Goal: Task Accomplishment & Management: Manage account settings

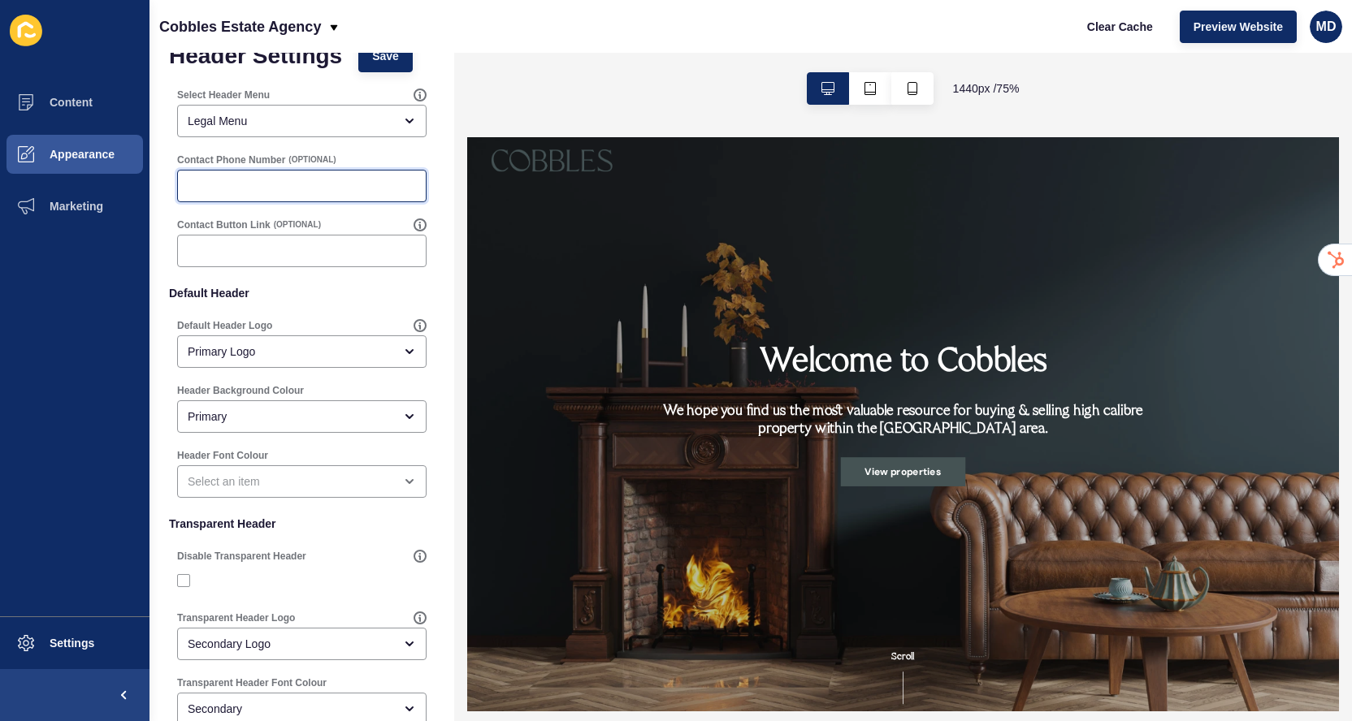
click at [275, 181] on input "Contact Phone Number" at bounding box center [302, 186] width 228 height 16
paste input "01604 800888"
type input "01604 800888"
click at [245, 246] on input "Contact Button Link" at bounding box center [302, 251] width 228 height 16
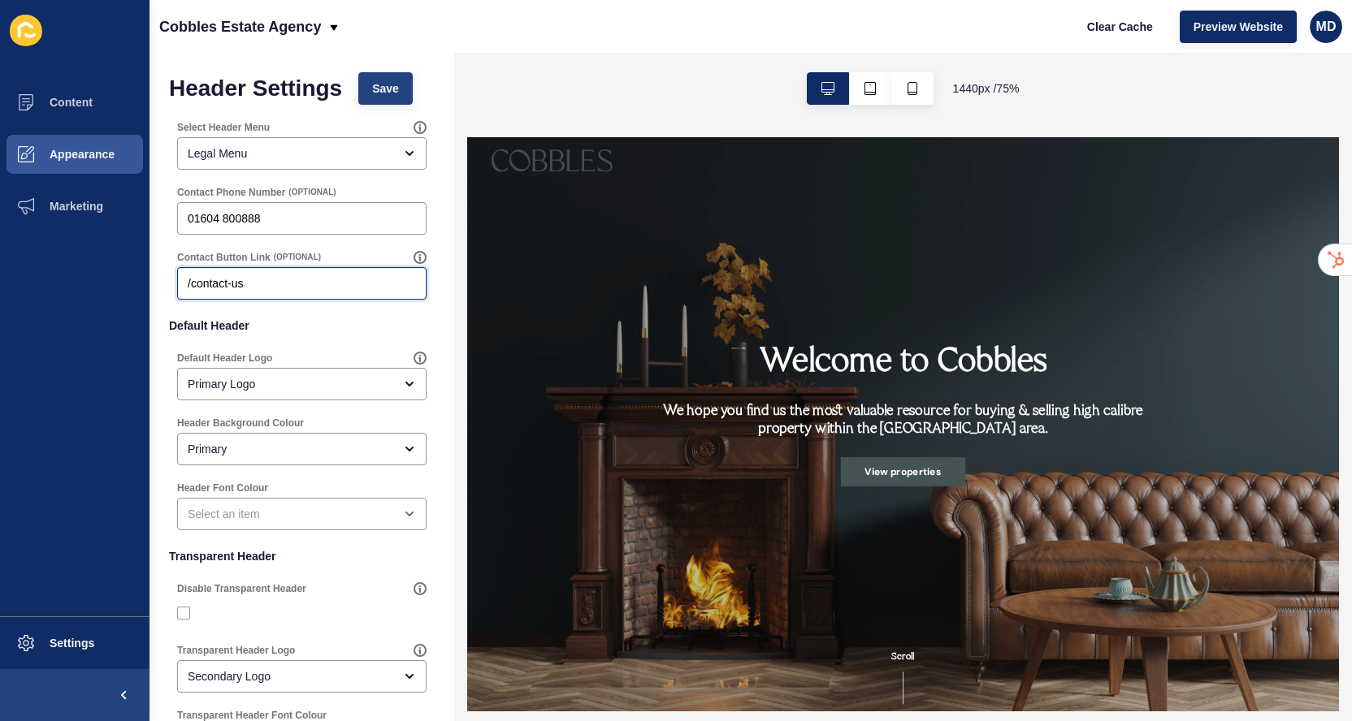
type input "/contact-us"
click at [390, 102] on button "Save" at bounding box center [385, 88] width 54 height 32
click at [41, 153] on span "Appearance" at bounding box center [56, 154] width 117 height 13
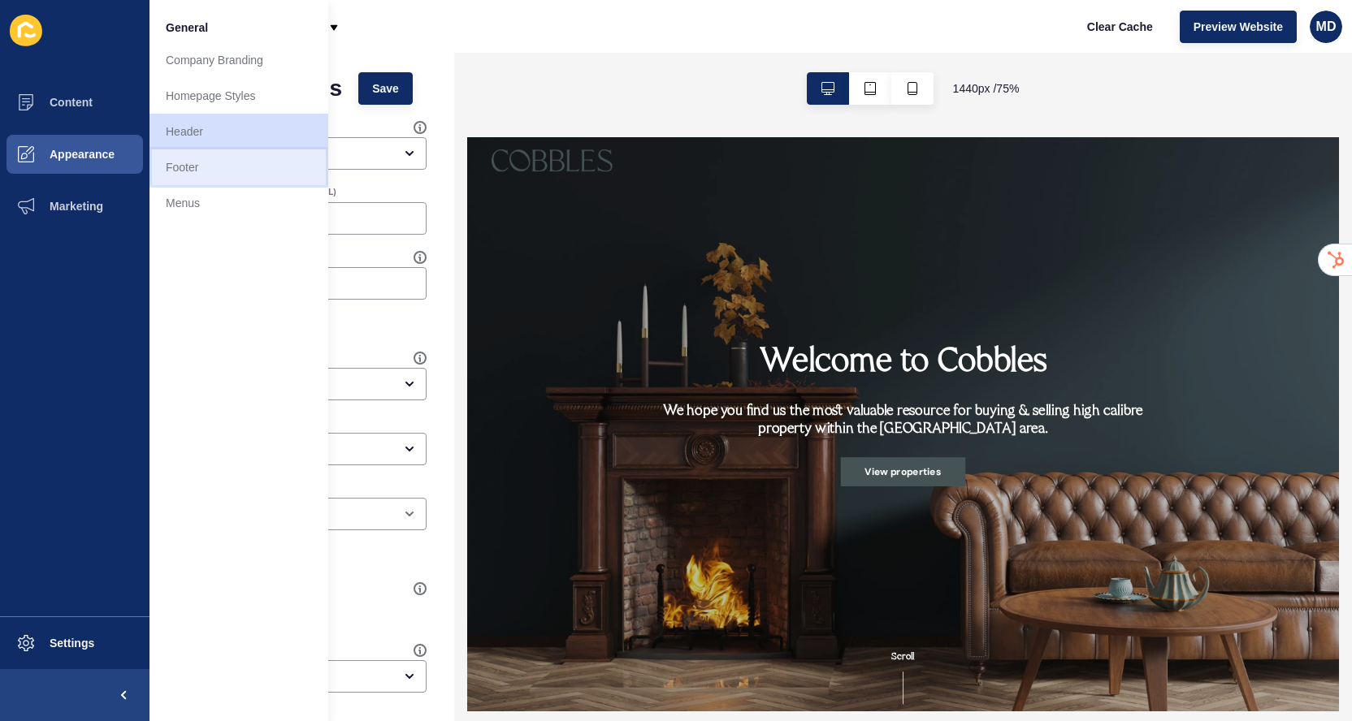
click at [208, 167] on link "Footer" at bounding box center [238, 167] width 179 height 36
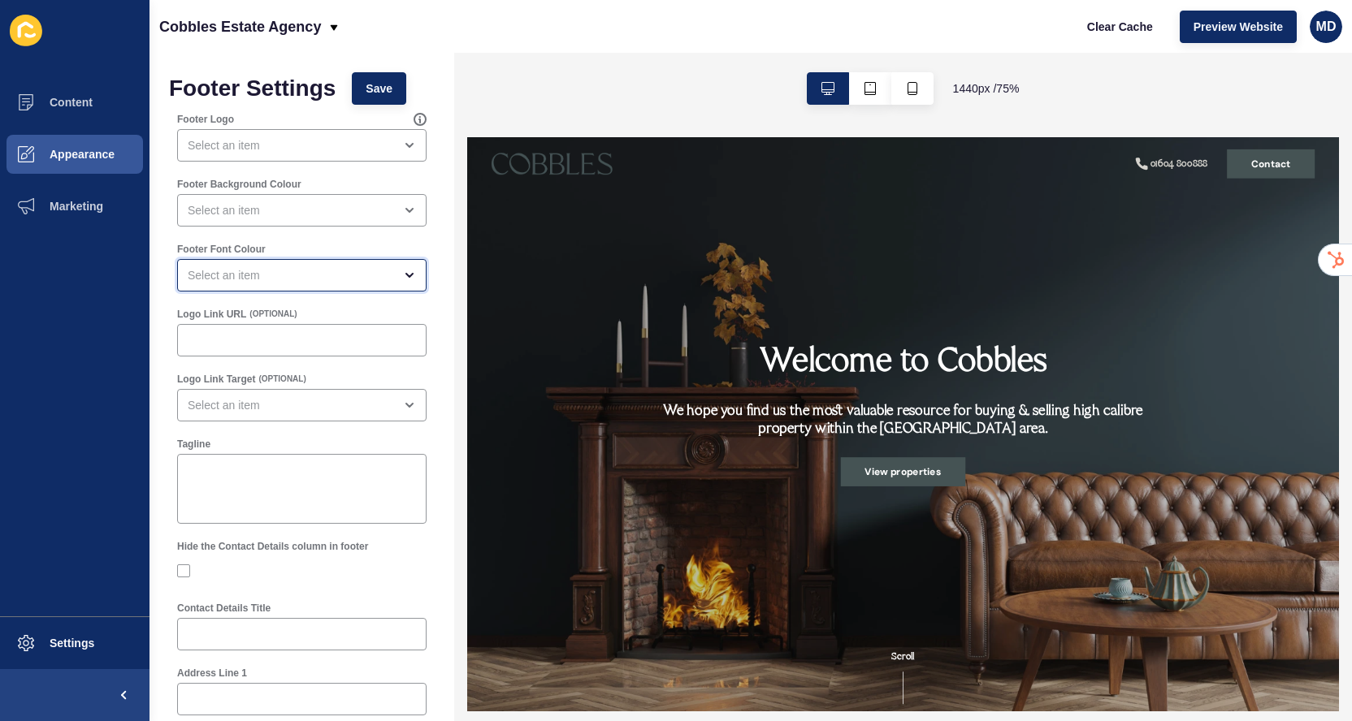
click at [348, 275] on div "open menu" at bounding box center [291, 275] width 206 height 16
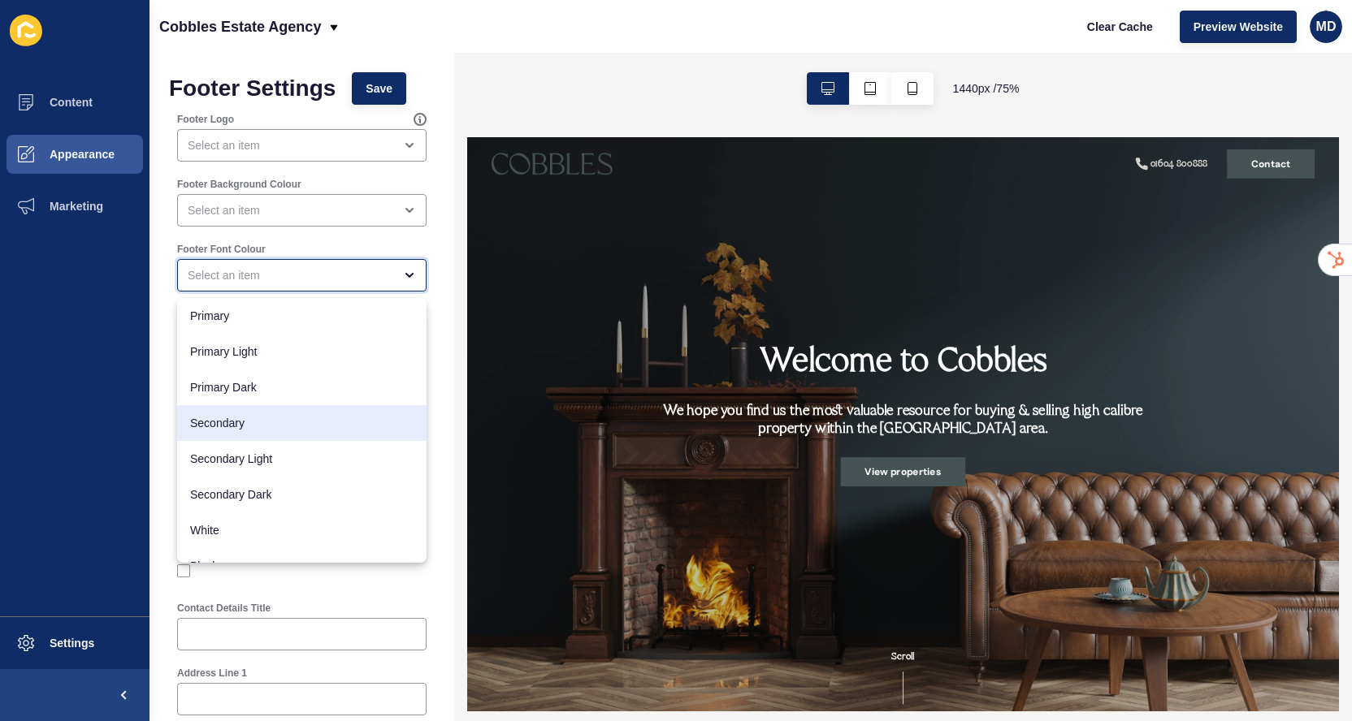
click at [292, 431] on span "Secondary" at bounding box center [301, 423] width 223 height 16
type input "Secondary"
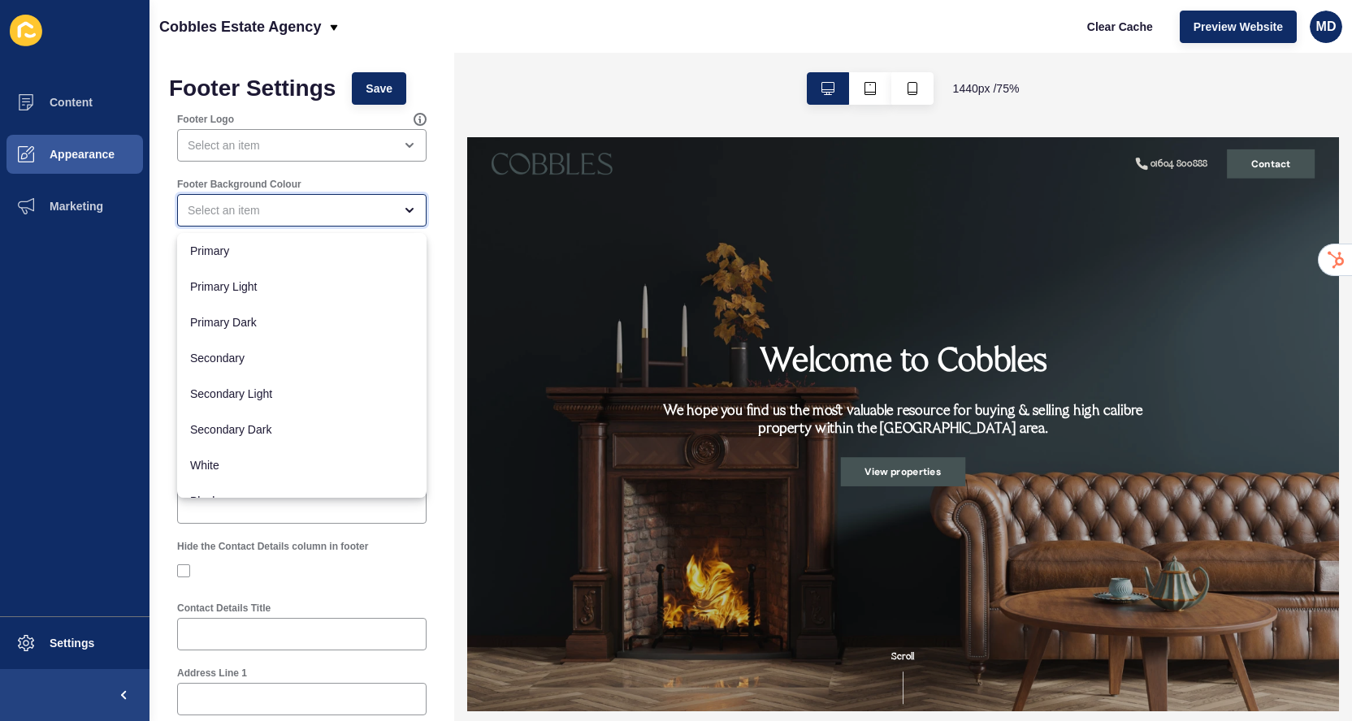
click at [342, 205] on div "close menu" at bounding box center [291, 210] width 206 height 16
click at [306, 250] on span "Primary" at bounding box center [301, 251] width 223 height 16
type input "Primary"
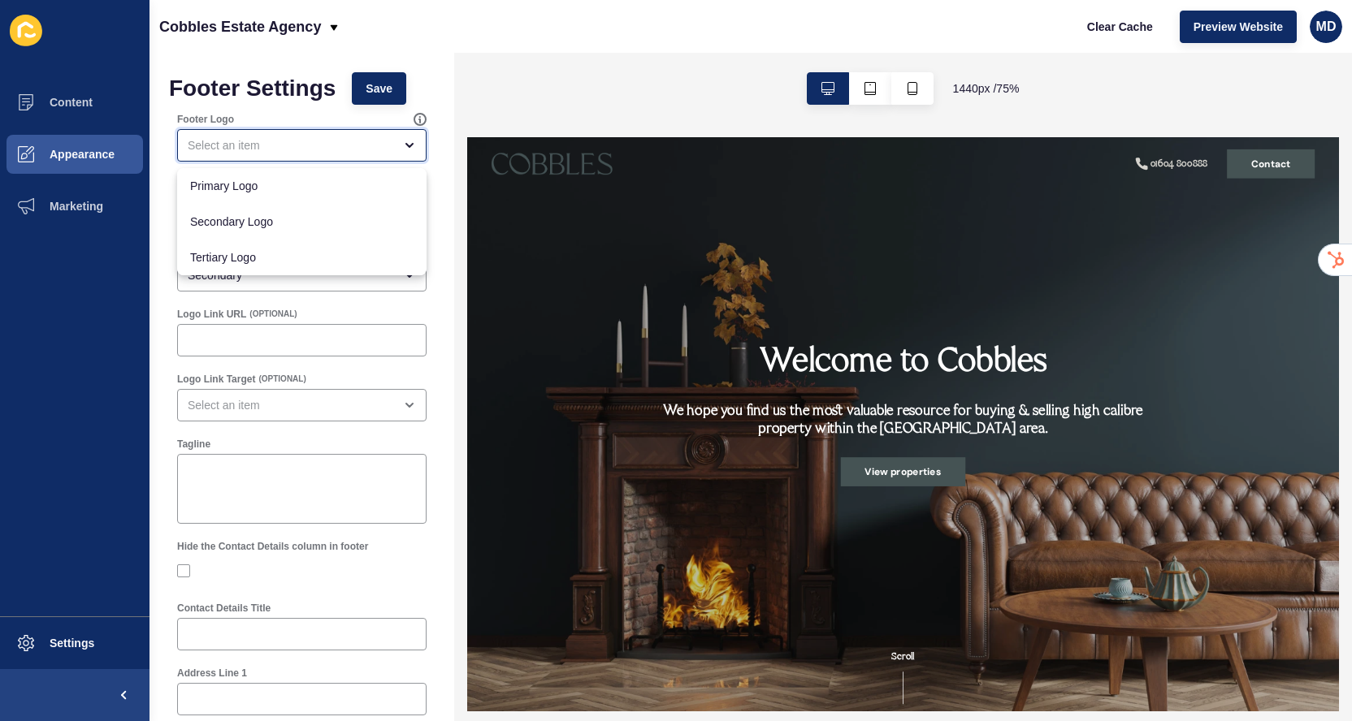
click at [367, 145] on div "close menu" at bounding box center [291, 145] width 206 height 16
drag, startPoint x: 321, startPoint y: 184, endPoint x: 306, endPoint y: 216, distance: 34.9
click at [306, 216] on div "Primary Logo Secondary Logo Tertiary Logo" at bounding box center [301, 221] width 249 height 107
click at [306, 216] on span "Secondary Logo" at bounding box center [301, 222] width 223 height 16
type input "Secondary Logo"
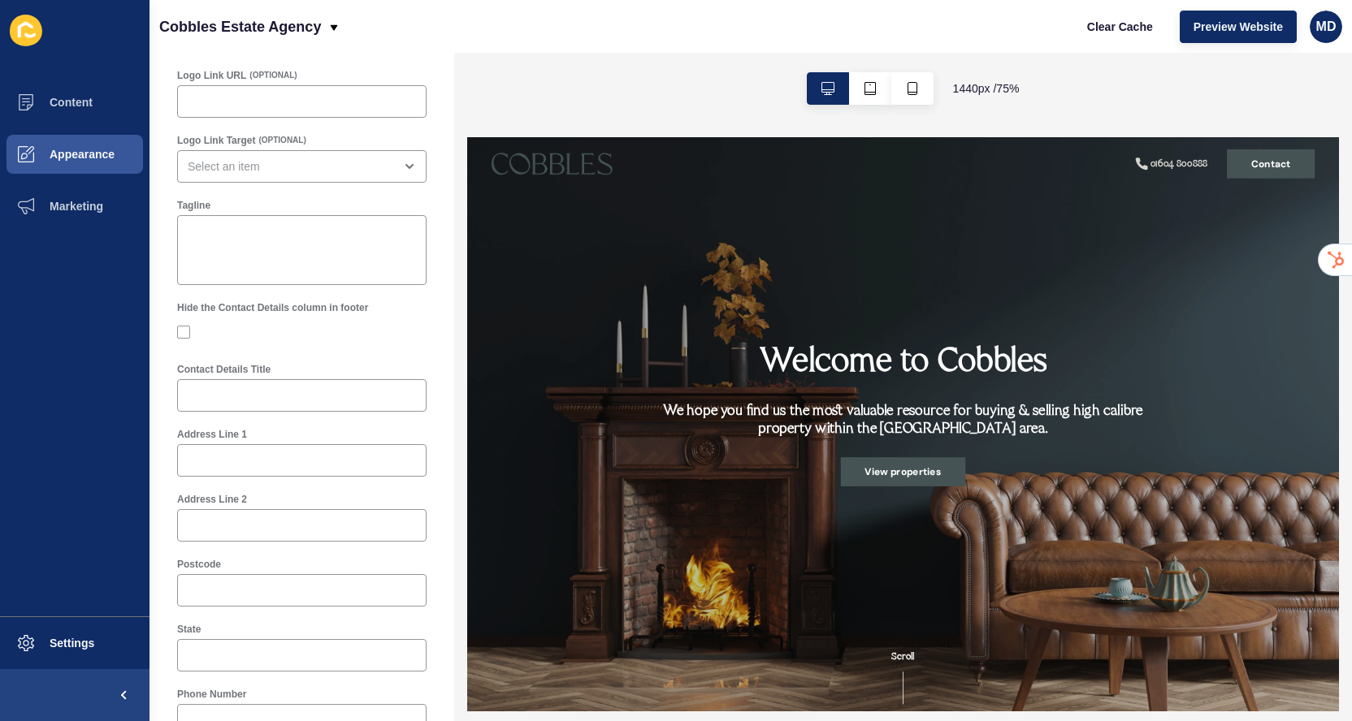
scroll to position [291, 0]
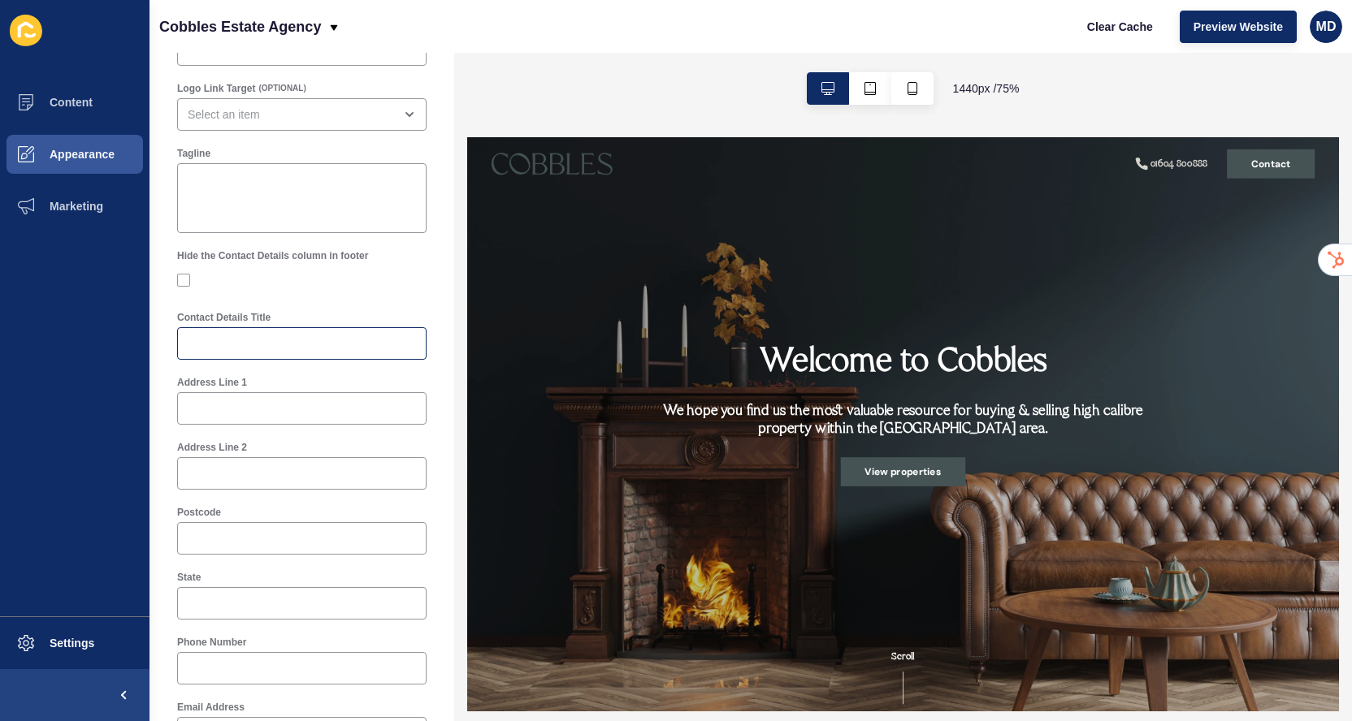
click at [255, 352] on div at bounding box center [301, 343] width 249 height 32
type input "Contact"
click at [283, 412] on input "Address Line 1" at bounding box center [302, 408] width 228 height 16
paste input "[EMAIL_ADDRESS][DOMAIN_NAME]"
type input "[EMAIL_ADDRESS][DOMAIN_NAME]"
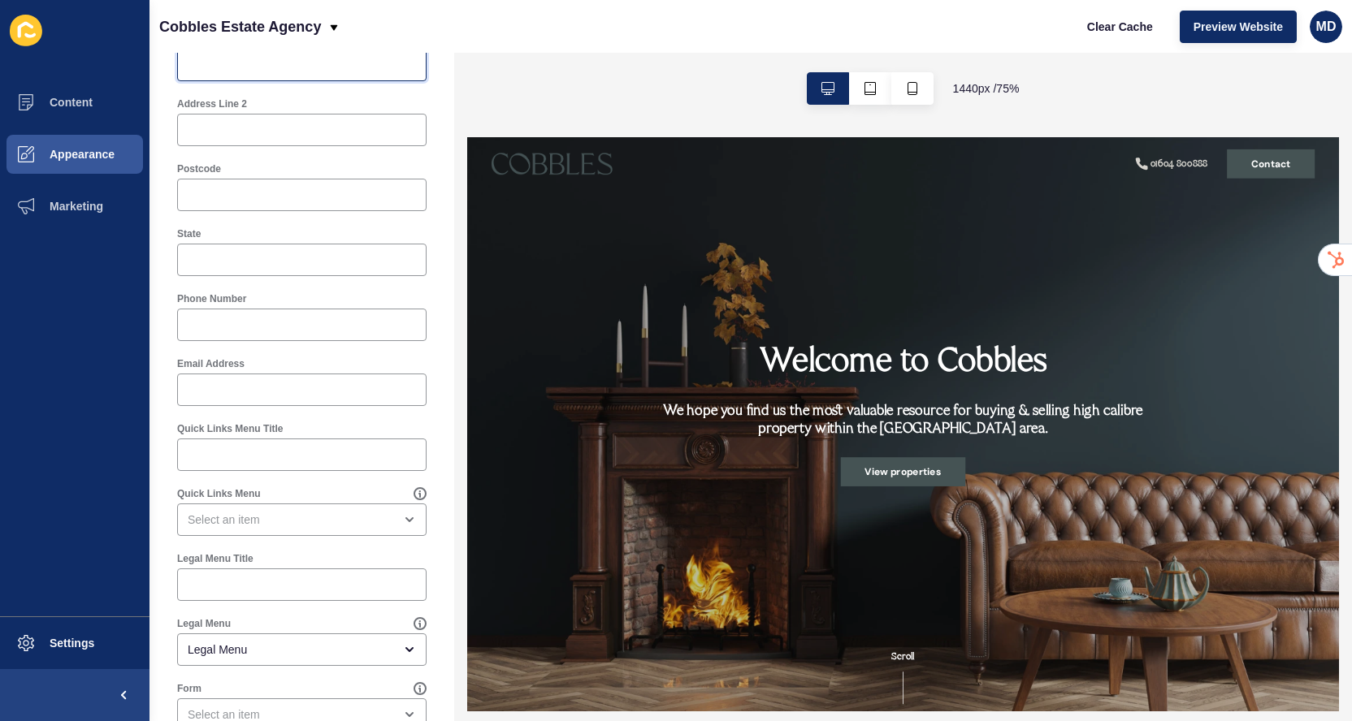
scroll to position [635, 0]
click at [291, 390] on input "Email Address" at bounding box center [302, 389] width 228 height 16
paste input "[EMAIL_ADDRESS][DOMAIN_NAME]"
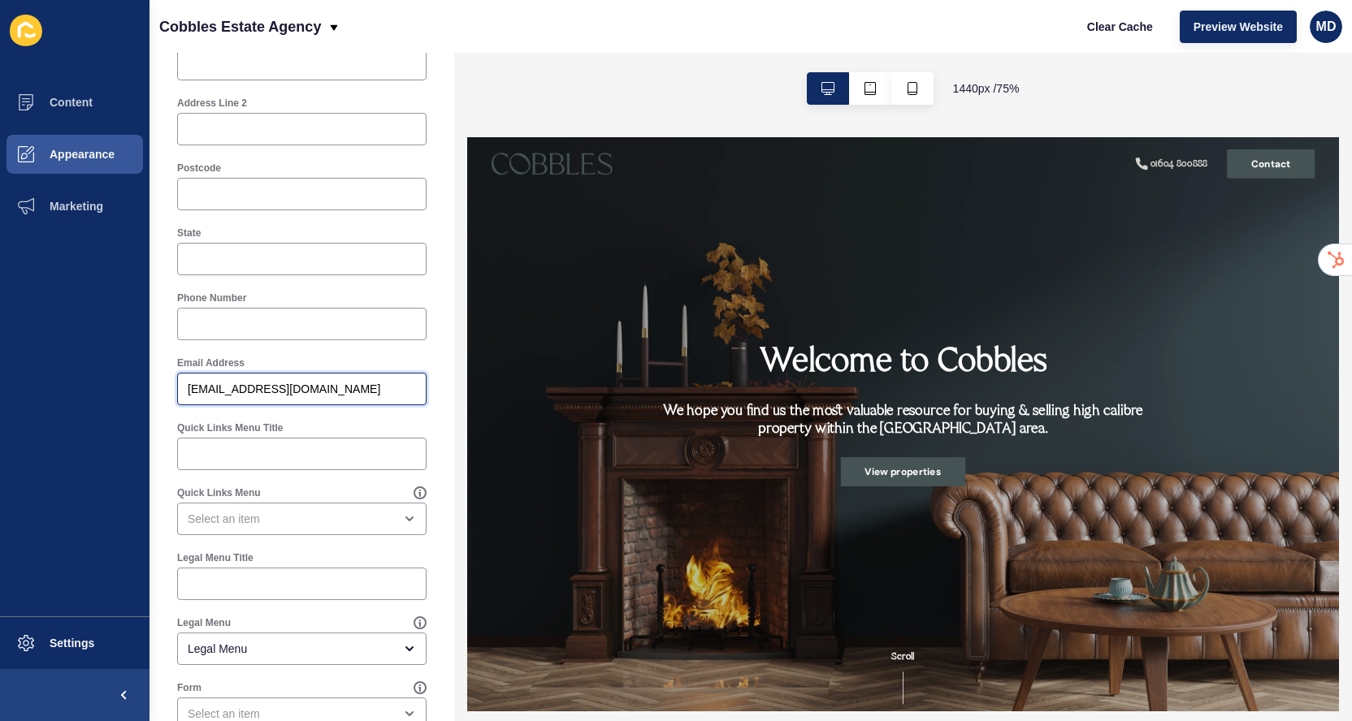
type input "[EMAIL_ADDRESS][DOMAIN_NAME]"
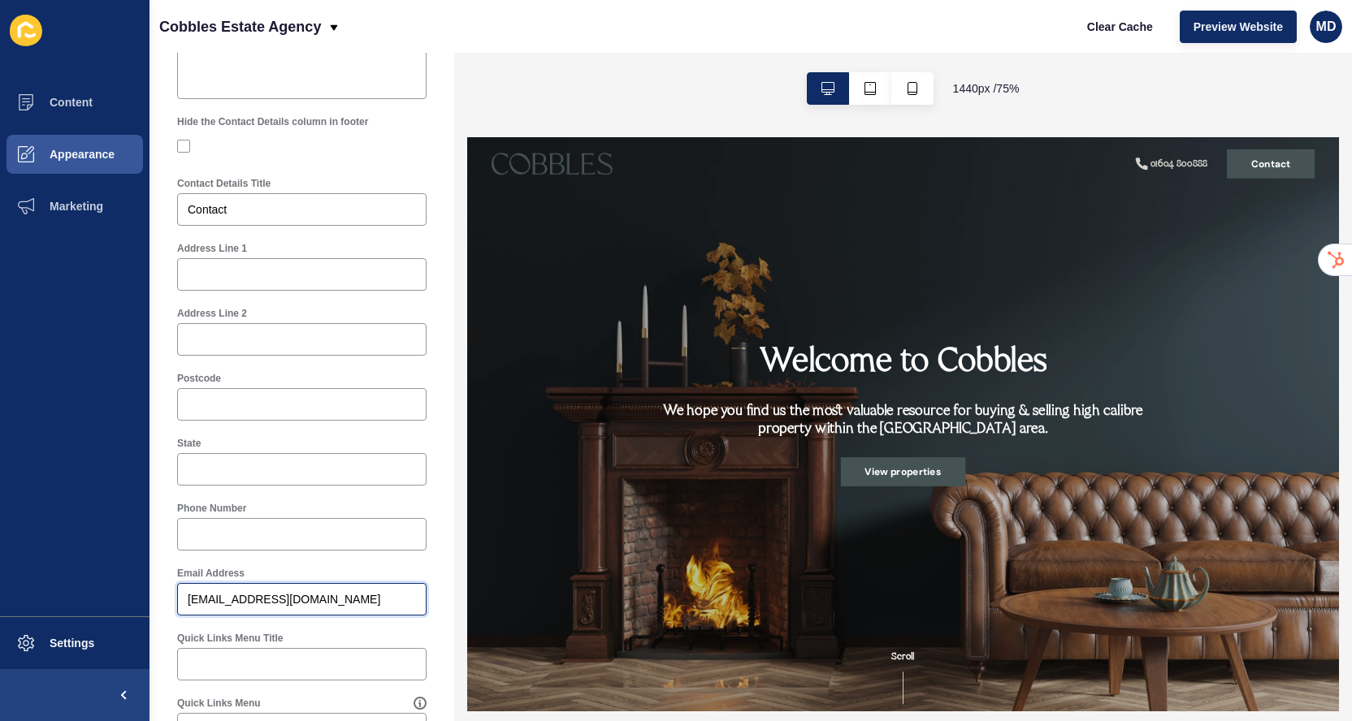
scroll to position [349, 0]
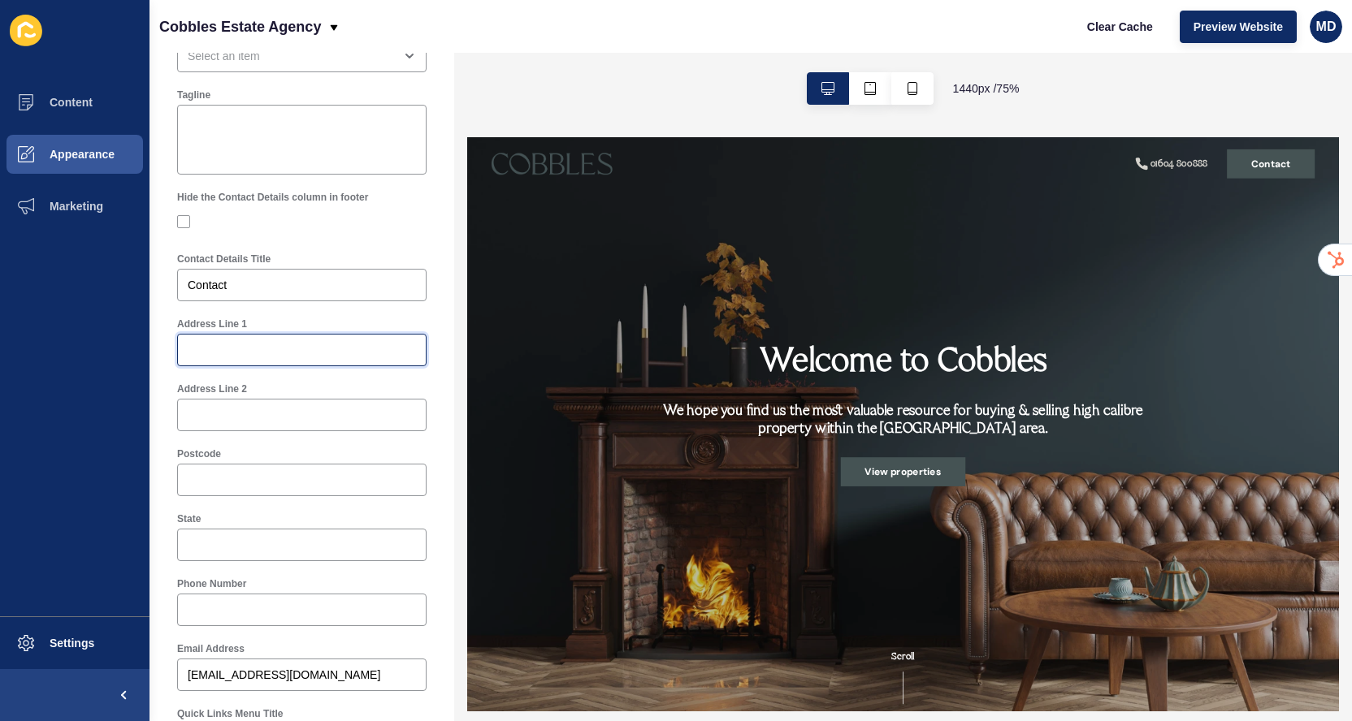
click at [298, 354] on input "Address Line 1" at bounding box center [302, 350] width 228 height 16
paste input "[STREET_ADDRESS]"
click at [324, 351] on input "[STREET_ADDRESS]" at bounding box center [302, 350] width 228 height 16
click at [379, 354] on input "[STREET_ADDRESS]" at bounding box center [302, 350] width 228 height 16
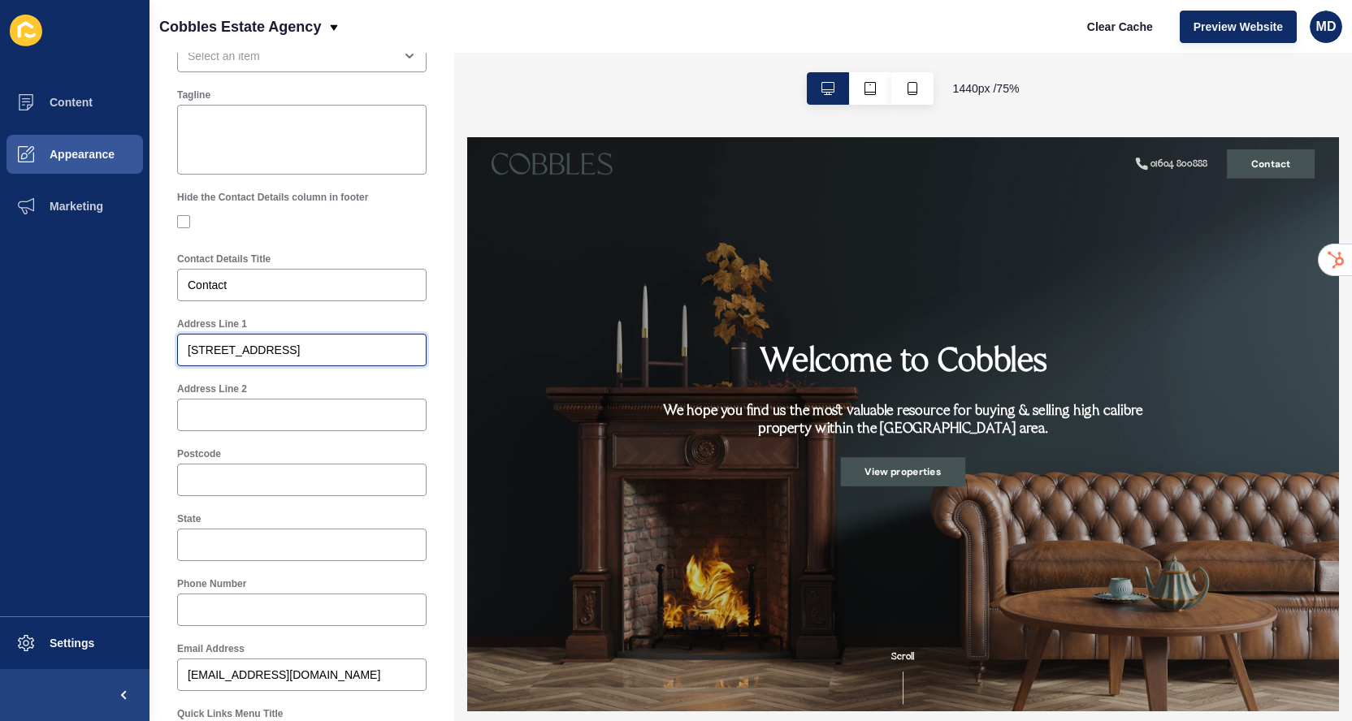
drag, startPoint x: 379, startPoint y: 354, endPoint x: 442, endPoint y: 364, distance: 64.1
click at [442, 364] on div "Footer Settings Save Footer Logo Secondary Logo Footer Background Colour Primar…" at bounding box center [301, 387] width 305 height 669
click at [276, 458] on div "Postcode" at bounding box center [301, 454] width 249 height 13
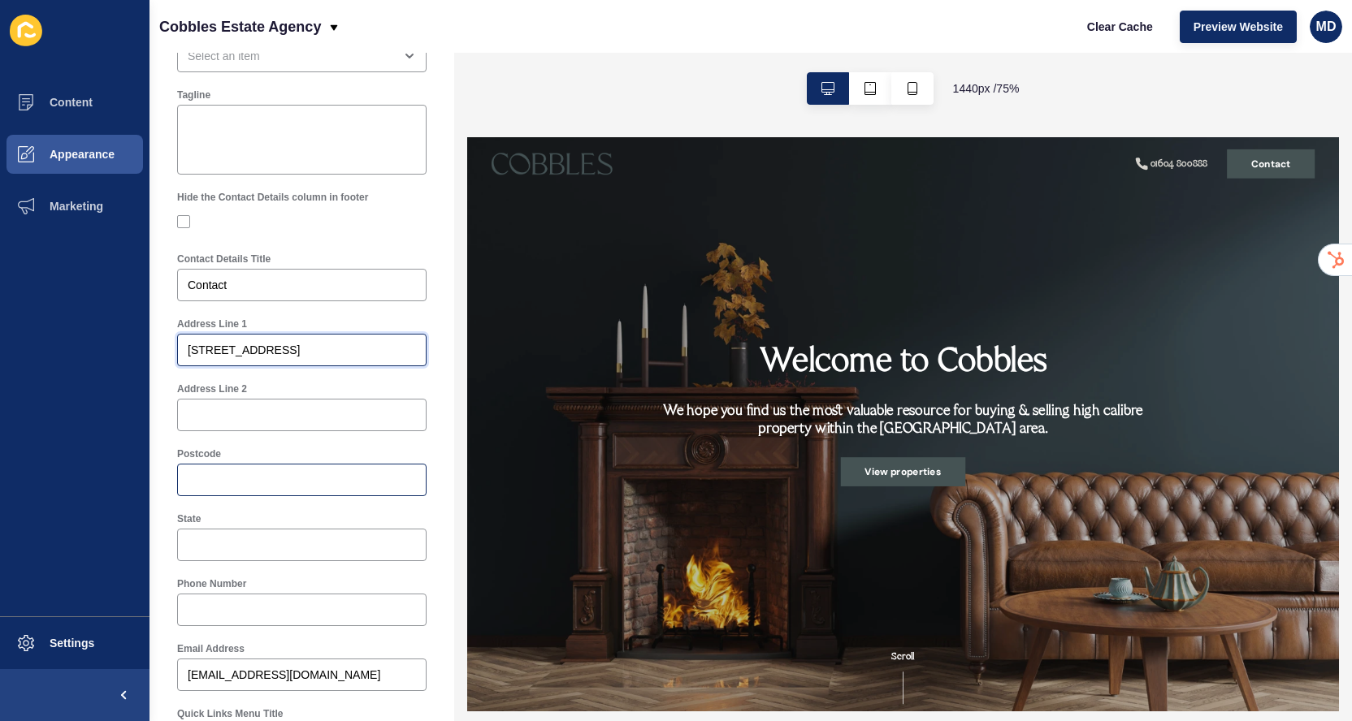
type input "[STREET_ADDRESS]"
click at [253, 487] on input "Postcode" at bounding box center [302, 480] width 228 height 16
paste input "NN4 7JJ"
type input "NN4 7JJ"
click at [371, 353] on input "[STREET_ADDRESS]" at bounding box center [302, 350] width 228 height 16
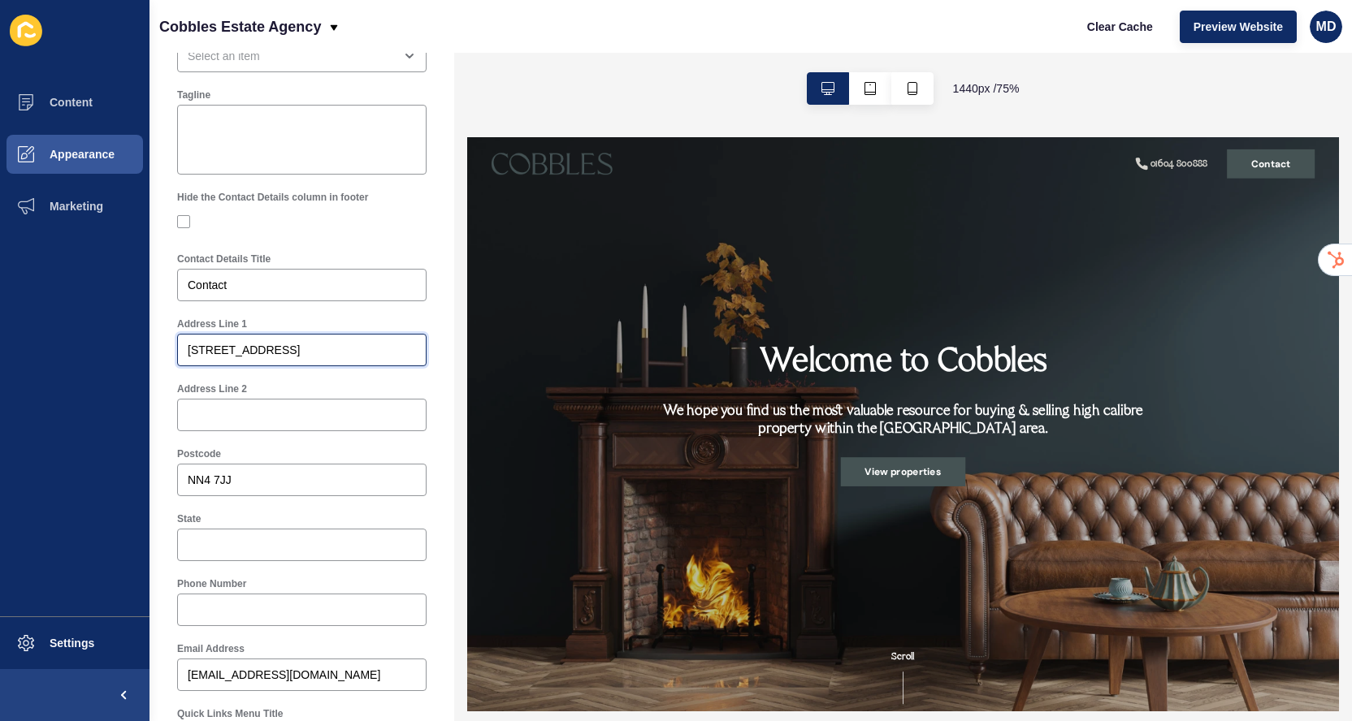
click at [371, 353] on input "[STREET_ADDRESS]" at bounding box center [302, 350] width 228 height 16
drag, startPoint x: 371, startPoint y: 353, endPoint x: 418, endPoint y: 353, distance: 47.1
click at [418, 353] on div "[STREET_ADDRESS]" at bounding box center [301, 350] width 249 height 32
click at [327, 342] on input "[STREET_ADDRESS]" at bounding box center [302, 350] width 228 height 16
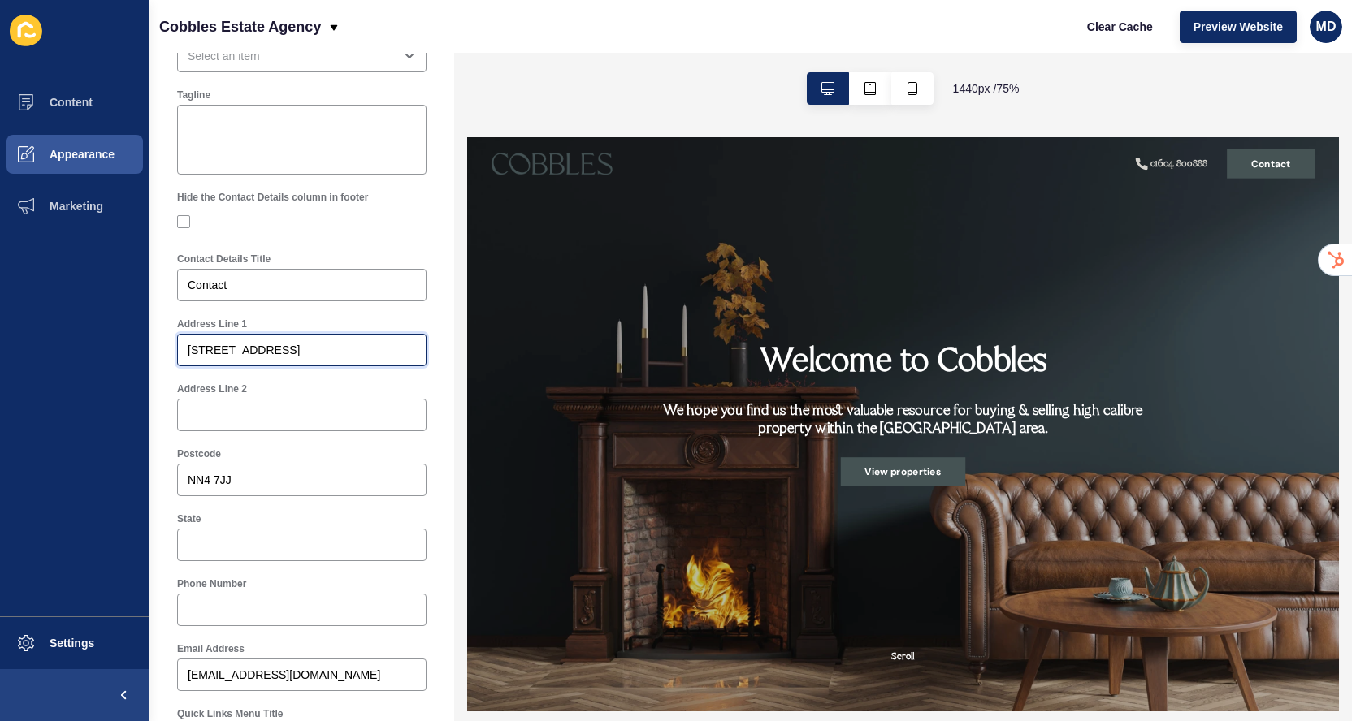
click at [327, 347] on input "[STREET_ADDRESS]" at bounding box center [302, 350] width 228 height 16
click at [381, 357] on input "[STREET_ADDRESS]" at bounding box center [302, 350] width 228 height 16
drag, startPoint x: 381, startPoint y: 357, endPoint x: 430, endPoint y: 356, distance: 48.7
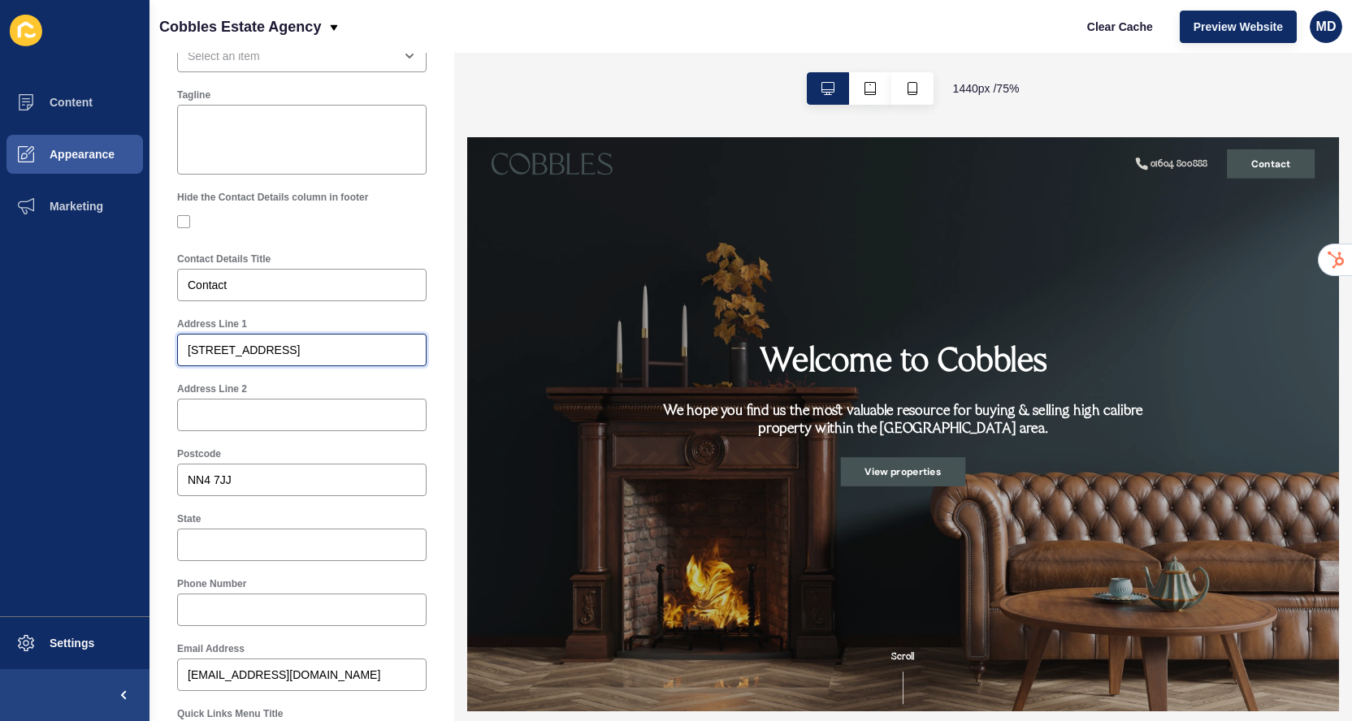
click at [431, 357] on div "Address Line [STREET_ADDRESS]" at bounding box center [302, 341] width 266 height 65
type input "[GEOGRAPHIC_DATA]"
click at [286, 558] on div at bounding box center [301, 545] width 249 height 32
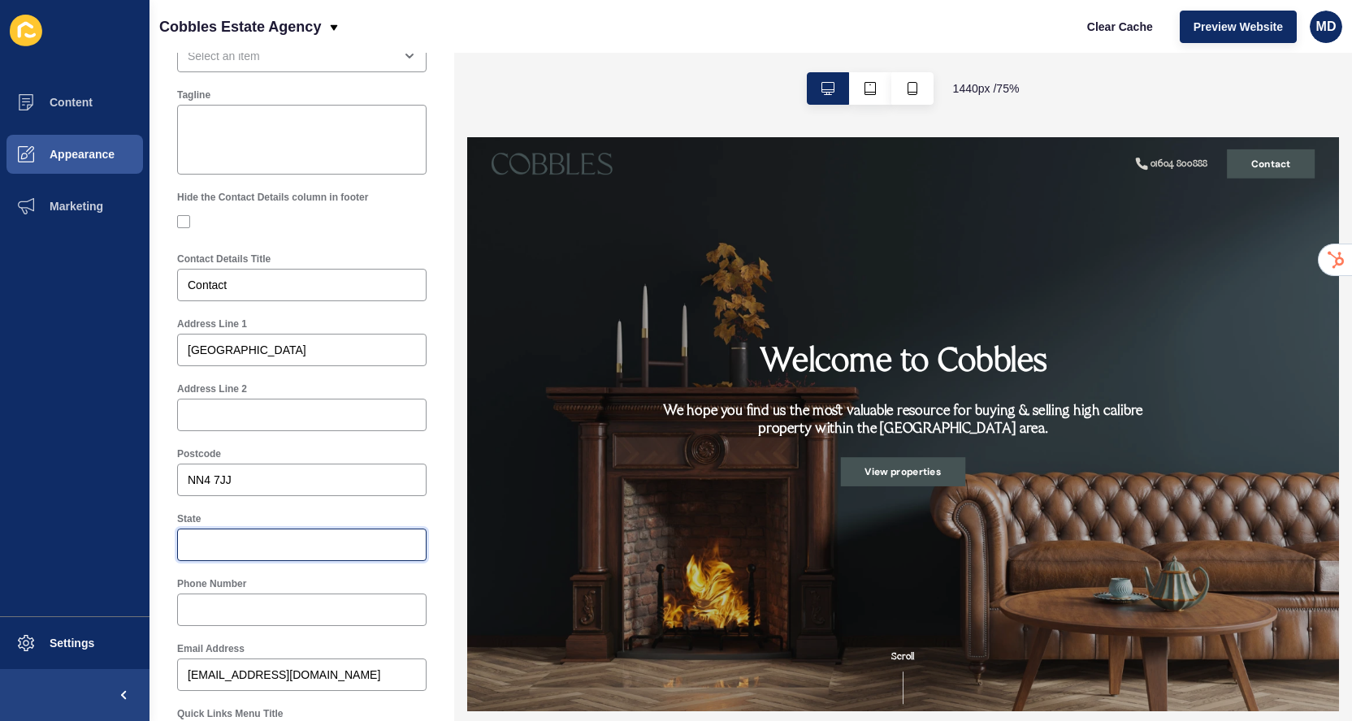
paste input "[GEOGRAPHIC_DATA]"
type input "[GEOGRAPHIC_DATA]"
click at [361, 352] on input "[GEOGRAPHIC_DATA]" at bounding box center [302, 350] width 228 height 16
drag, startPoint x: 361, startPoint y: 352, endPoint x: 412, endPoint y: 354, distance: 50.4
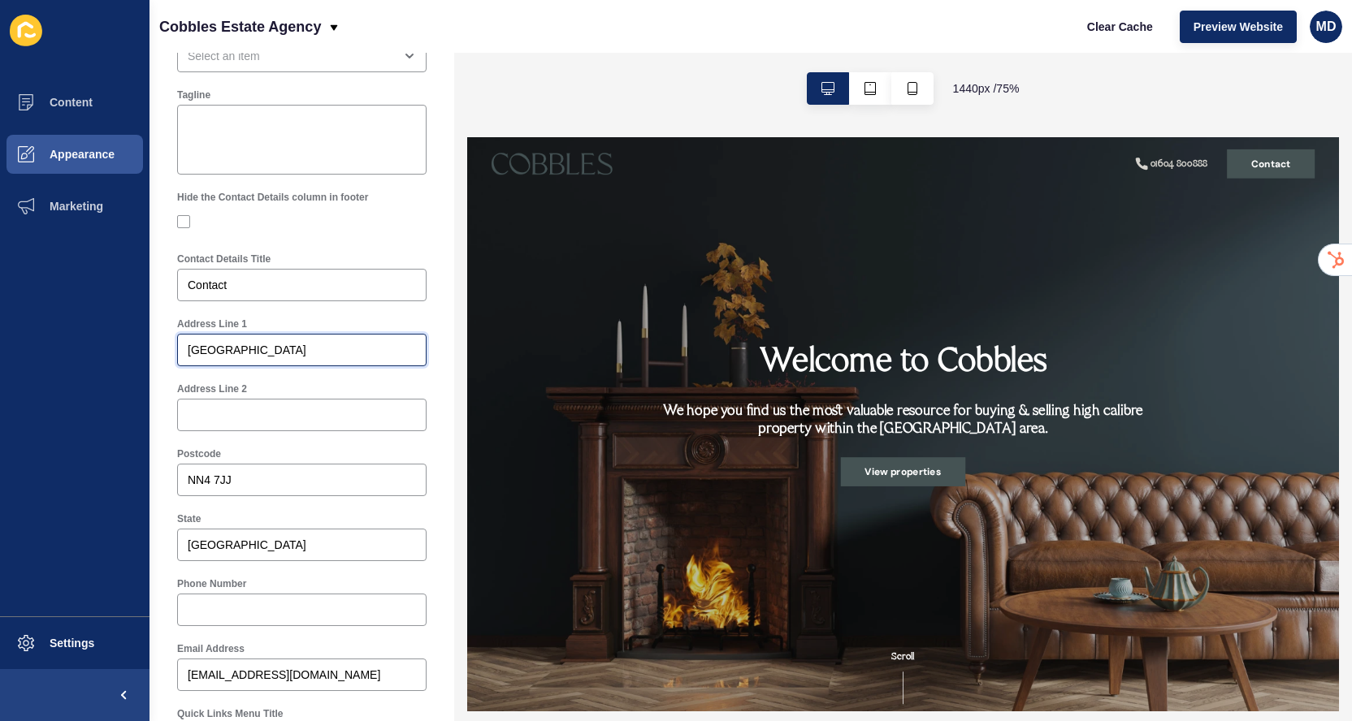
click at [412, 355] on input "[GEOGRAPHIC_DATA]" at bounding box center [302, 350] width 228 height 16
click at [338, 350] on input "[GEOGRAPHIC_DATA]" at bounding box center [302, 350] width 228 height 16
drag, startPoint x: 357, startPoint y: 357, endPoint x: 461, endPoint y: 361, distance: 104.1
click at [461, 361] on div "Footer Settings Save Footer Logo Secondary Logo Footer Background Colour Primar…" at bounding box center [750, 387] width 1202 height 669
click at [357, 344] on input "[GEOGRAPHIC_DATA]" at bounding box center [302, 350] width 228 height 16
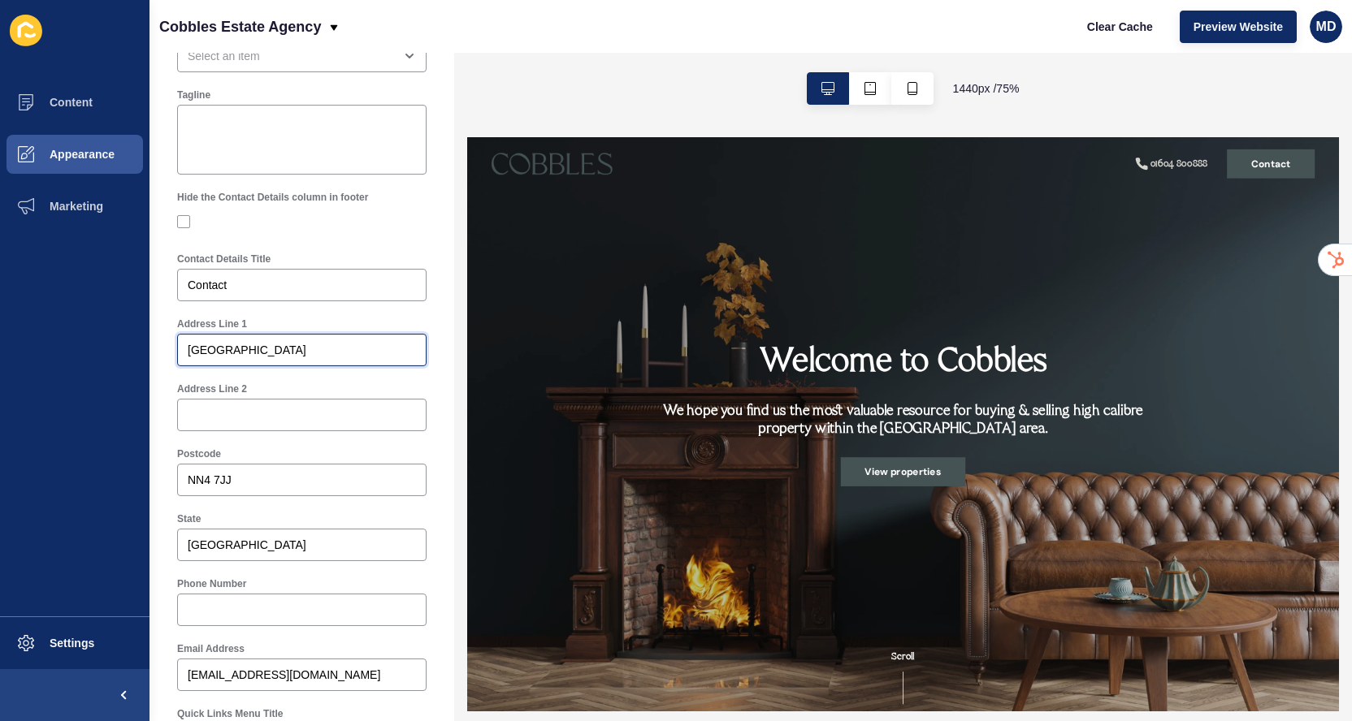
click at [377, 353] on input "[GEOGRAPHIC_DATA]" at bounding box center [302, 350] width 228 height 16
drag, startPoint x: 377, startPoint y: 353, endPoint x: 429, endPoint y: 353, distance: 52.0
click at [430, 354] on div "Address Line [STREET_ADDRESS]" at bounding box center [302, 341] width 266 height 65
click at [322, 354] on input "[STREET_ADDRESS]" at bounding box center [302, 350] width 228 height 16
type input "[STREET_ADDRESS]"
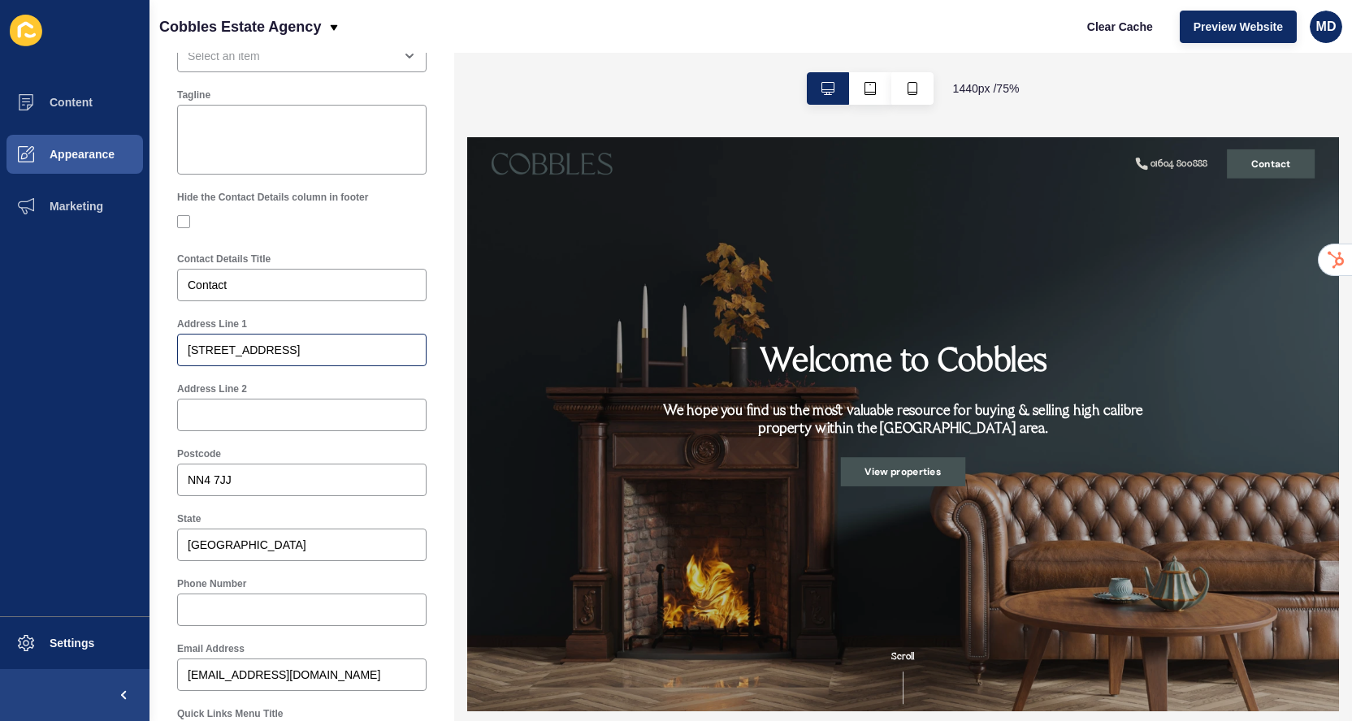
scroll to position [0, 0]
click at [225, 426] on div at bounding box center [301, 415] width 249 height 32
paste input "[GEOGRAPHIC_DATA]"
type input "[GEOGRAPHIC_DATA]"
click at [372, 351] on input "[STREET_ADDRESS]" at bounding box center [302, 350] width 228 height 16
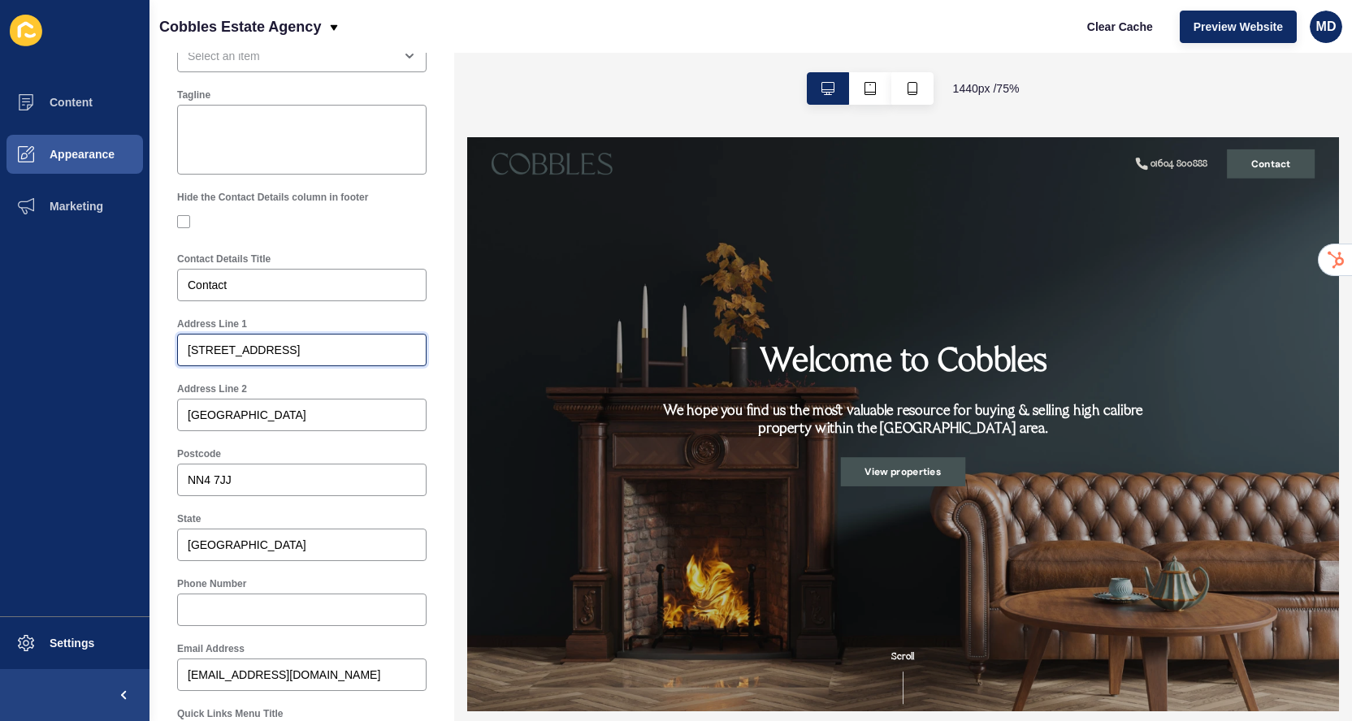
scroll to position [0, 194]
drag, startPoint x: 372, startPoint y: 351, endPoint x: 460, endPoint y: 353, distance: 87.7
click at [461, 353] on div "Footer Settings Save Footer Logo Secondary Logo Footer Background Colour Primar…" at bounding box center [750, 387] width 1202 height 669
click at [319, 347] on input "[GEOGRAPHIC_DATA], [GEOGRAPHIC_DATA]" at bounding box center [302, 350] width 228 height 16
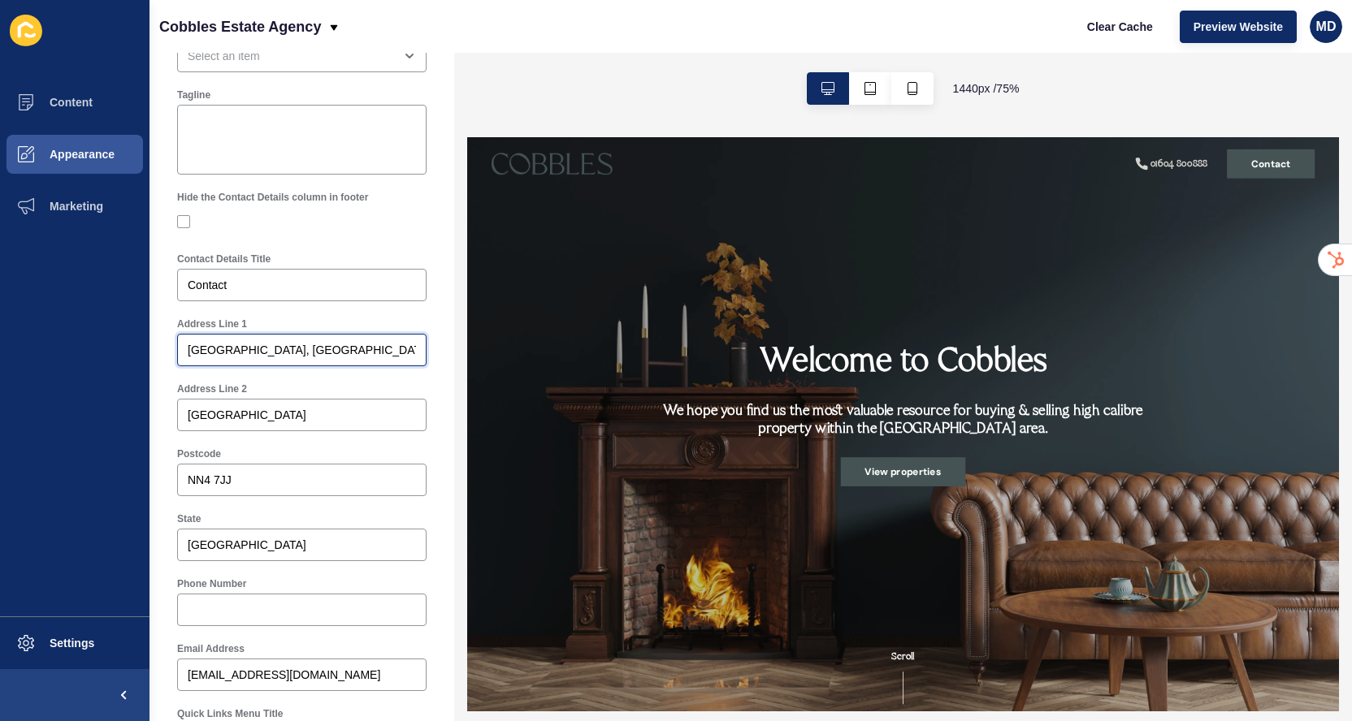
click at [319, 347] on input "[GEOGRAPHIC_DATA], [GEOGRAPHIC_DATA]" at bounding box center [302, 350] width 228 height 16
type input "[GEOGRAPHIC_DATA], [GEOGRAPHIC_DATA]"
click at [229, 612] on input "Phone Number" at bounding box center [302, 610] width 228 height 16
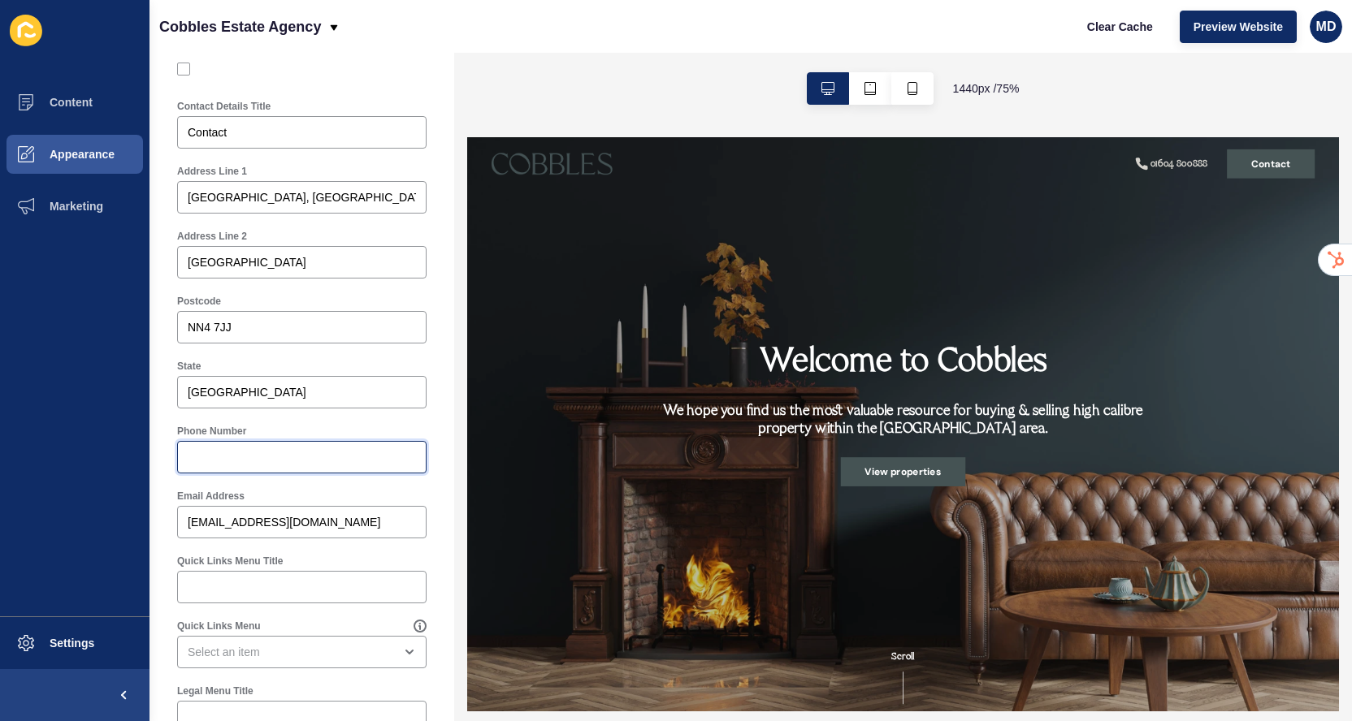
scroll to position [774, 0]
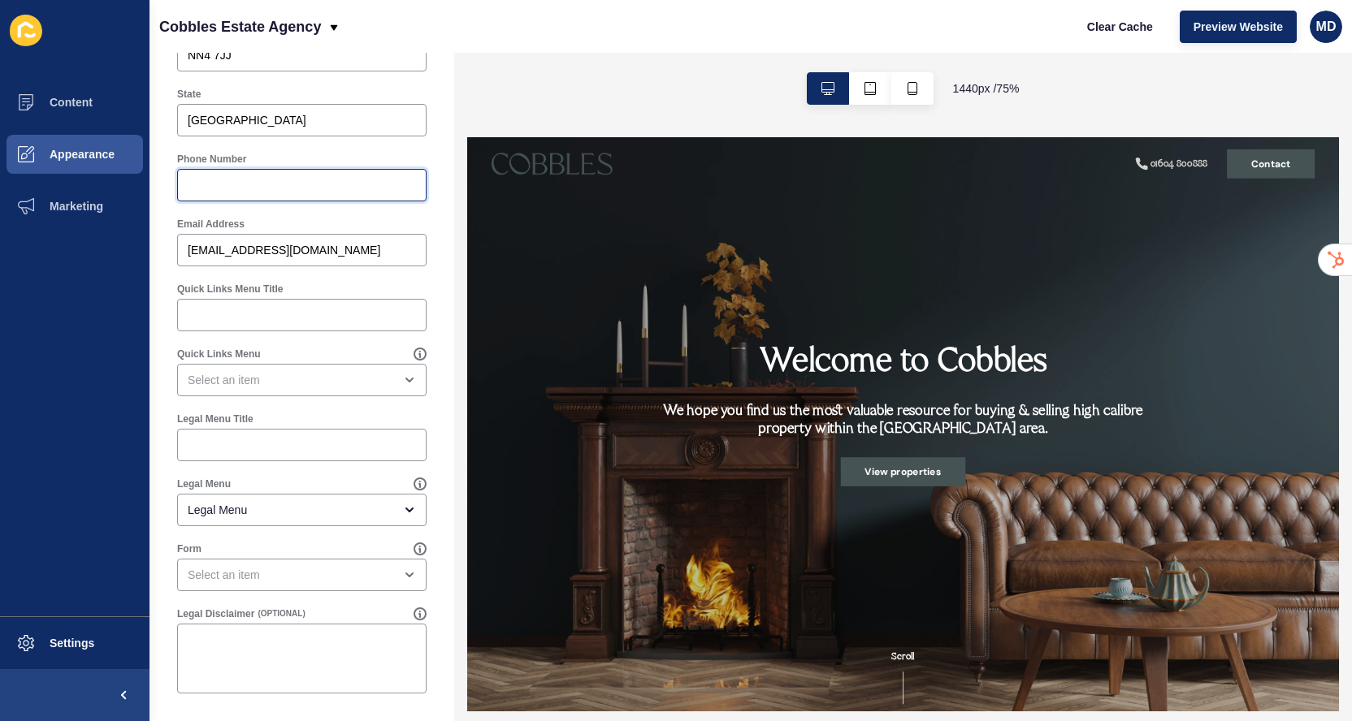
paste input "01604 800888"
type input "01604 800888"
click at [217, 319] on input "Quick Links Menu Title" at bounding box center [302, 315] width 228 height 16
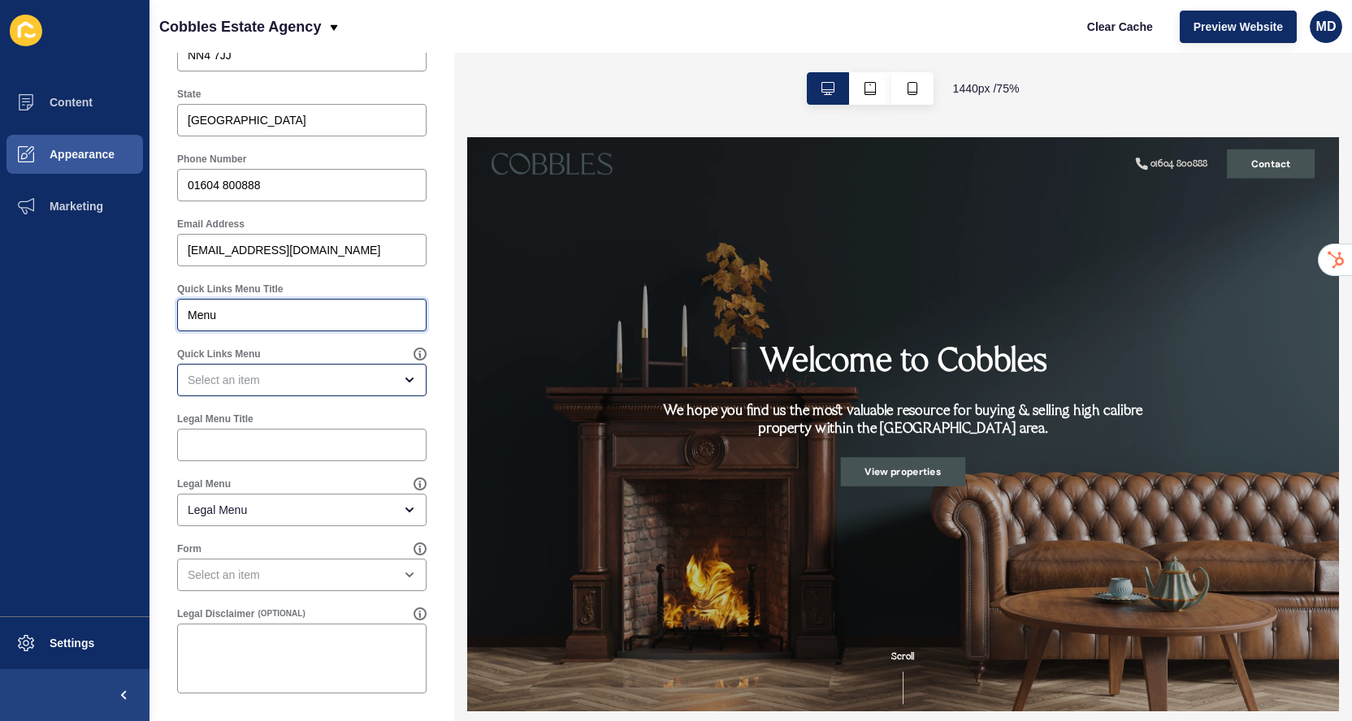
type input "Menu"
click at [245, 379] on div "close menu" at bounding box center [291, 380] width 206 height 16
click at [246, 378] on div "close menu" at bounding box center [291, 380] width 206 height 16
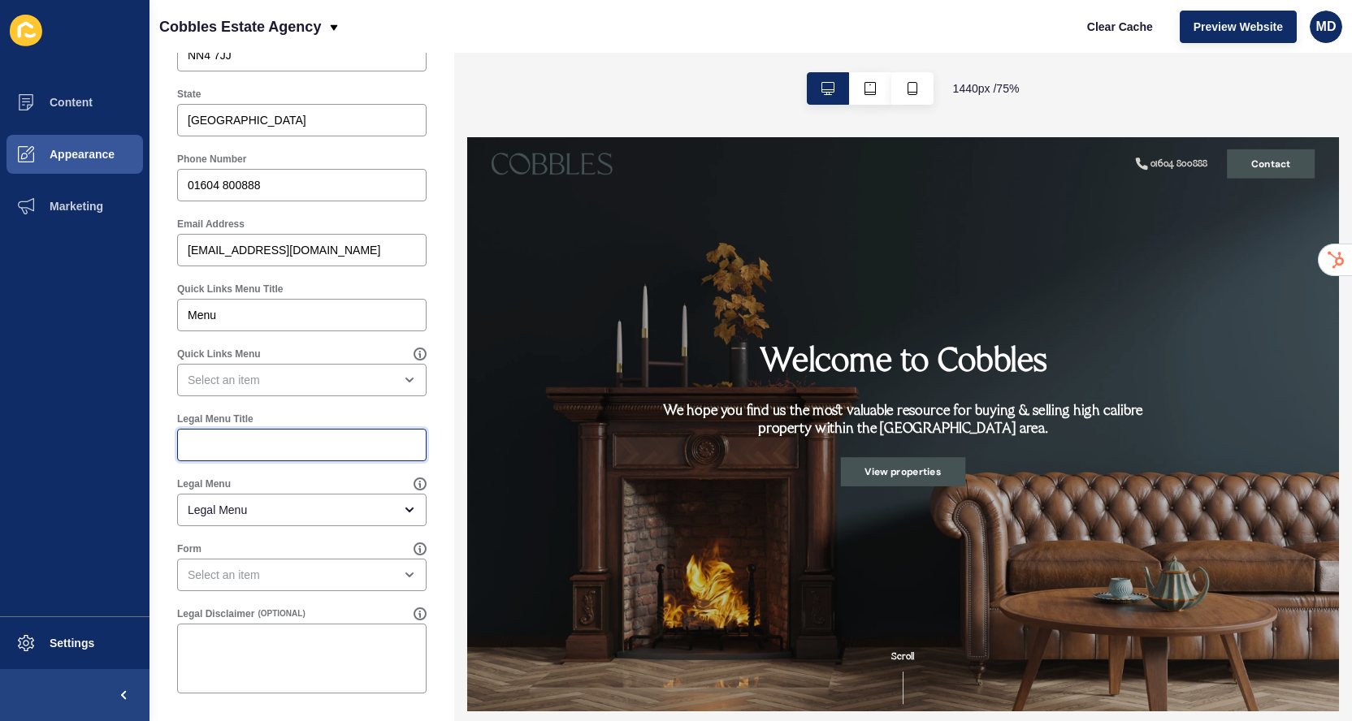
click at [213, 452] on input "Legal Menu Title" at bounding box center [302, 445] width 228 height 16
type input "Legal"
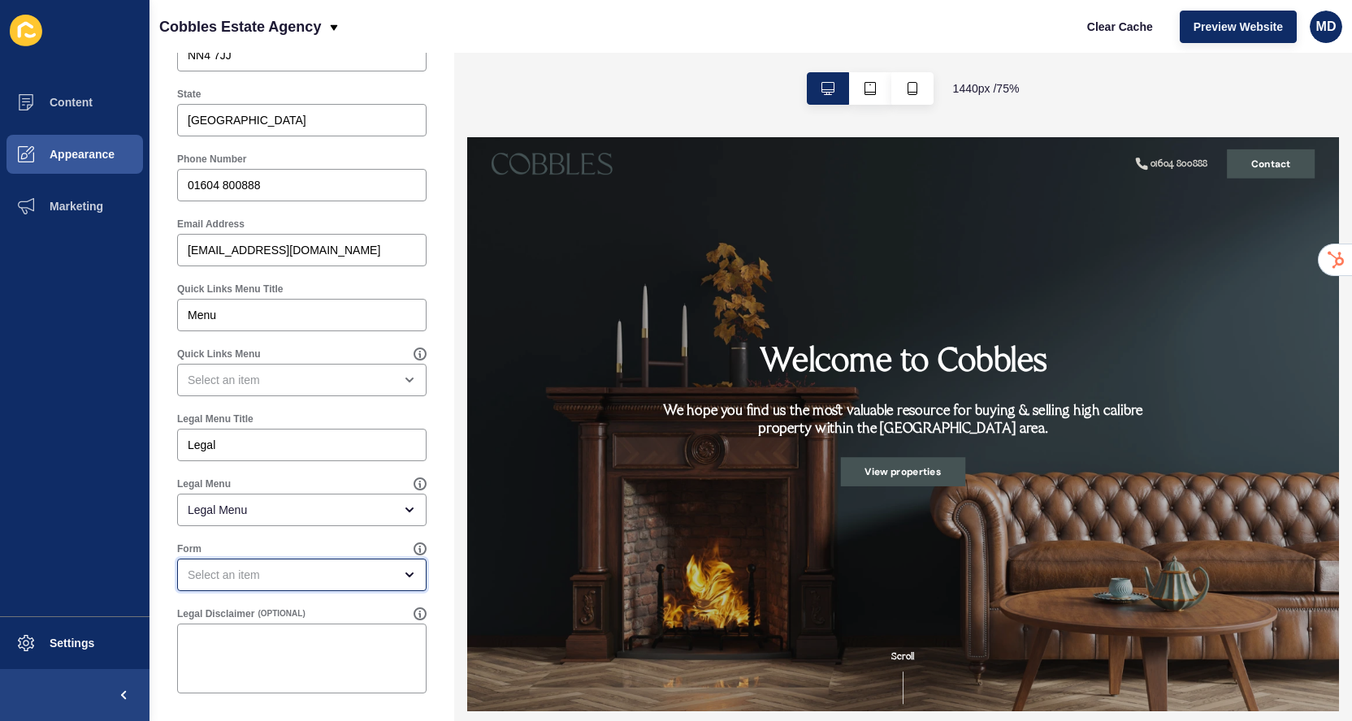
click at [254, 577] on div "open menu" at bounding box center [291, 575] width 206 height 16
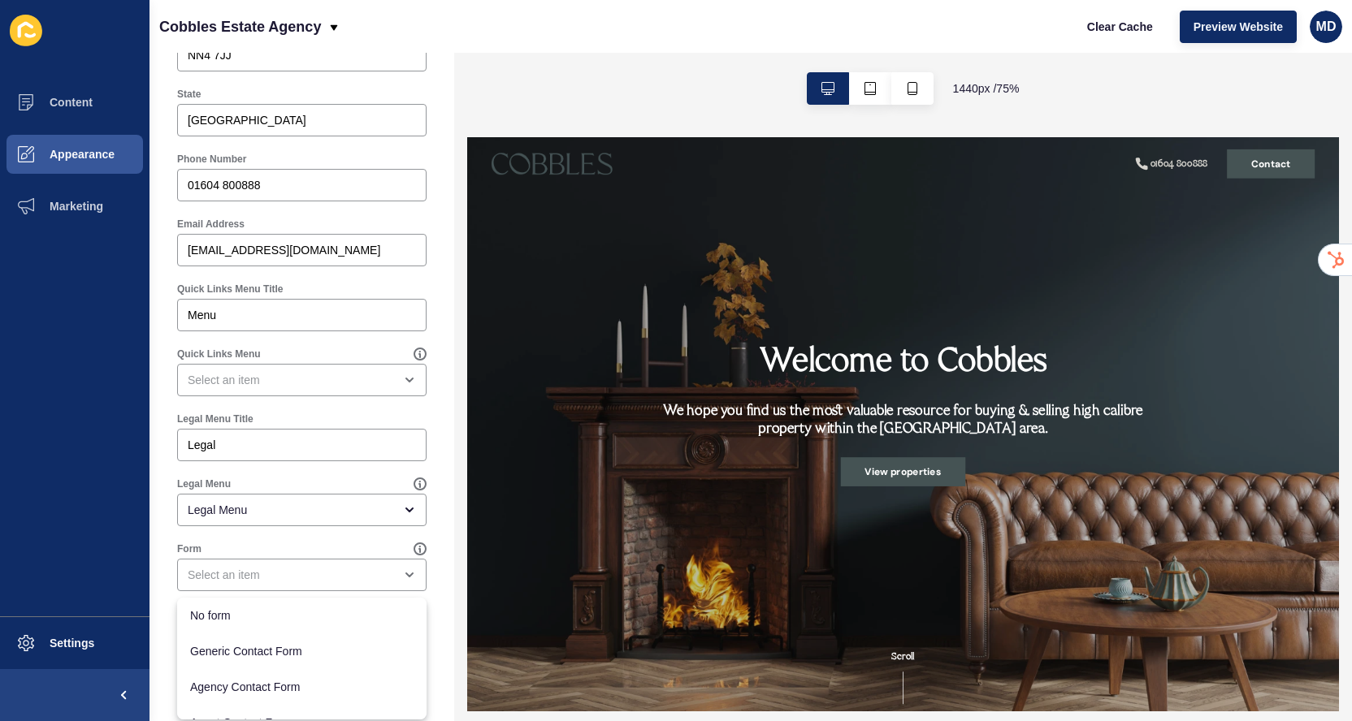
click at [261, 552] on div "Form" at bounding box center [295, 549] width 236 height 13
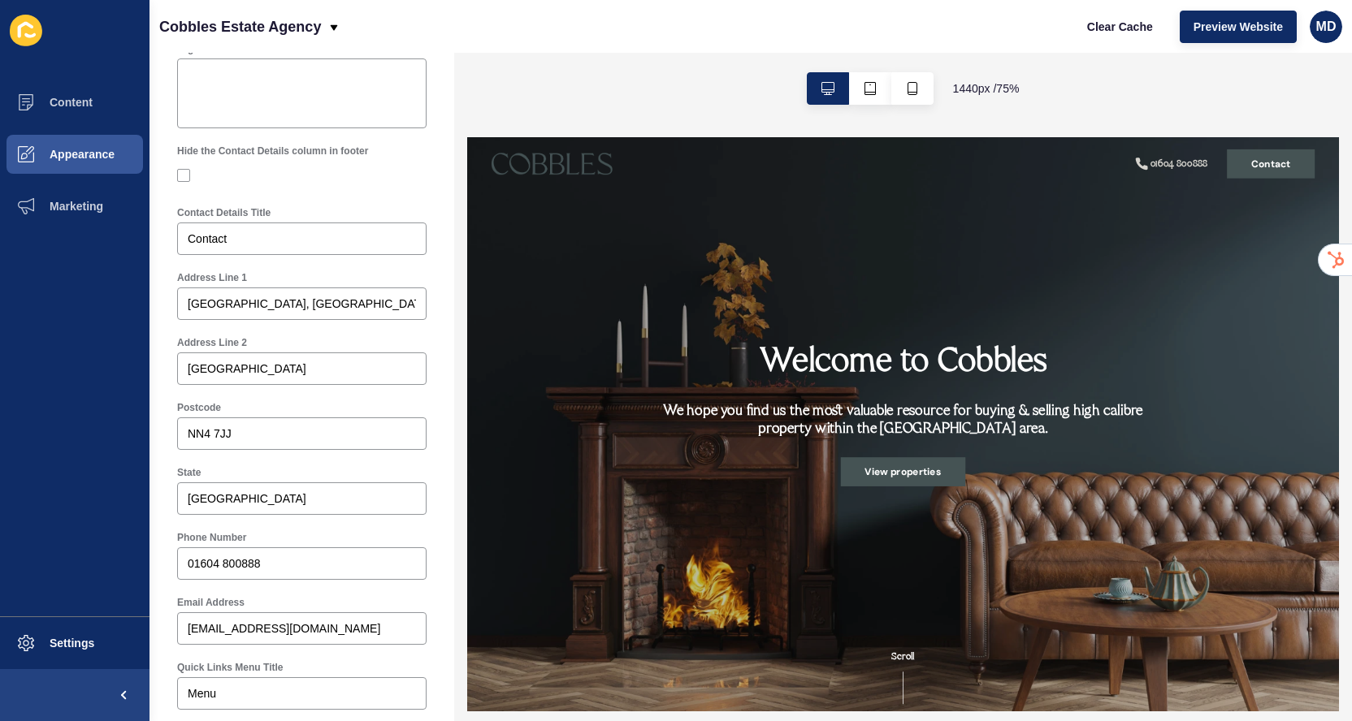
scroll to position [0, 0]
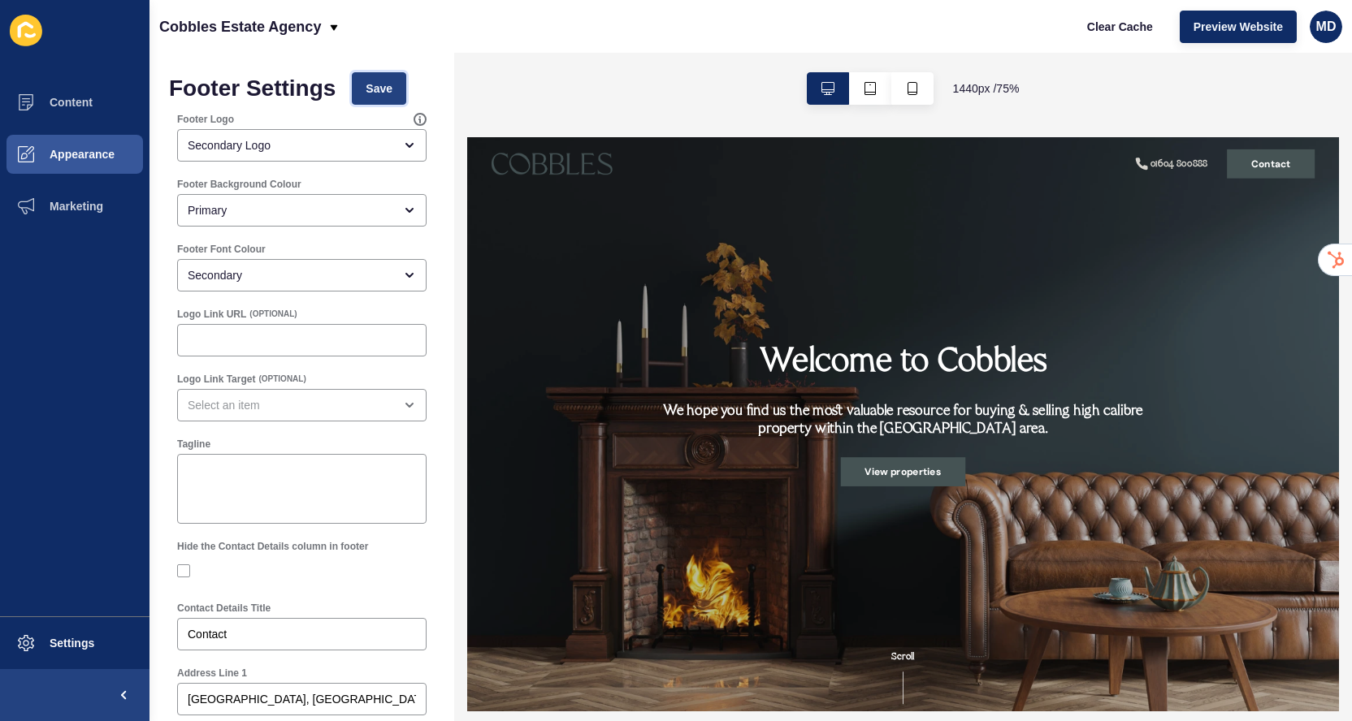
click at [363, 89] on button "Save" at bounding box center [379, 88] width 54 height 32
click at [81, 161] on button "Appearance" at bounding box center [74, 154] width 149 height 52
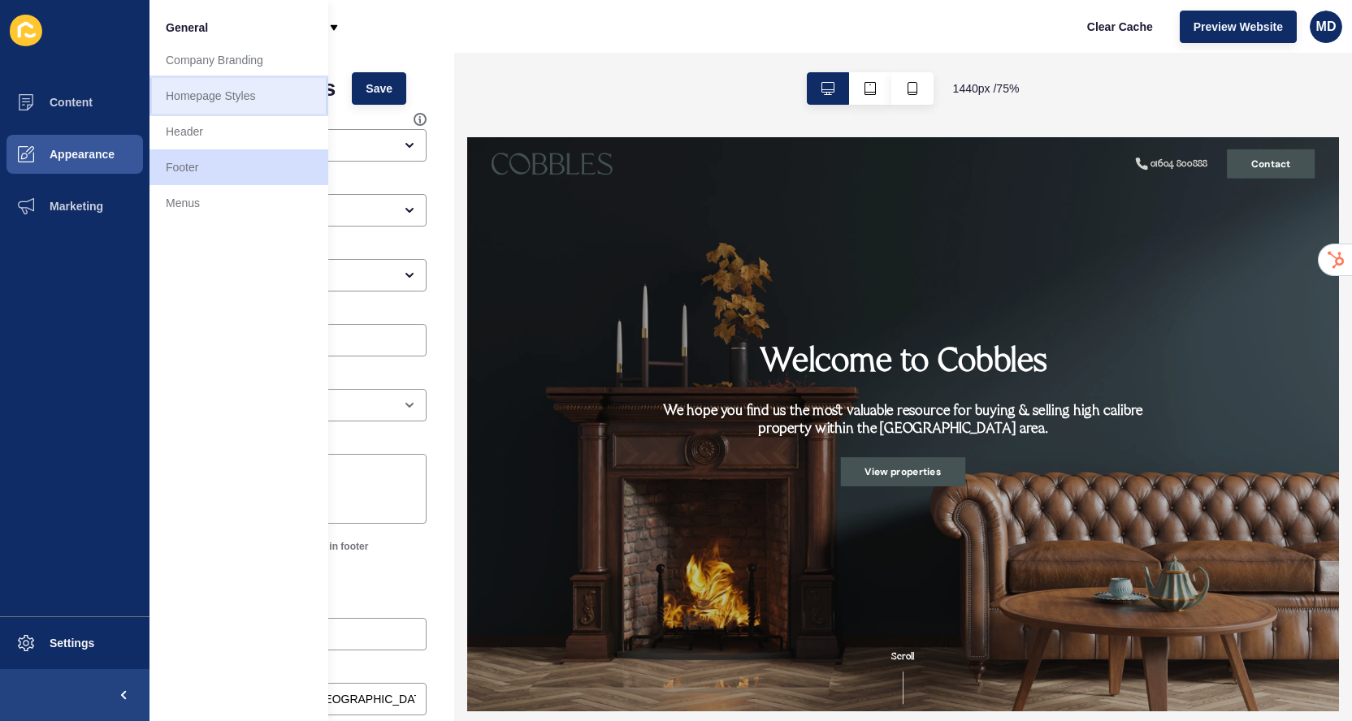
click at [188, 106] on link "Homepage Styles" at bounding box center [238, 96] width 179 height 36
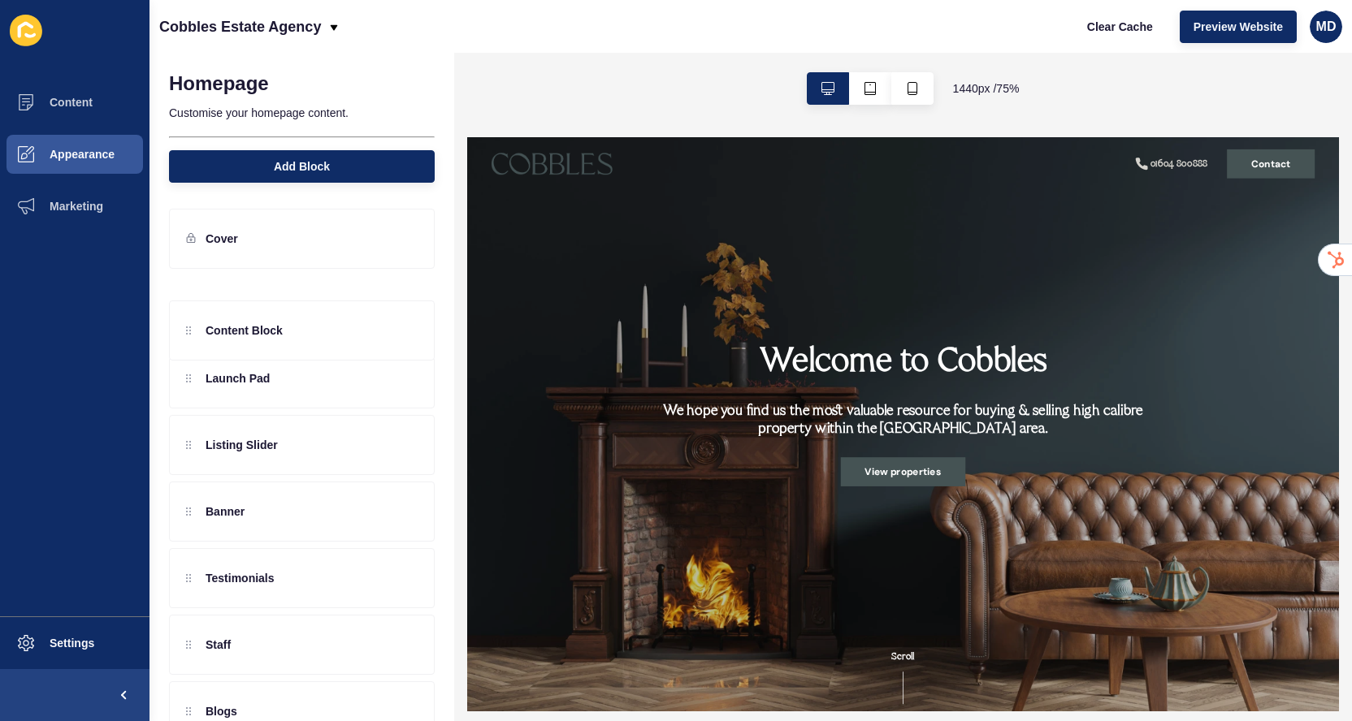
drag, startPoint x: 201, startPoint y: 376, endPoint x: 200, endPoint y: 321, distance: 55.3
click at [200, 319] on div "Launch Pad Content Block Listing Slider Banner Testimonials Staff Blogs Logos &…" at bounding box center [302, 571] width 266 height 593
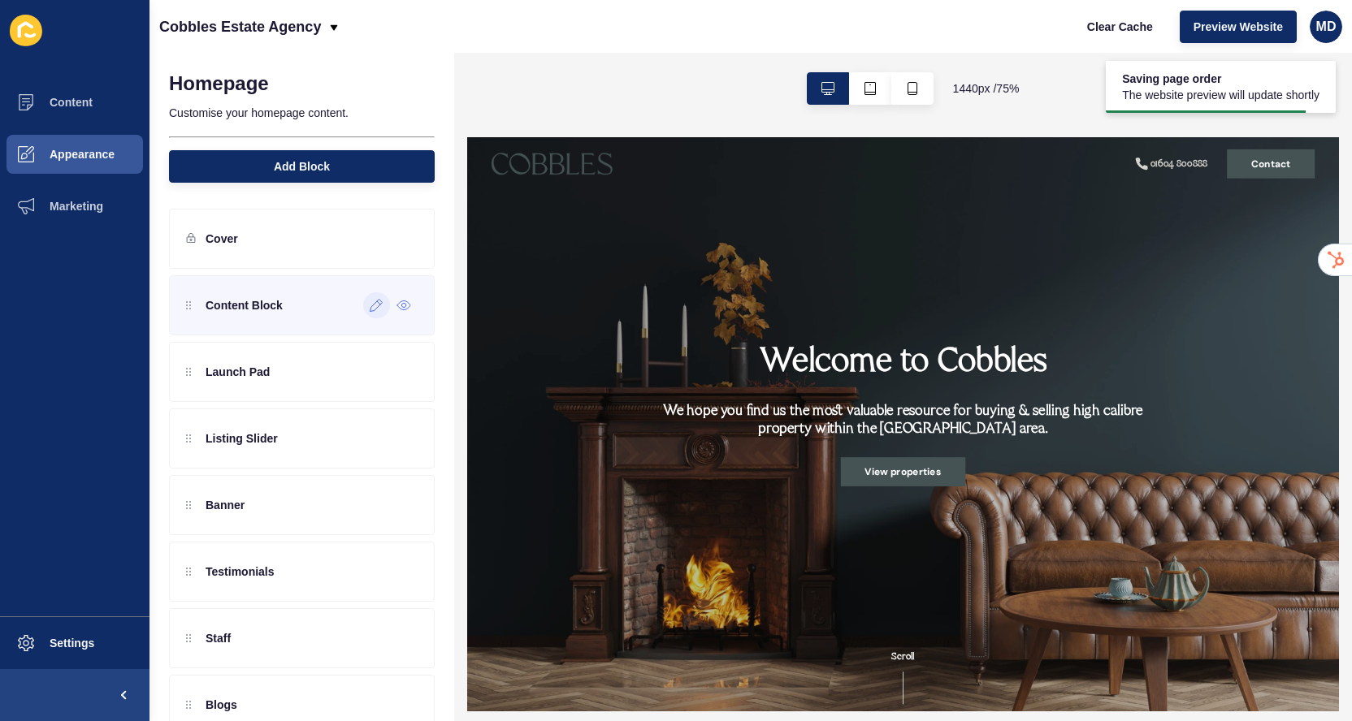
click at [374, 301] on icon at bounding box center [377, 305] width 14 height 13
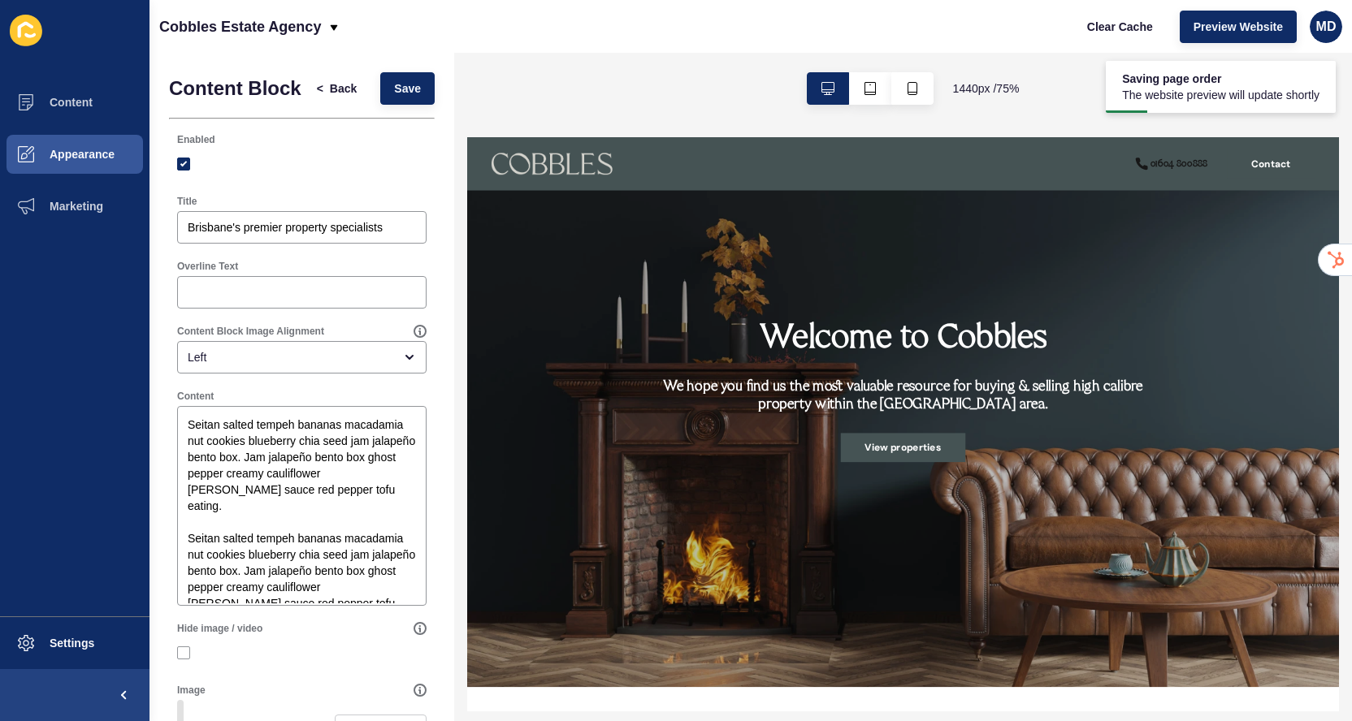
scroll to position [34, 0]
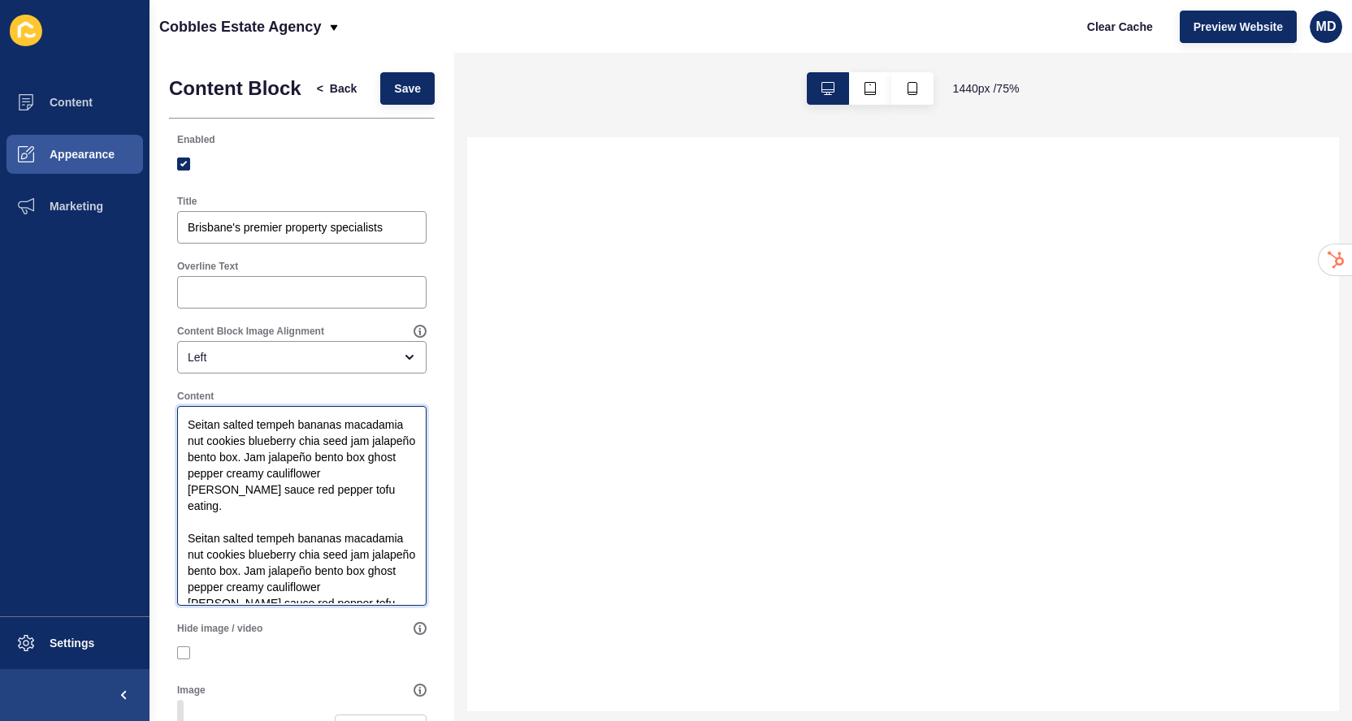
click at [265, 449] on textarea "Seitan salted tempeh bananas macadamia nut cookies blueberry chia seed jam jala…" at bounding box center [302, 506] width 245 height 195
paste textarea "We have built our company from the ground up to meet the needs of the most disc…"
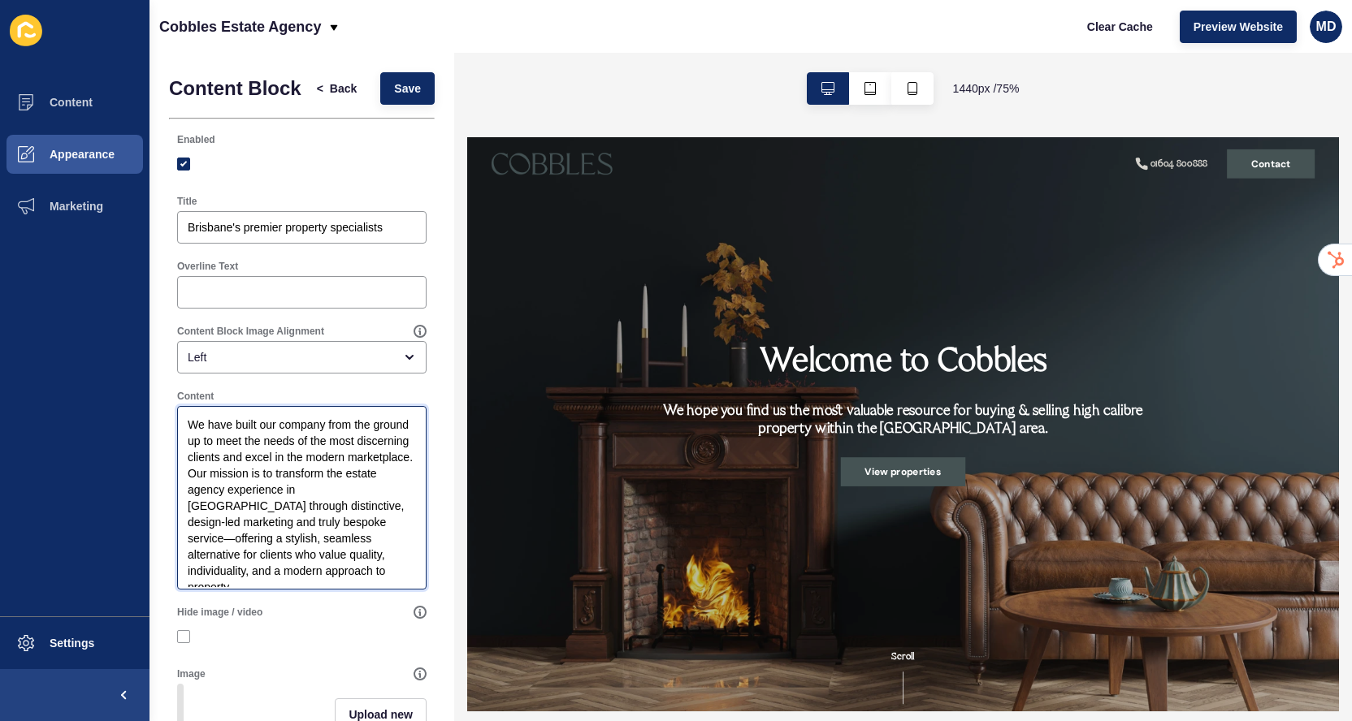
scroll to position [0, 0]
type textarea "We have built our company from the ground up to meet the needs of the most disc…"
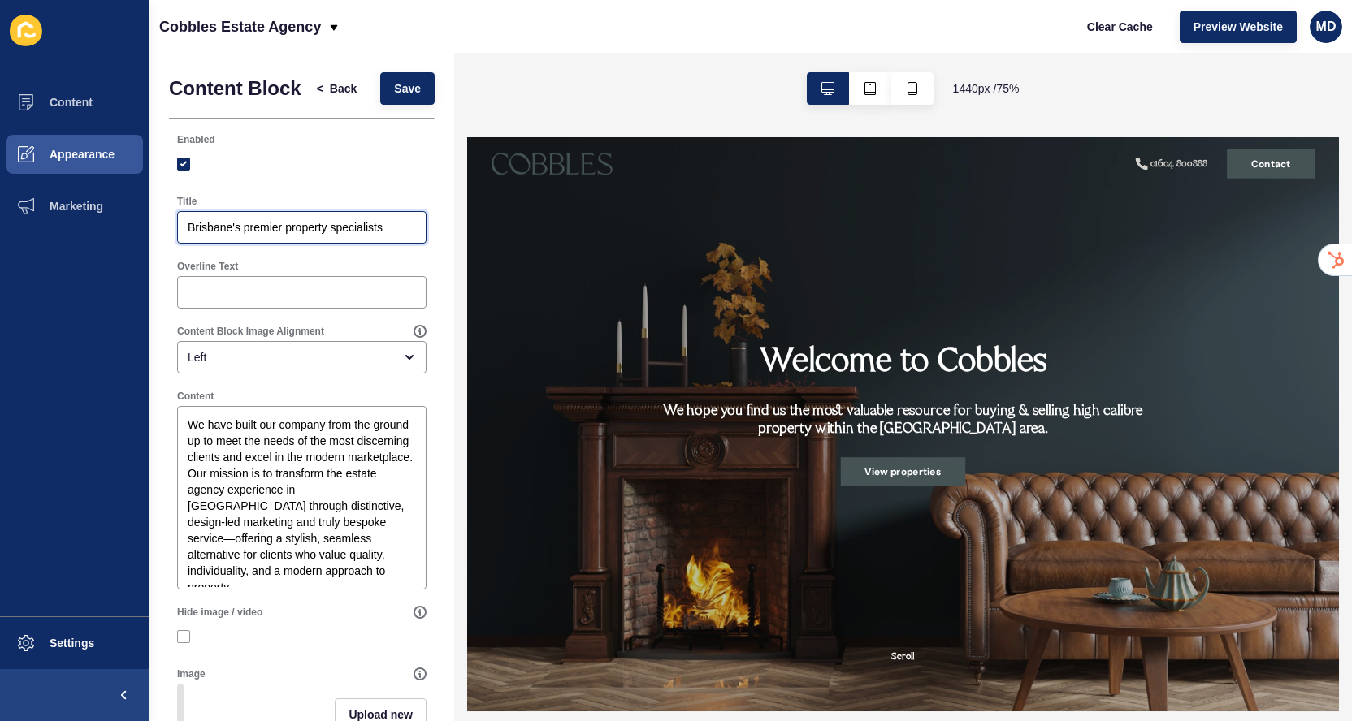
click at [248, 235] on input "Brisbane's premier property specialists" at bounding box center [302, 227] width 228 height 16
type input "About"
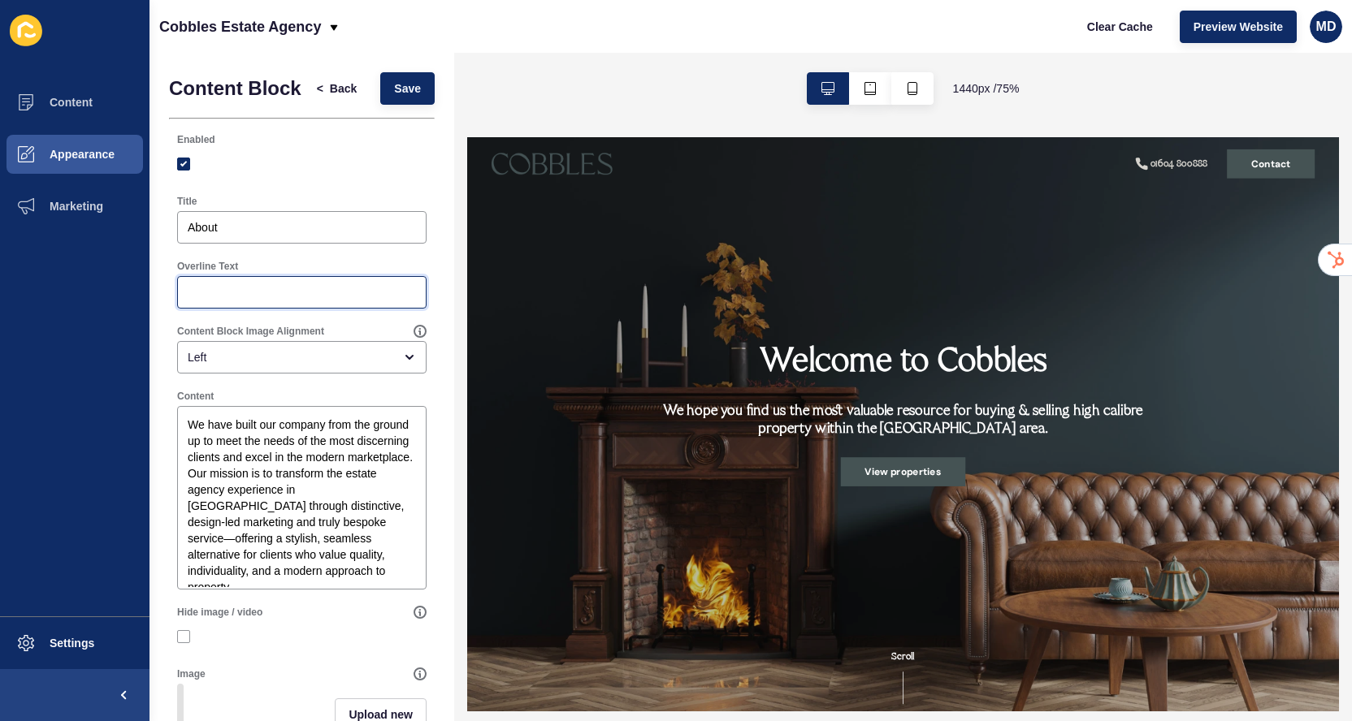
click at [243, 290] on input "Overline Text" at bounding box center [302, 292] width 228 height 16
type input "Cobbles Estate Agency"
click at [402, 93] on span "Save" at bounding box center [407, 88] width 27 height 16
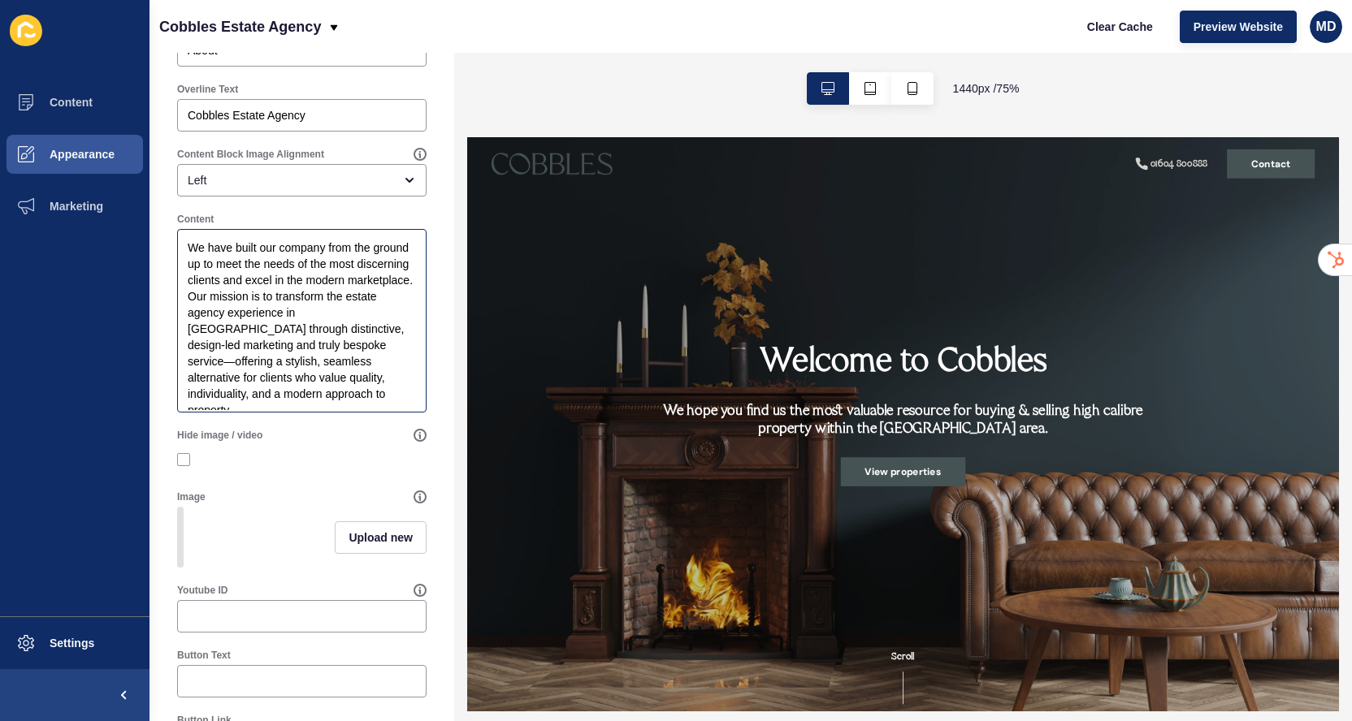
scroll to position [271, 0]
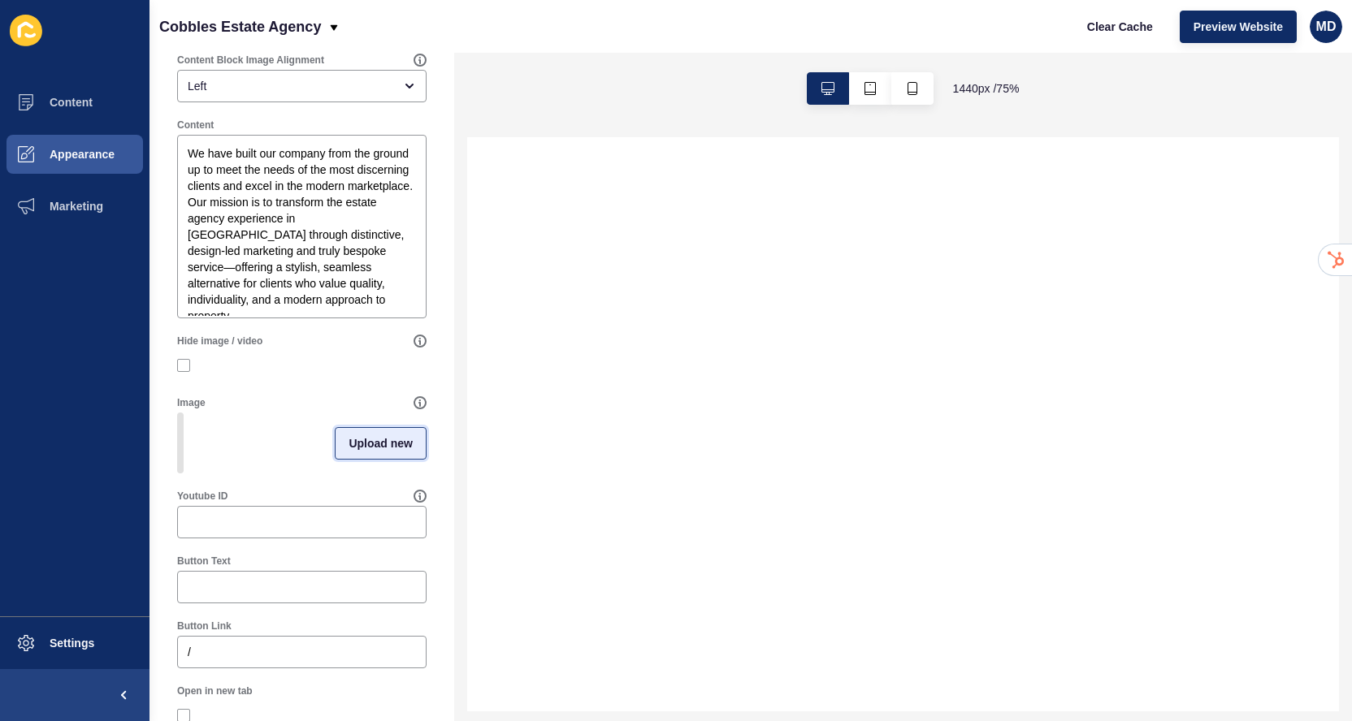
click at [370, 437] on span "Upload new" at bounding box center [380, 443] width 64 height 16
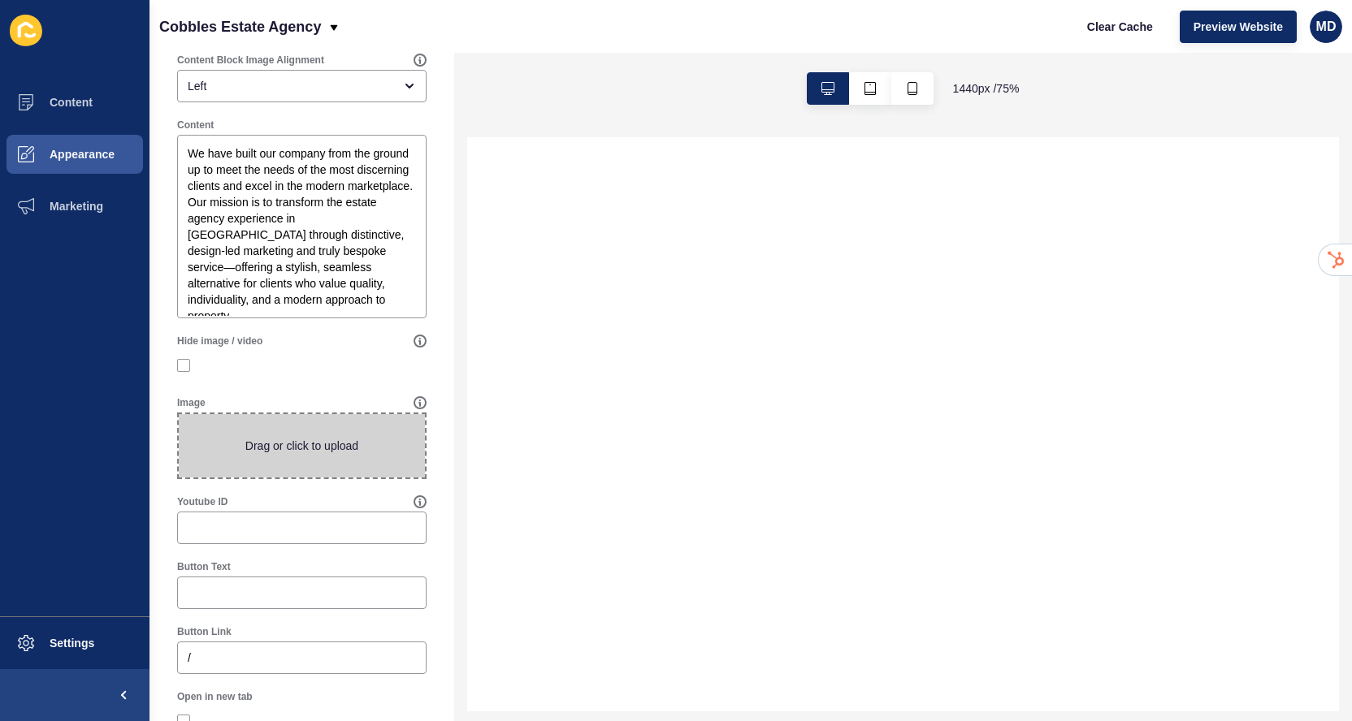
click at [288, 439] on span at bounding box center [302, 445] width 246 height 63
click at [179, 414] on input "Drag or click to upload" at bounding box center [179, 414] width 0 height 0
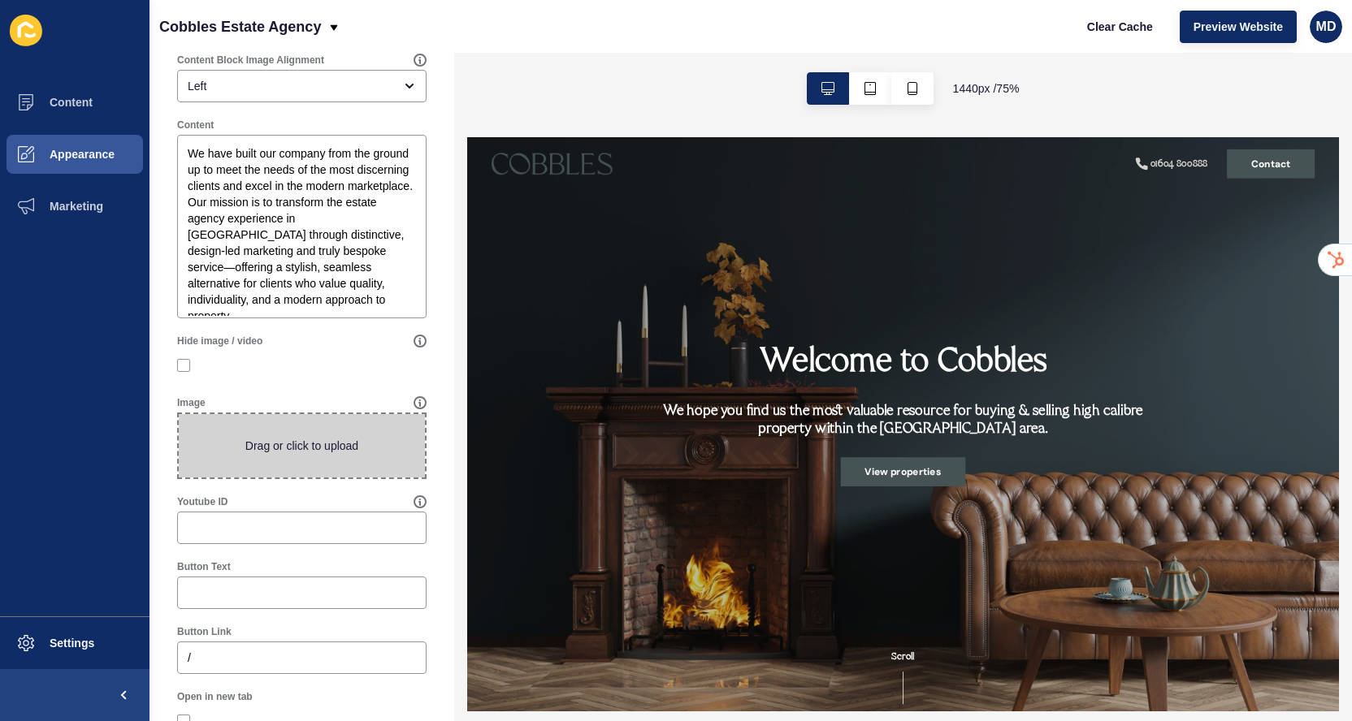
type input "C:\fakepath\Dining_Room_With_Table_And_Decorations_original_1553495-2 (1).jpg"
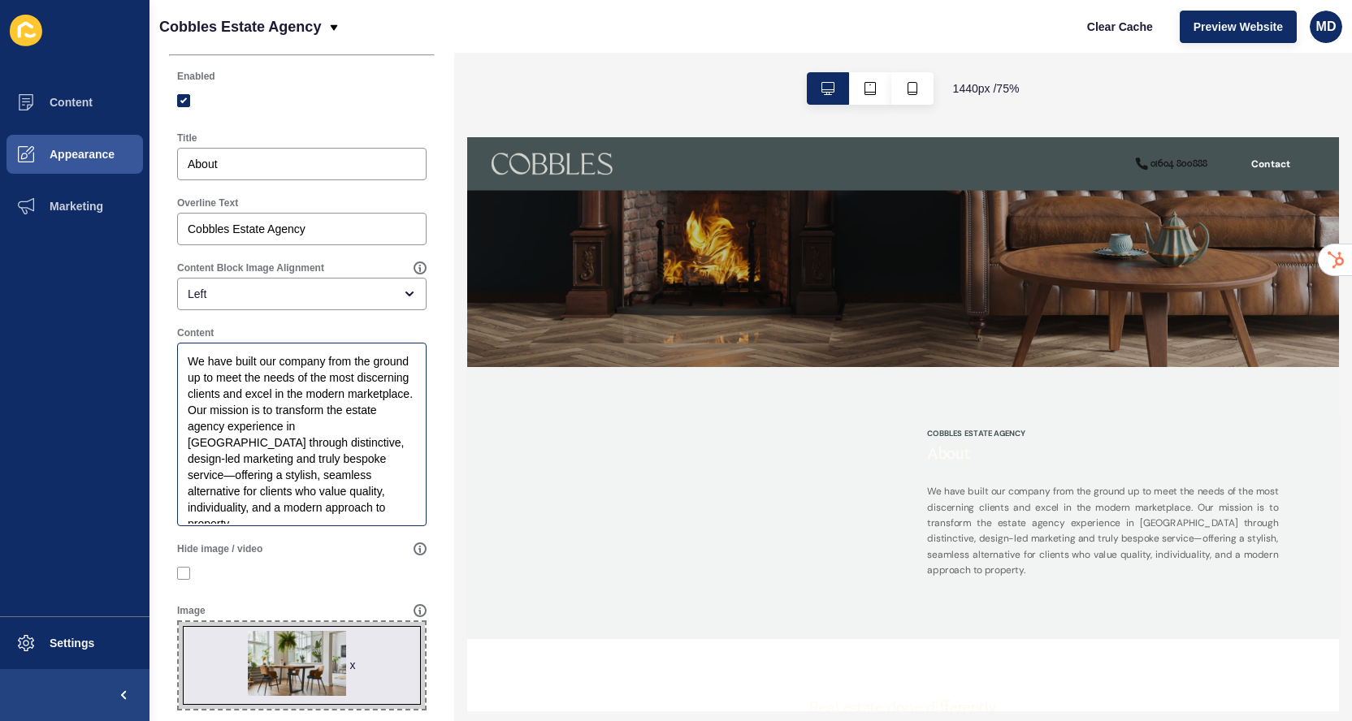
scroll to position [46, 0]
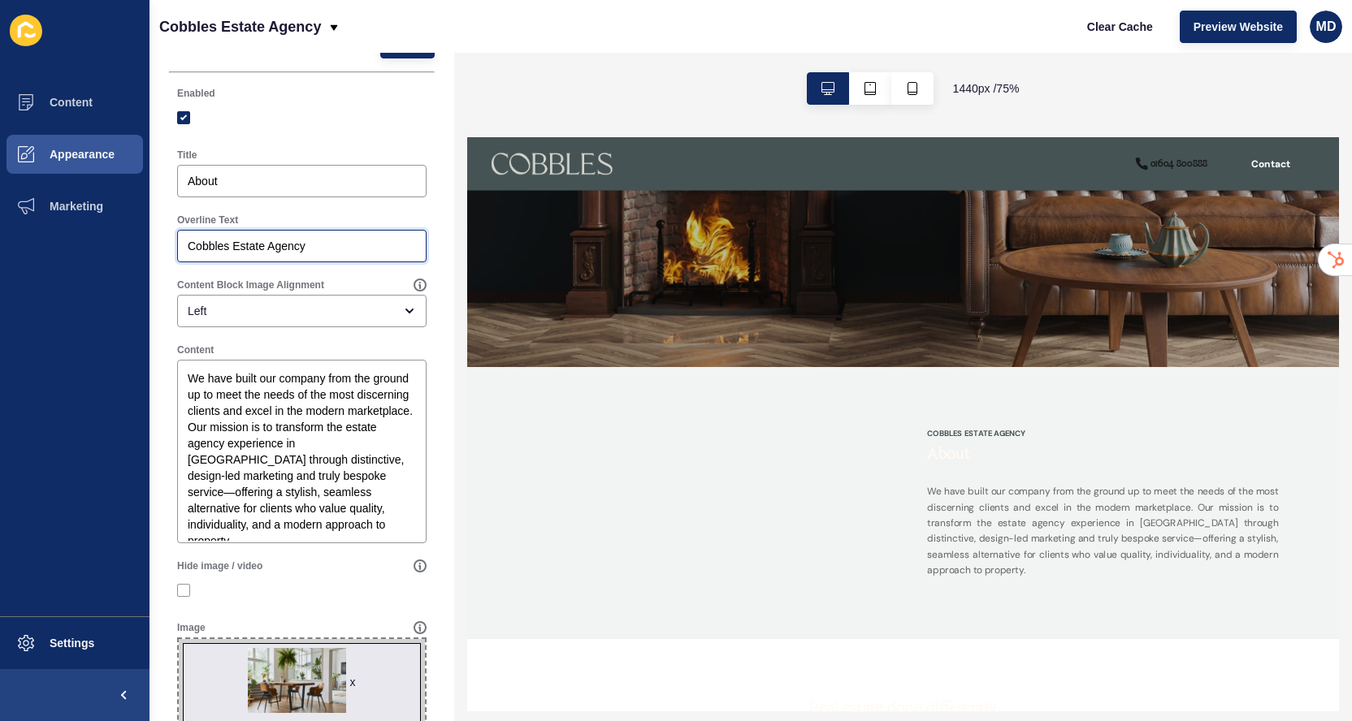
drag, startPoint x: 343, startPoint y: 246, endPoint x: 157, endPoint y: 249, distance: 186.0
click at [155, 249] on div "Content Block < Back Save Enabled Title About Overline Text Cobbles Estate Agen…" at bounding box center [301, 565] width 305 height 1119
click at [245, 185] on input "About" at bounding box center [302, 181] width 228 height 16
paste input "Cobbles Estate Agency"
type input "Cobbles Estate Agency"
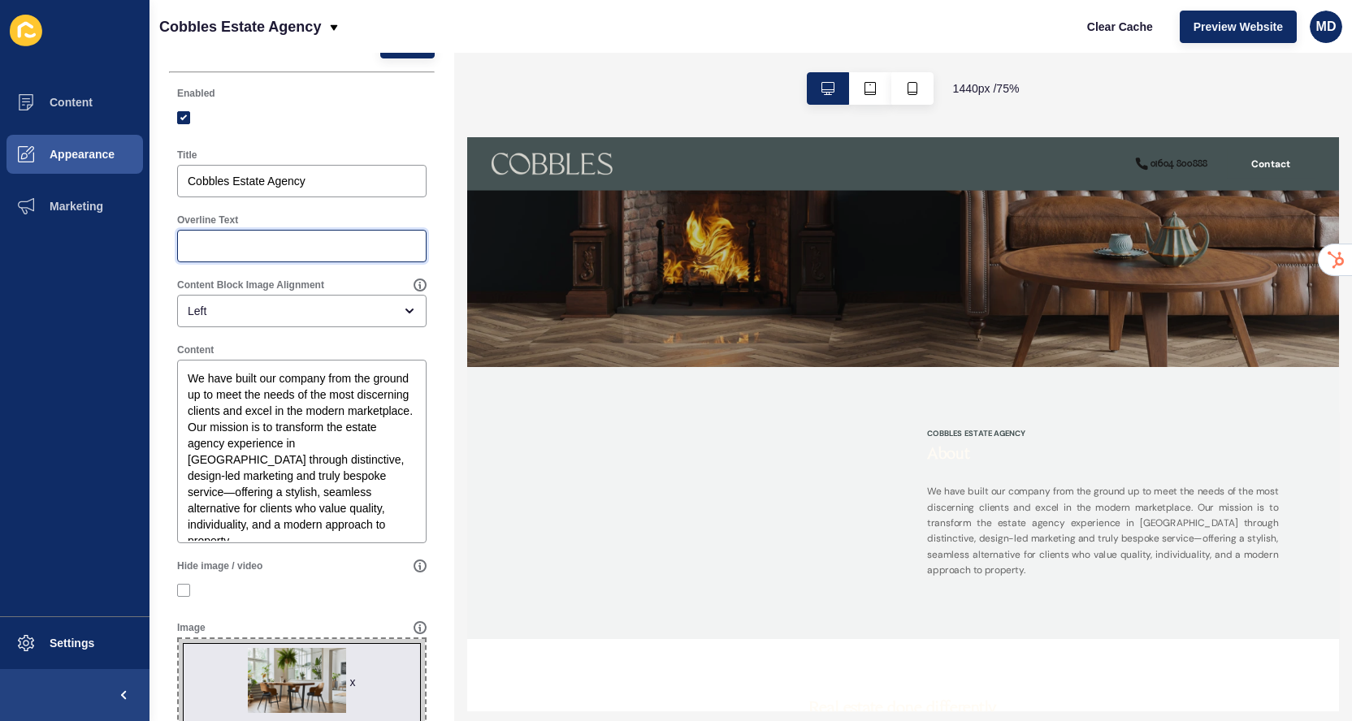
click at [209, 238] on input "Overline Text" at bounding box center [302, 246] width 228 height 16
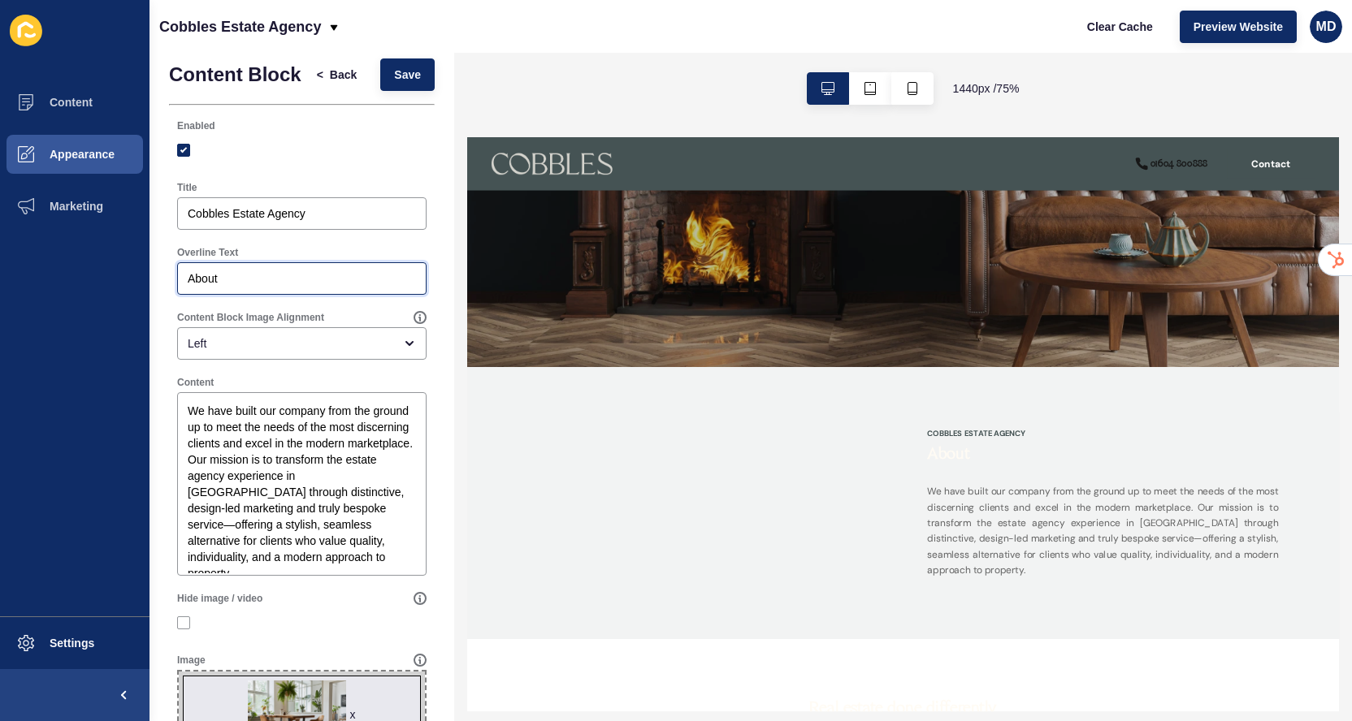
scroll to position [0, 0]
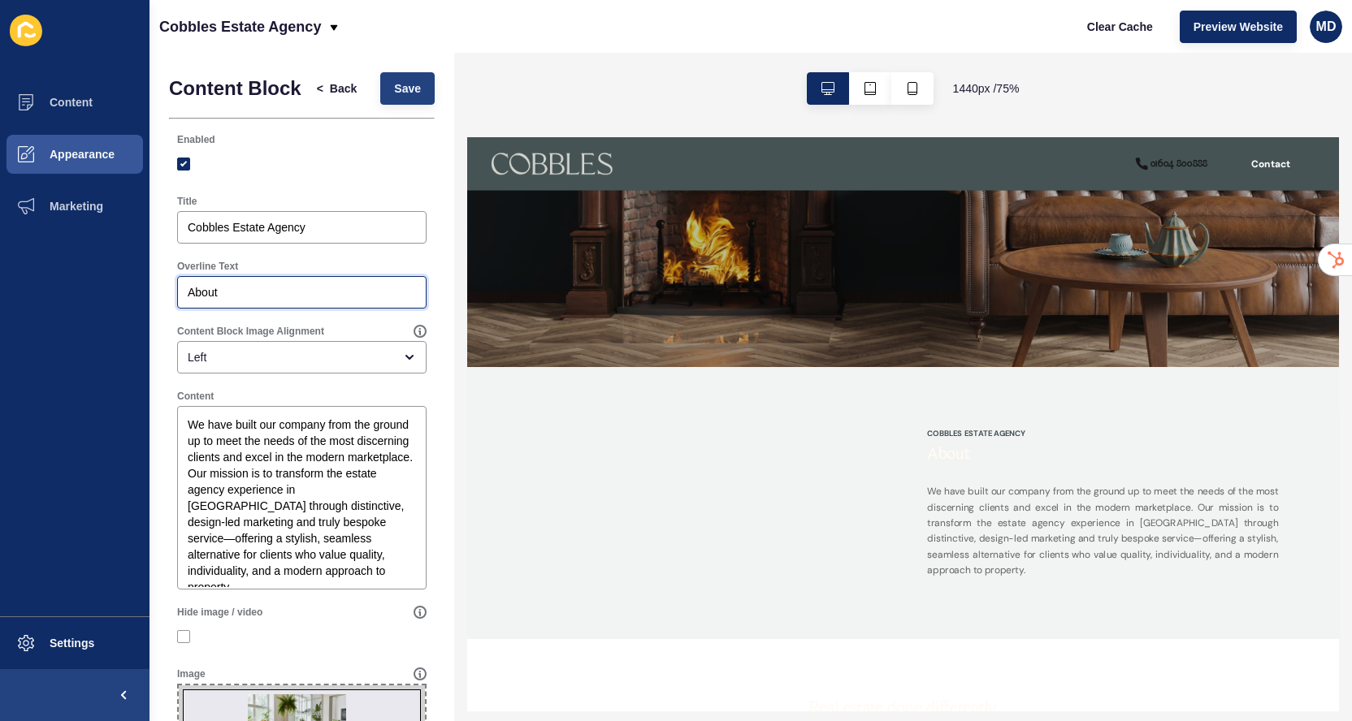
type input "About"
click at [400, 99] on button "Save" at bounding box center [407, 88] width 54 height 32
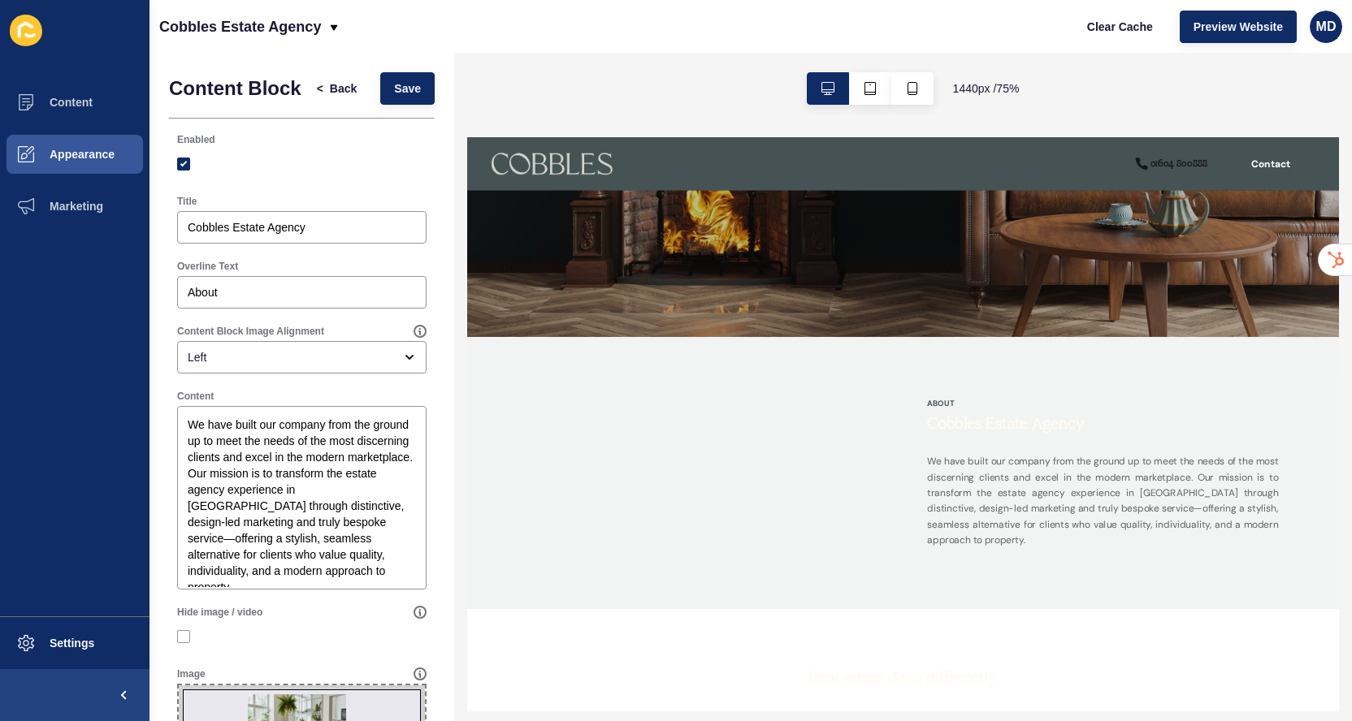
scroll to position [532, 0]
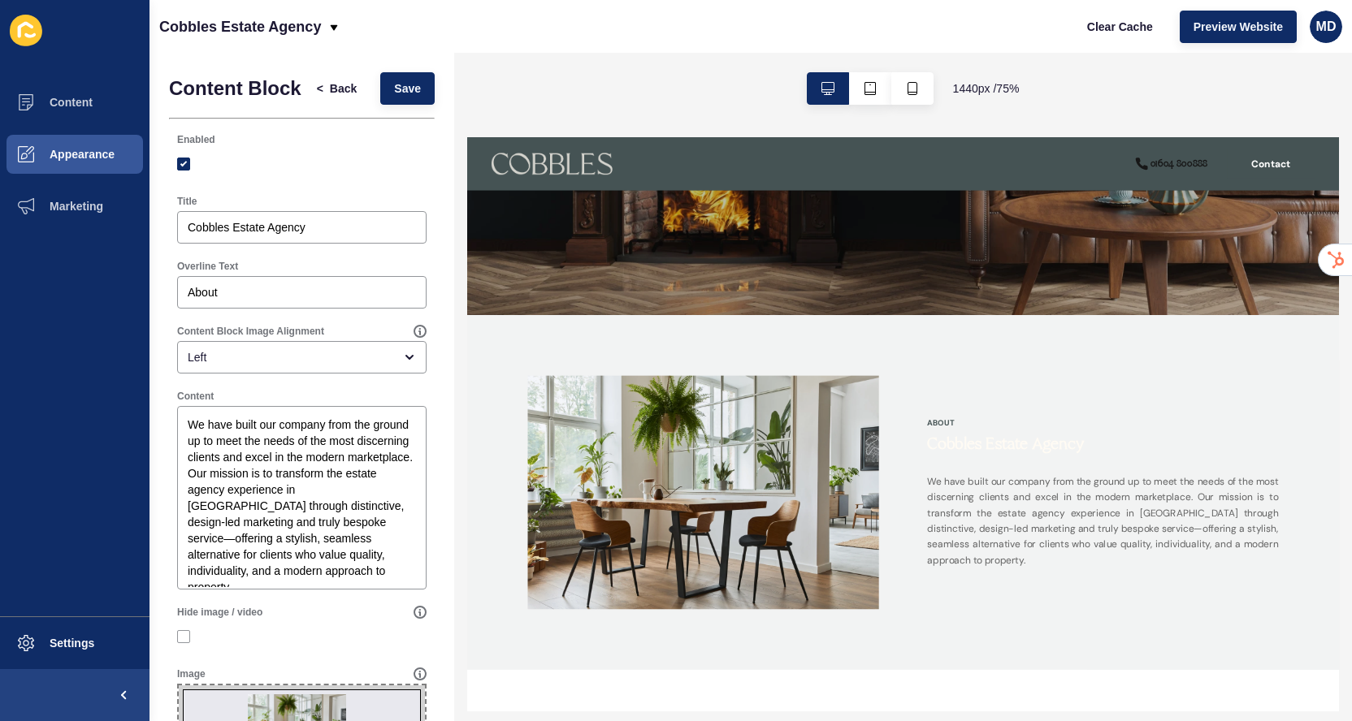
click at [323, 177] on div at bounding box center [301, 163] width 249 height 29
click at [93, 106] on button "Content" at bounding box center [74, 102] width 149 height 52
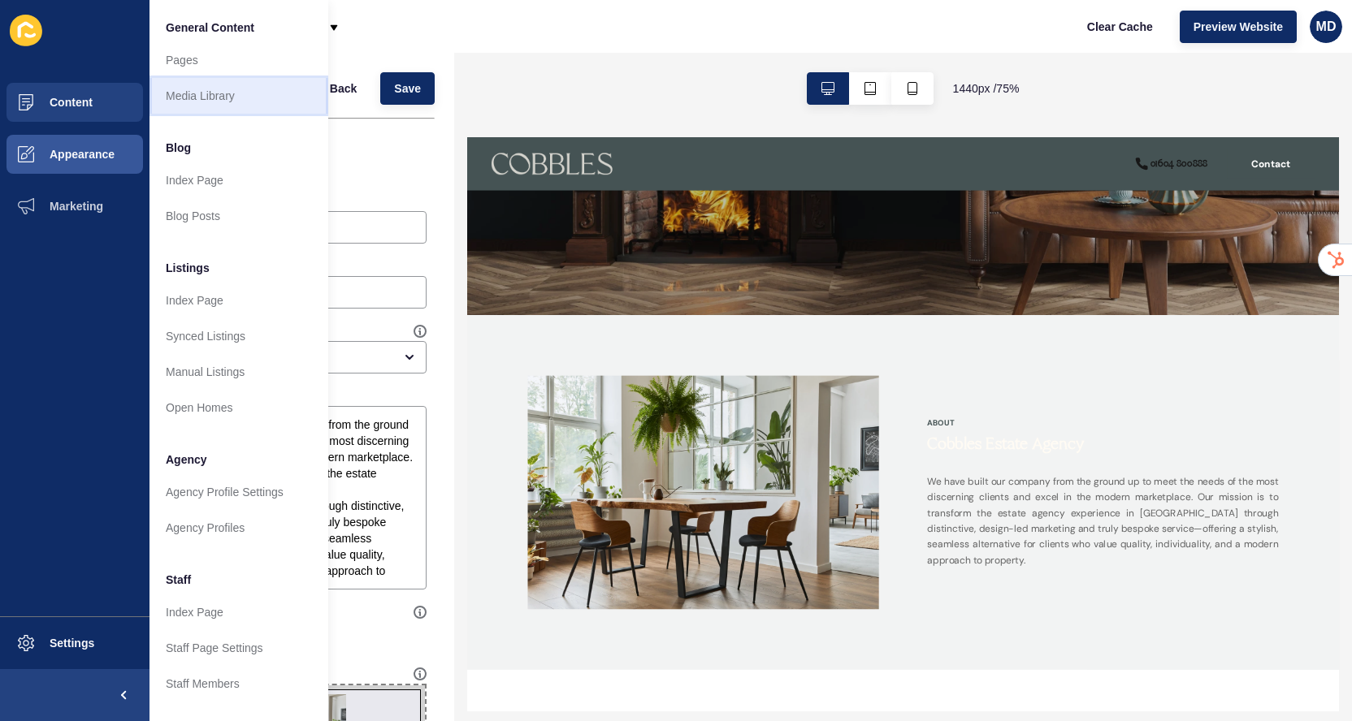
click at [181, 92] on link "Media Library" at bounding box center [238, 96] width 179 height 36
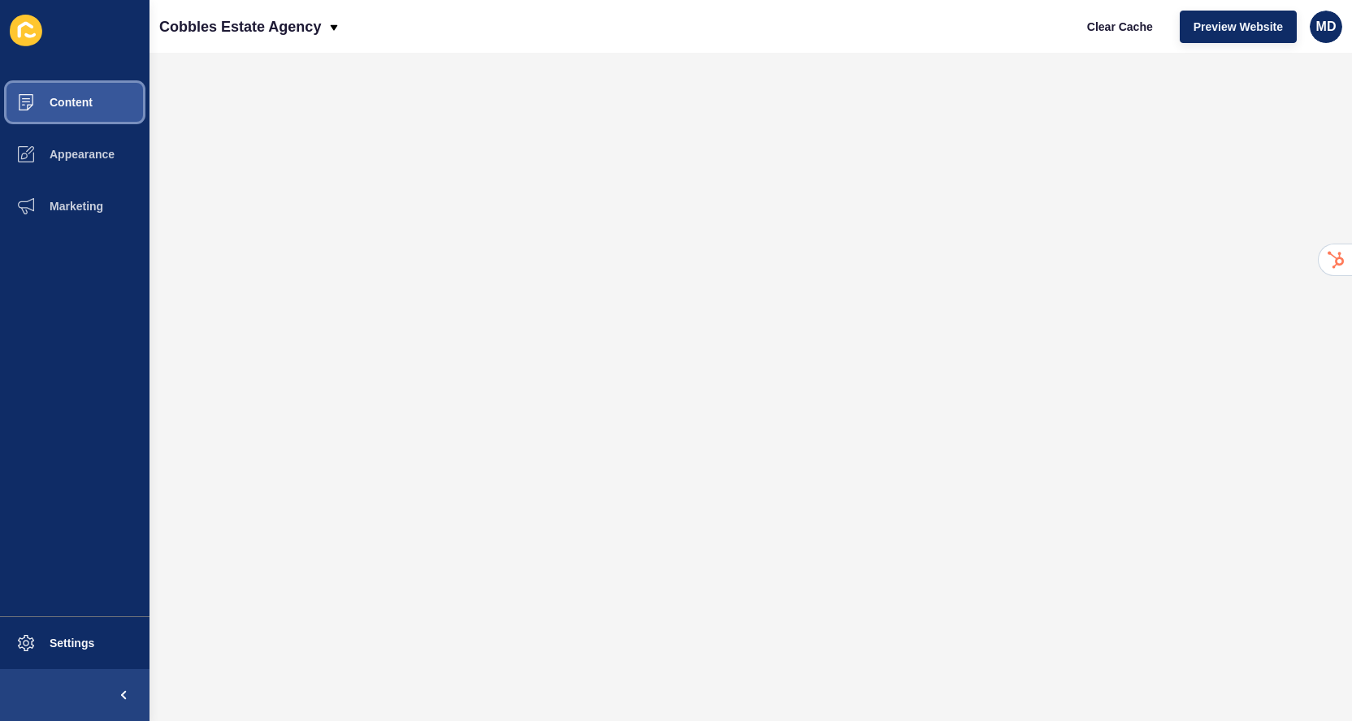
click at [82, 110] on button "Content" at bounding box center [74, 102] width 149 height 52
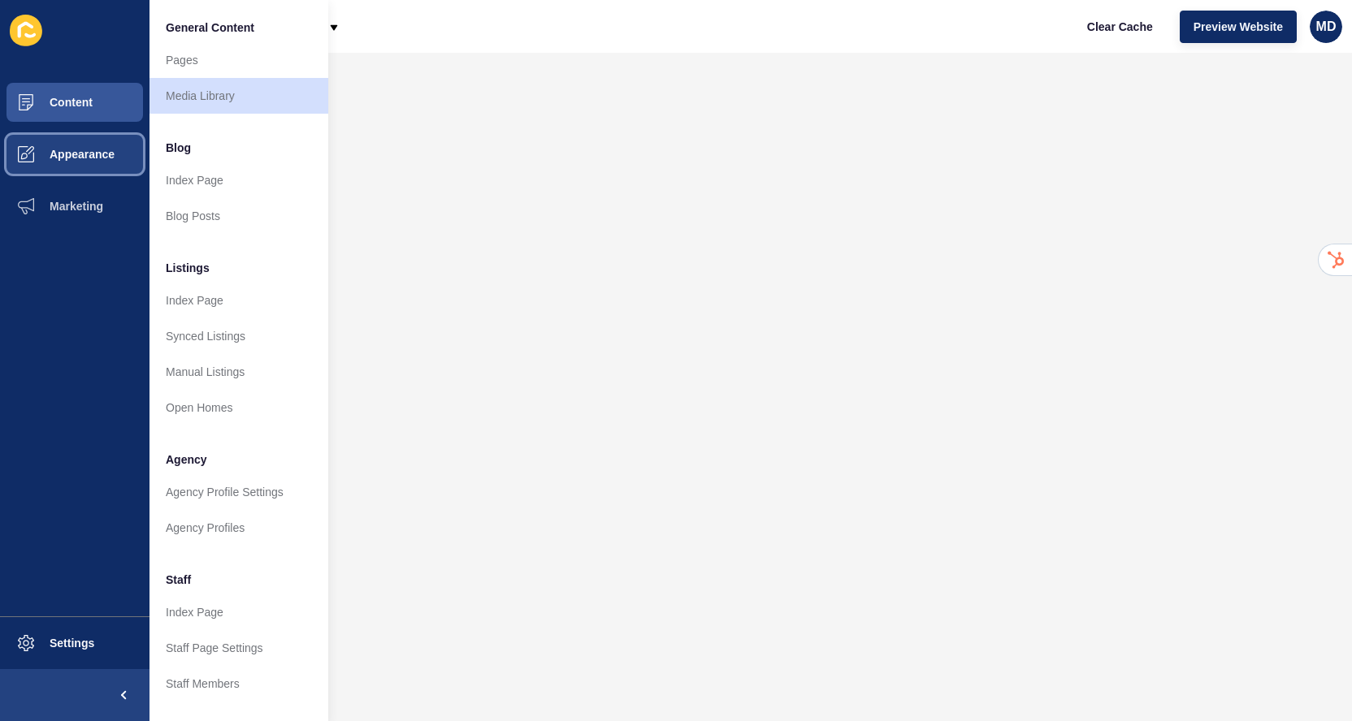
click at [92, 157] on span "Appearance" at bounding box center [56, 154] width 117 height 13
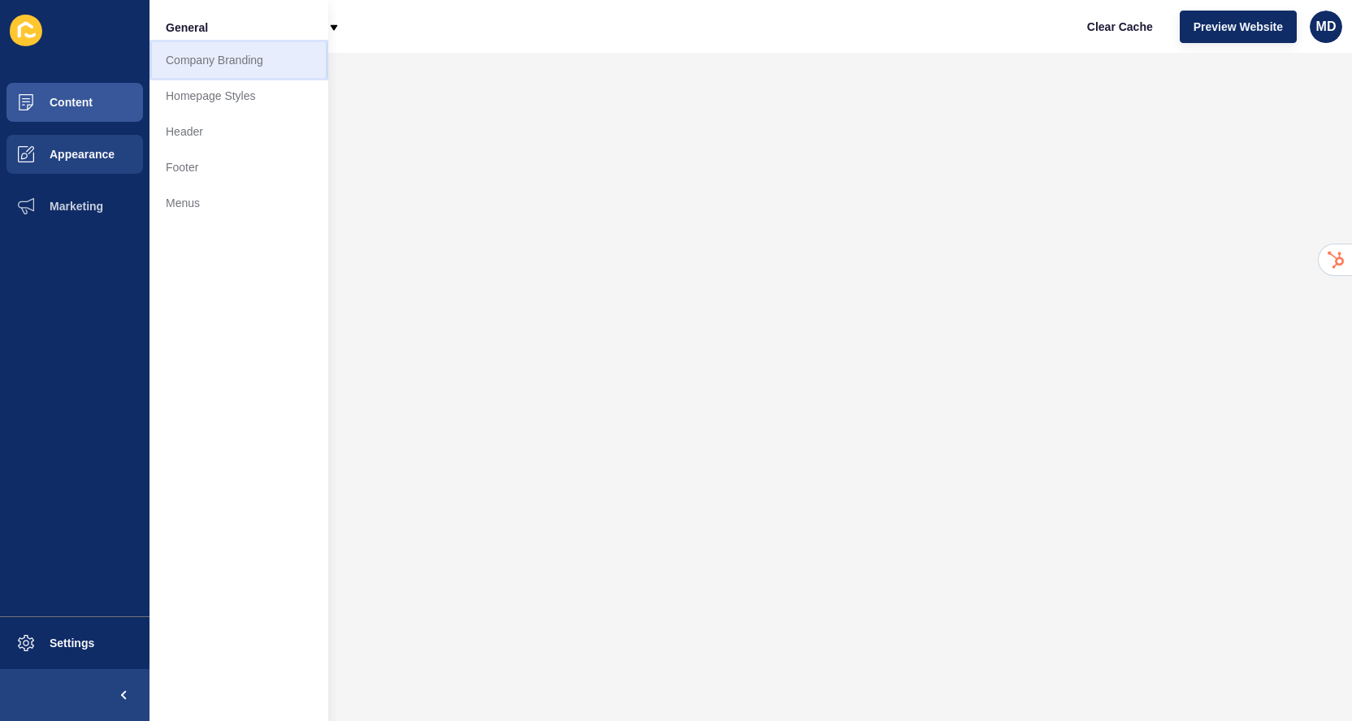
click at [206, 74] on link "Company Branding" at bounding box center [238, 60] width 179 height 36
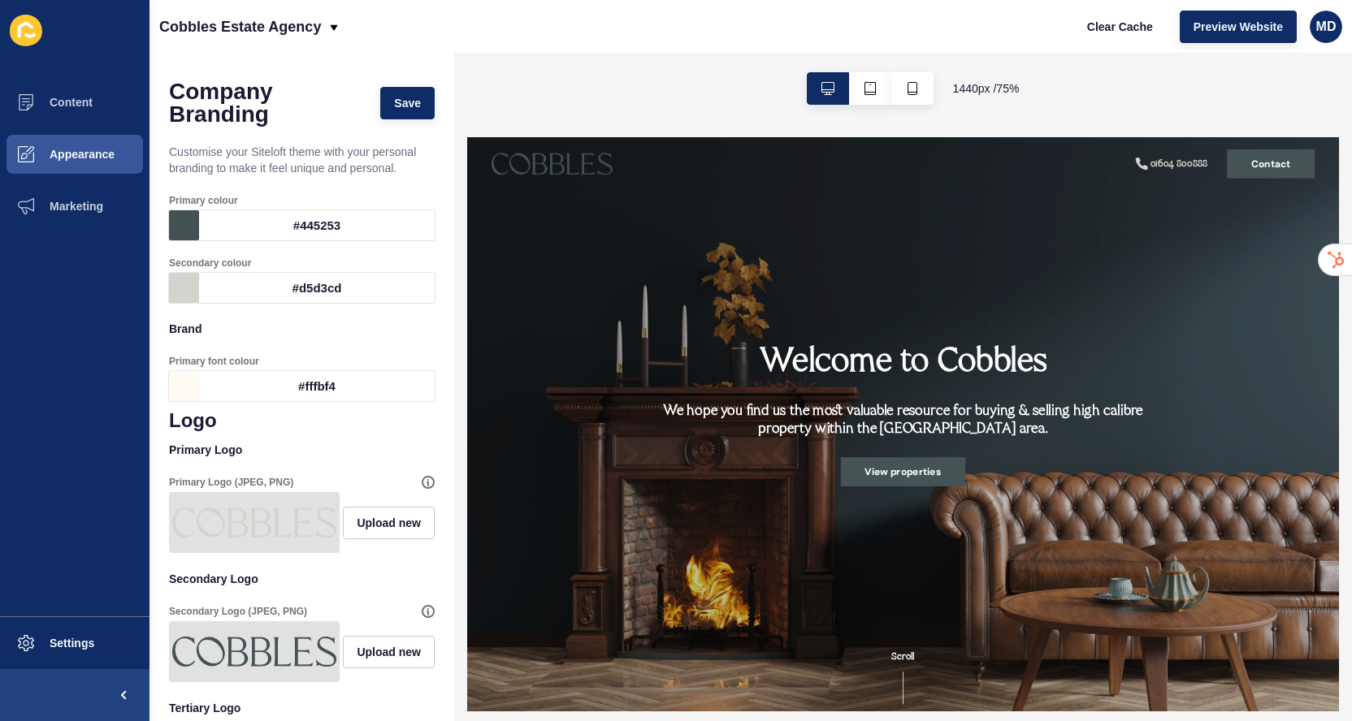
click at [190, 380] on div at bounding box center [184, 386] width 30 height 30
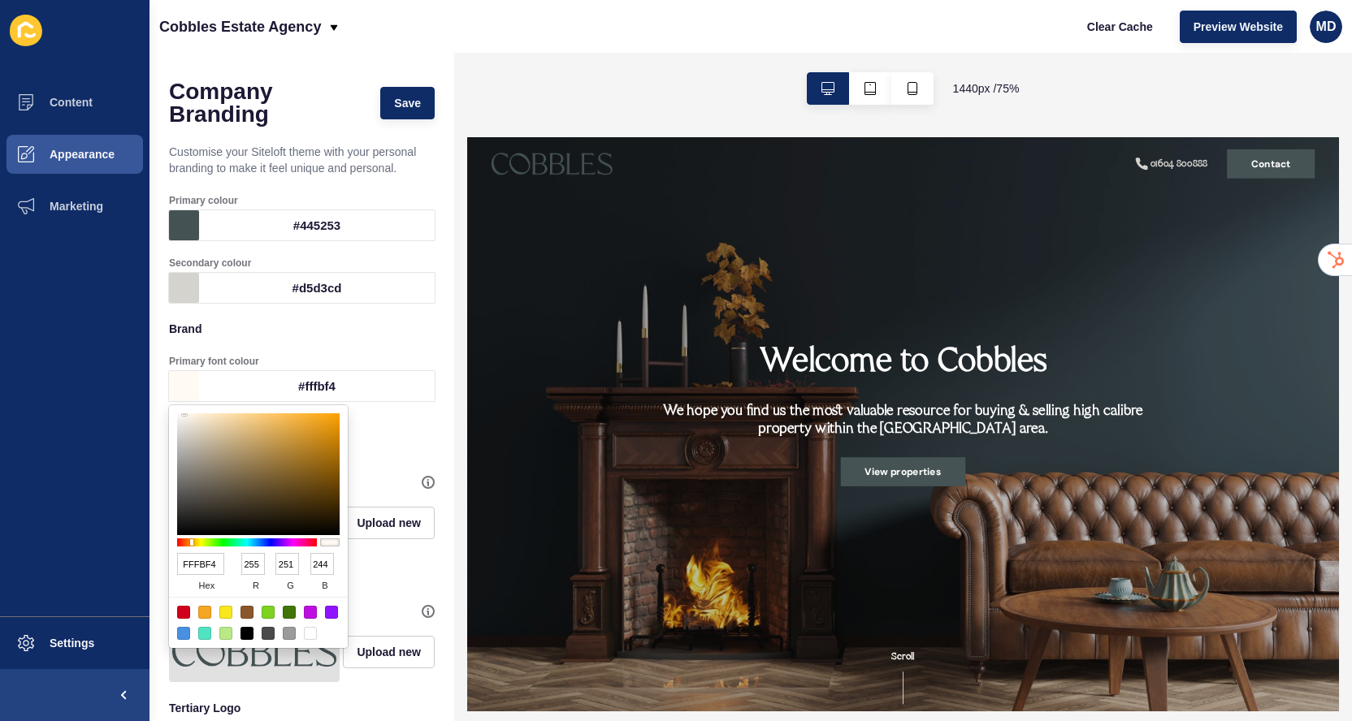
click at [201, 568] on input "FFFBF4" at bounding box center [200, 564] width 47 height 22
paste input "#2A3031"
type input "#2A3031"
type input "42"
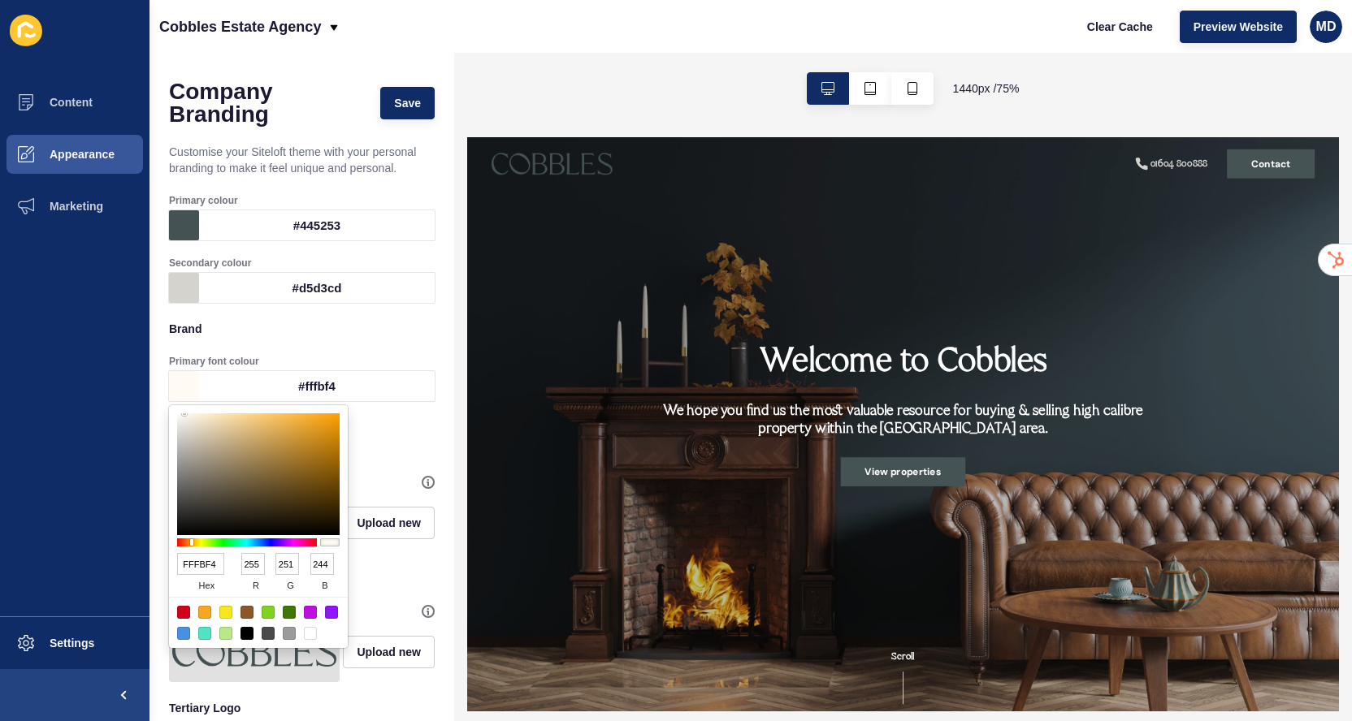
type input "48"
type input "49"
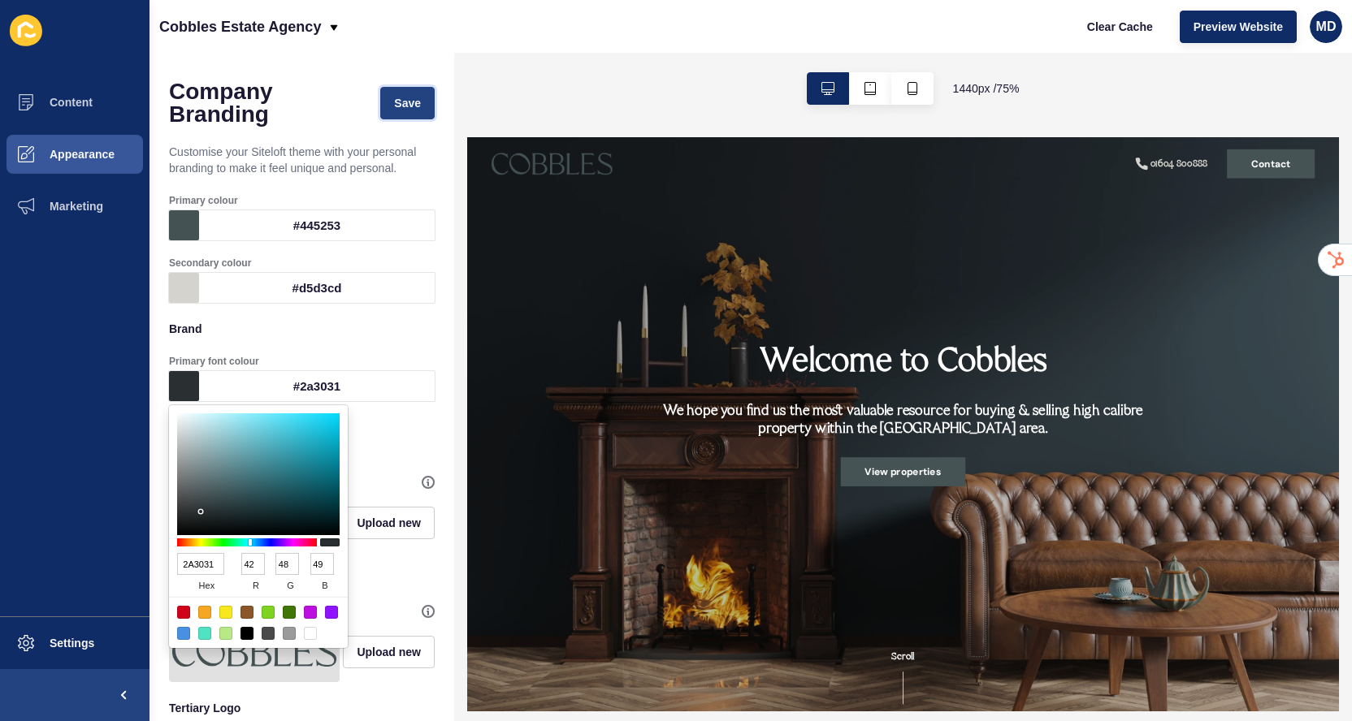
click at [410, 104] on span "Save" at bounding box center [407, 103] width 27 height 16
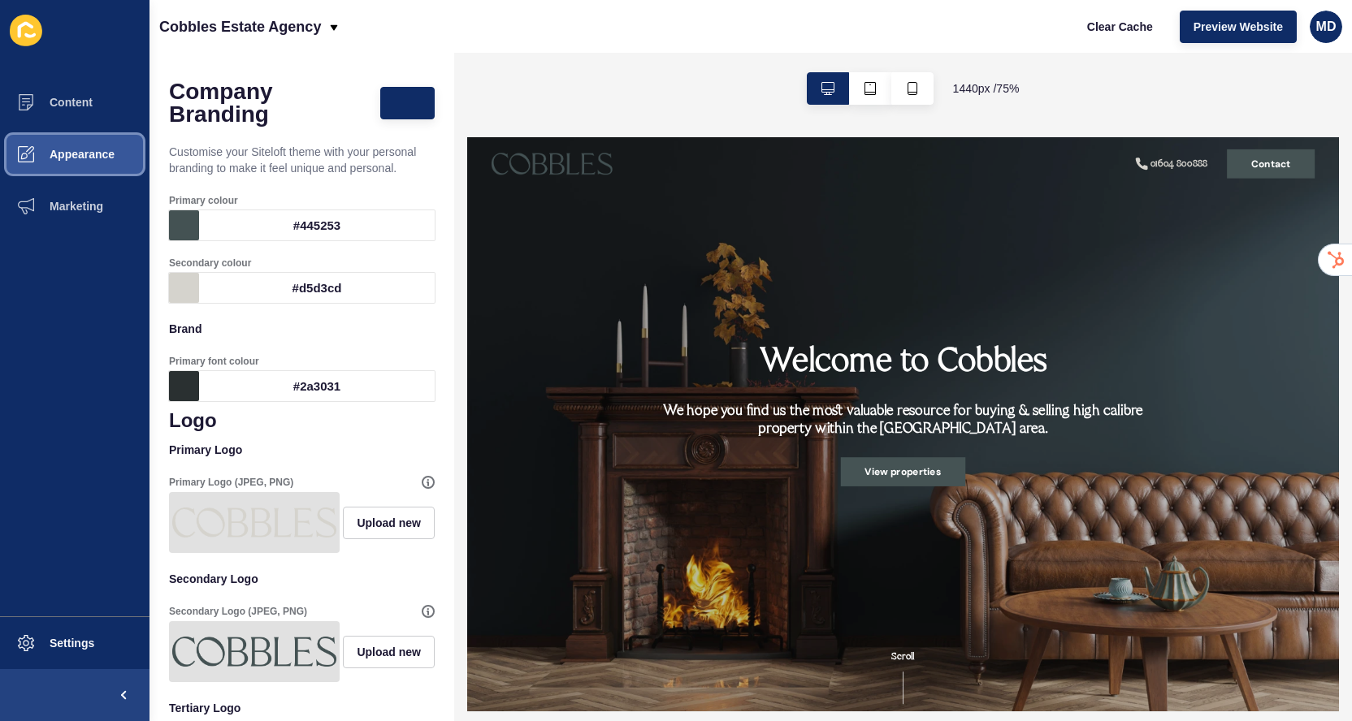
click at [63, 149] on span "Appearance" at bounding box center [56, 154] width 117 height 13
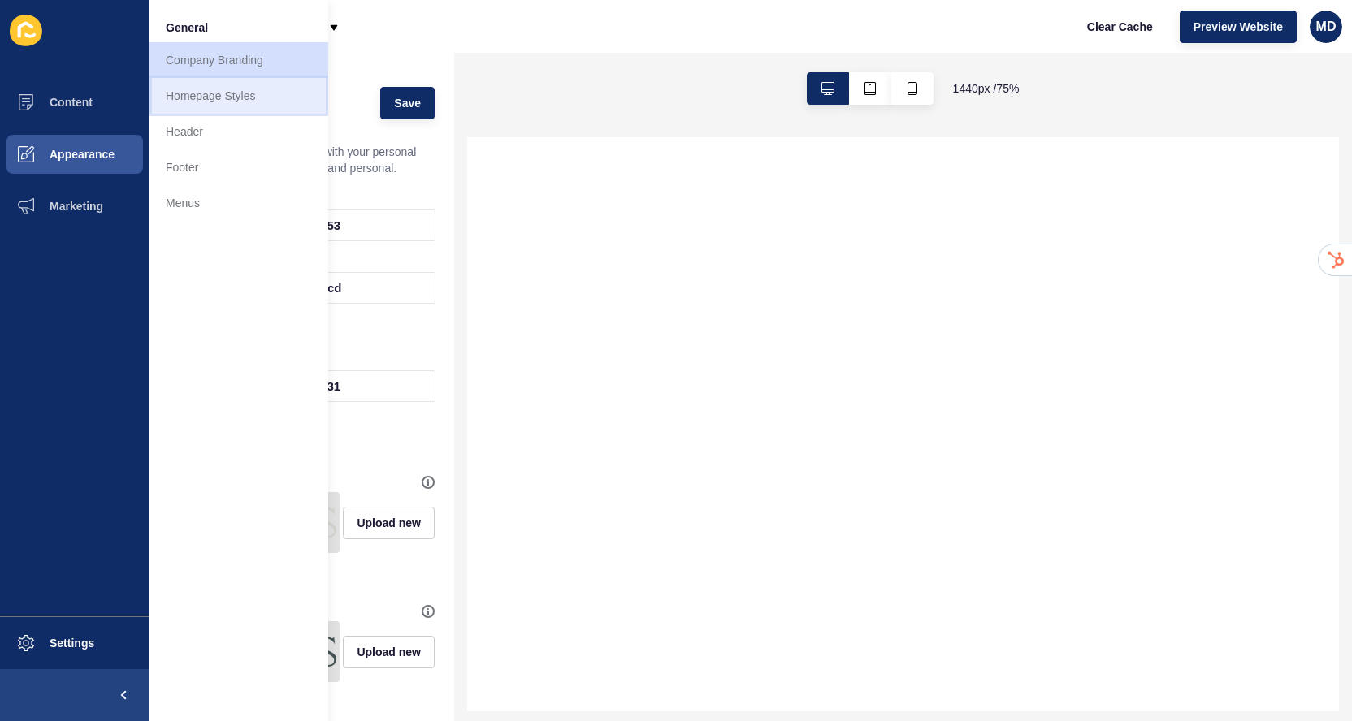
click at [210, 89] on link "Homepage Styles" at bounding box center [238, 96] width 179 height 36
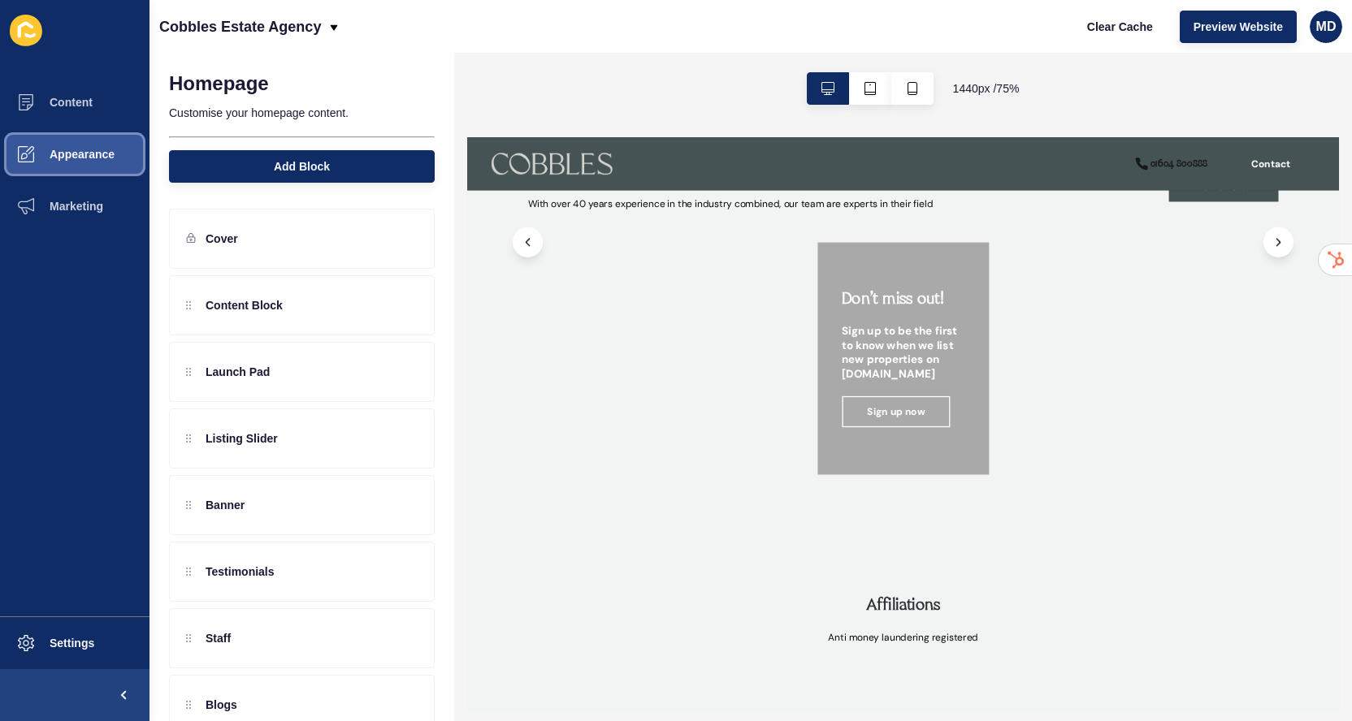
click at [71, 173] on button "Appearance" at bounding box center [74, 154] width 149 height 52
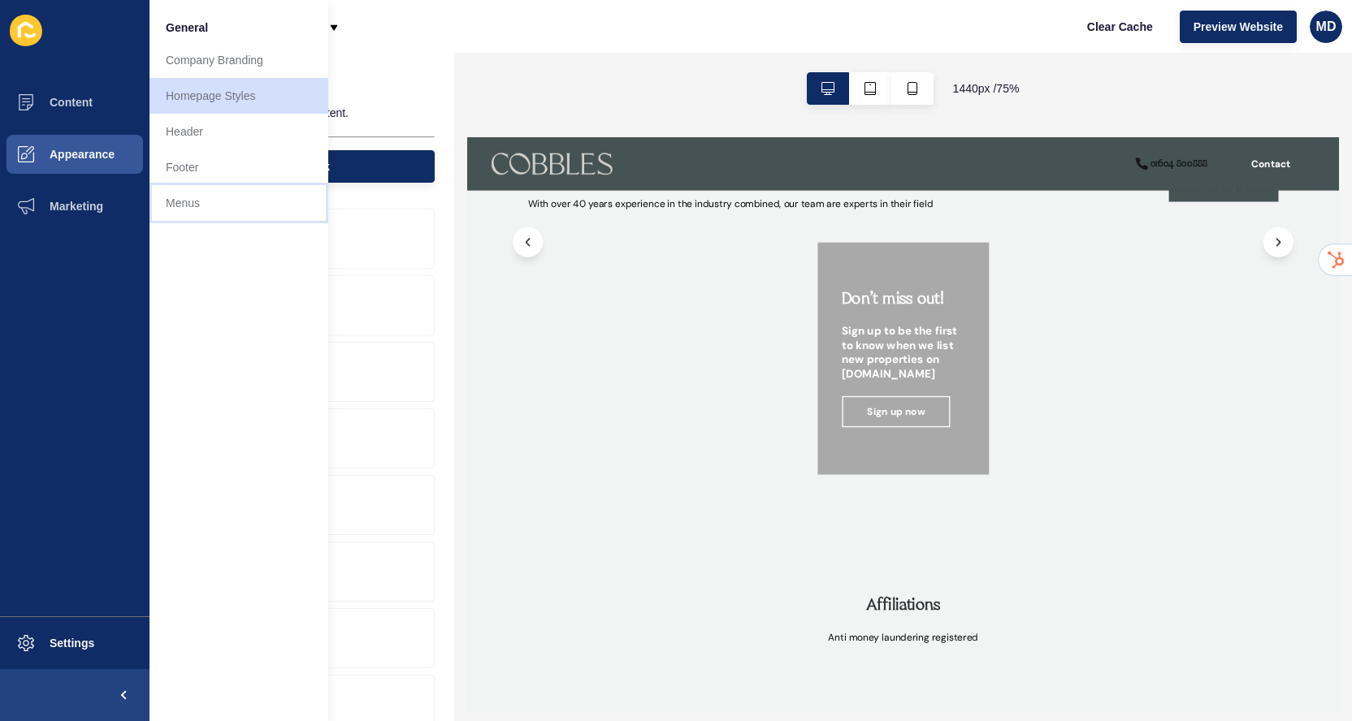
click at [184, 205] on link "Menus" at bounding box center [238, 203] width 179 height 36
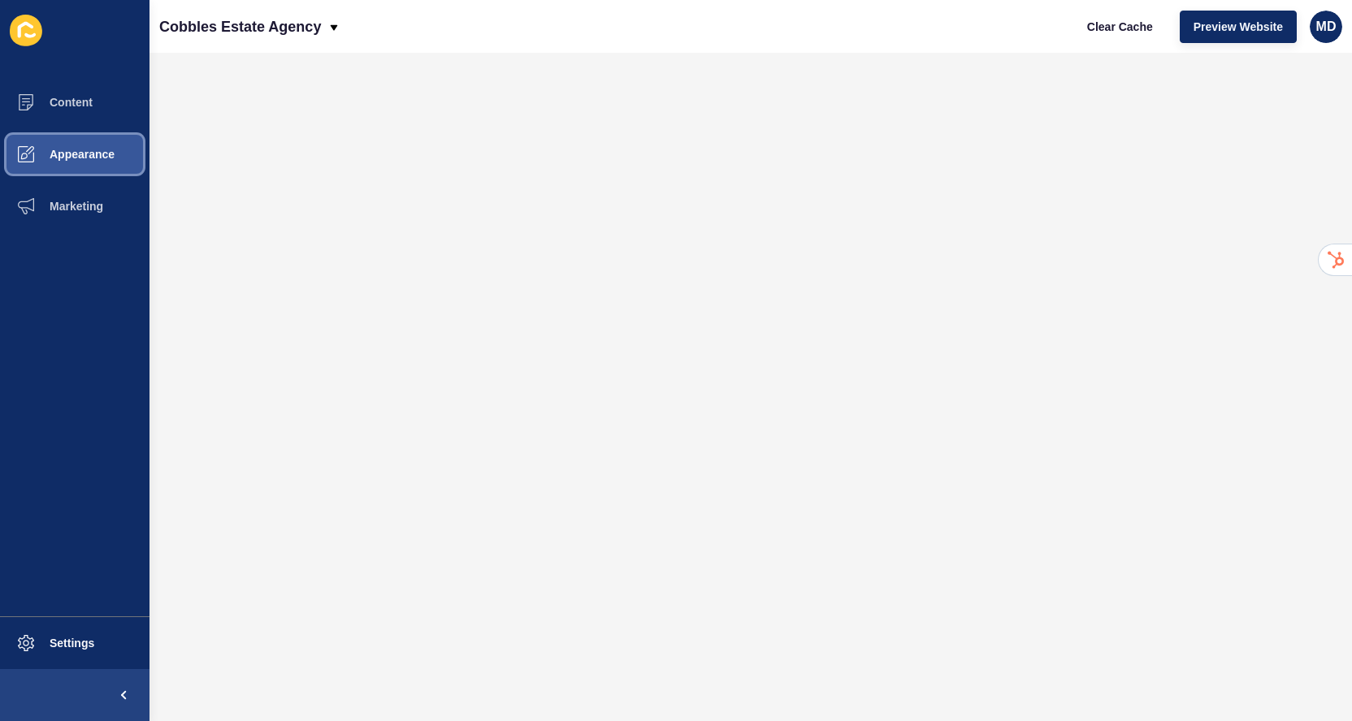
click at [79, 155] on span "Appearance" at bounding box center [56, 154] width 117 height 13
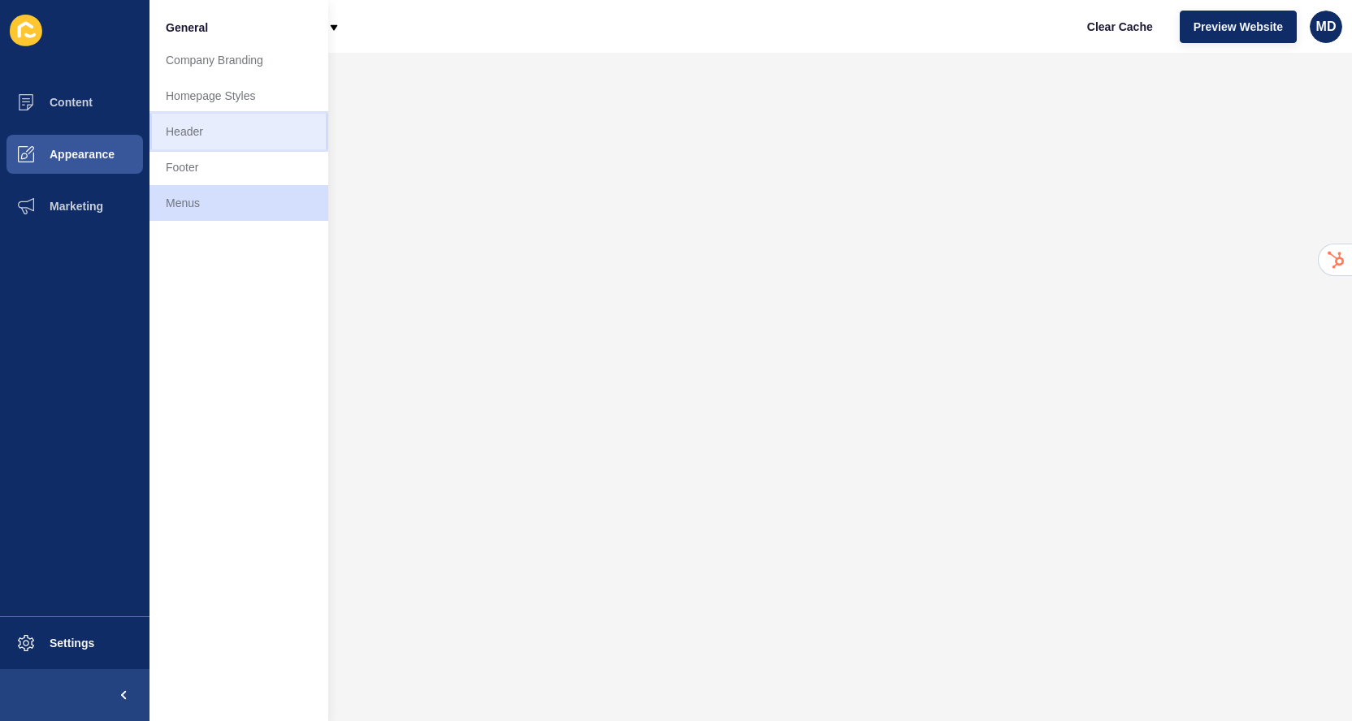
click at [191, 134] on link "Header" at bounding box center [238, 132] width 179 height 36
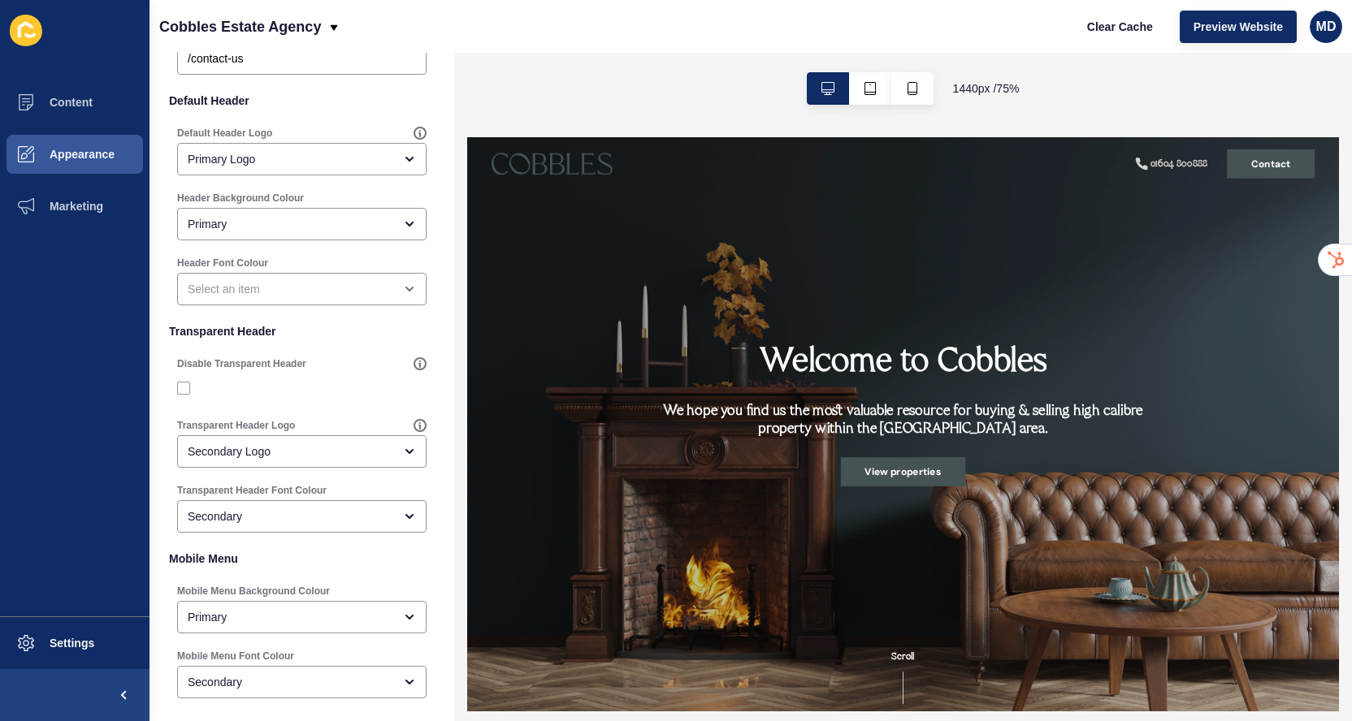
scroll to position [223, 0]
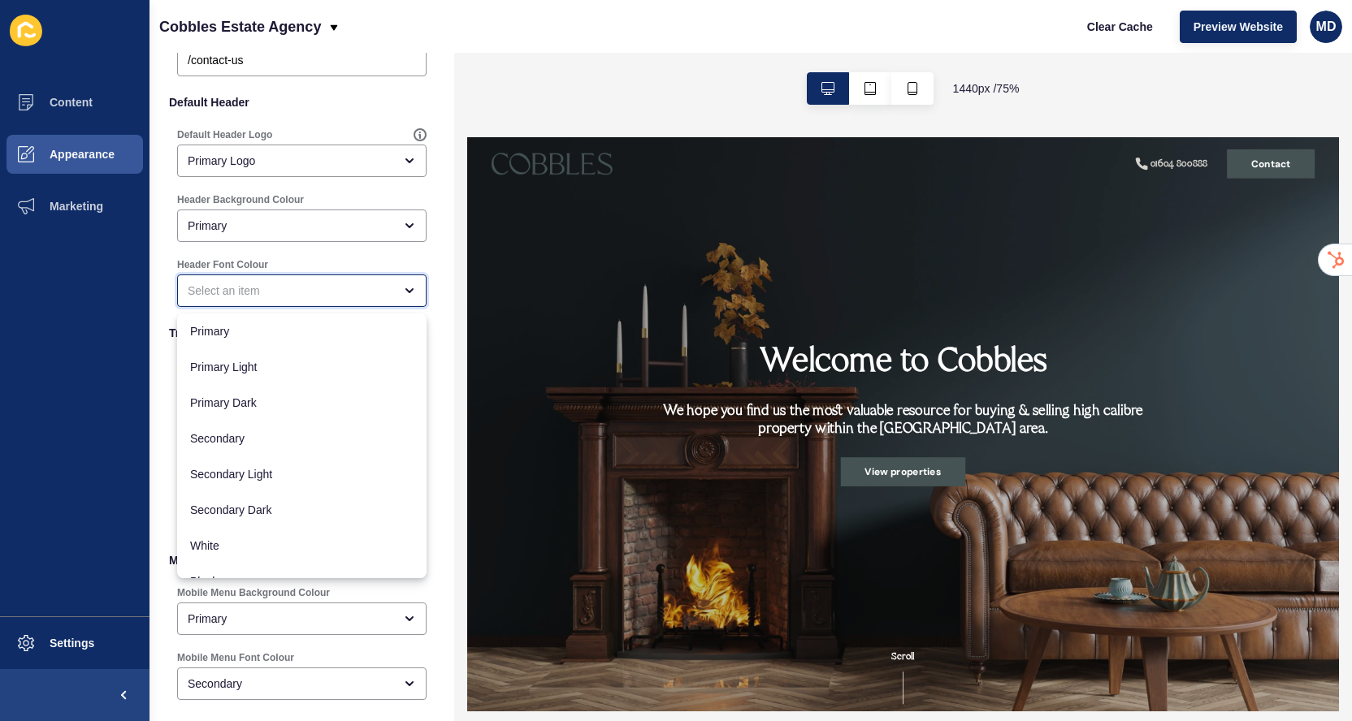
click at [262, 302] on div "close menu" at bounding box center [301, 291] width 249 height 32
click at [241, 437] on span "Secondary" at bounding box center [301, 439] width 223 height 16
type input "Secondary"
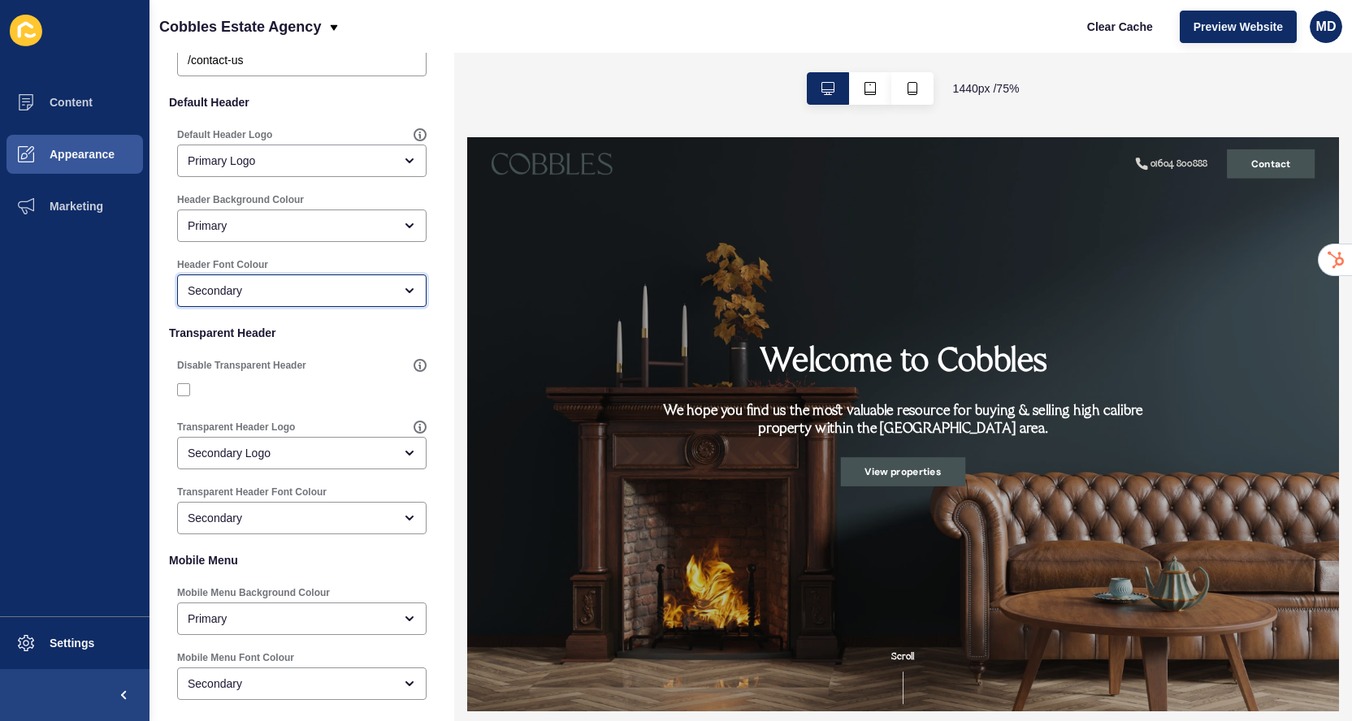
scroll to position [0, 0]
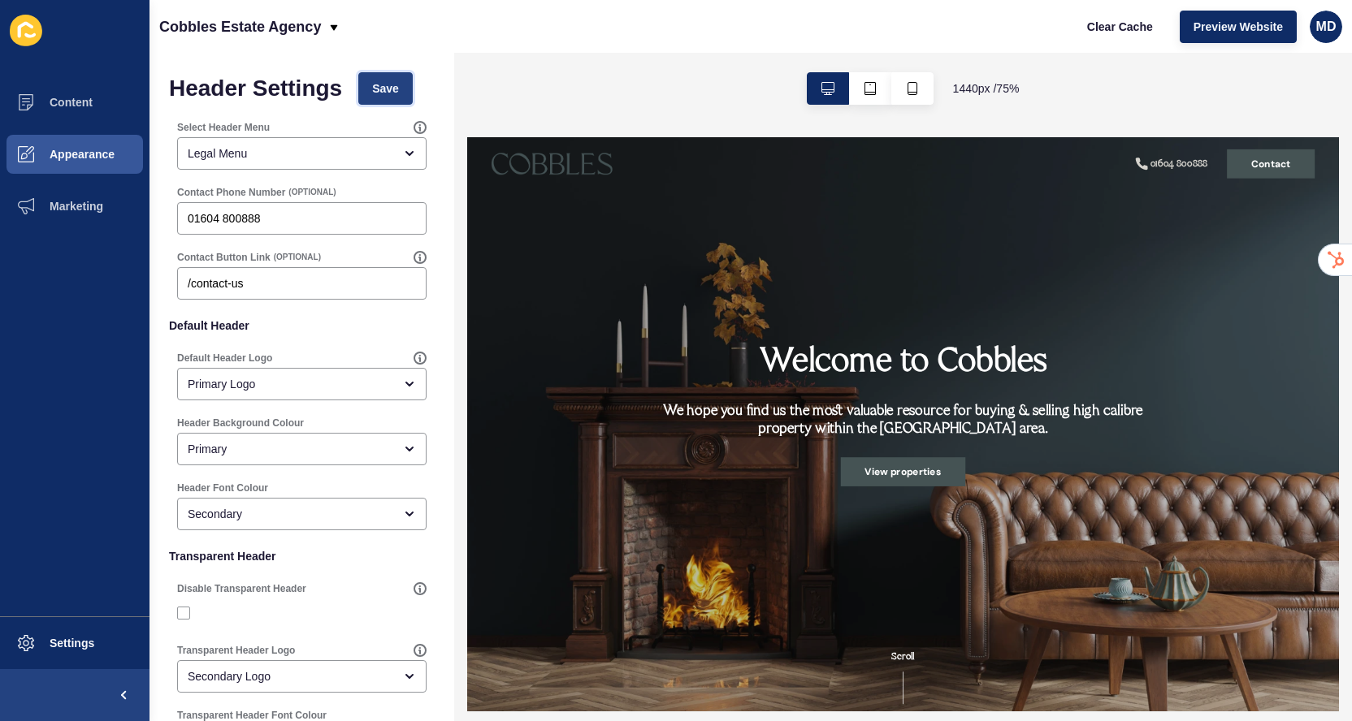
click at [385, 88] on span "Save" at bounding box center [385, 88] width 27 height 16
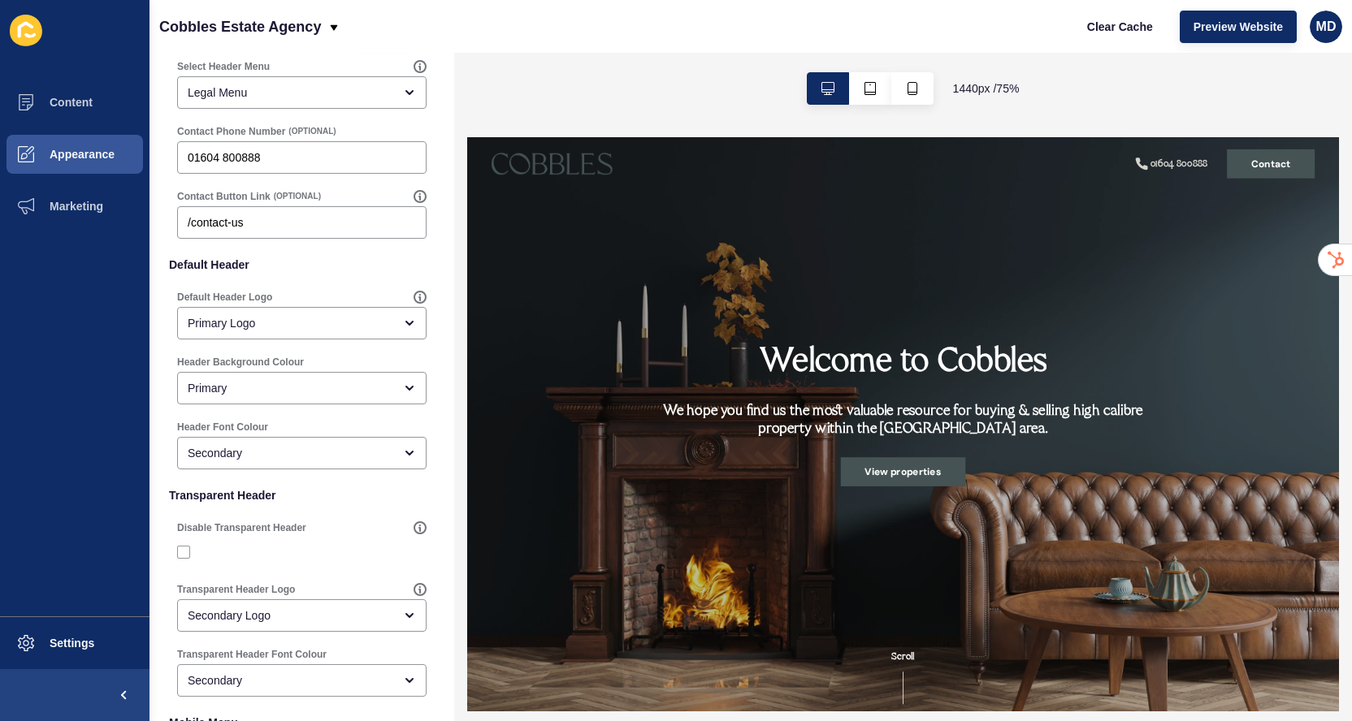
scroll to position [32, 0]
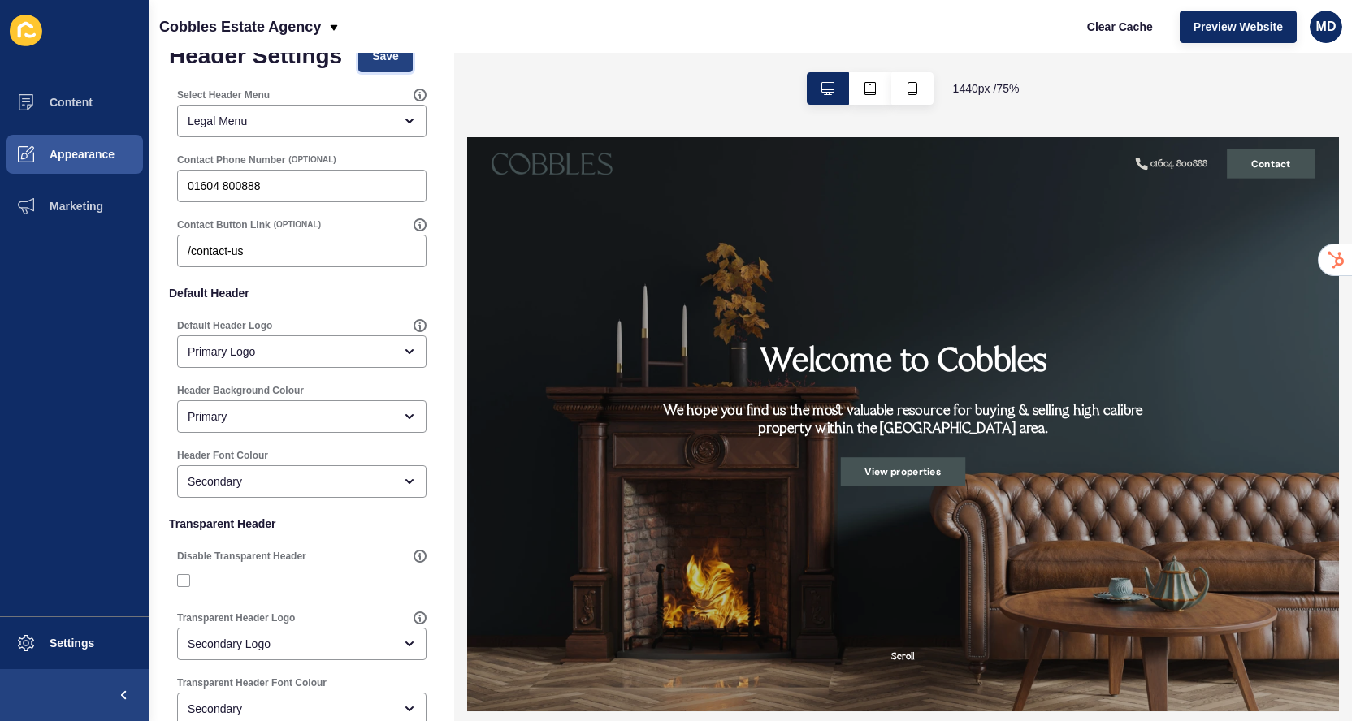
click at [393, 59] on span "Save" at bounding box center [385, 56] width 27 height 16
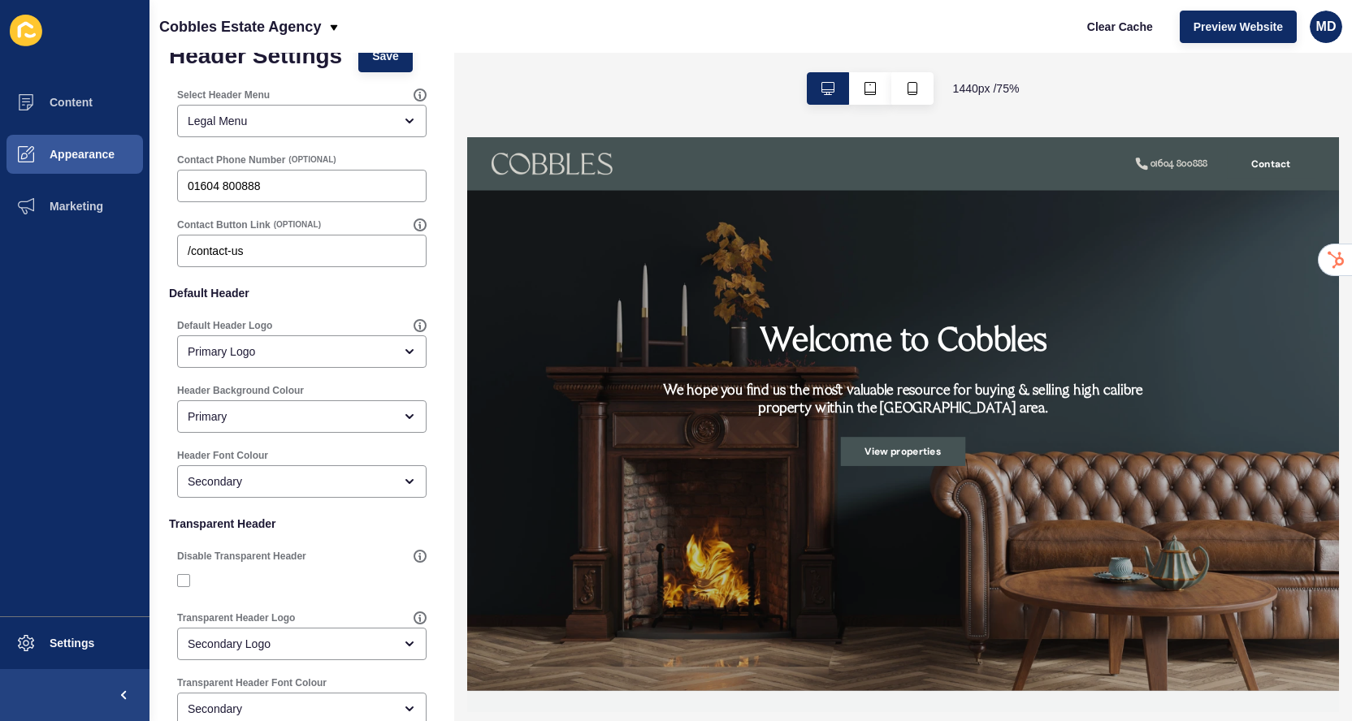
scroll to position [0, 0]
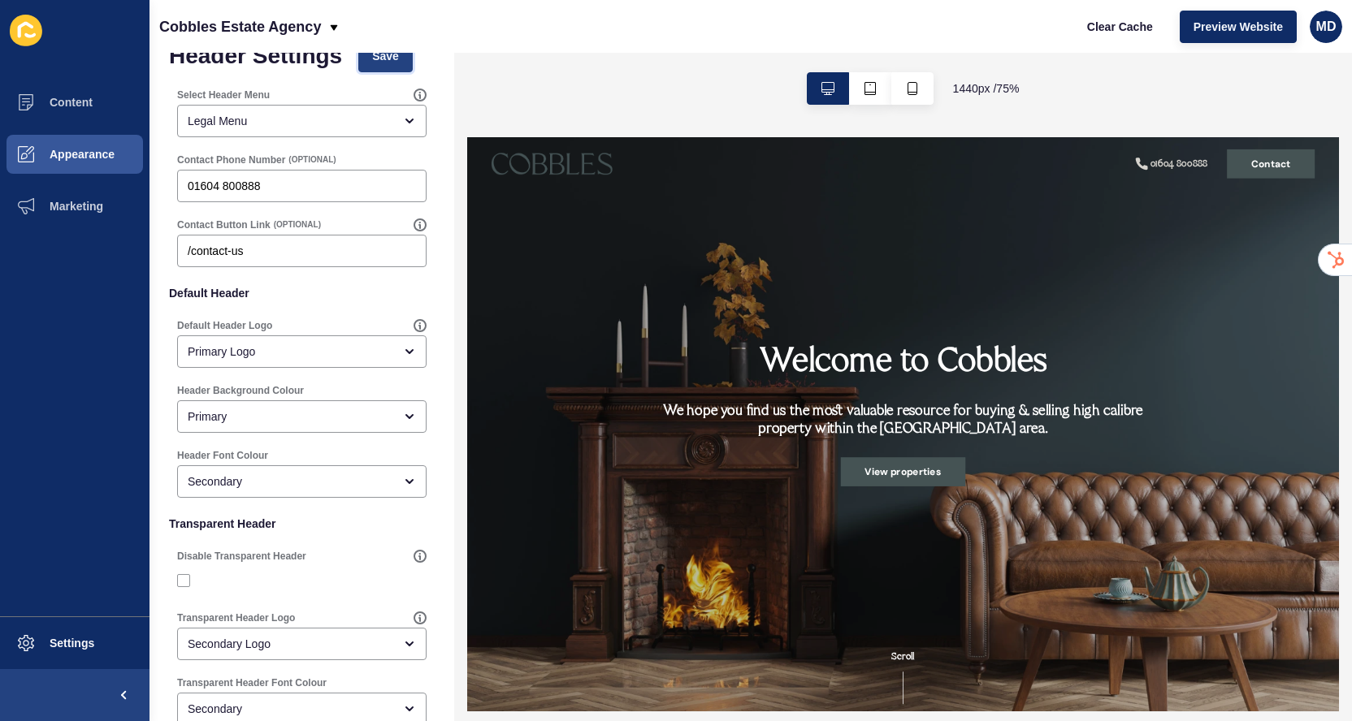
click at [374, 65] on button "Save" at bounding box center [385, 56] width 54 height 32
click at [37, 640] on span "Settings" at bounding box center [46, 643] width 97 height 13
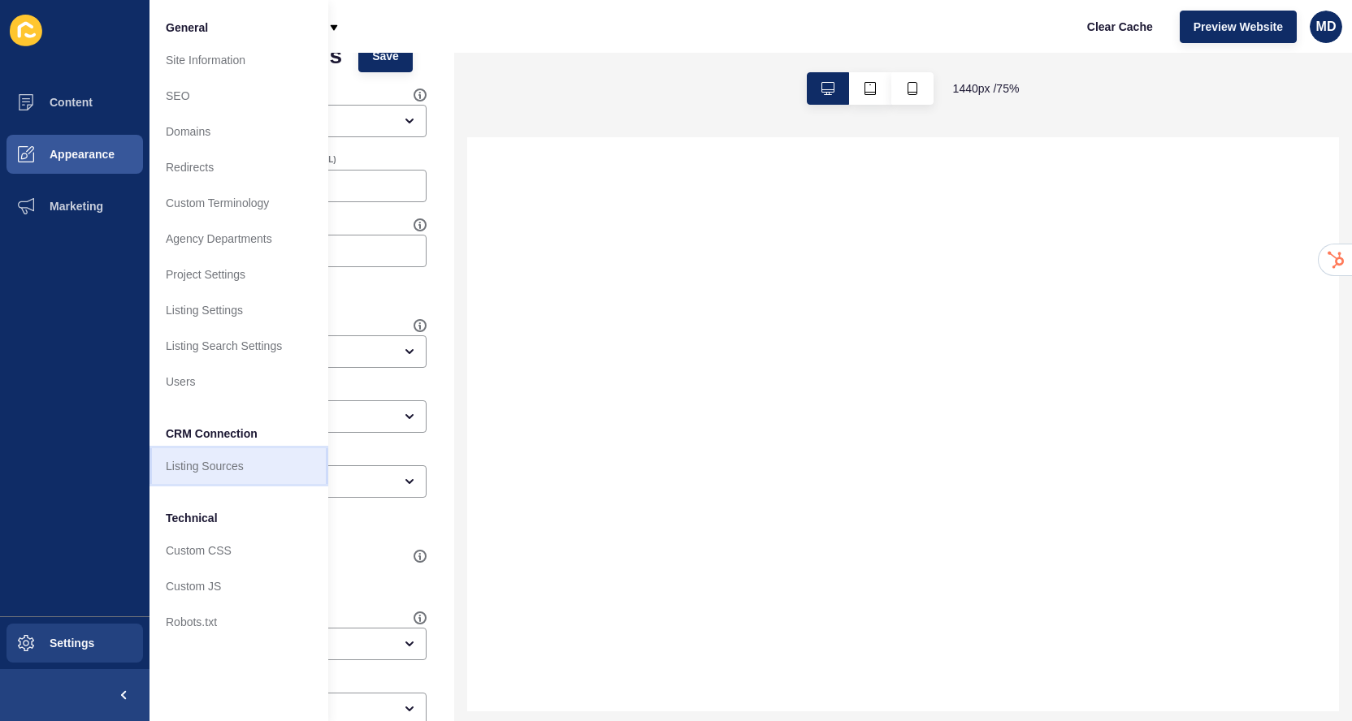
click at [206, 458] on link "Listing Sources" at bounding box center [238, 466] width 179 height 36
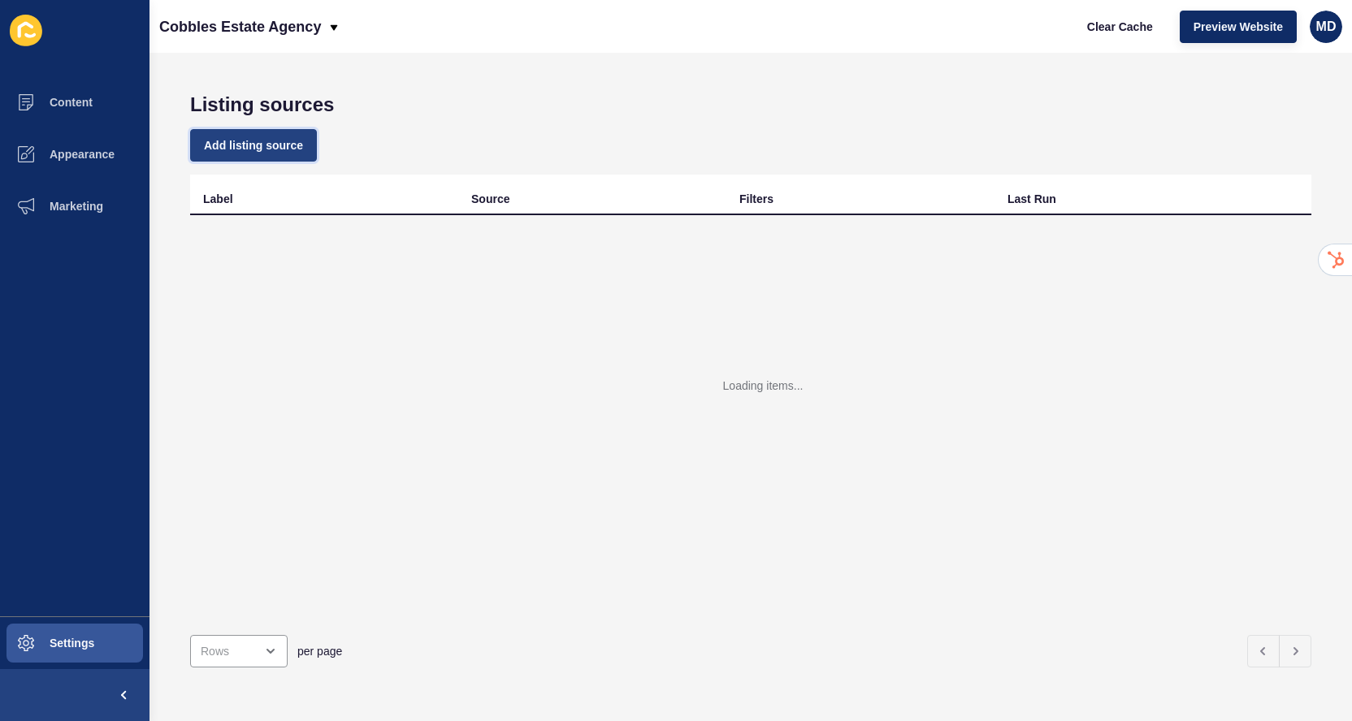
click at [264, 132] on button "Add listing source" at bounding box center [253, 145] width 127 height 32
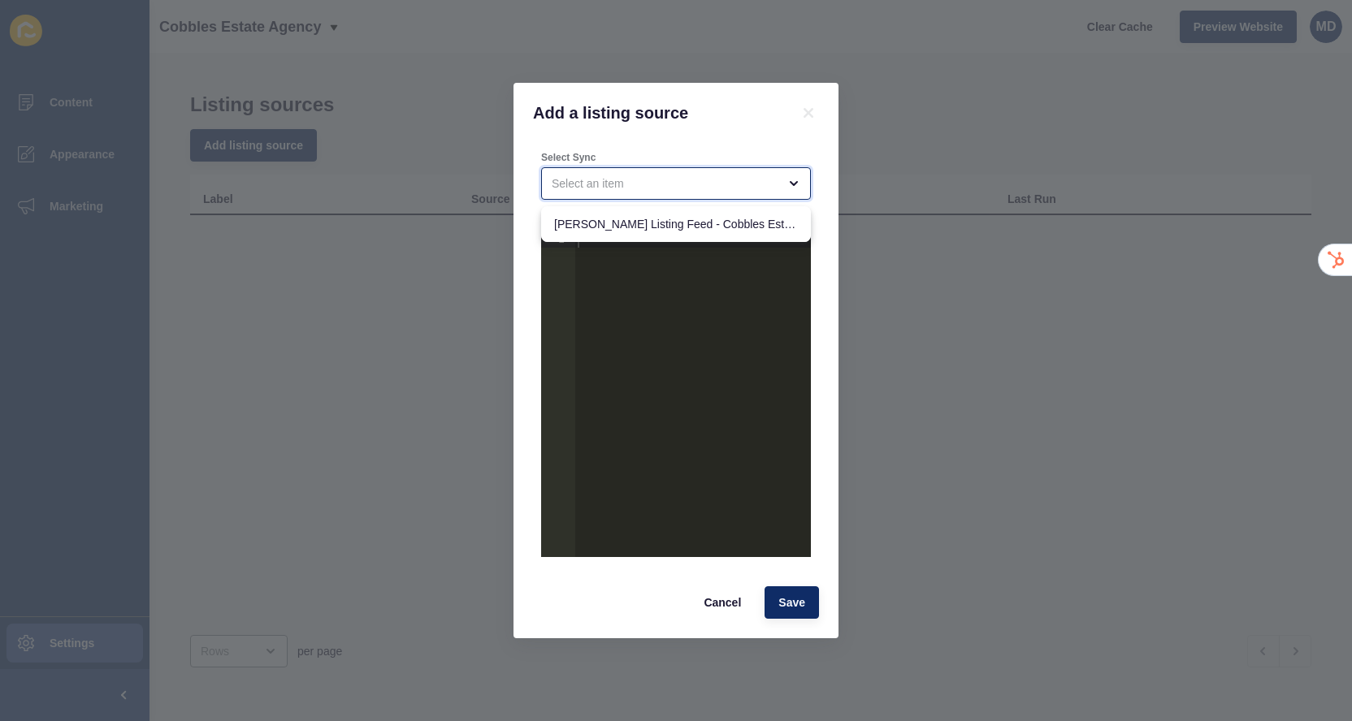
click at [714, 187] on div "close menu" at bounding box center [665, 183] width 226 height 16
click at [705, 216] on span "[PERSON_NAME] Listing Feed - Cobbles Estate Agency" at bounding box center [676, 224] width 244 height 16
type input "[PERSON_NAME] Listing Feed - Cobbles Estate Agency"
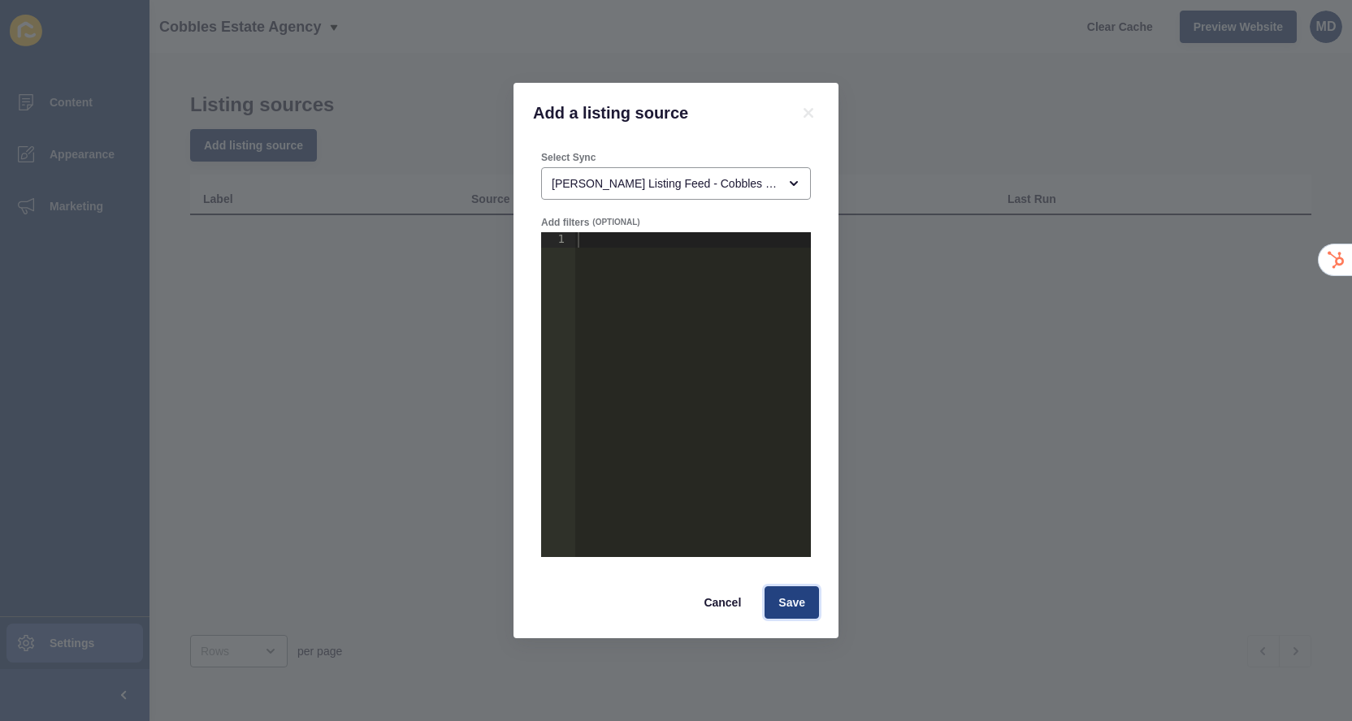
click at [772, 591] on button "Save" at bounding box center [791, 602] width 54 height 32
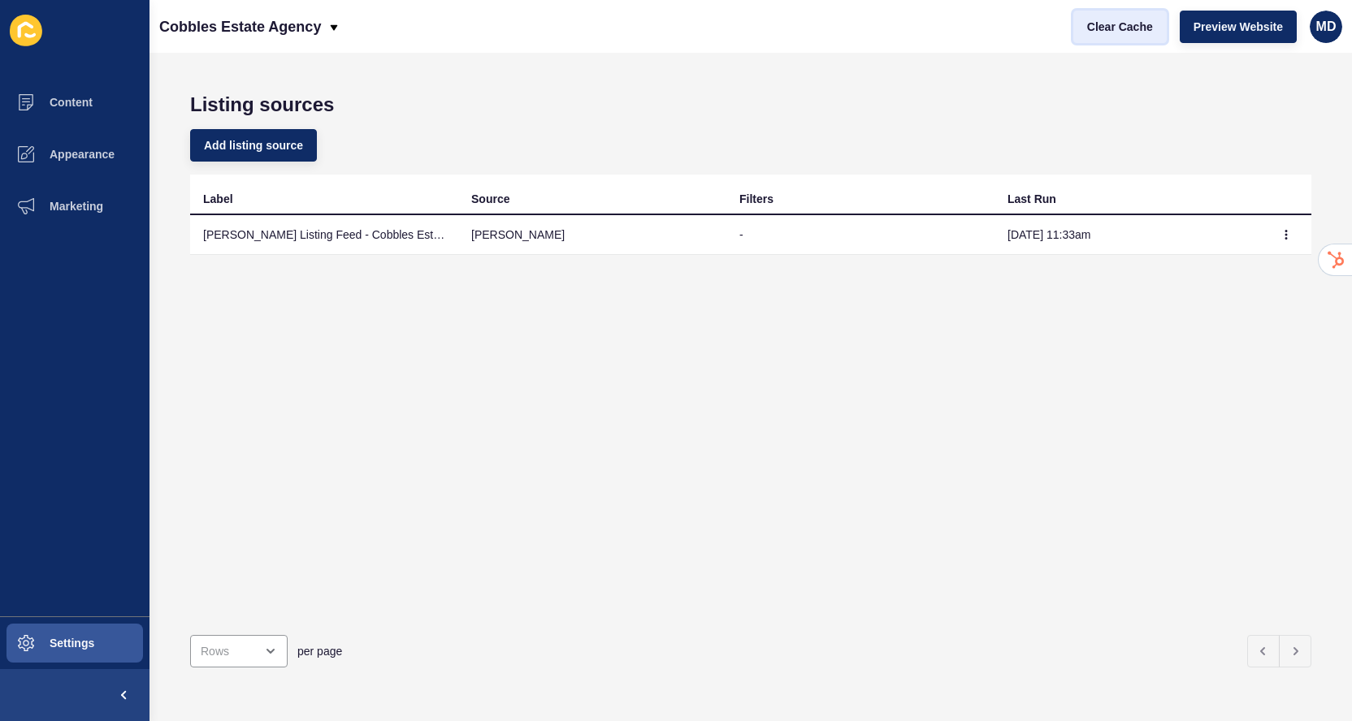
click at [1135, 31] on span "Clear Cache" at bounding box center [1120, 27] width 66 height 16
click at [1292, 236] on button "button" at bounding box center [1286, 234] width 24 height 23
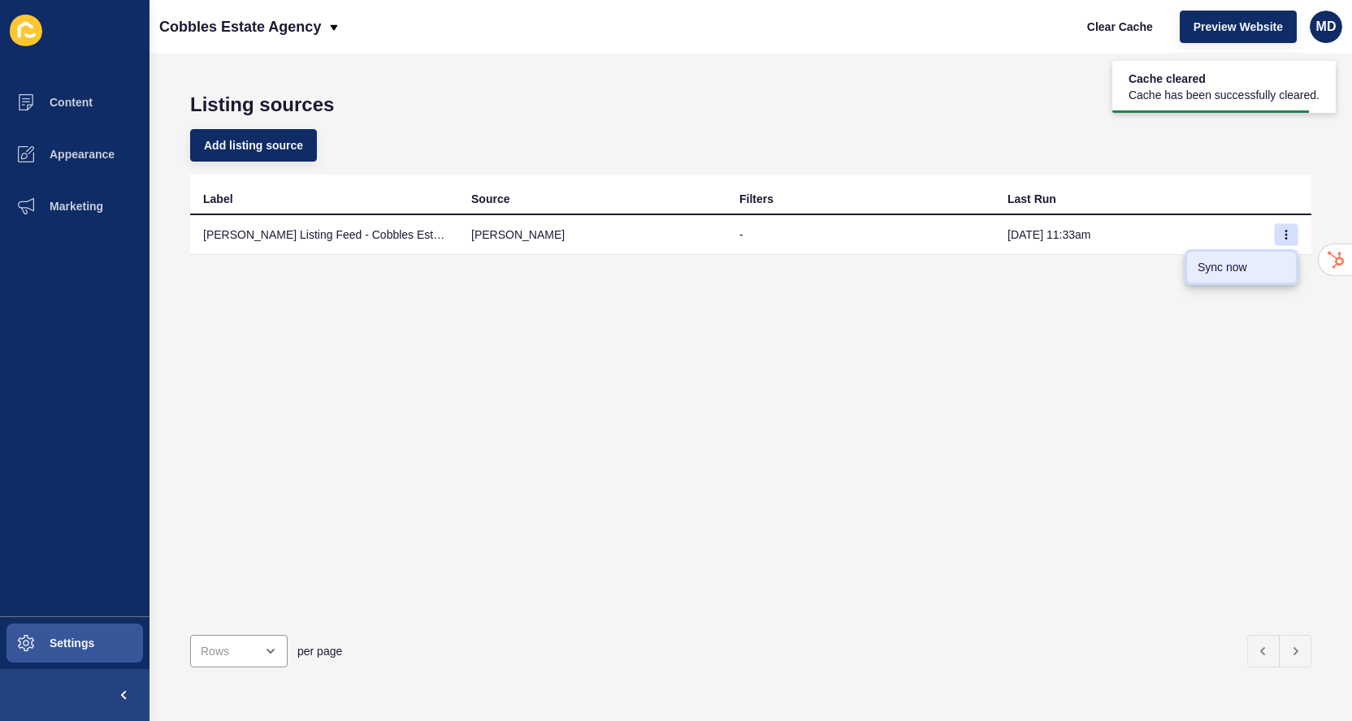
click at [1246, 277] on link "Sync now" at bounding box center [1241, 267] width 114 height 36
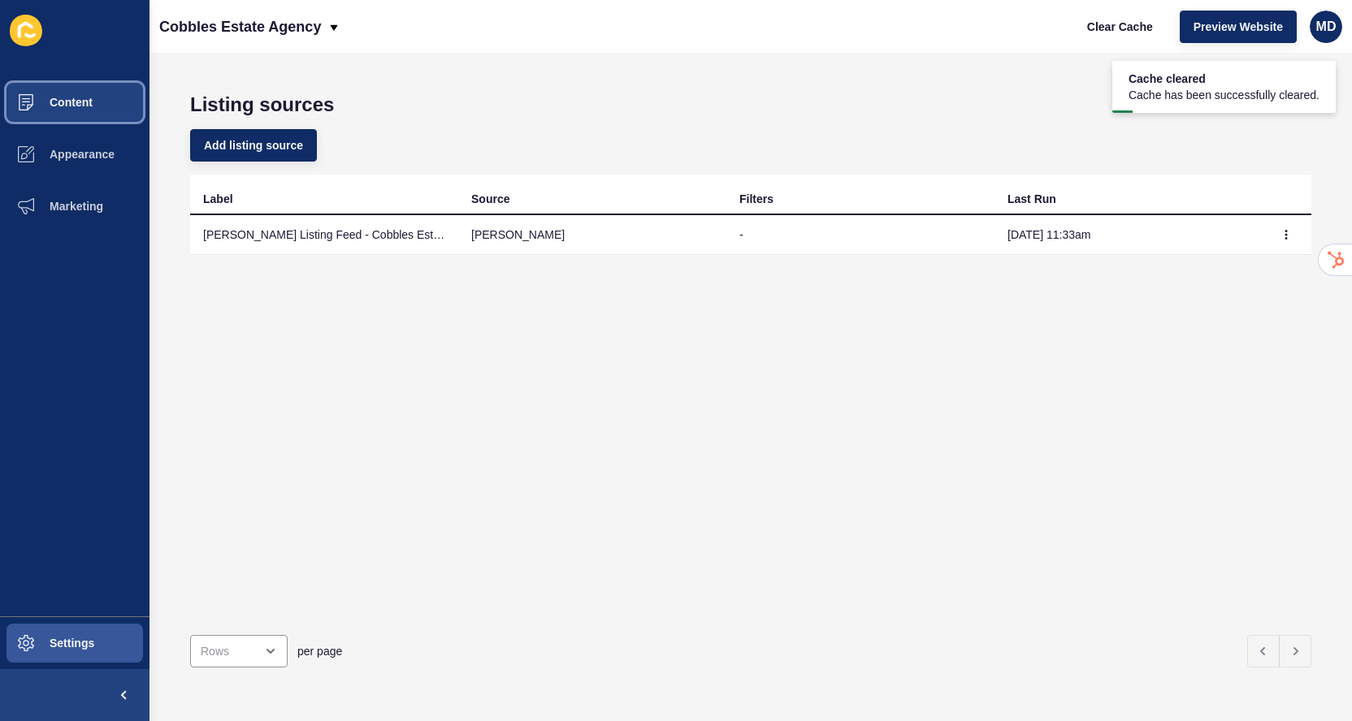
click at [117, 108] on button "Content" at bounding box center [74, 102] width 149 height 52
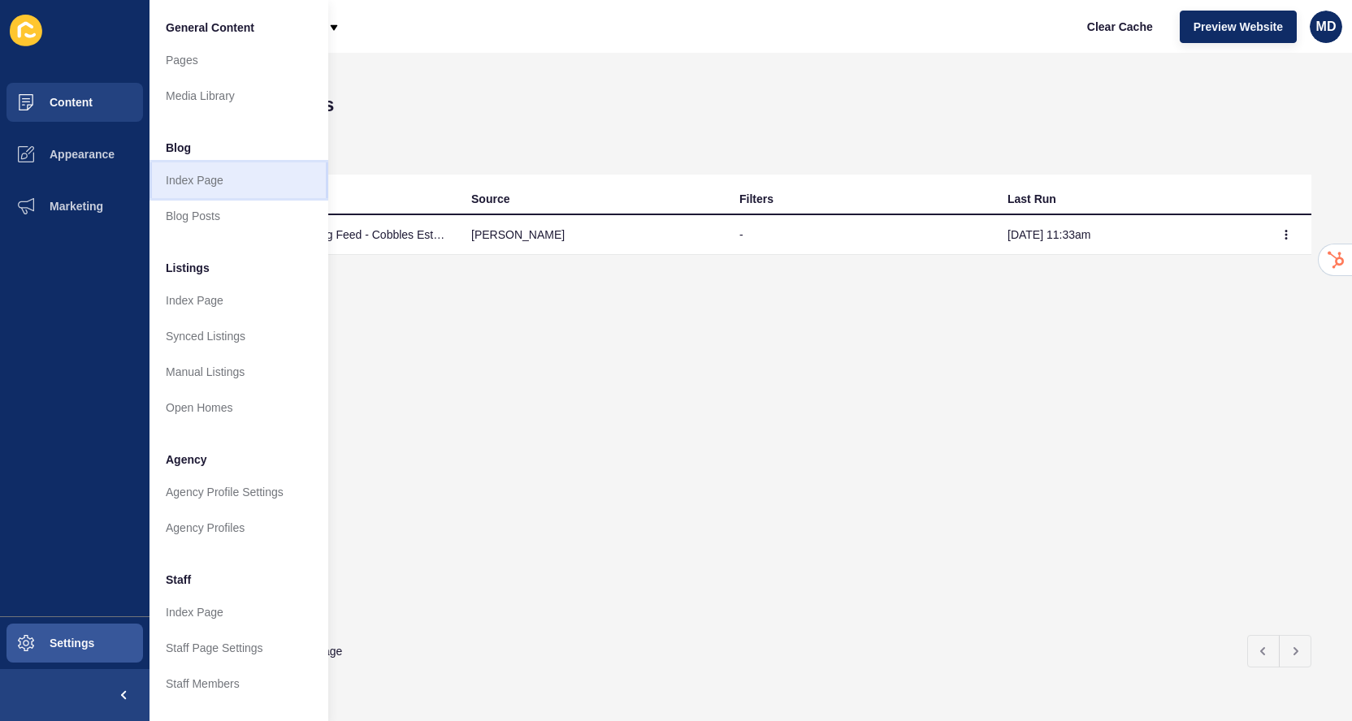
click at [230, 192] on link "Index Page" at bounding box center [238, 180] width 179 height 36
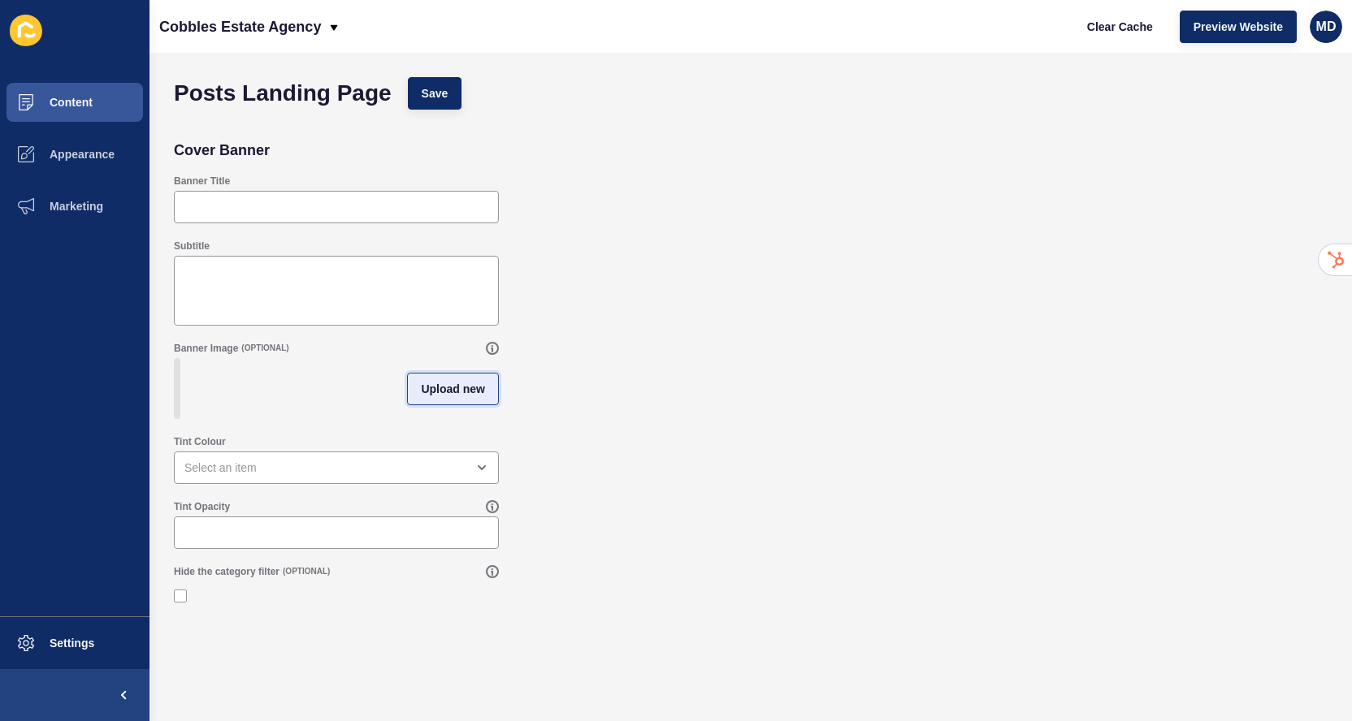
click at [452, 392] on span "Upload new" at bounding box center [453, 389] width 64 height 16
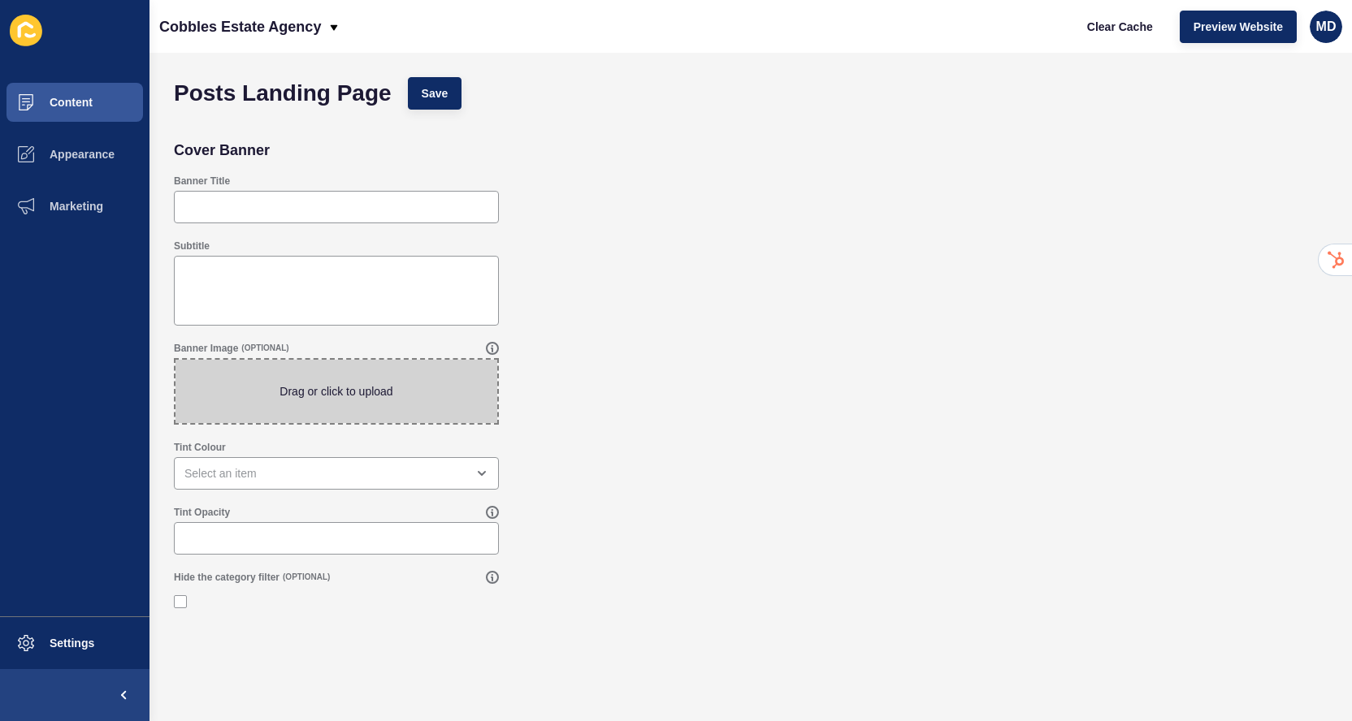
click at [352, 387] on span at bounding box center [336, 391] width 322 height 63
click at [175, 360] on input "Drag or click to upload" at bounding box center [175, 360] width 0 height 0
click at [275, 388] on span at bounding box center [336, 391] width 322 height 63
click at [175, 360] on input "Drag or click to upload" at bounding box center [175, 360] width 0 height 0
type input "C:\fakepath\Living_Room_With_Copy_Space__Sideboard_original_1557065-2.jpg"
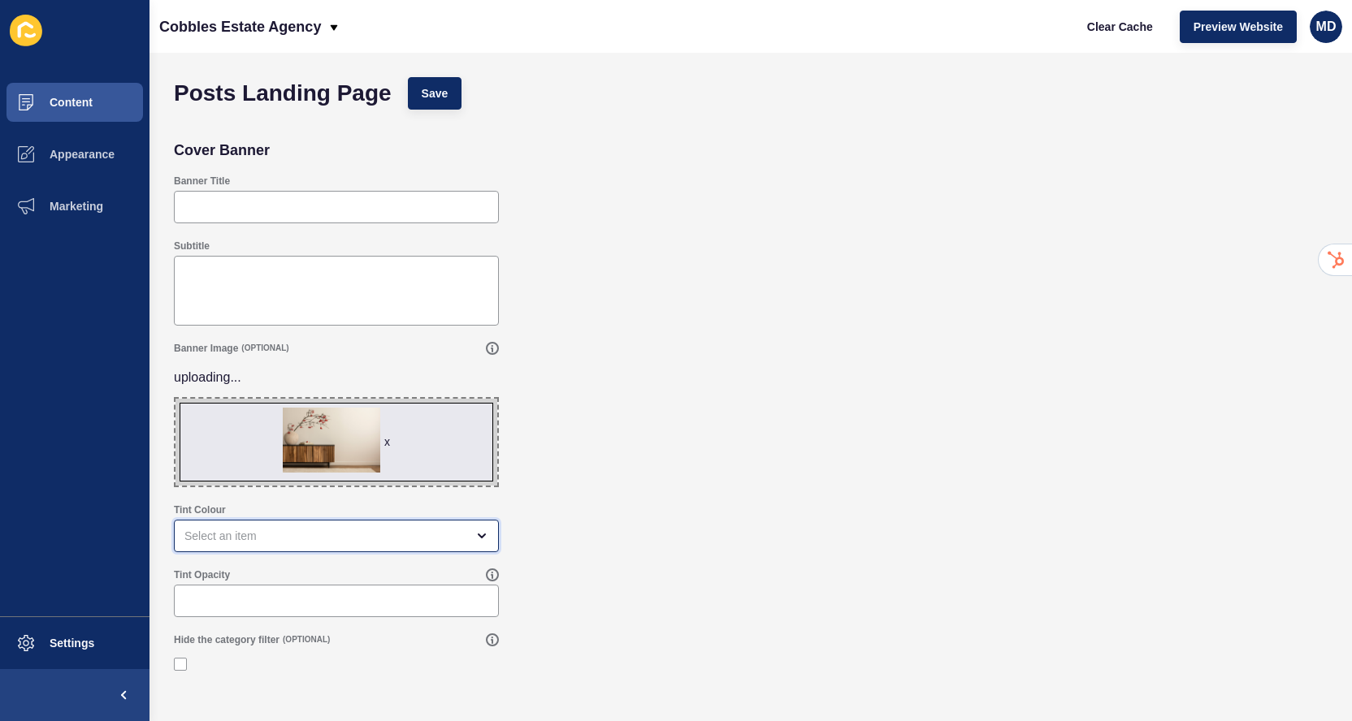
click at [212, 534] on div "open menu" at bounding box center [324, 536] width 281 height 16
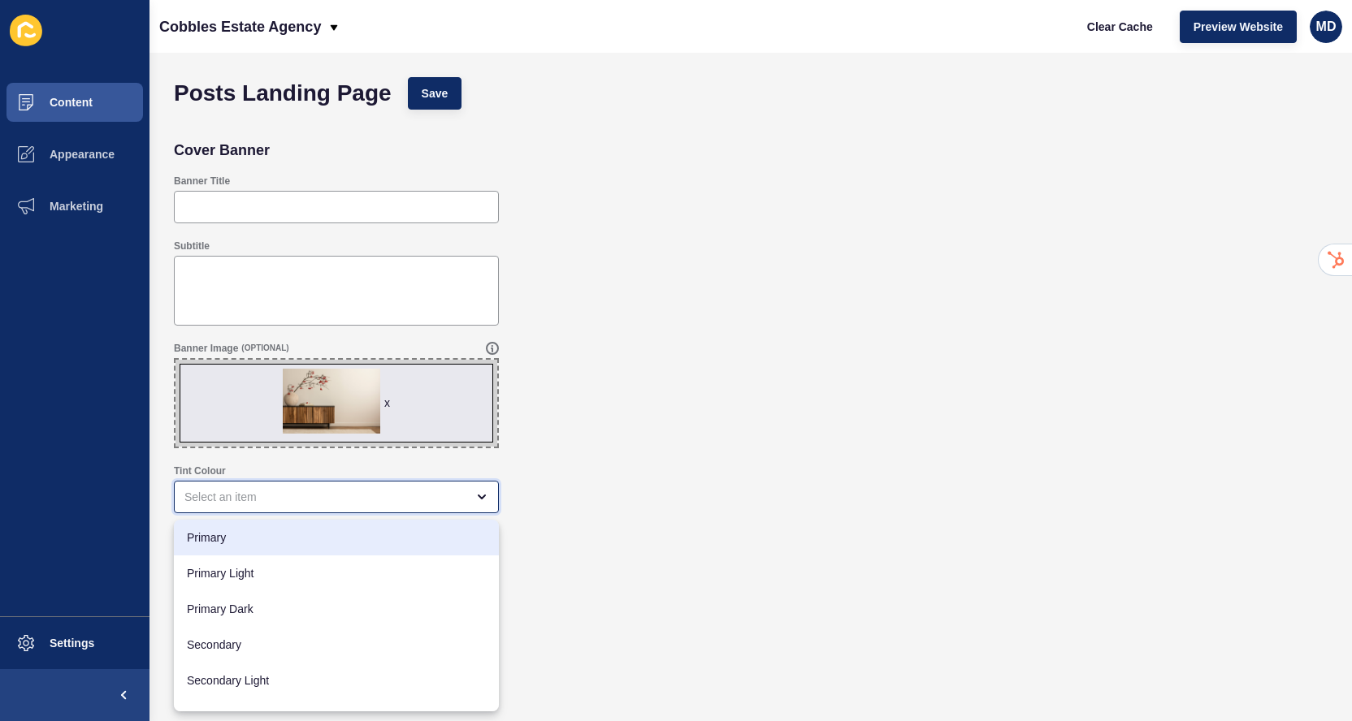
click at [230, 540] on span "Primary" at bounding box center [336, 538] width 299 height 16
type input "Primary"
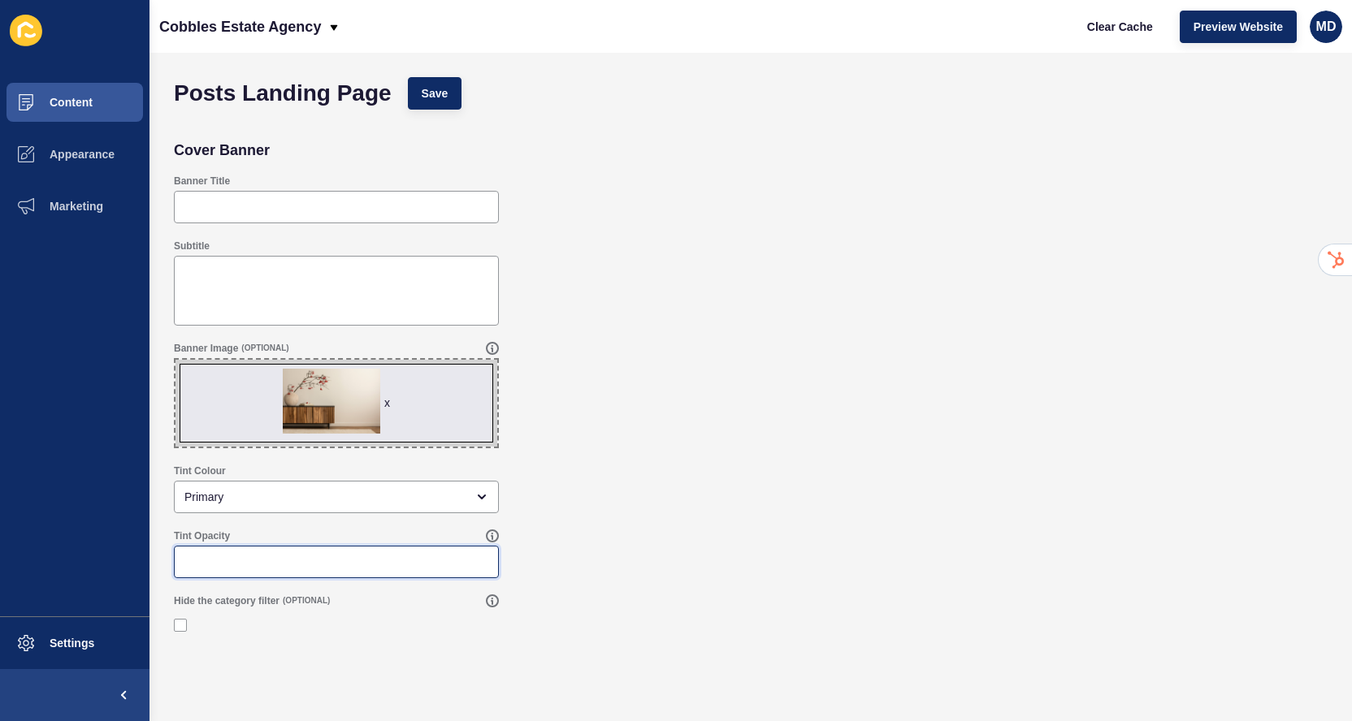
click at [232, 562] on input "Tint Opacity" at bounding box center [336, 562] width 304 height 16
type input "0.3"
click at [433, 102] on button "Save" at bounding box center [435, 93] width 54 height 32
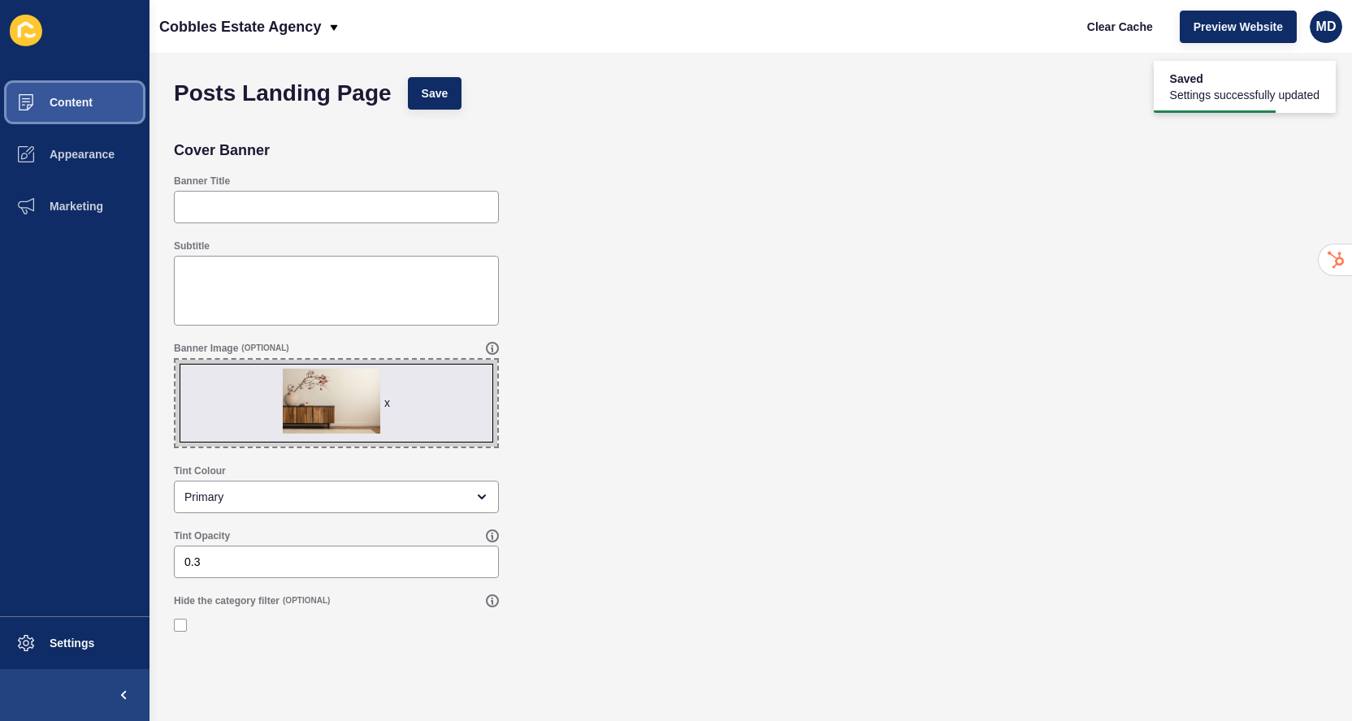
click at [101, 111] on button "Content" at bounding box center [74, 102] width 149 height 52
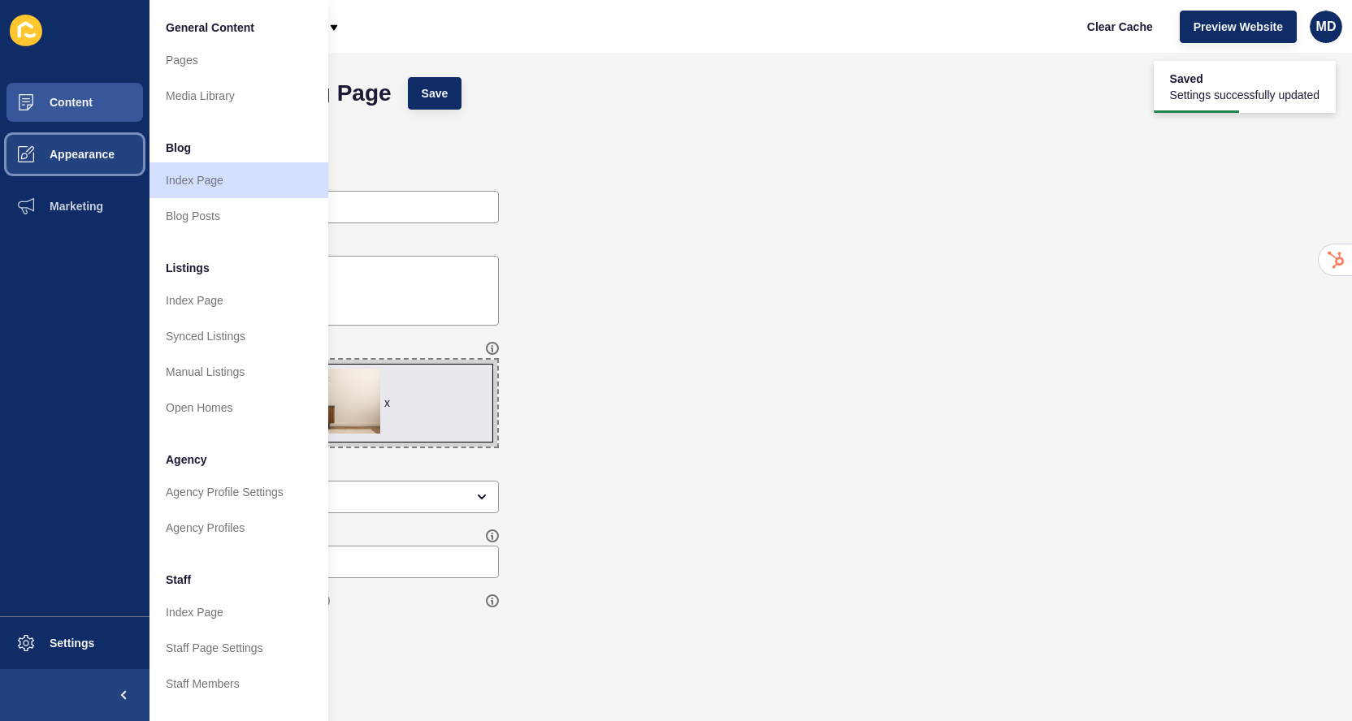
click at [97, 162] on button "Appearance" at bounding box center [74, 154] width 149 height 52
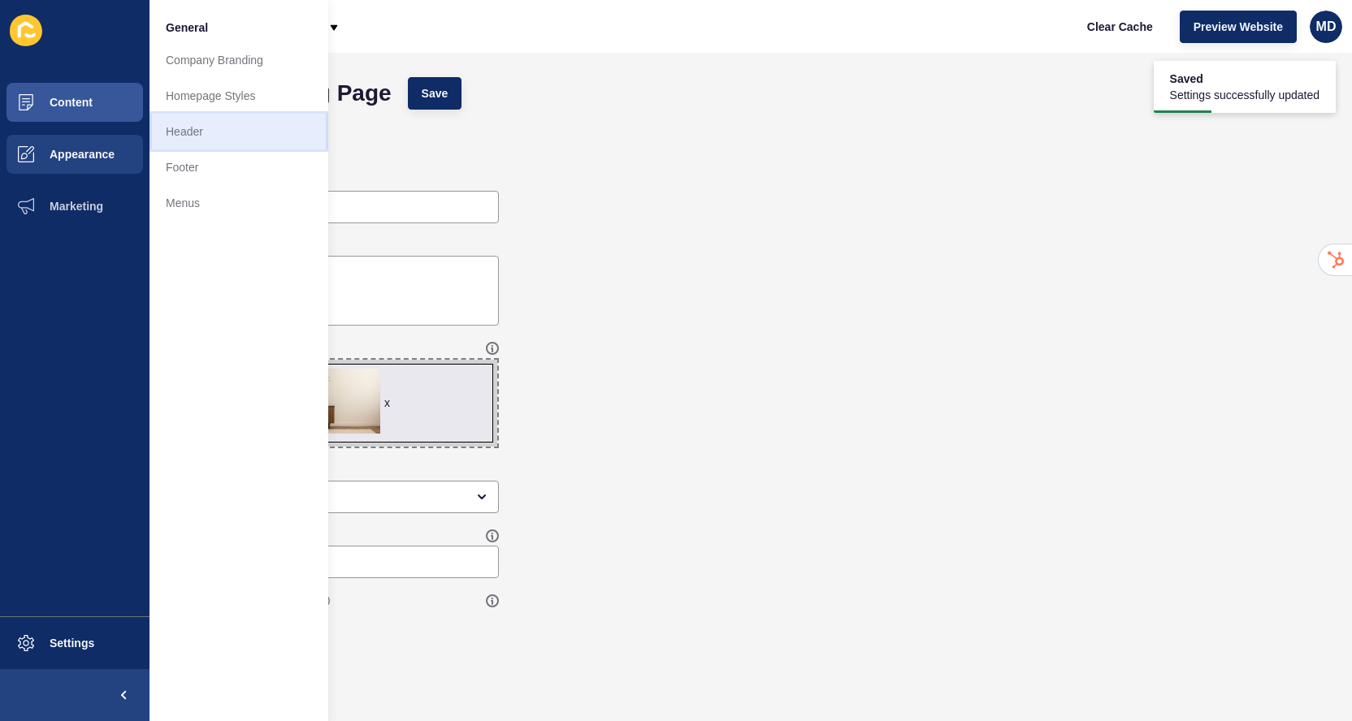
click at [197, 138] on link "Header" at bounding box center [238, 132] width 179 height 36
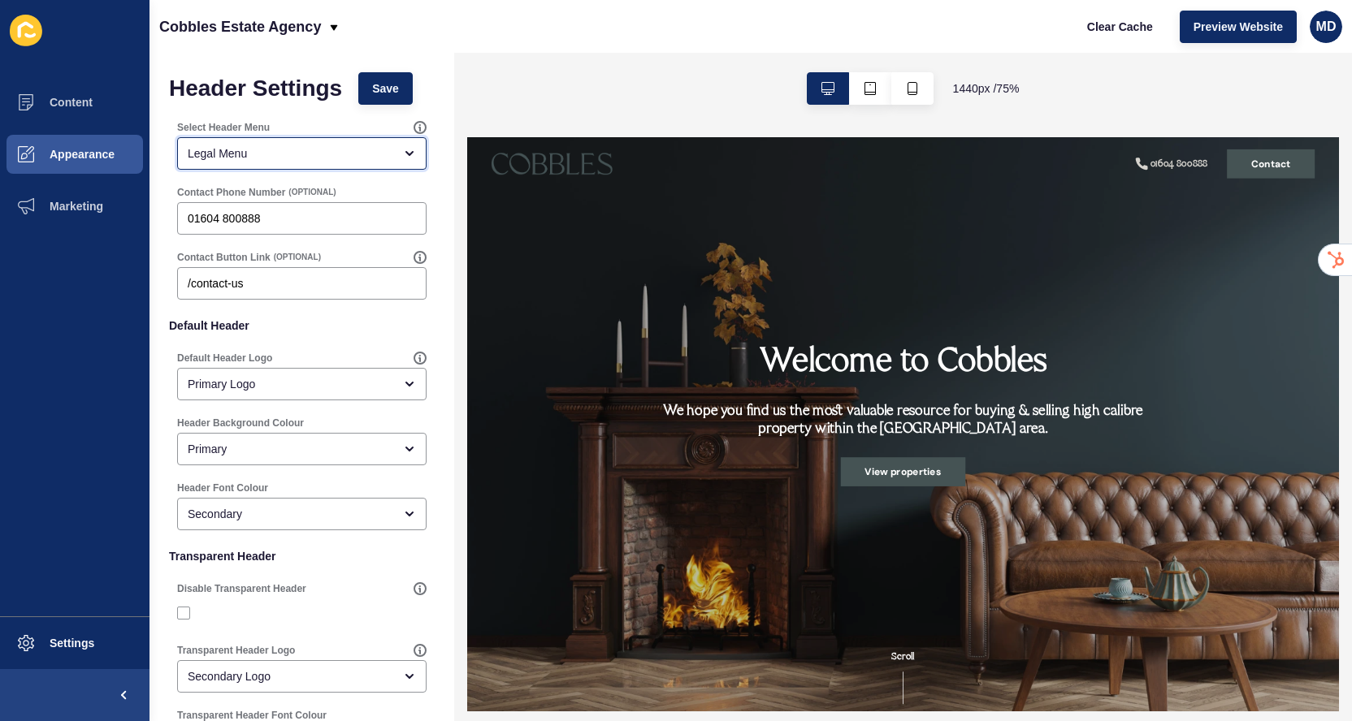
click at [298, 159] on div "Legal Menu" at bounding box center [291, 153] width 206 height 16
click at [266, 232] on span "Main Menu" at bounding box center [301, 230] width 223 height 16
type input "Main Menu"
click at [370, 104] on button "Save" at bounding box center [385, 88] width 54 height 32
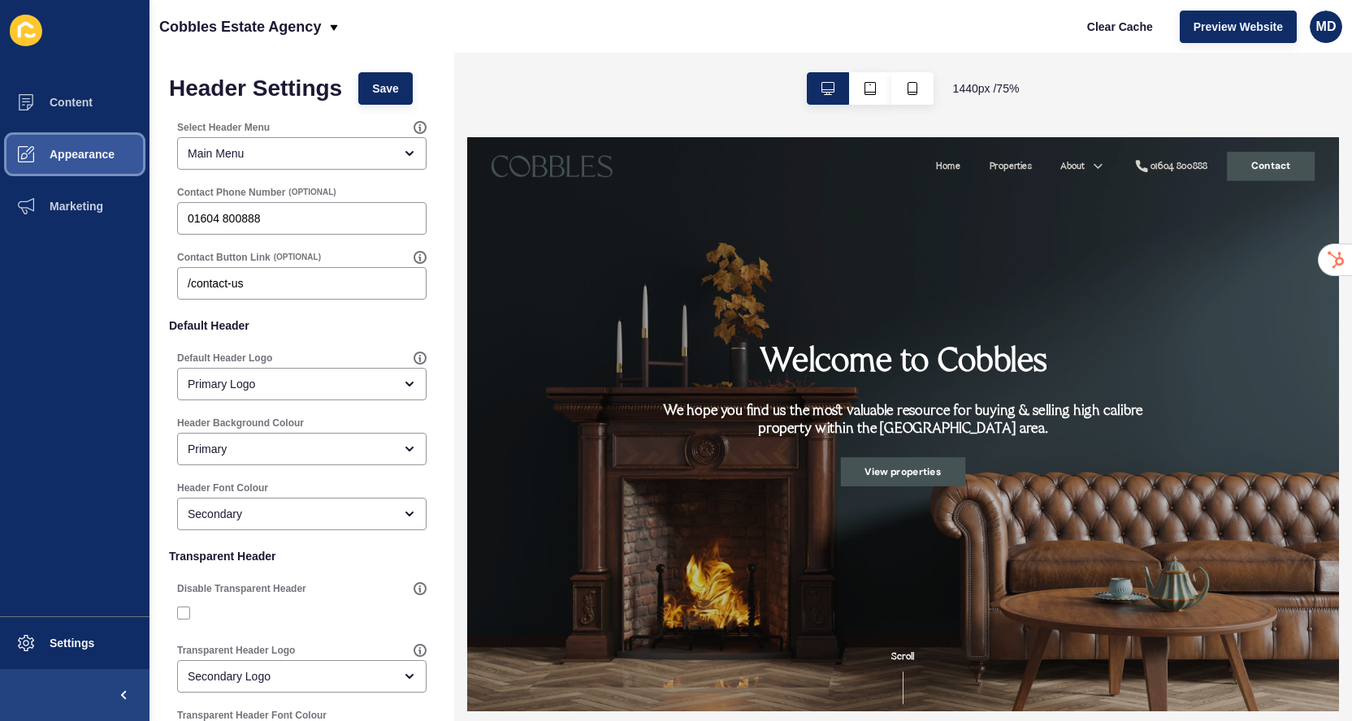
click at [78, 162] on button "Appearance" at bounding box center [74, 154] width 149 height 52
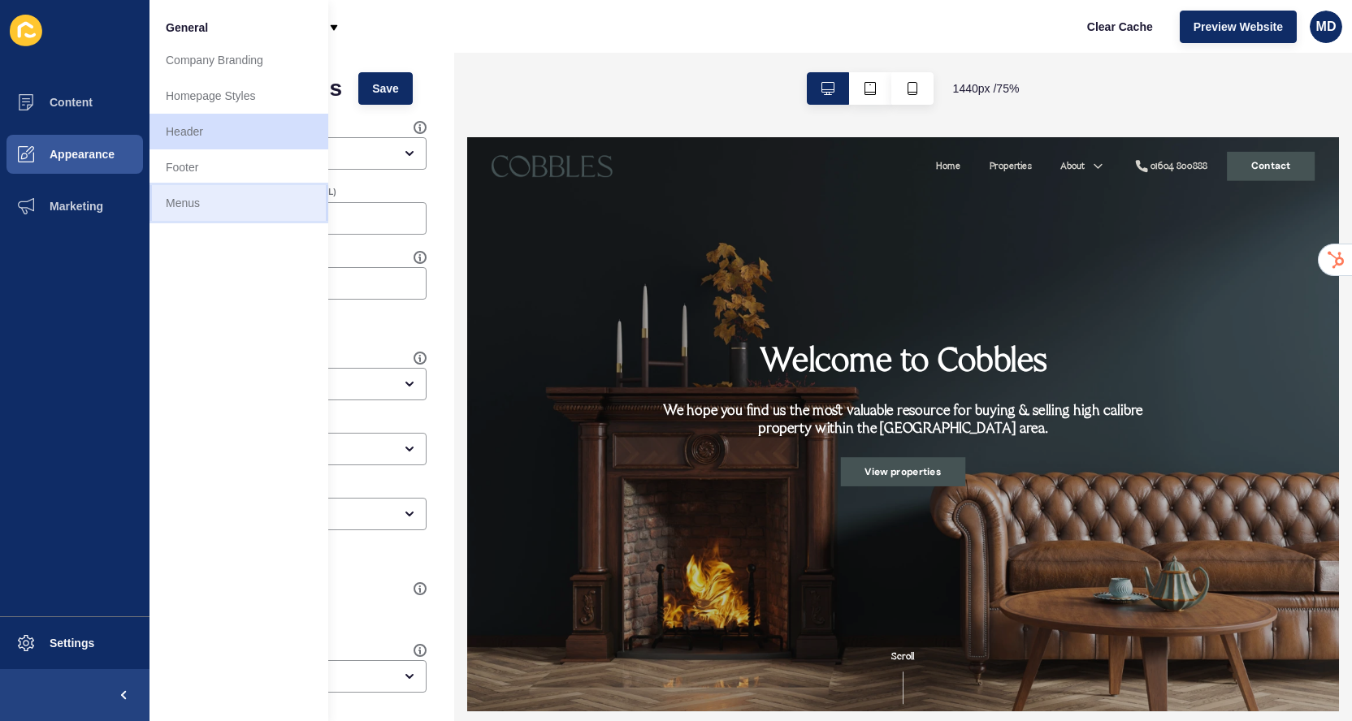
click at [201, 205] on link "Menus" at bounding box center [238, 203] width 179 height 36
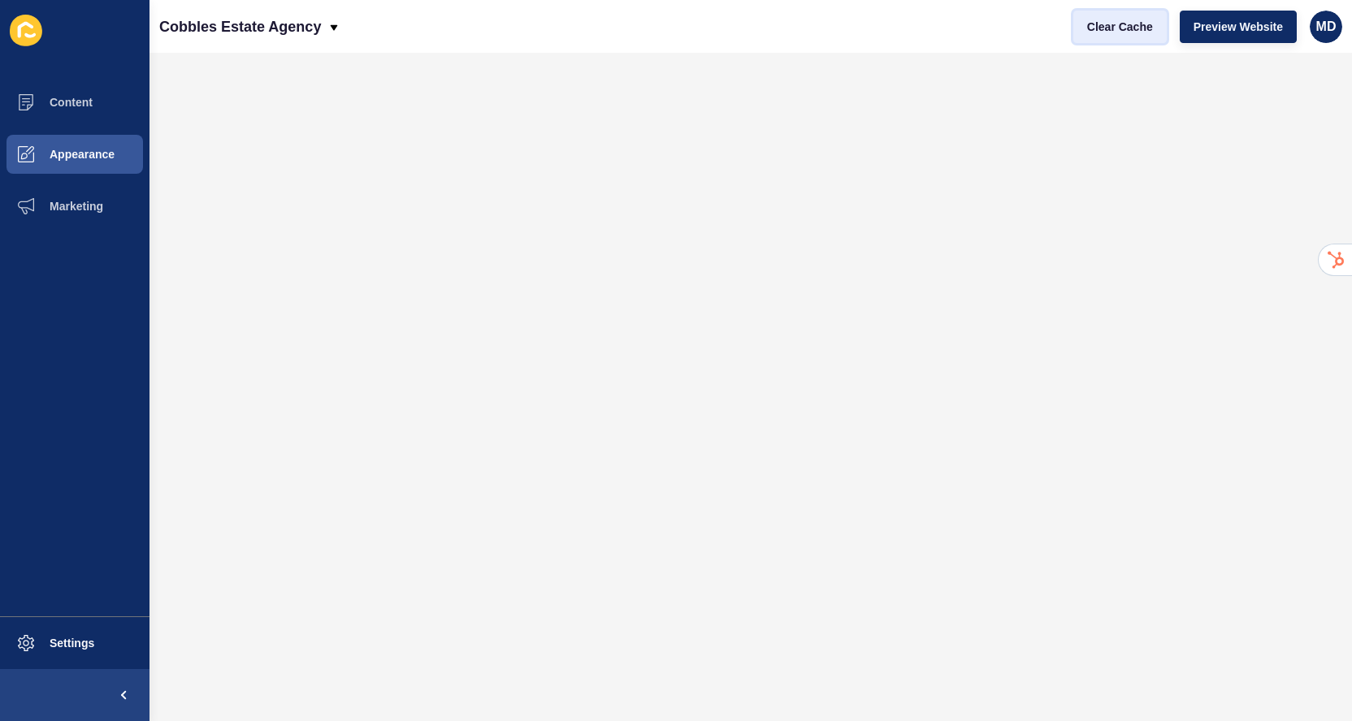
click at [1097, 25] on span "Clear Cache" at bounding box center [1120, 27] width 66 height 16
click at [1089, 37] on button "Clear Cache" at bounding box center [1119, 27] width 93 height 32
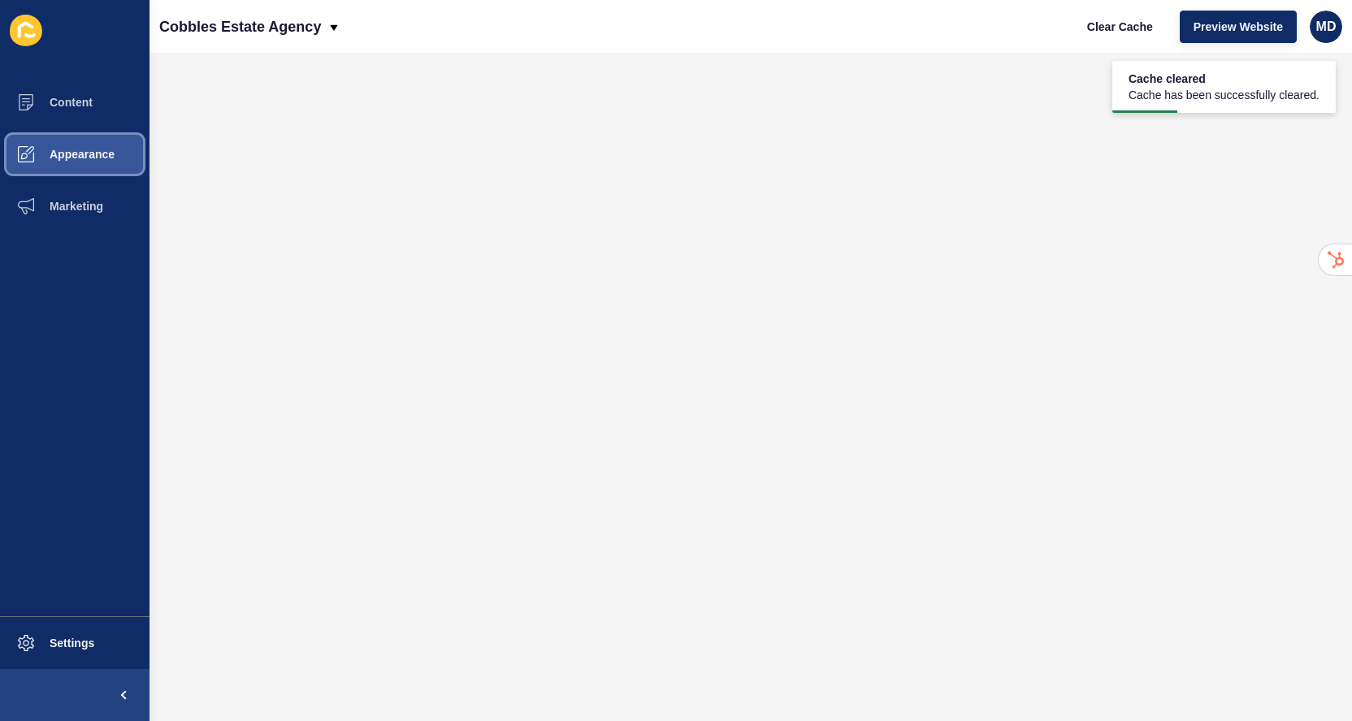
click at [85, 168] on button "Appearance" at bounding box center [74, 154] width 149 height 52
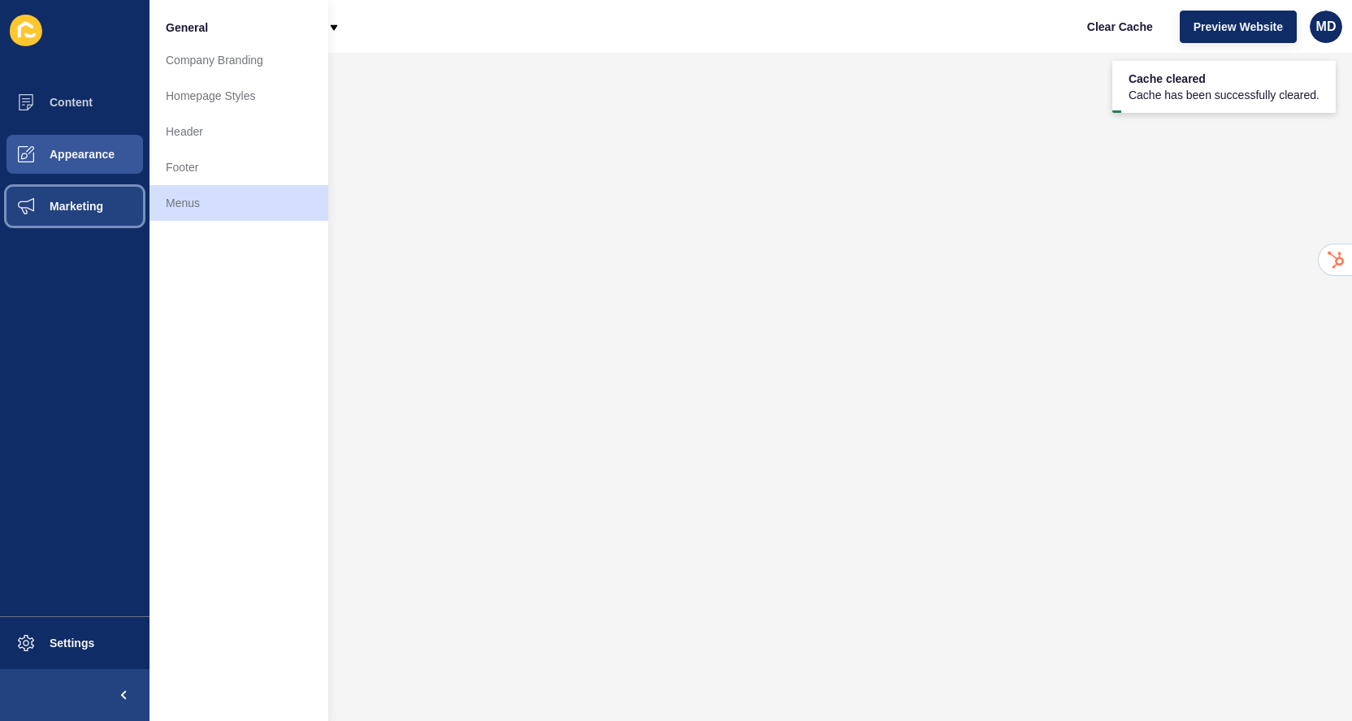
click at [62, 207] on span "Marketing" at bounding box center [51, 206] width 106 height 13
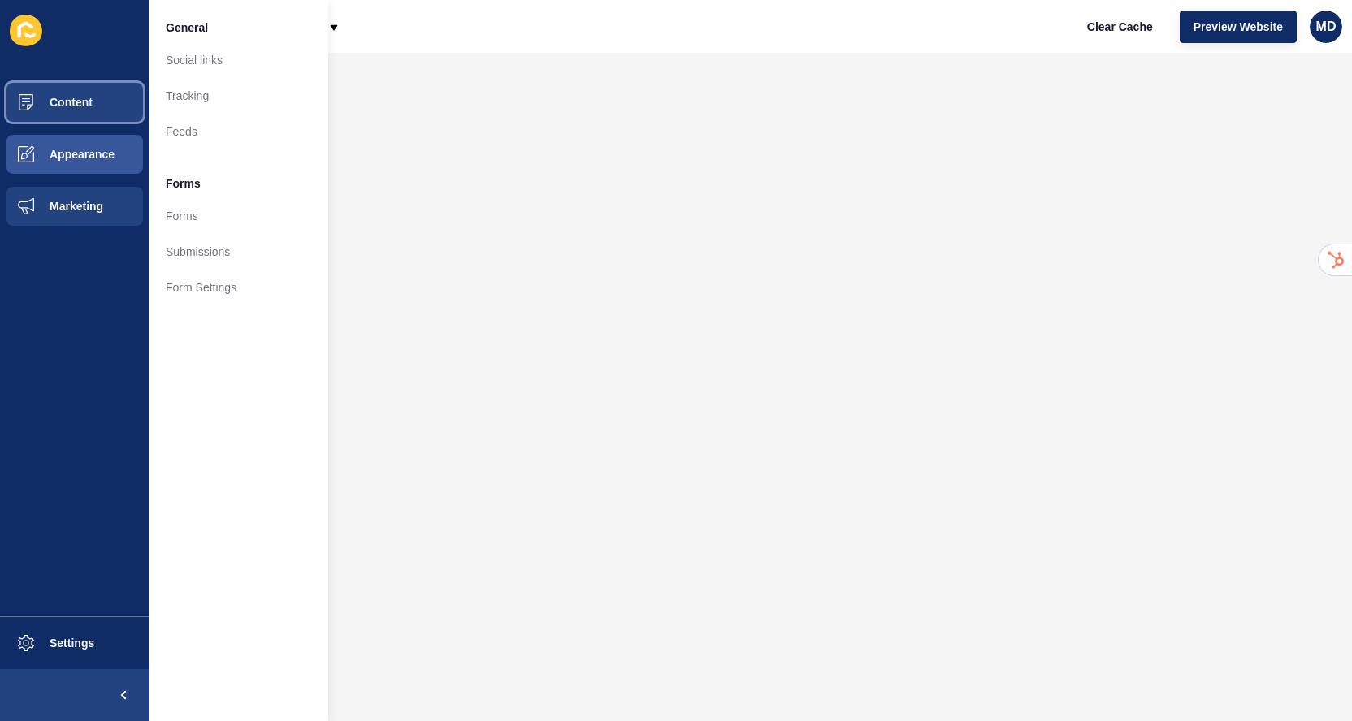
click at [58, 119] on button "Content" at bounding box center [74, 102] width 149 height 52
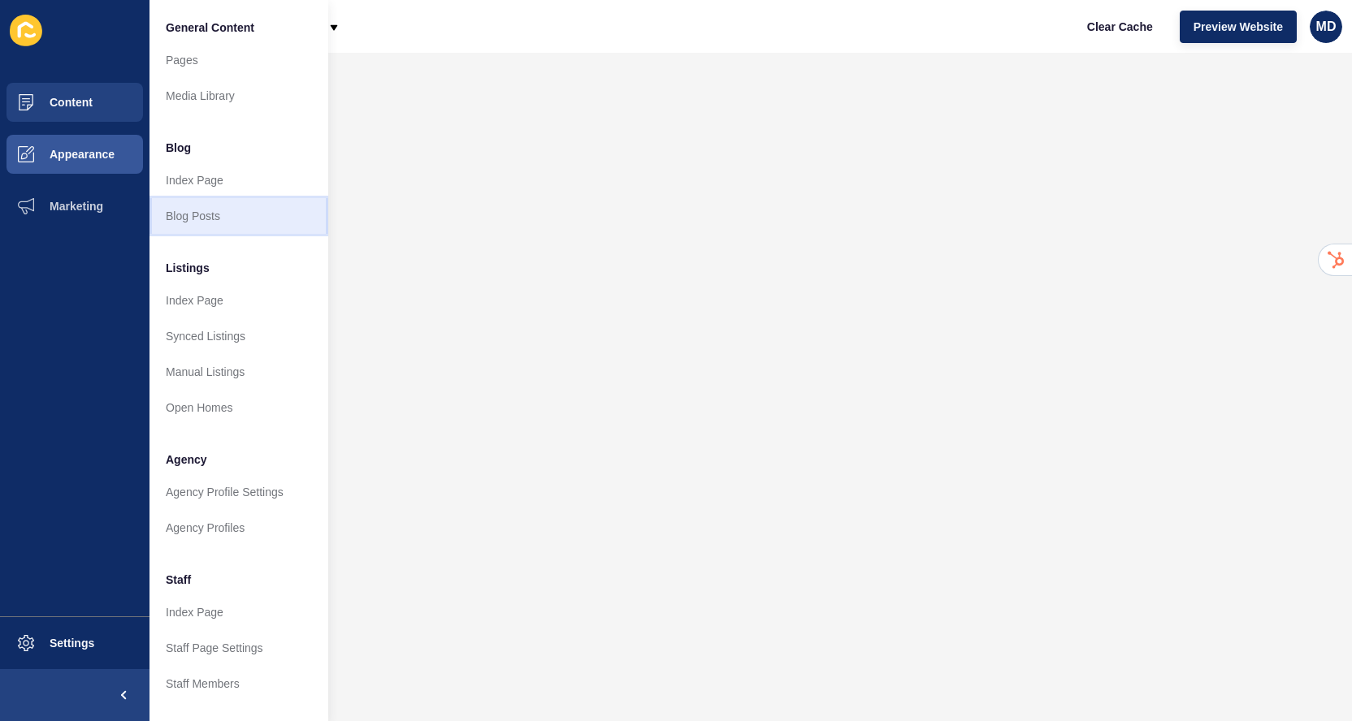
click at [231, 219] on link "Blog Posts" at bounding box center [238, 216] width 179 height 36
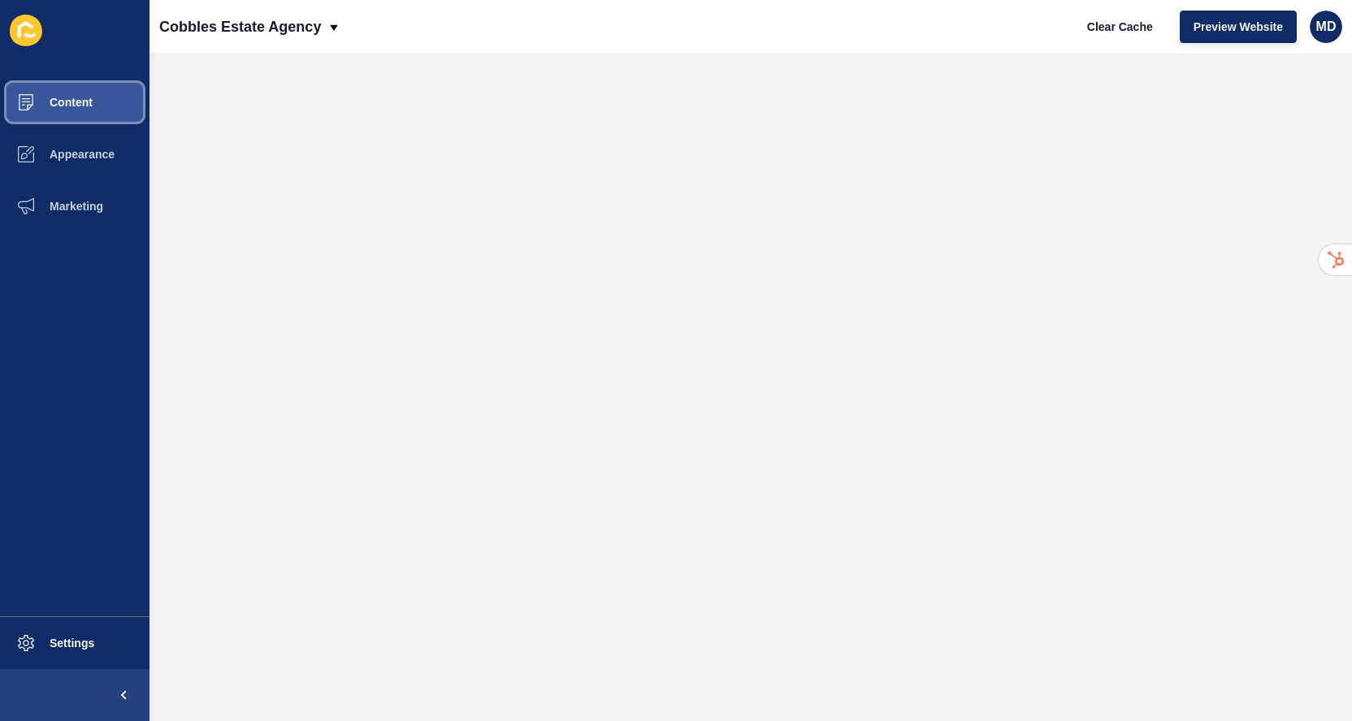
click at [95, 89] on button "Content" at bounding box center [74, 102] width 149 height 52
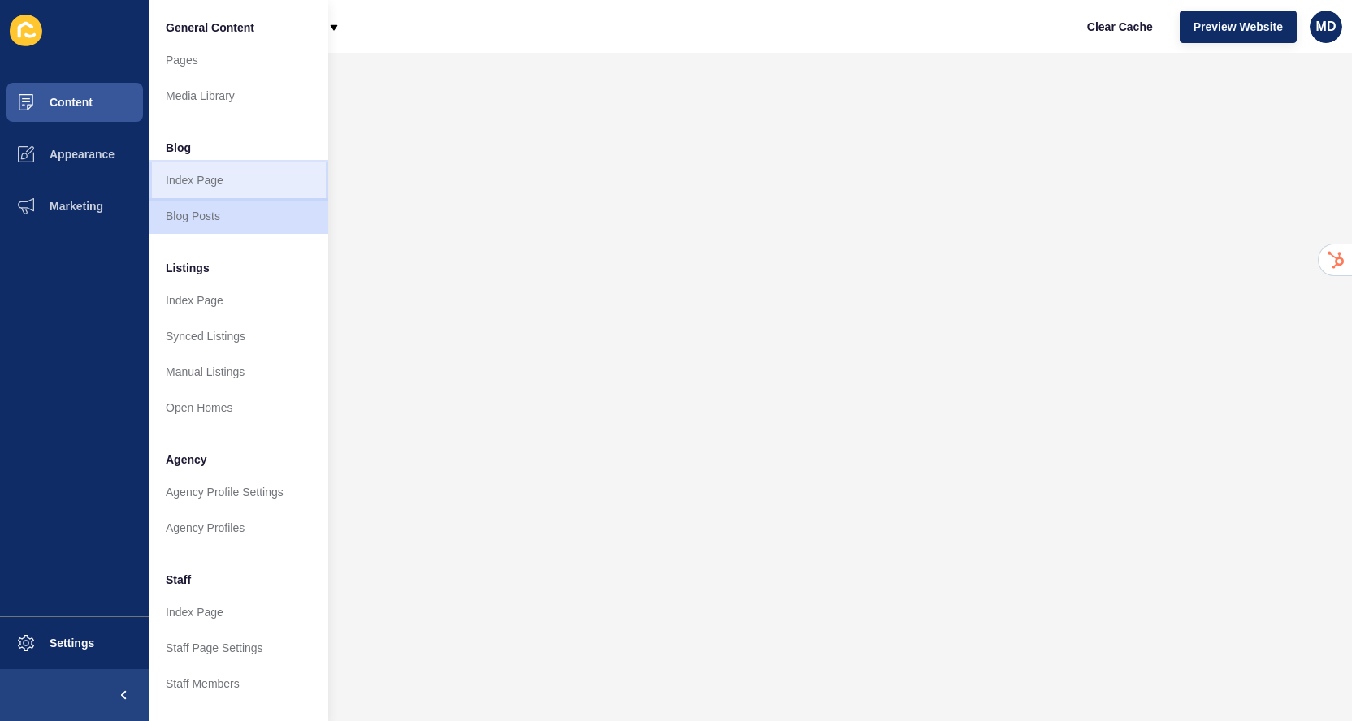
click at [178, 181] on link "Index Page" at bounding box center [238, 180] width 179 height 36
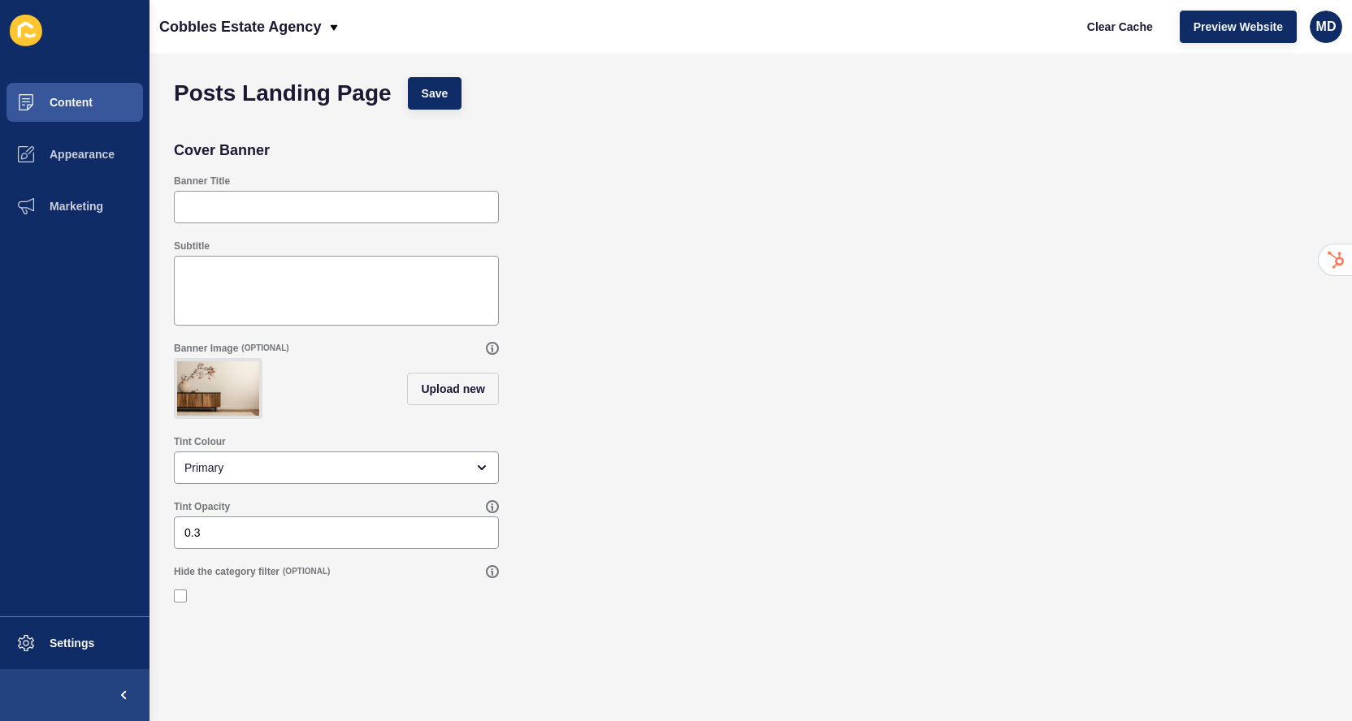
click at [270, 484] on div "Tint Colour Primary" at bounding box center [336, 460] width 328 height 52
click at [265, 465] on div "Primary" at bounding box center [324, 468] width 281 height 16
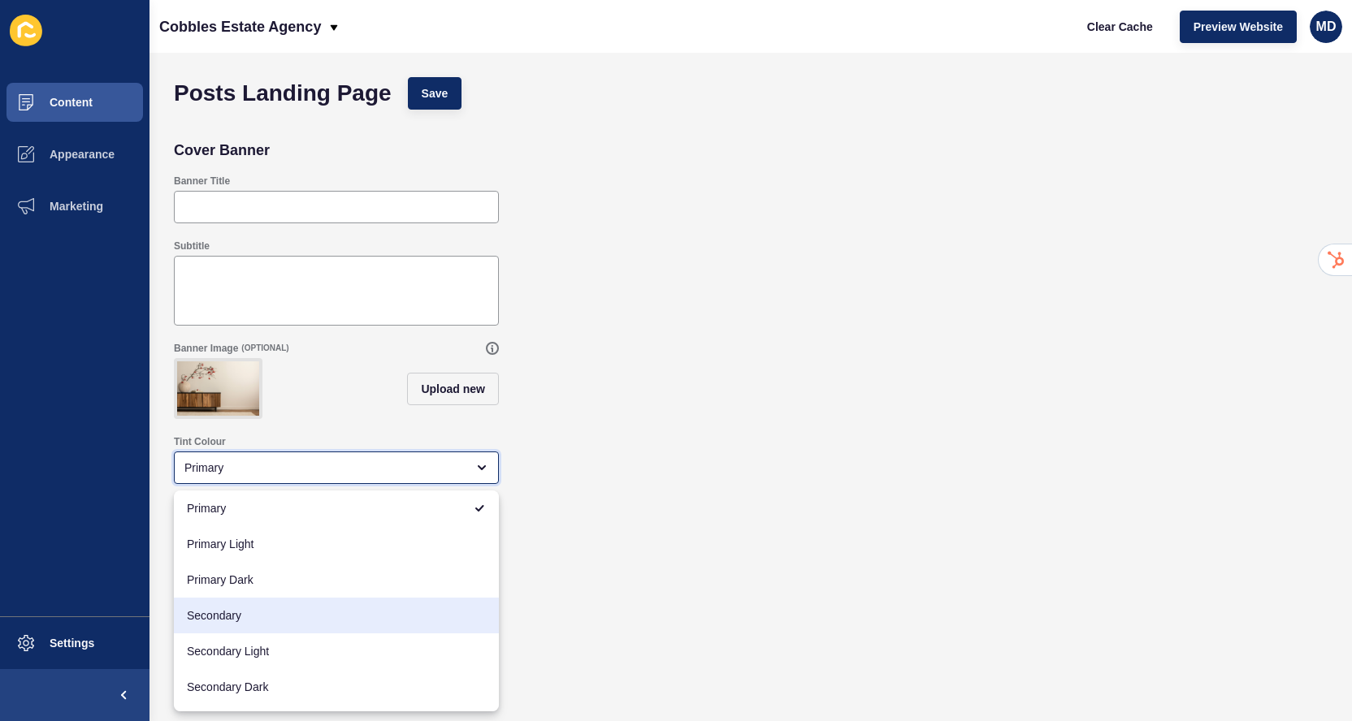
scroll to position [65, 0]
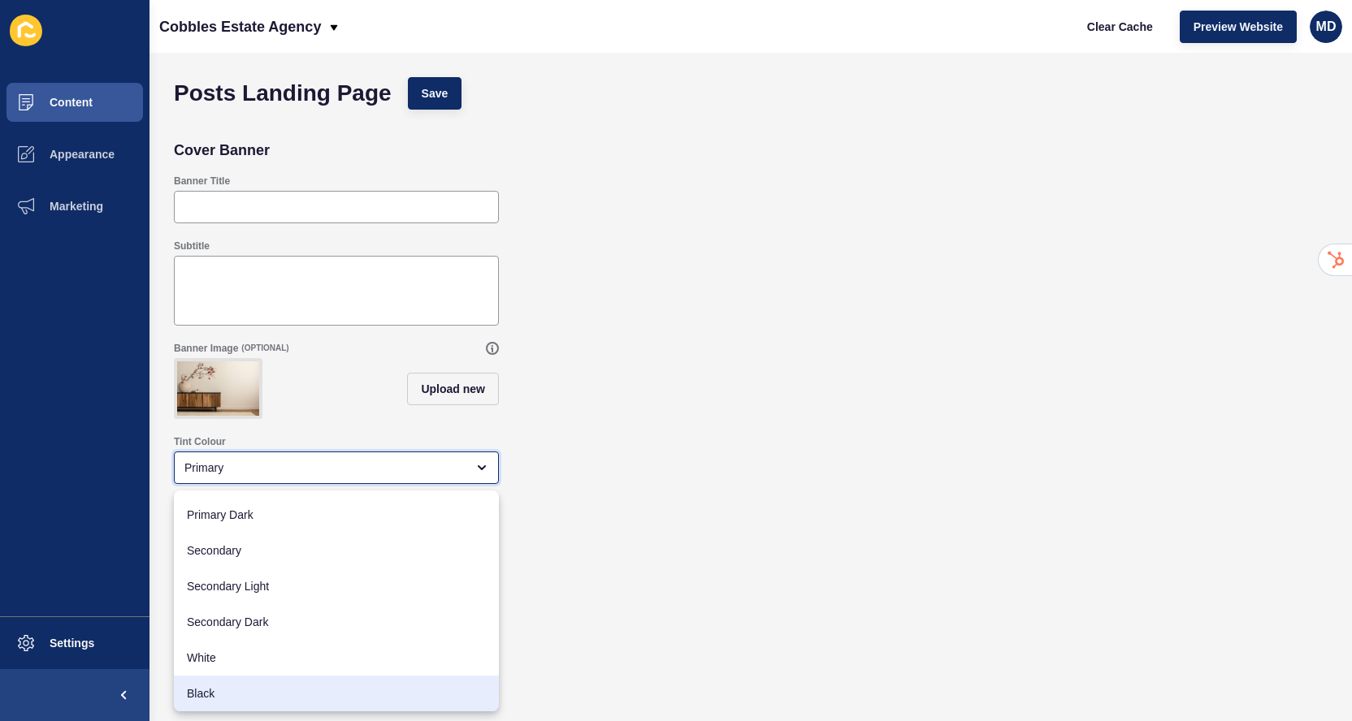
click at [220, 689] on span "Black" at bounding box center [336, 694] width 299 height 16
type input "Black"
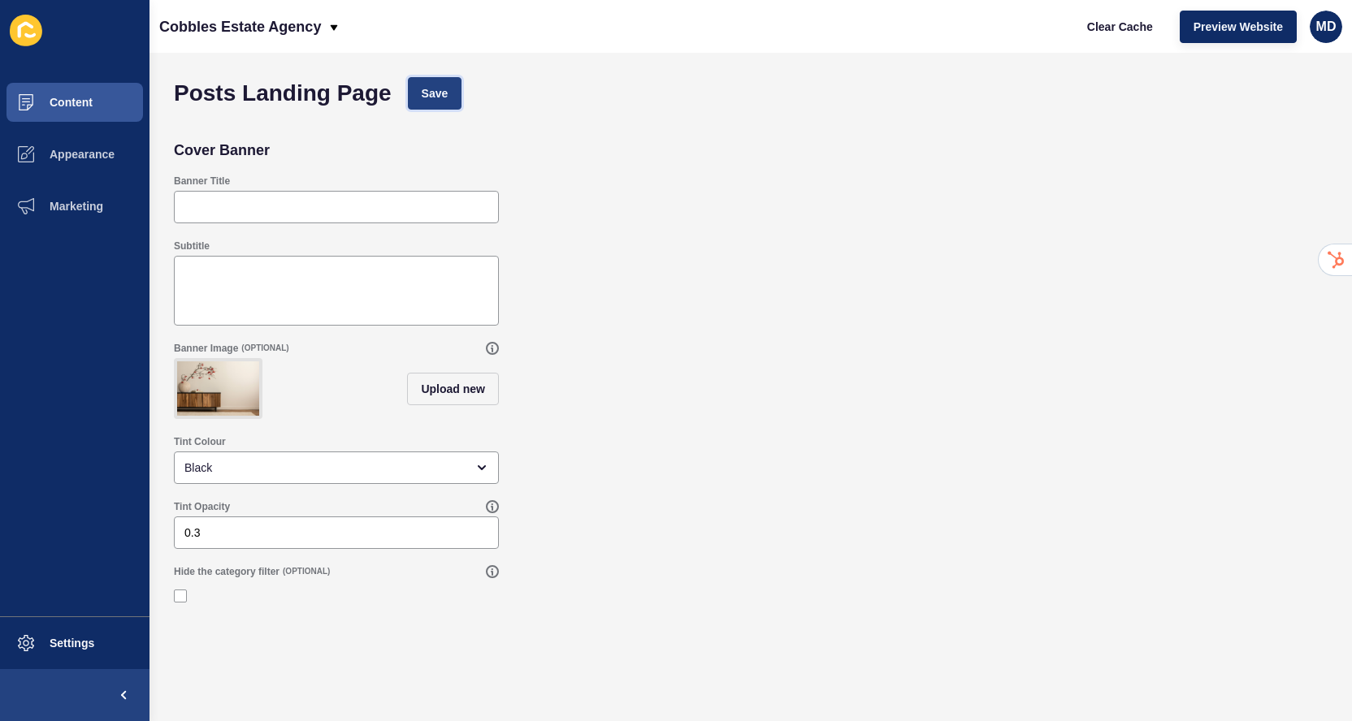
click at [418, 107] on button "Save" at bounding box center [435, 93] width 54 height 32
click at [101, 97] on button "Content" at bounding box center [74, 102] width 149 height 52
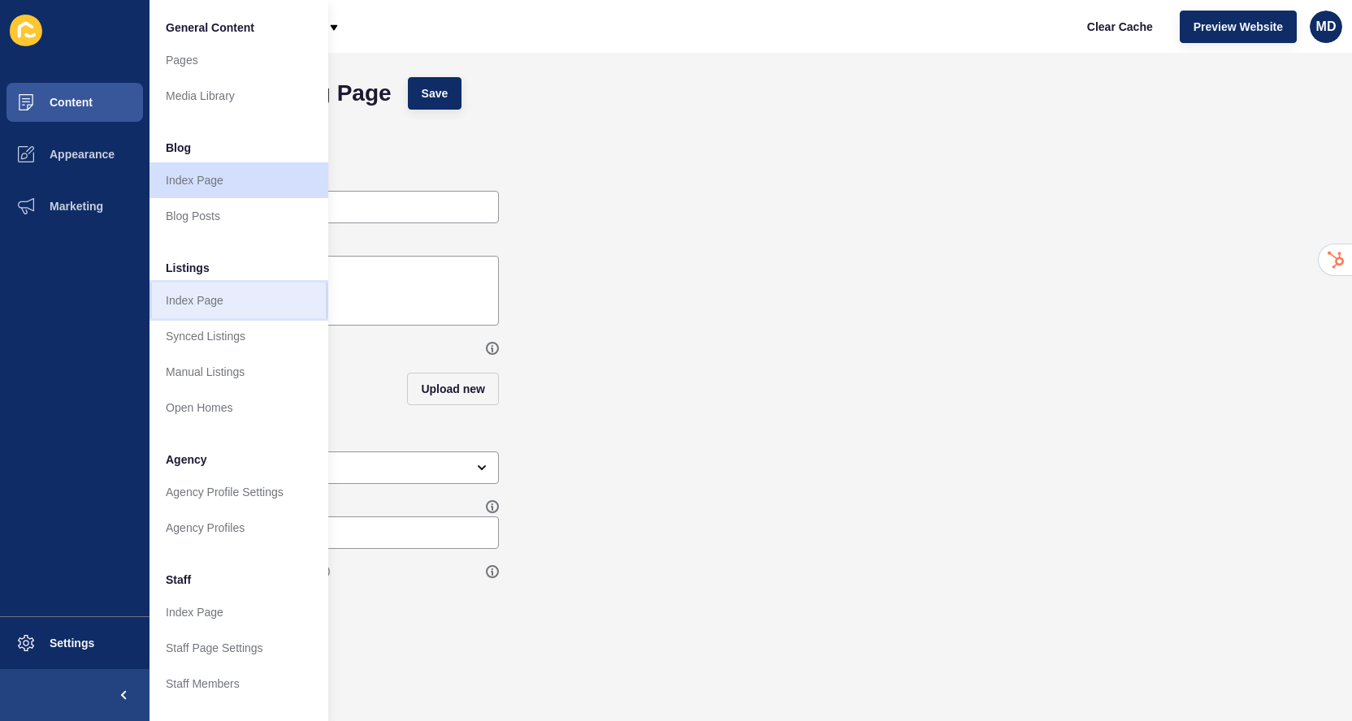
click at [203, 299] on link "Index Page" at bounding box center [238, 301] width 179 height 36
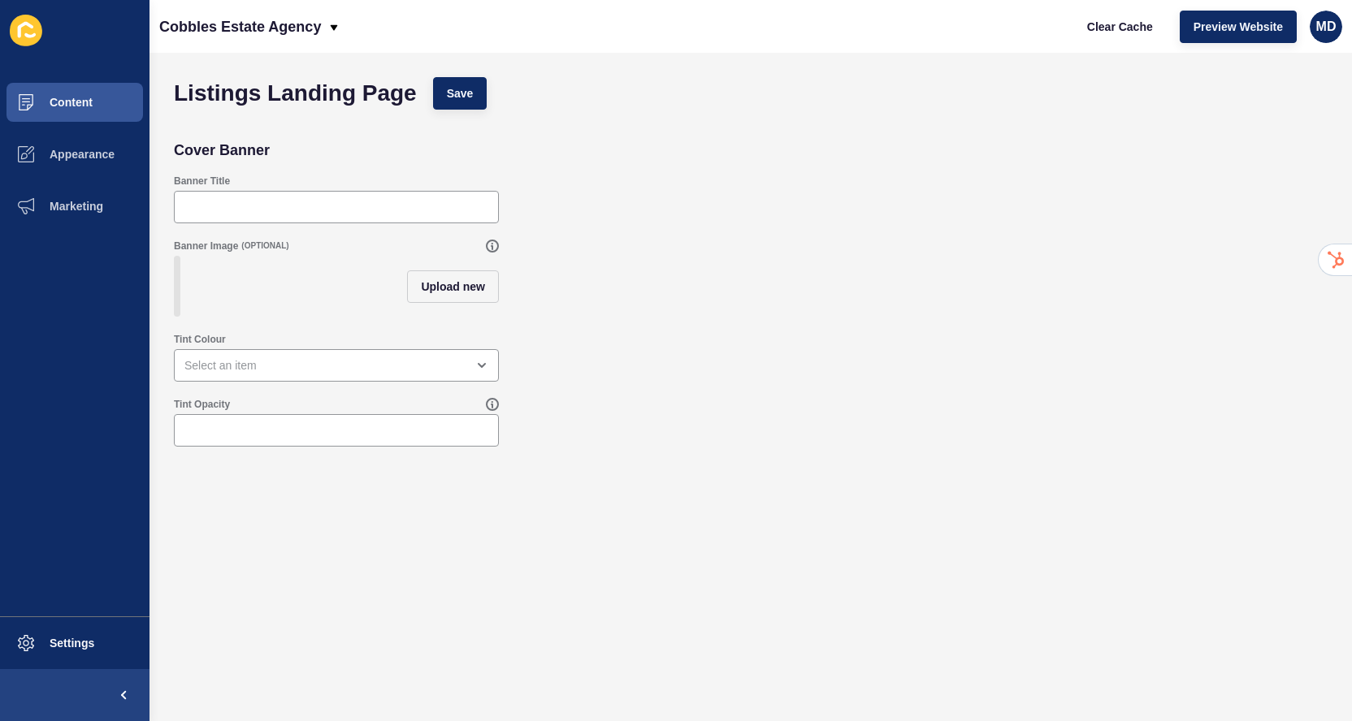
click at [227, 388] on div "Tint Colour" at bounding box center [751, 357] width 1170 height 65
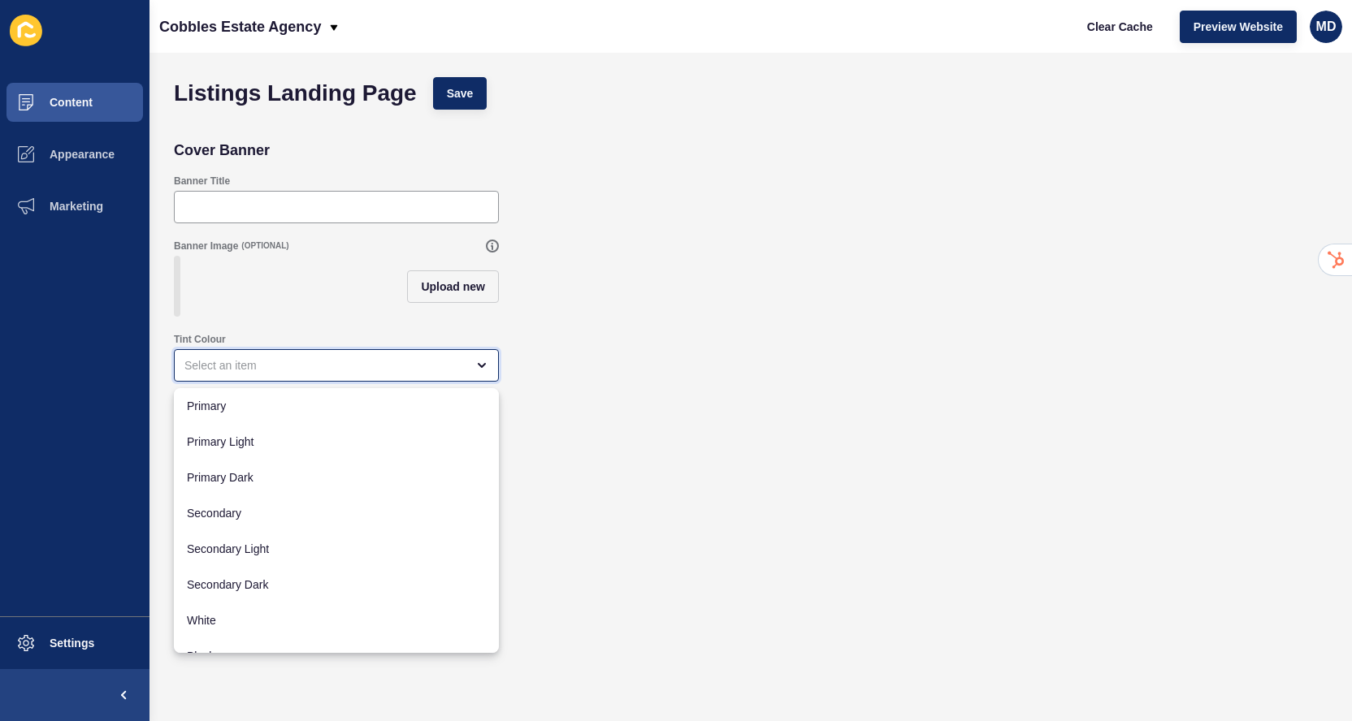
click at [227, 369] on div "close menu" at bounding box center [324, 365] width 281 height 16
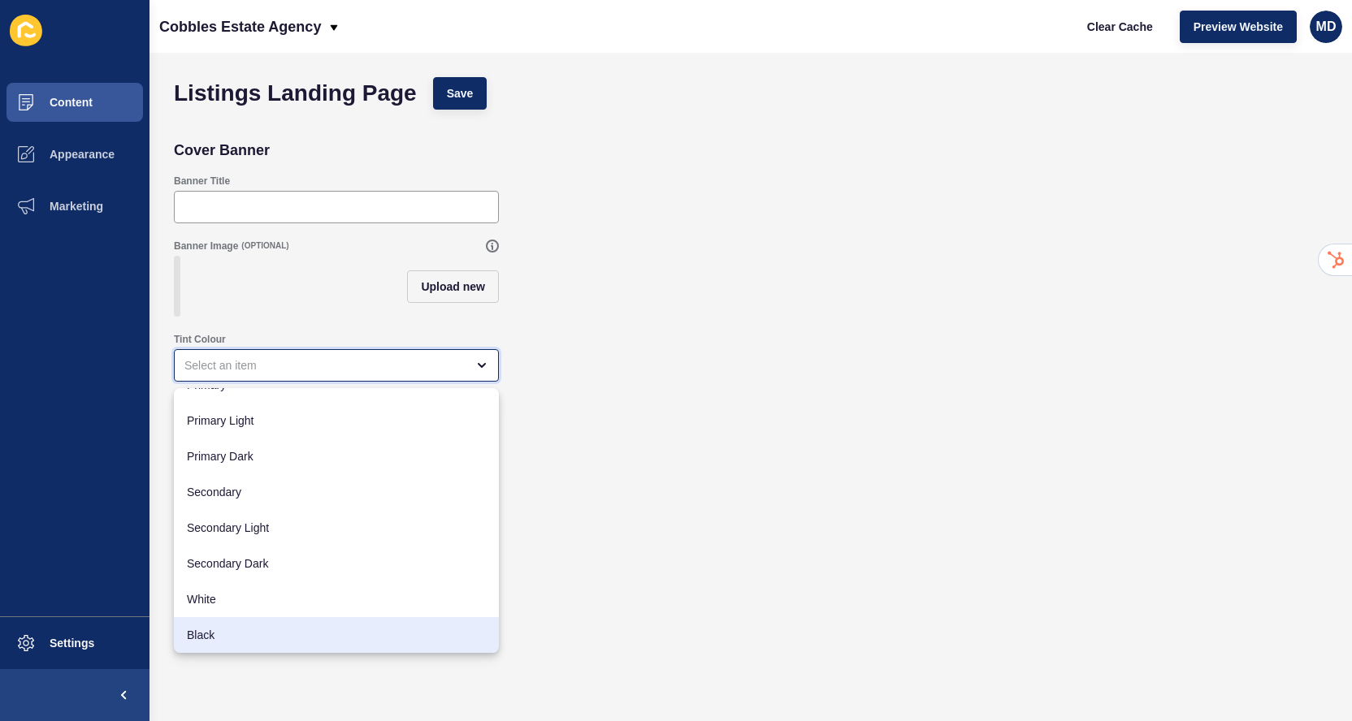
click at [208, 639] on span "Black" at bounding box center [336, 635] width 299 height 16
type input "Black"
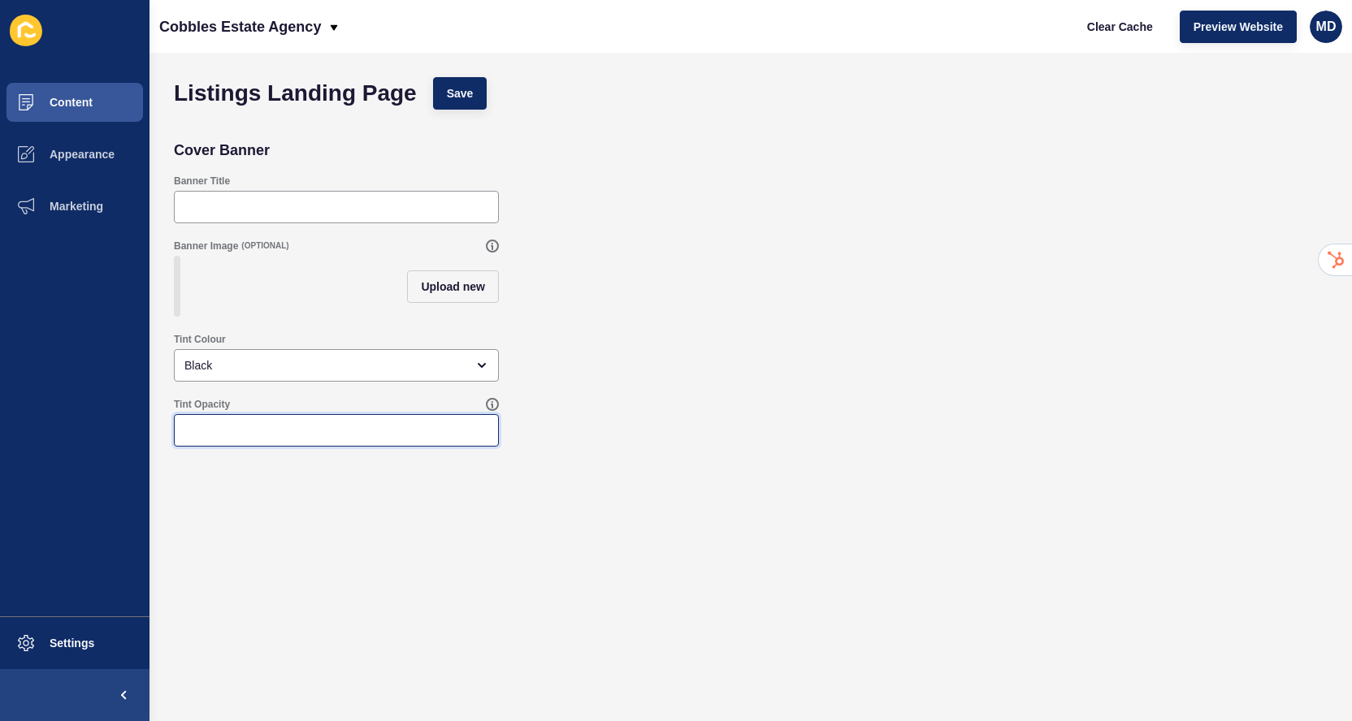
click at [271, 431] on input "Tint Opacity" at bounding box center [336, 430] width 304 height 16
type input "0.3"
click at [473, 279] on span "Upload new" at bounding box center [453, 287] width 64 height 16
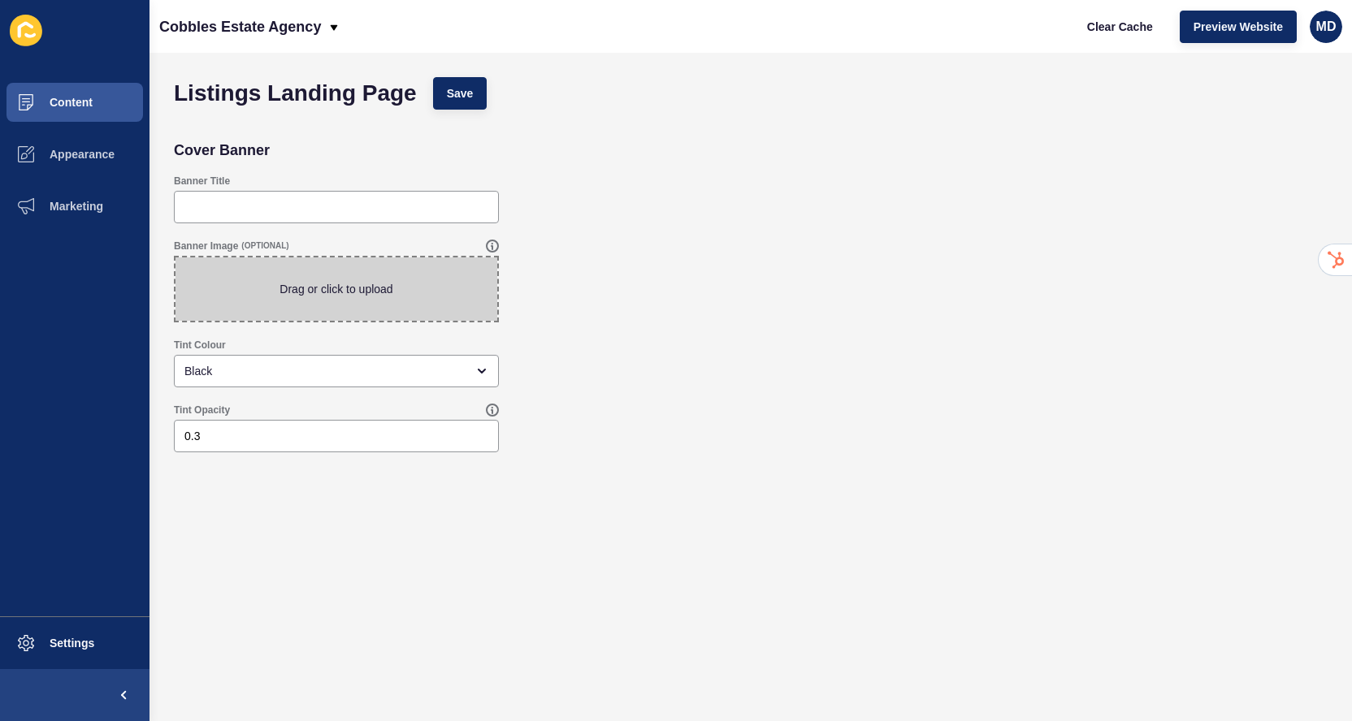
click at [347, 293] on span at bounding box center [336, 288] width 322 height 63
click at [175, 257] on input "Drag or click to upload" at bounding box center [175, 257] width 0 height 0
type input "C:\fakepath\Dark_Bedroom_original_1600452-2 (1).jpg"
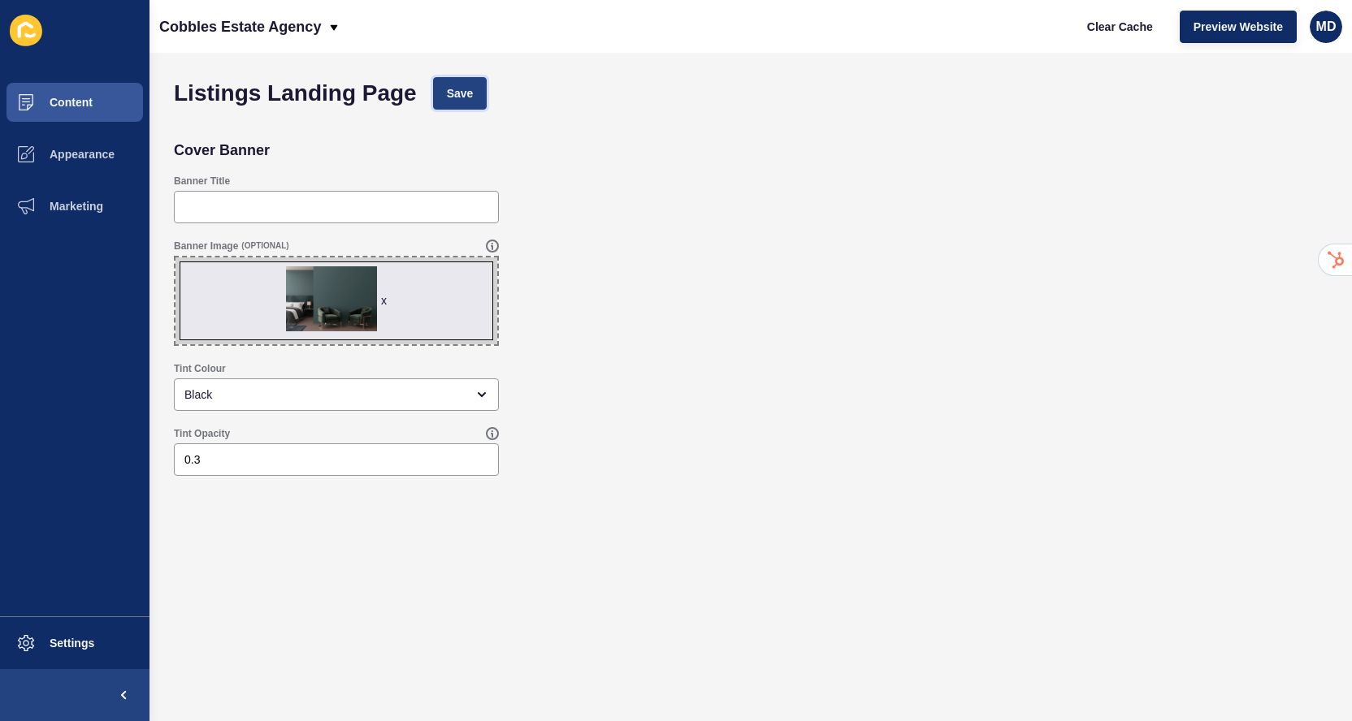
click at [472, 99] on span "Save" at bounding box center [460, 93] width 27 height 16
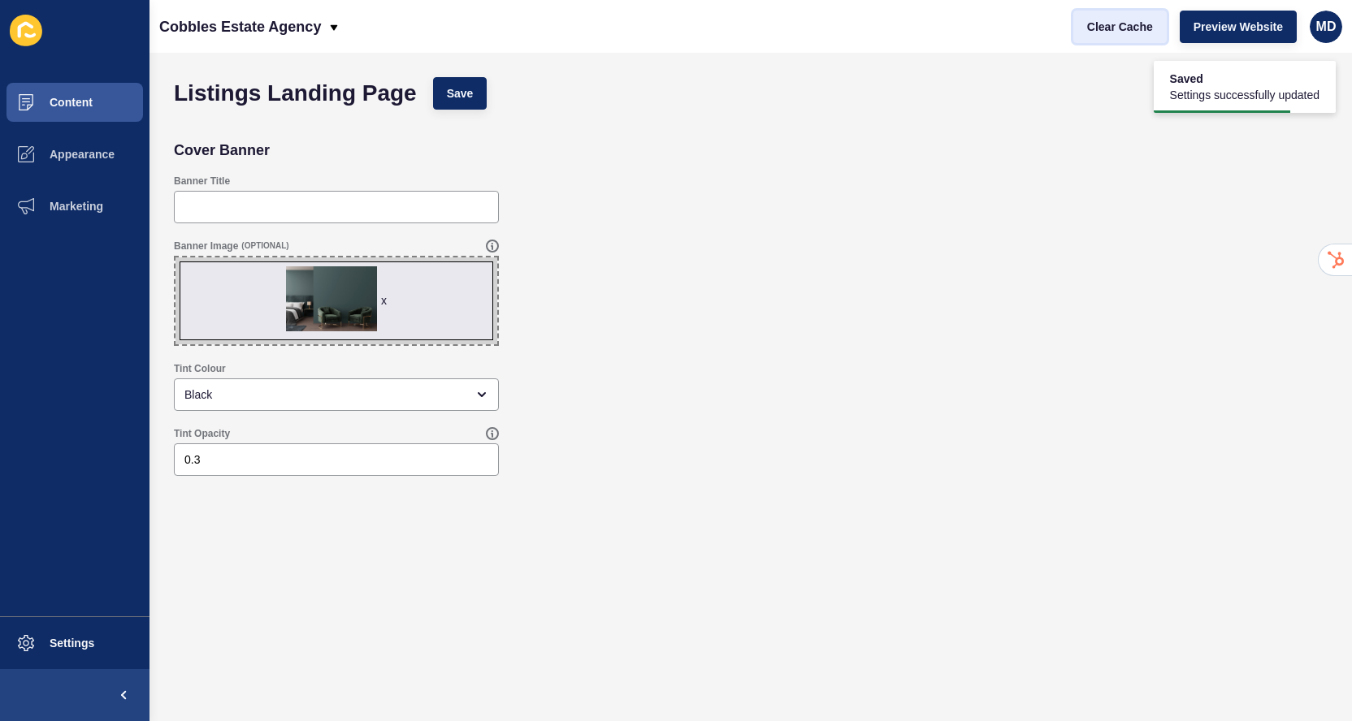
click at [1150, 26] on span "Clear Cache" at bounding box center [1120, 27] width 66 height 16
click at [1238, 28] on span "Preview Website" at bounding box center [1237, 27] width 89 height 16
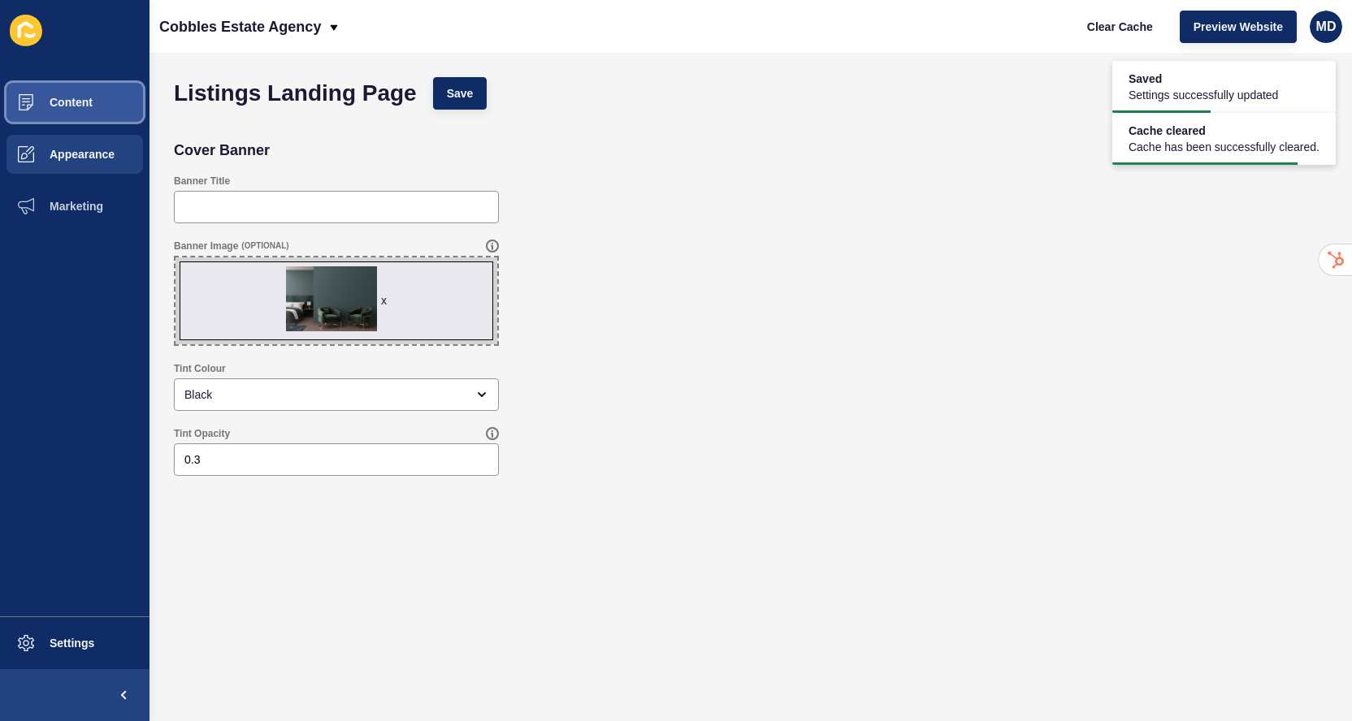
click at [67, 128] on ul "Content Appearance Marketing" at bounding box center [74, 346] width 149 height 540
click at [69, 161] on button "Appearance" at bounding box center [74, 154] width 149 height 52
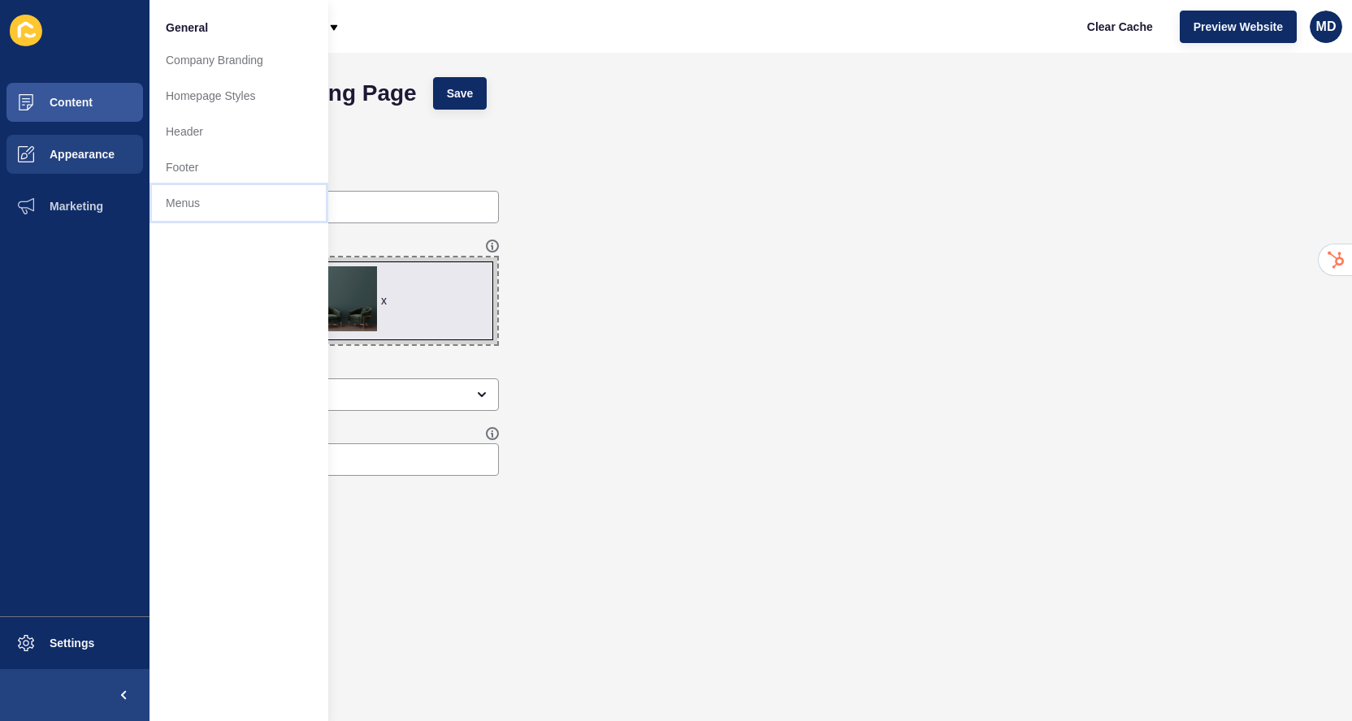
click at [194, 206] on link "Menus" at bounding box center [238, 203] width 179 height 36
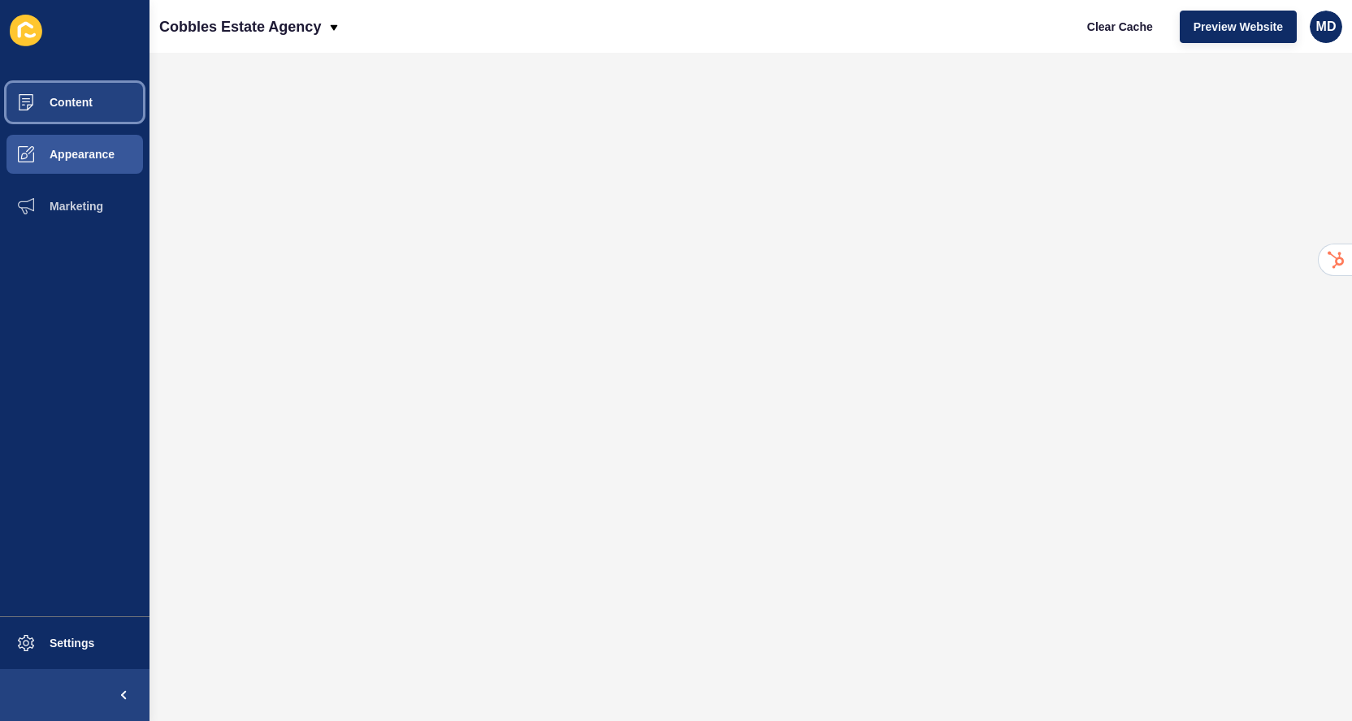
click at [80, 117] on button "Content" at bounding box center [74, 102] width 149 height 52
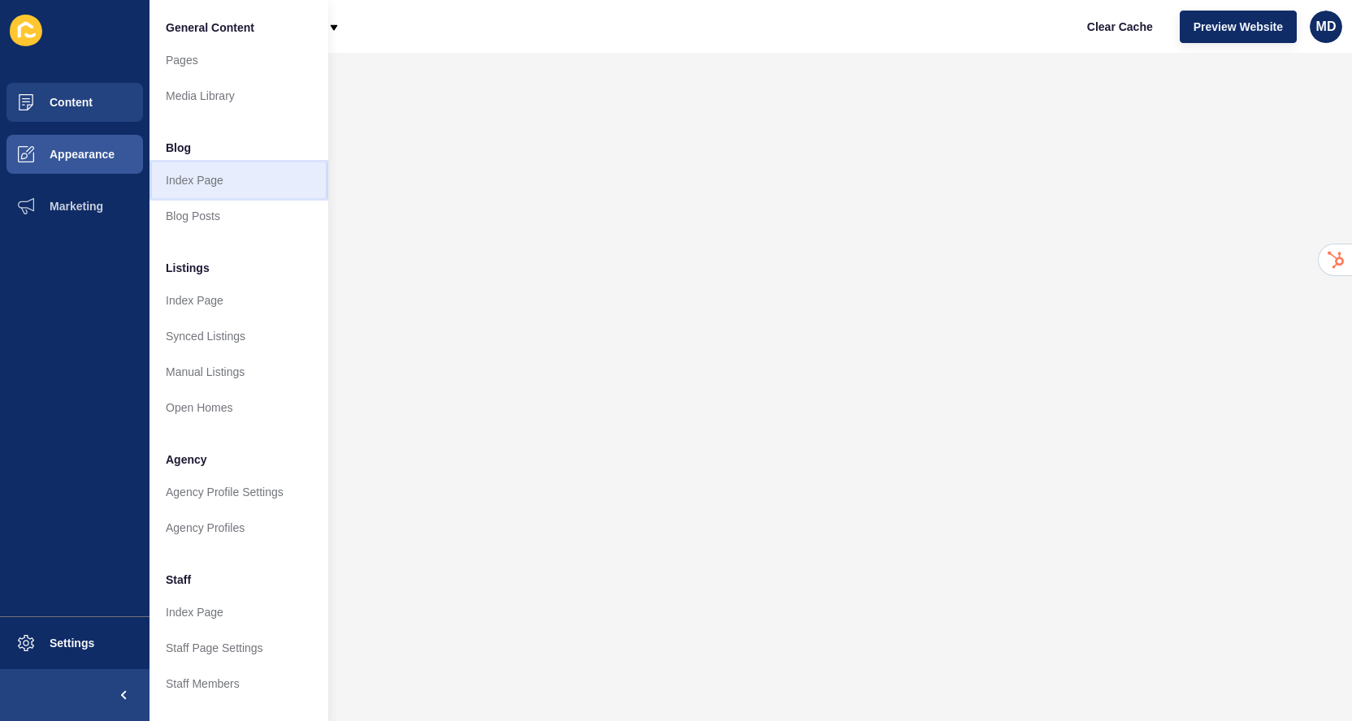
click at [222, 179] on link "Index Page" at bounding box center [238, 180] width 179 height 36
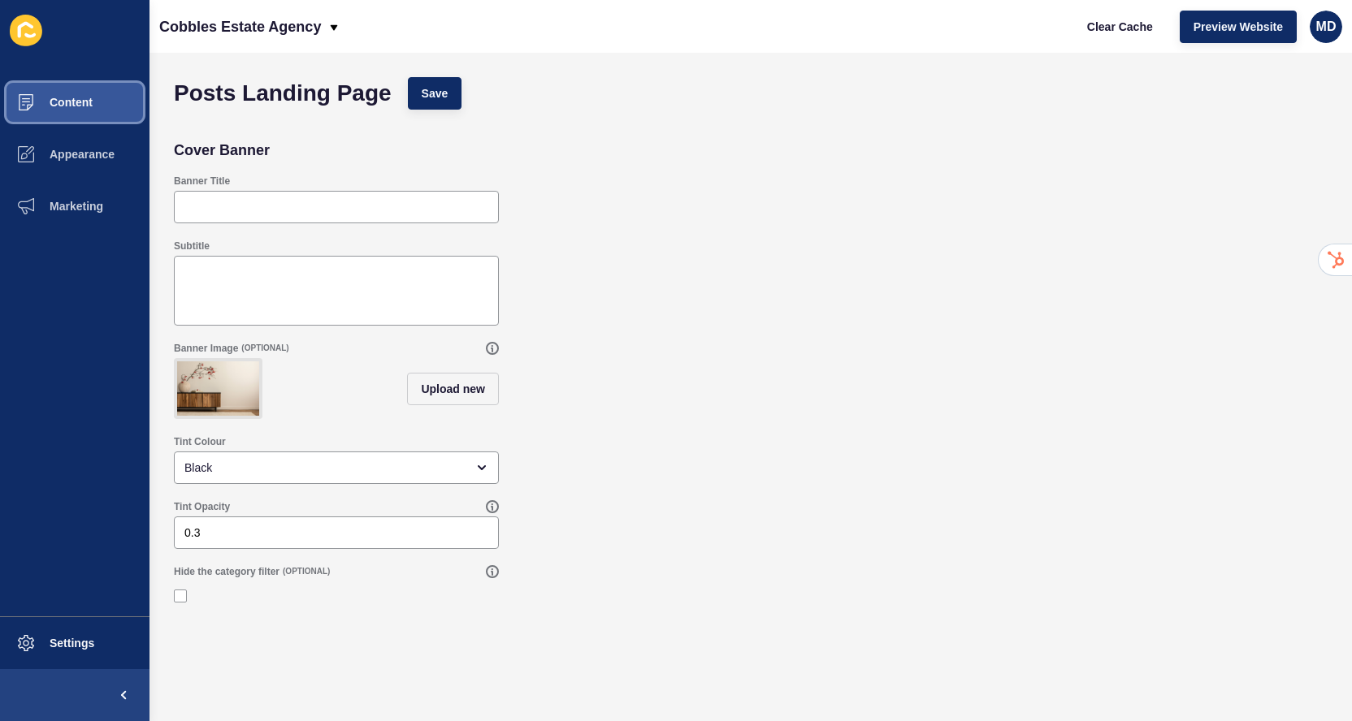
click at [125, 102] on button "Content" at bounding box center [74, 102] width 149 height 52
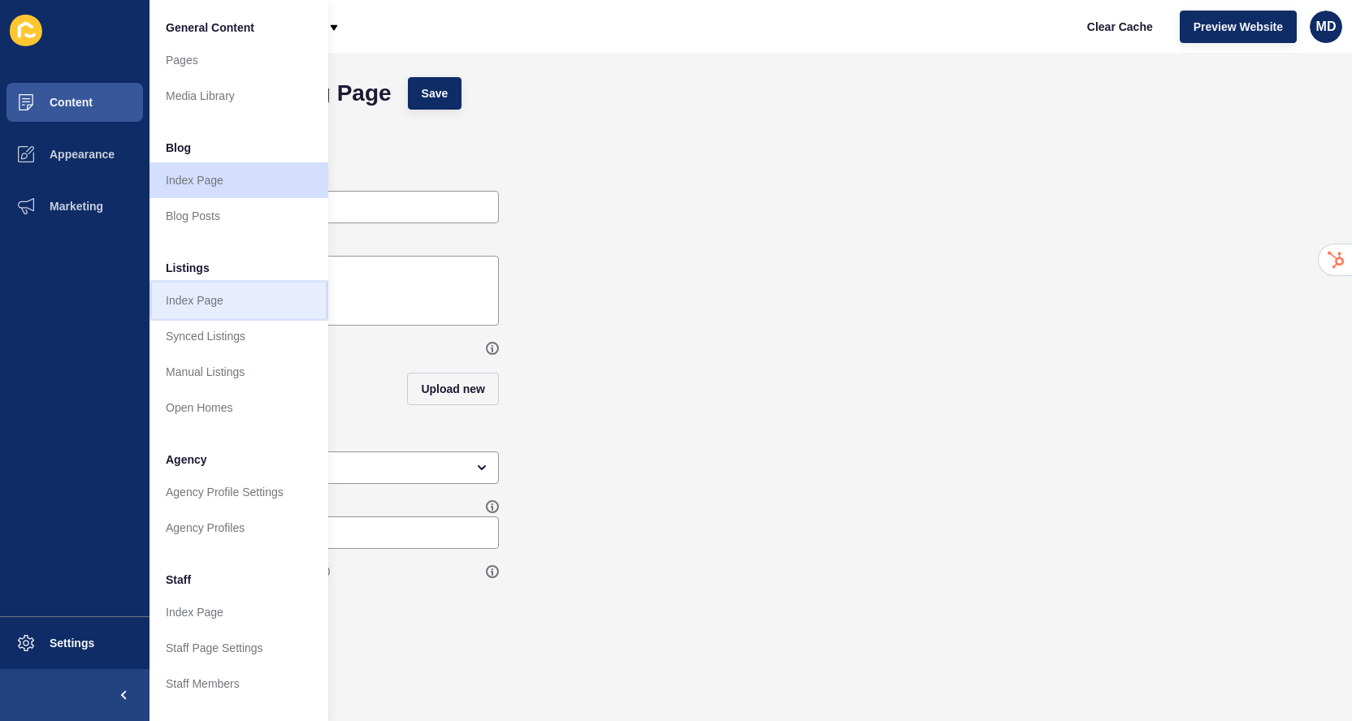
click at [223, 311] on link "Index Page" at bounding box center [238, 301] width 179 height 36
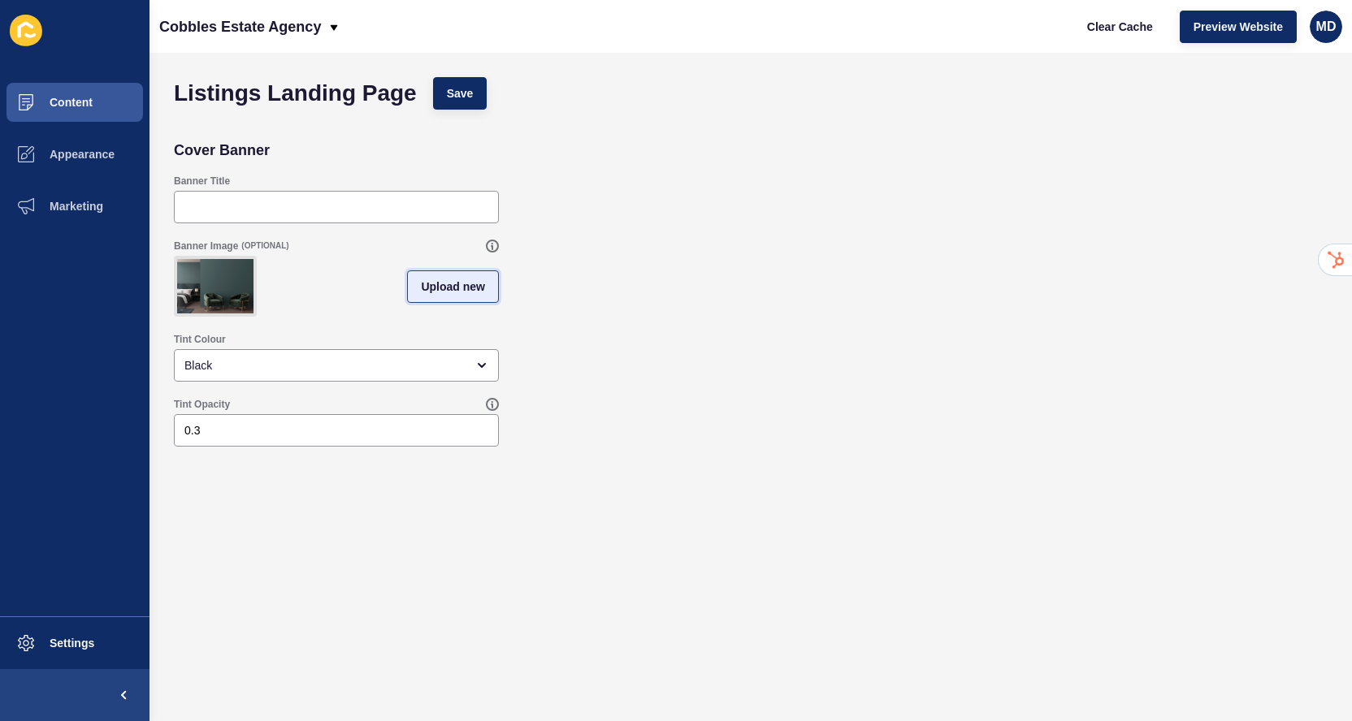
click at [452, 288] on span "Upload new" at bounding box center [453, 287] width 64 height 16
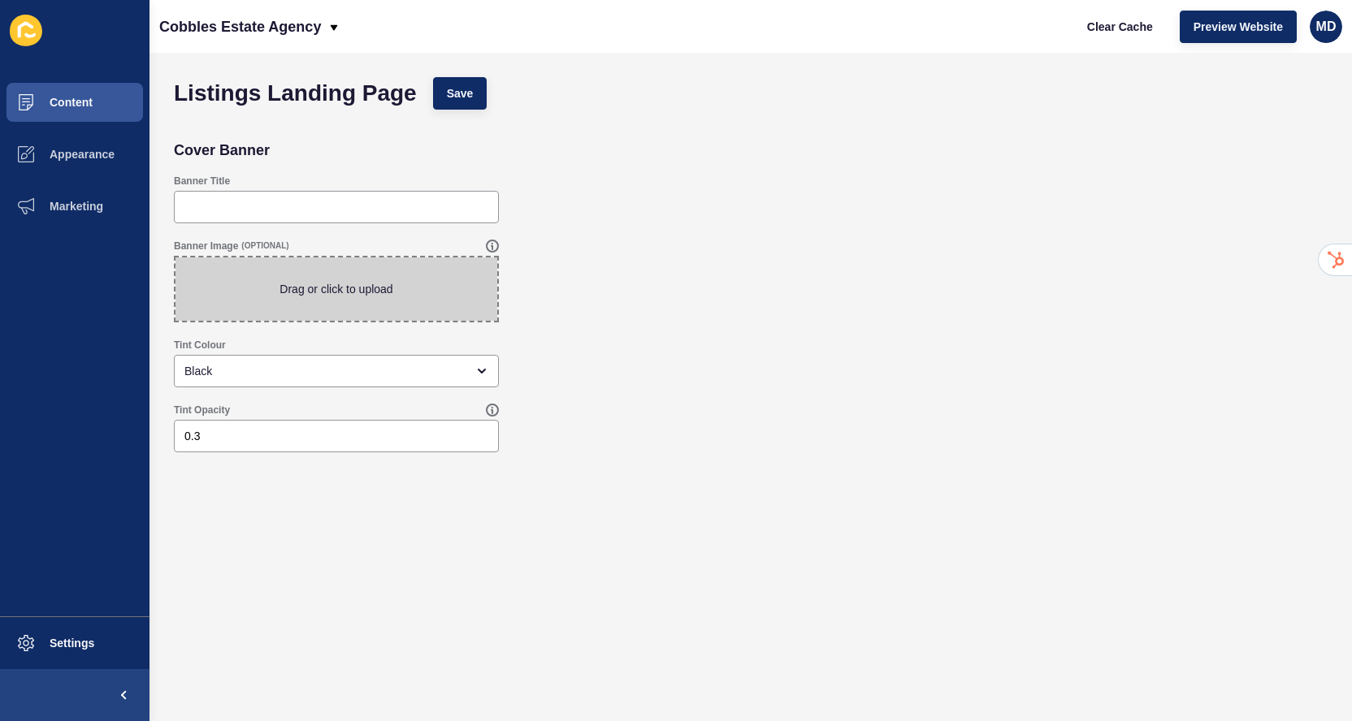
click at [413, 288] on span at bounding box center [336, 288] width 322 height 63
click at [175, 257] on input "Drag or click to upload" at bounding box center [175, 257] width 0 height 0
type input "C:\fakepath\Living_Room_With_Copy_Space__Sideboard_original_1557065-2.jpg"
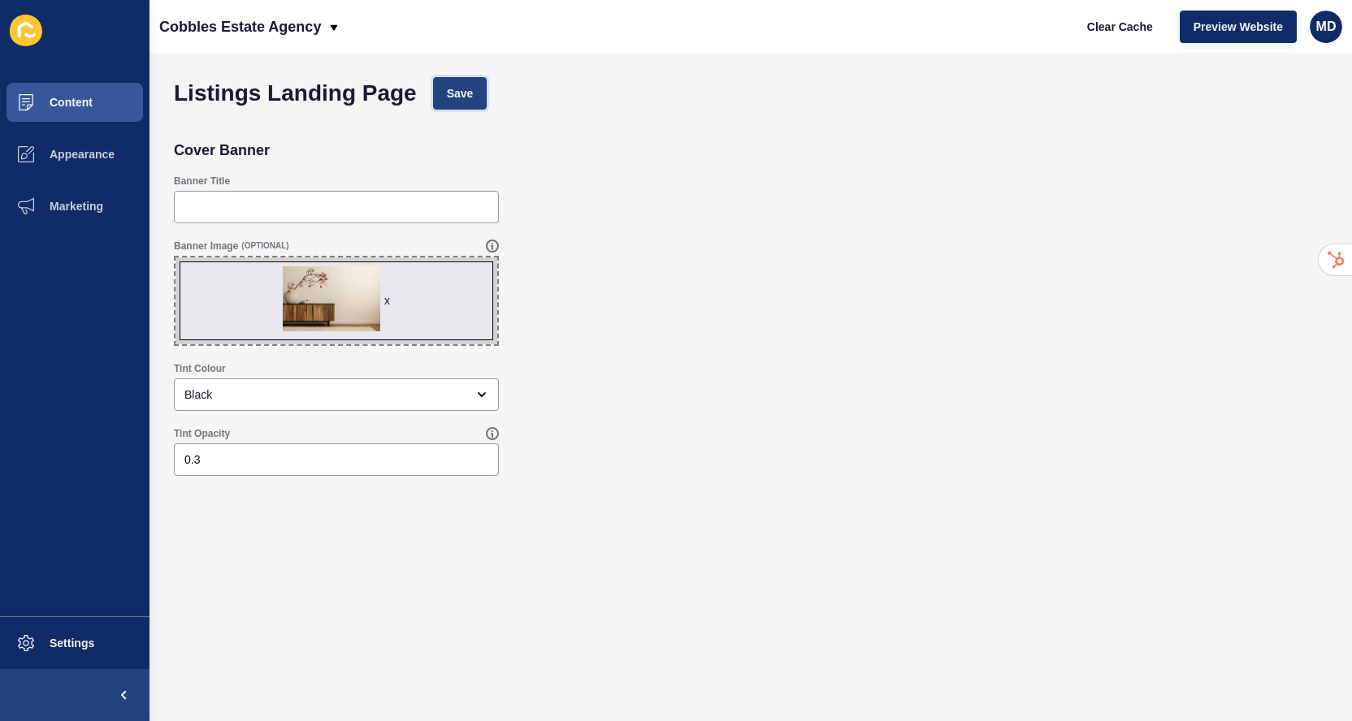
click at [467, 96] on span "Save" at bounding box center [460, 93] width 27 height 16
click at [1131, 29] on span "Clear Cache" at bounding box center [1120, 27] width 66 height 16
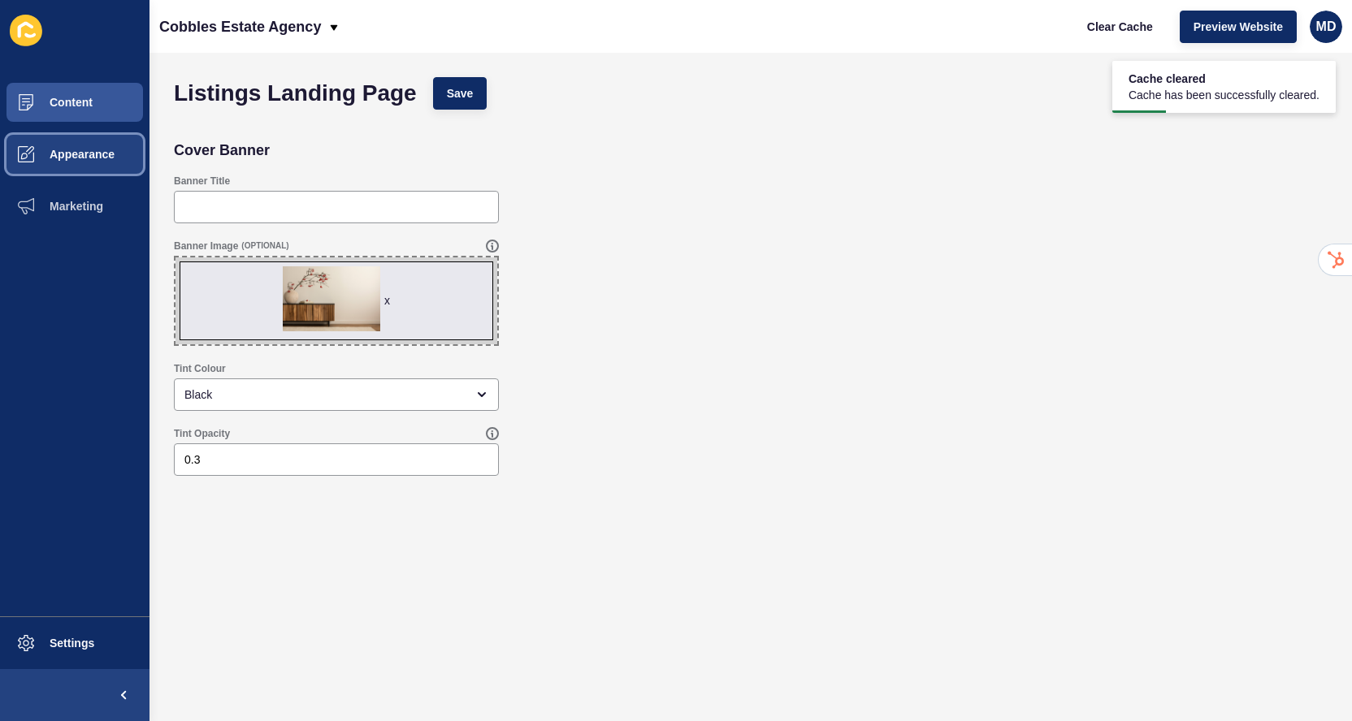
click at [99, 149] on span "Appearance" at bounding box center [56, 154] width 117 height 13
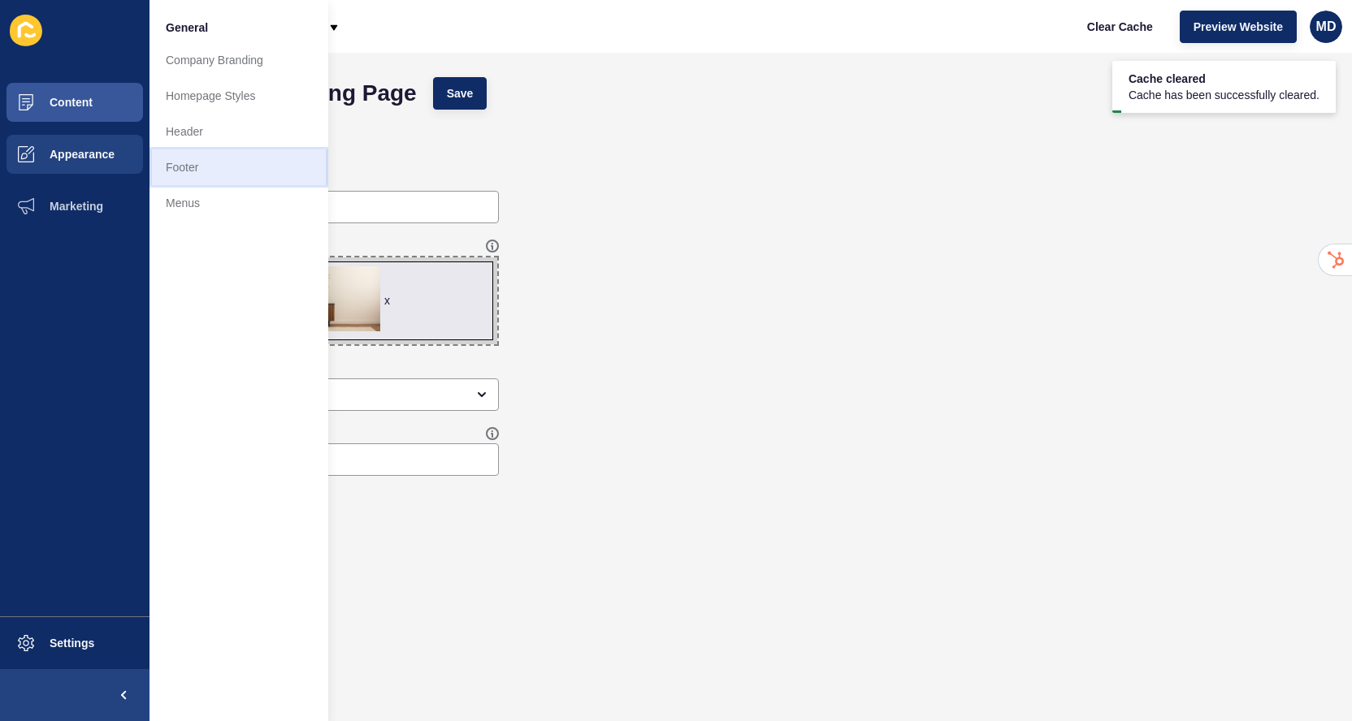
click at [199, 176] on link "Footer" at bounding box center [238, 167] width 179 height 36
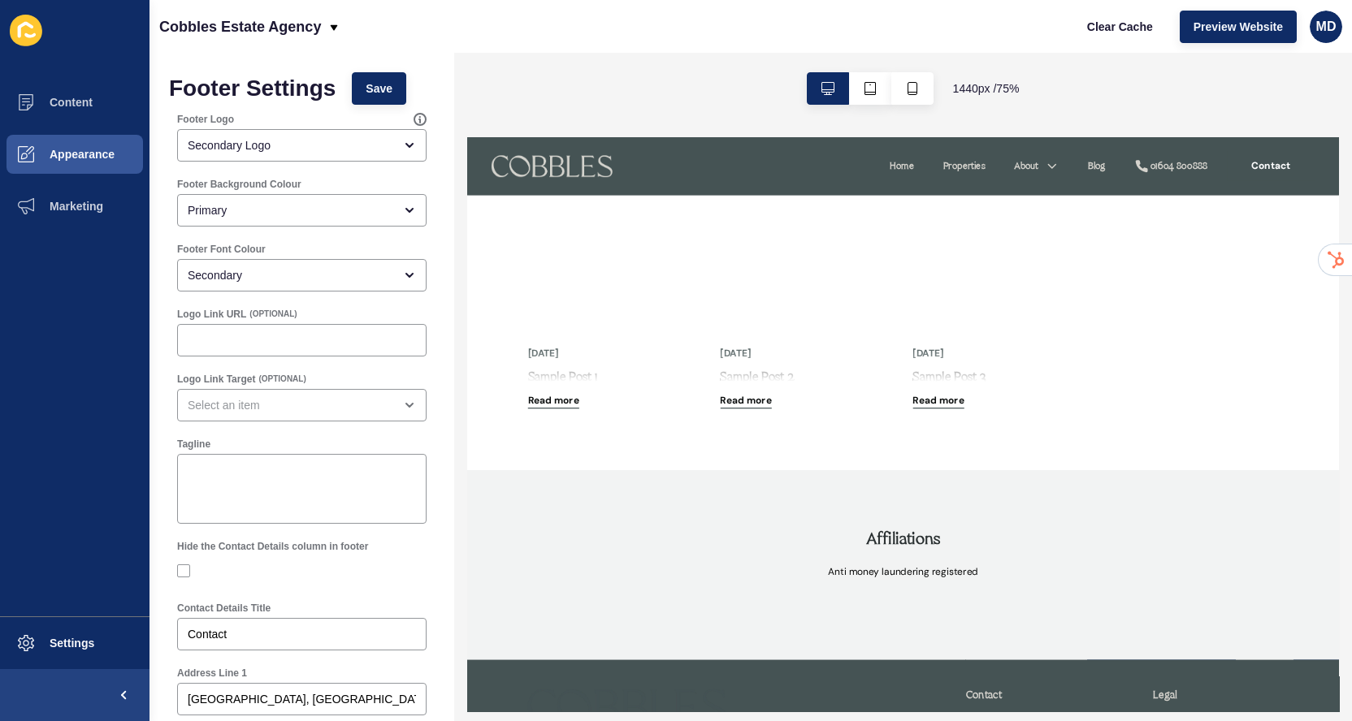
scroll to position [2974, 0]
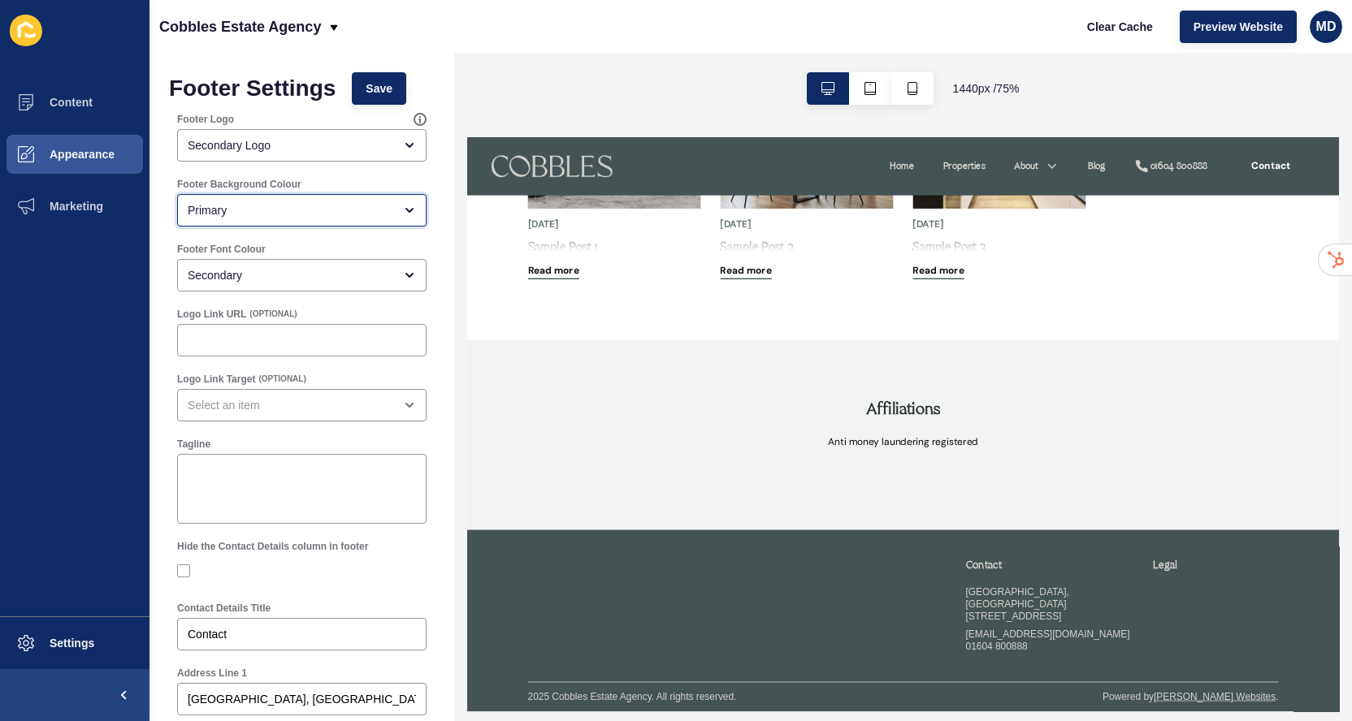
click at [334, 210] on div "Primary" at bounding box center [291, 210] width 206 height 16
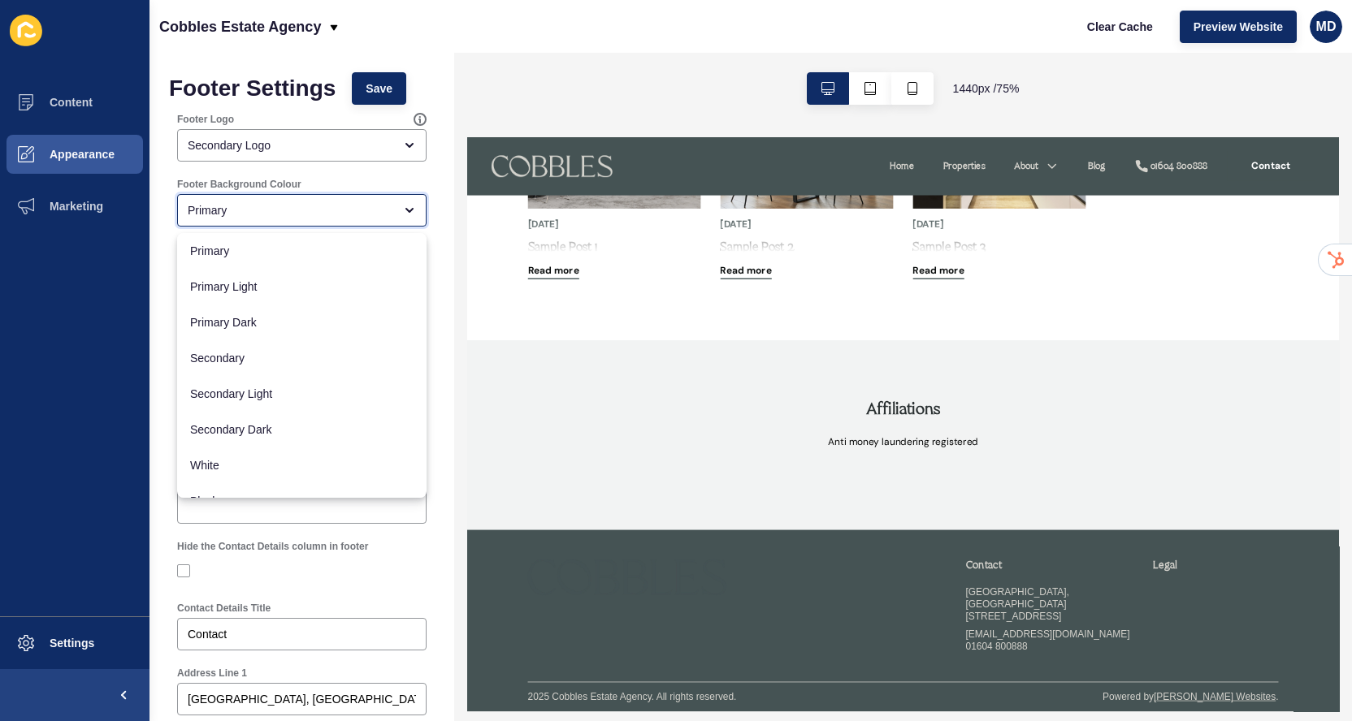
click at [334, 210] on div "Primary" at bounding box center [291, 210] width 206 height 16
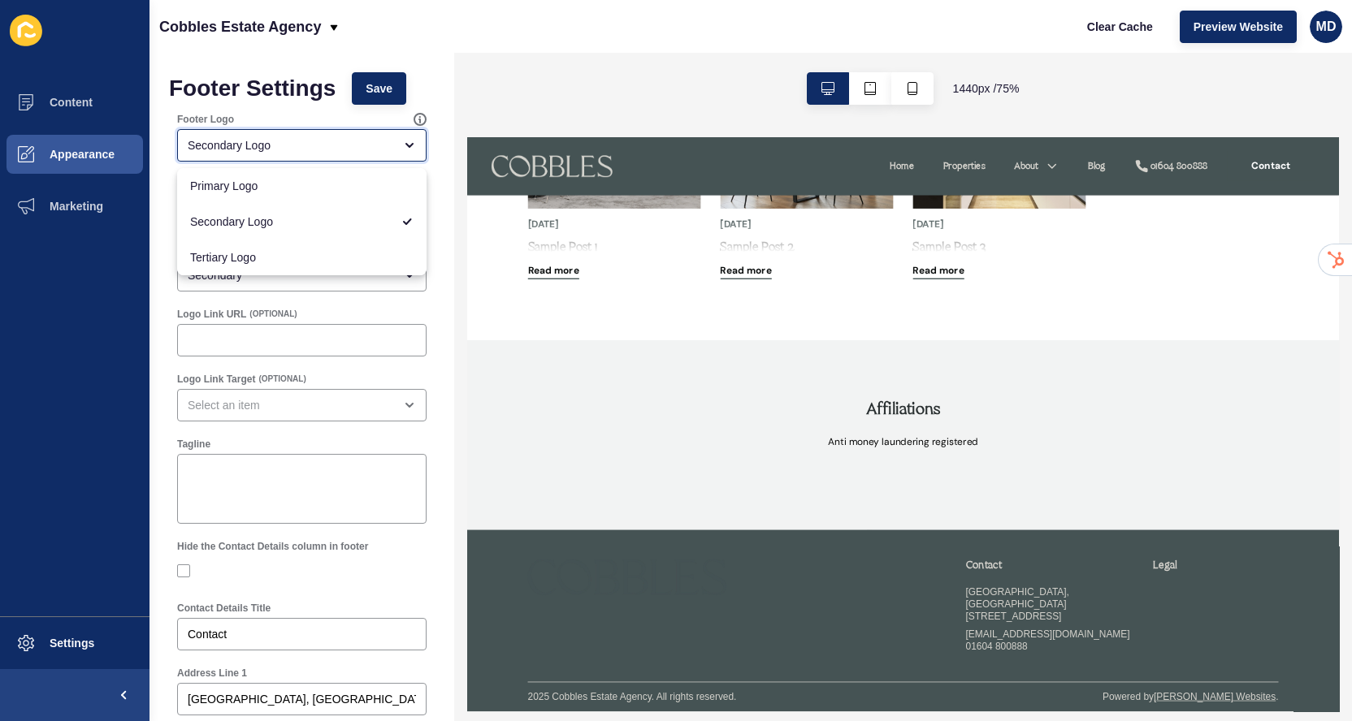
click at [338, 140] on div "Secondary Logo" at bounding box center [291, 145] width 206 height 16
click at [315, 187] on span "Primary Logo" at bounding box center [301, 186] width 223 height 16
type input "Primary Logo"
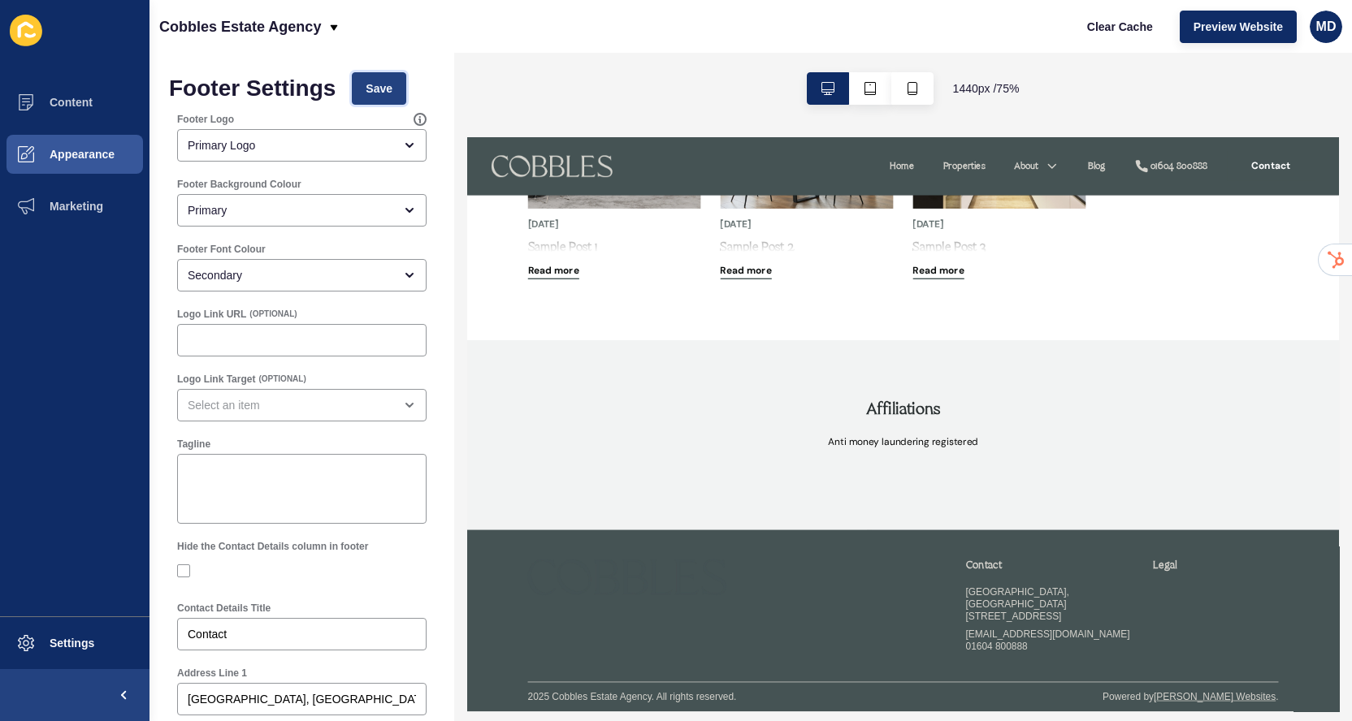
click at [381, 85] on span "Save" at bounding box center [379, 88] width 27 height 16
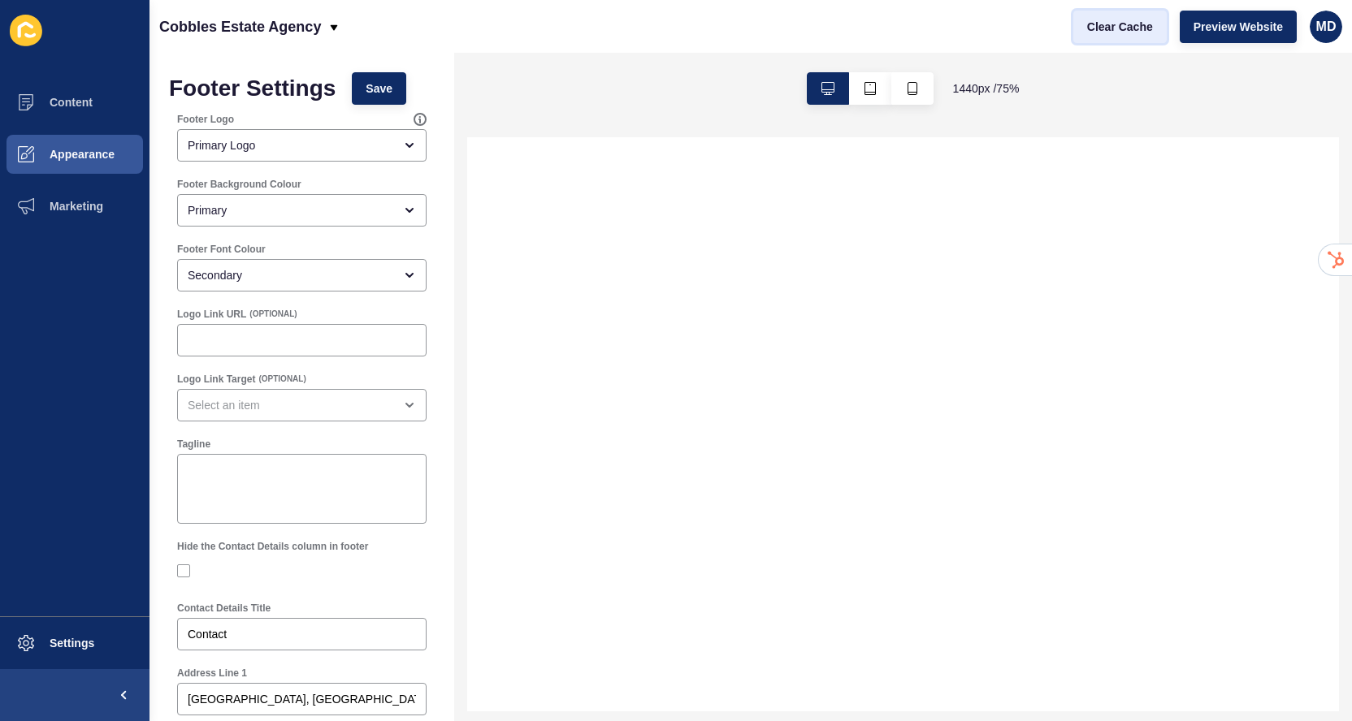
click at [1111, 24] on span "Clear Cache" at bounding box center [1120, 27] width 66 height 16
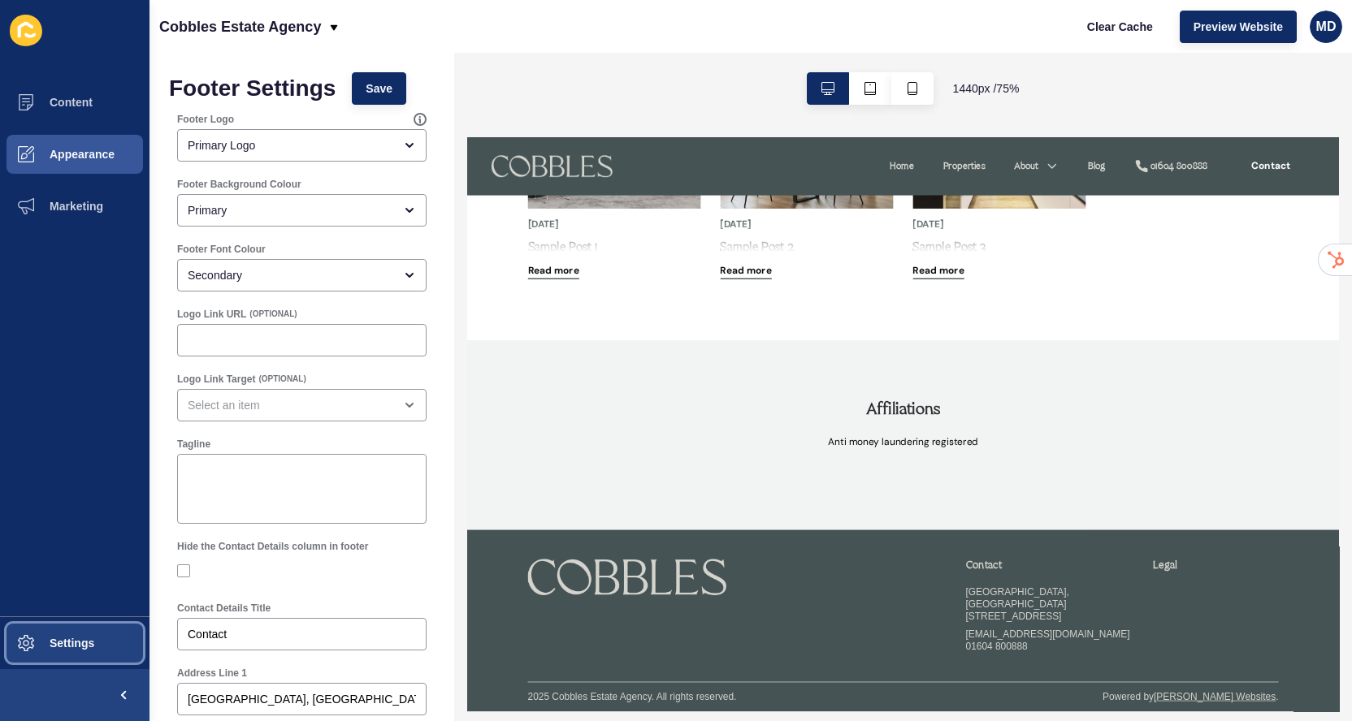
click at [47, 645] on span "Settings" at bounding box center [46, 643] width 97 height 13
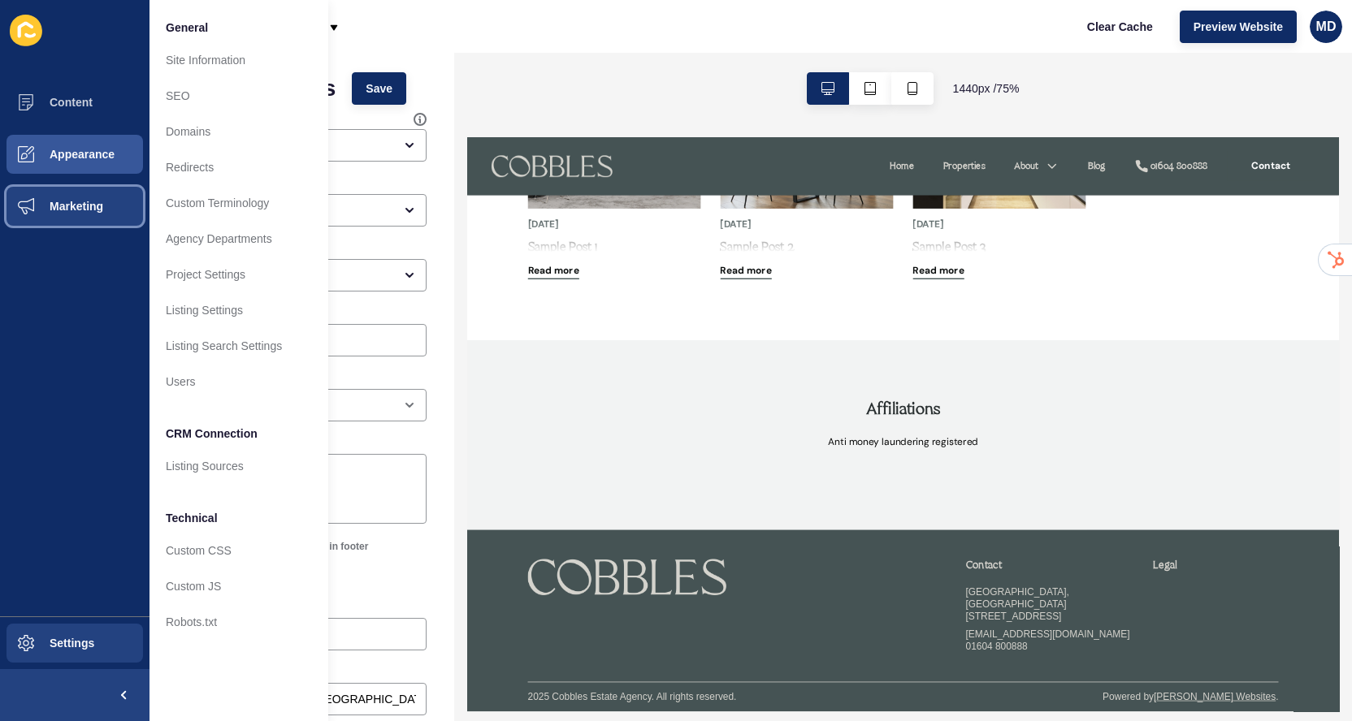
click at [119, 203] on button "Marketing" at bounding box center [74, 206] width 149 height 52
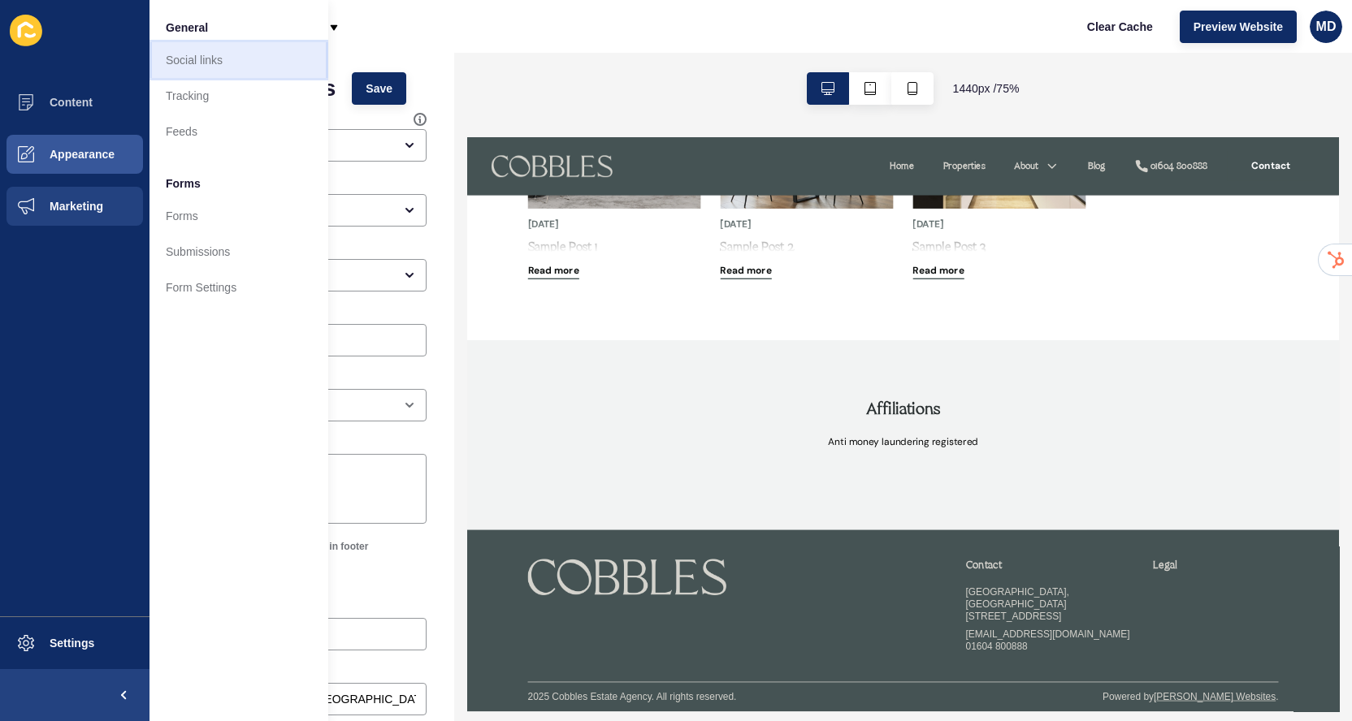
click at [232, 58] on link "Social links" at bounding box center [238, 60] width 179 height 36
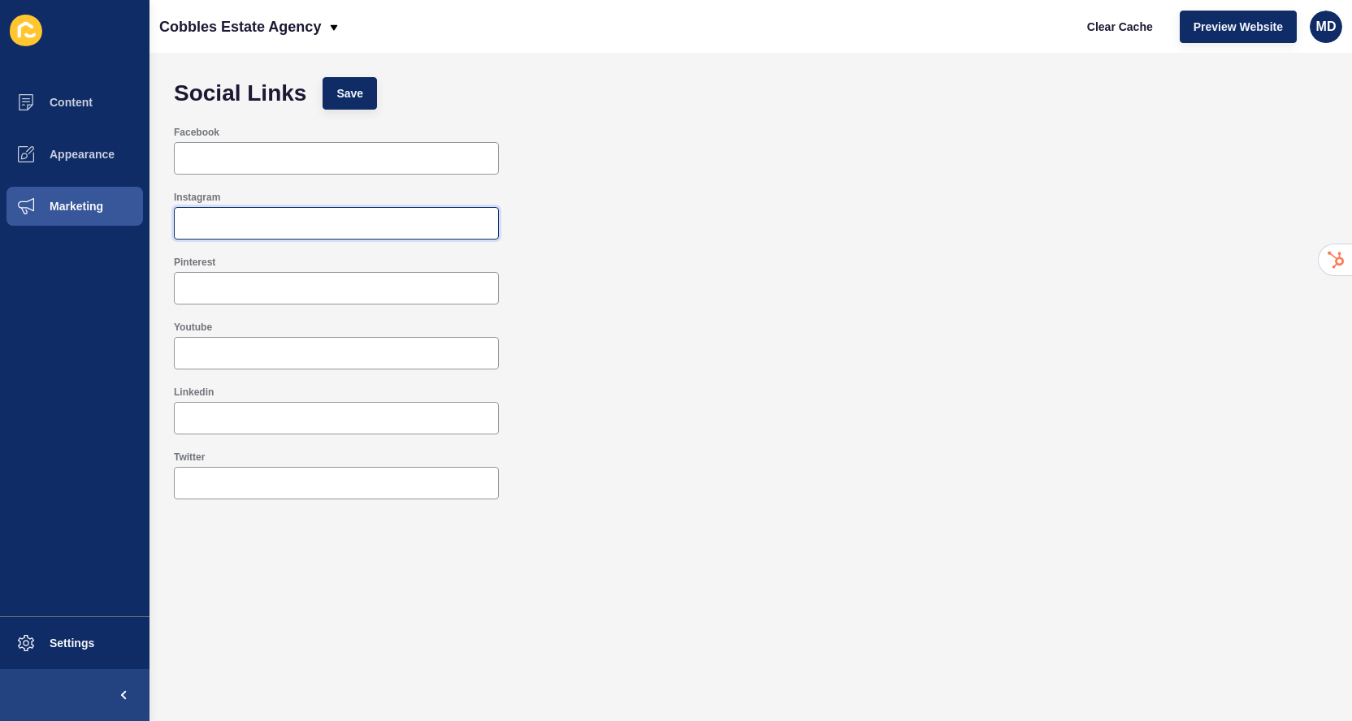
click at [252, 229] on input "Instagram" at bounding box center [336, 223] width 304 height 16
paste input "[URL][DOMAIN_NAME][DOMAIN_NAME]"
type input "[URL][DOMAIN_NAME][DOMAIN_NAME]"
click at [289, 147] on div at bounding box center [336, 158] width 325 height 32
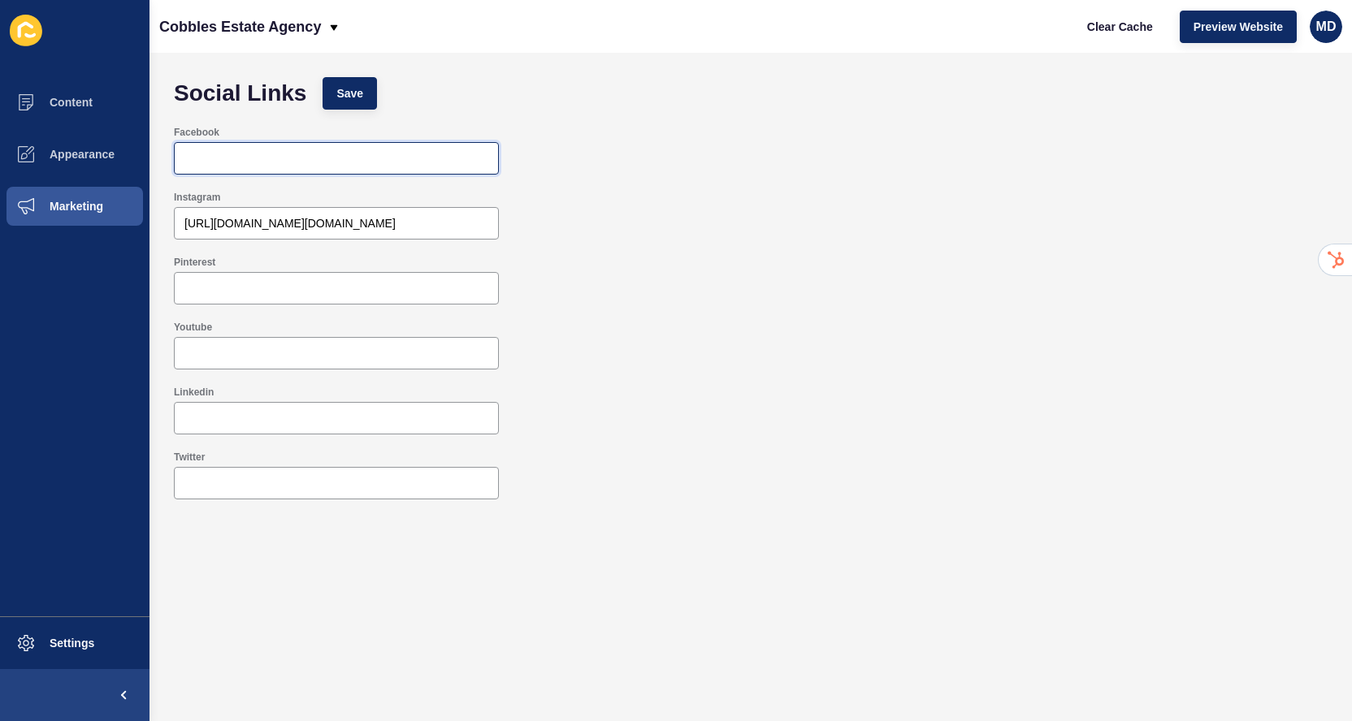
paste input "[URL][DOMAIN_NAME]"
type input "[URL][DOMAIN_NAME]"
click at [349, 95] on span "Save" at bounding box center [349, 93] width 27 height 16
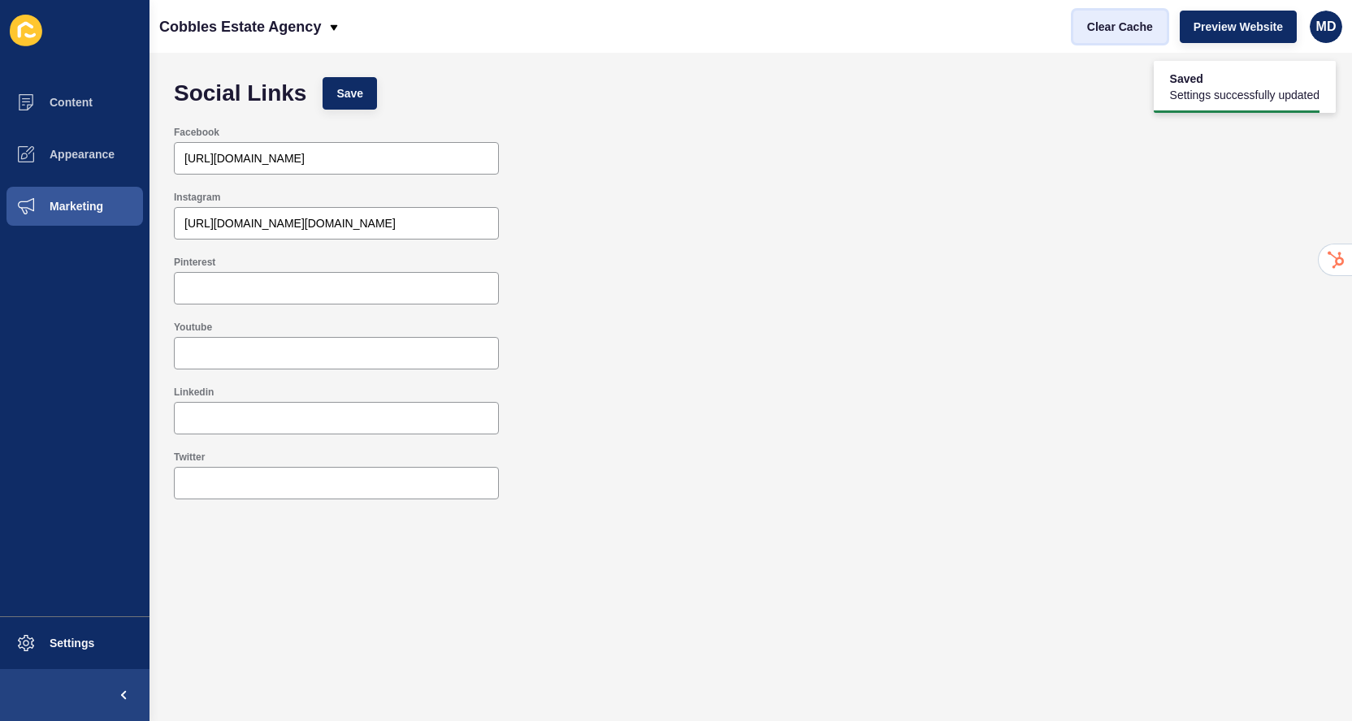
click at [1140, 22] on span "Clear Cache" at bounding box center [1120, 27] width 66 height 16
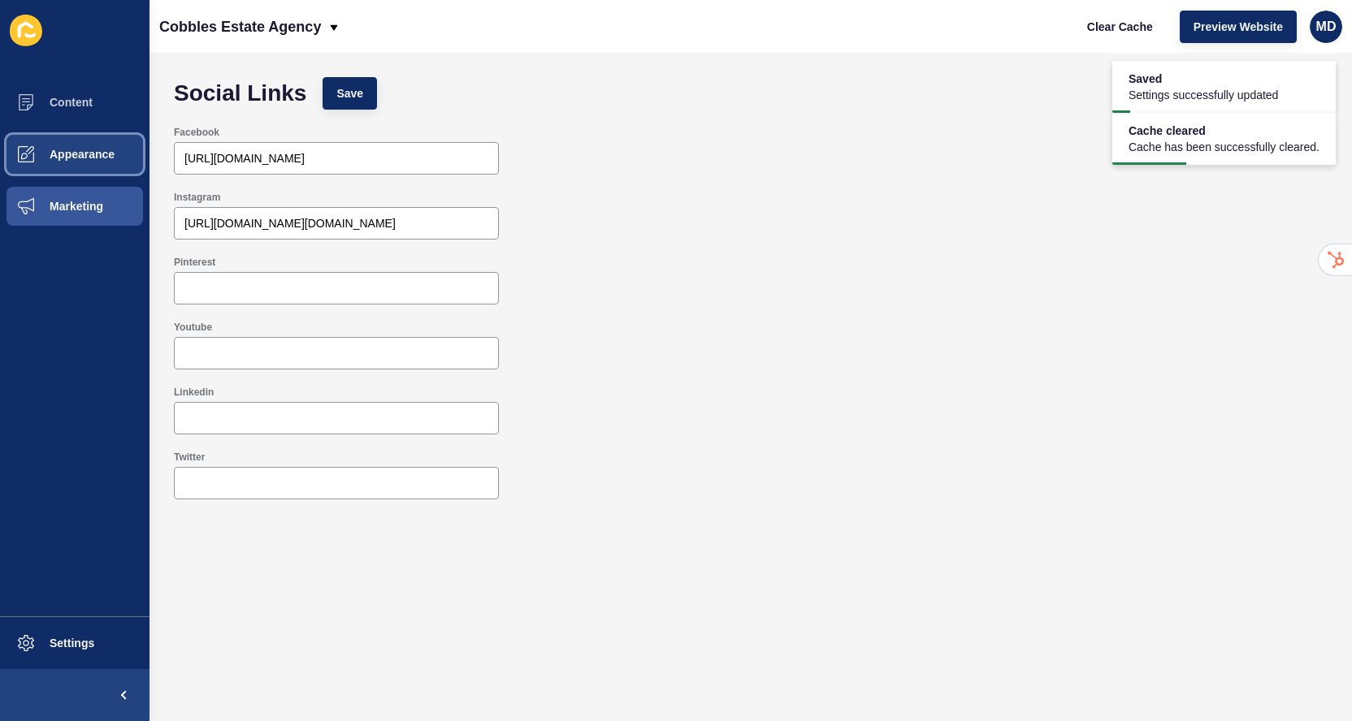
click at [115, 152] on button "Appearance" at bounding box center [74, 154] width 149 height 52
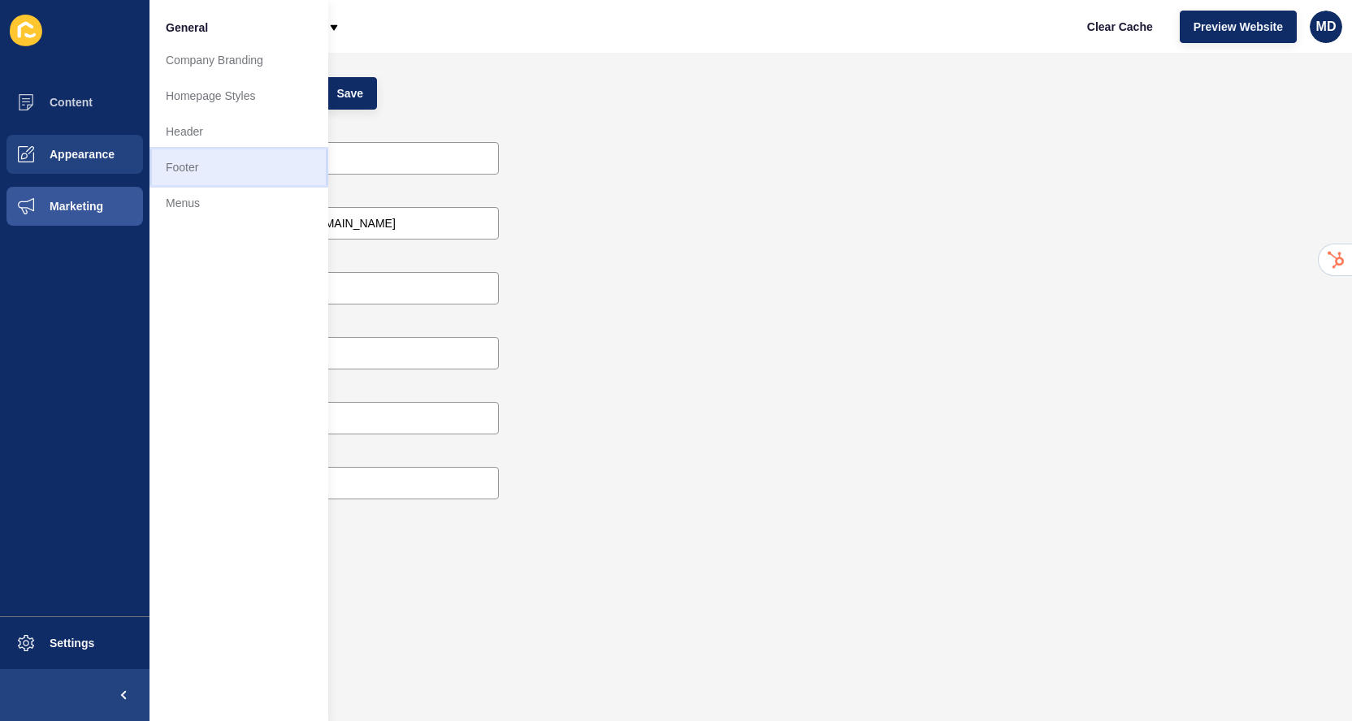
click at [219, 171] on link "Footer" at bounding box center [238, 167] width 179 height 36
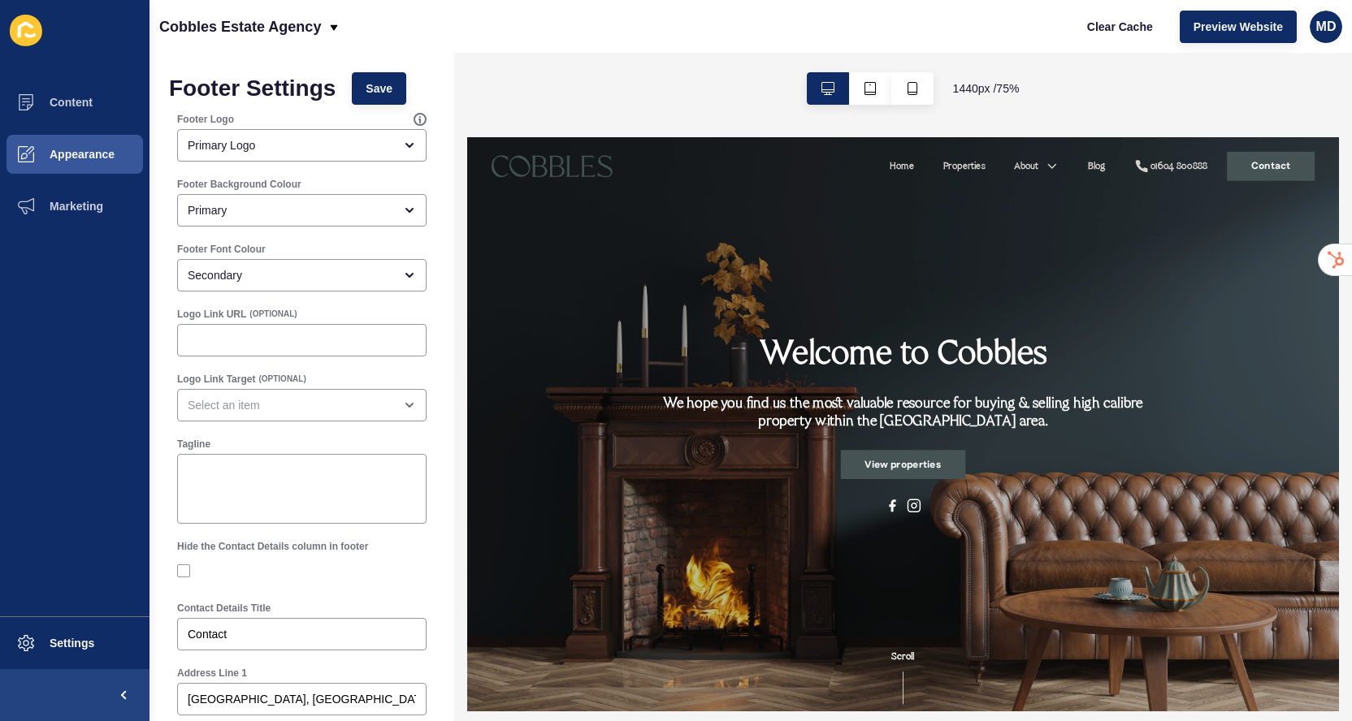
click at [296, 128] on div "Footer Logo Primary Logo" at bounding box center [301, 137] width 253 height 52
click at [292, 152] on div "Primary Logo" at bounding box center [291, 145] width 206 height 16
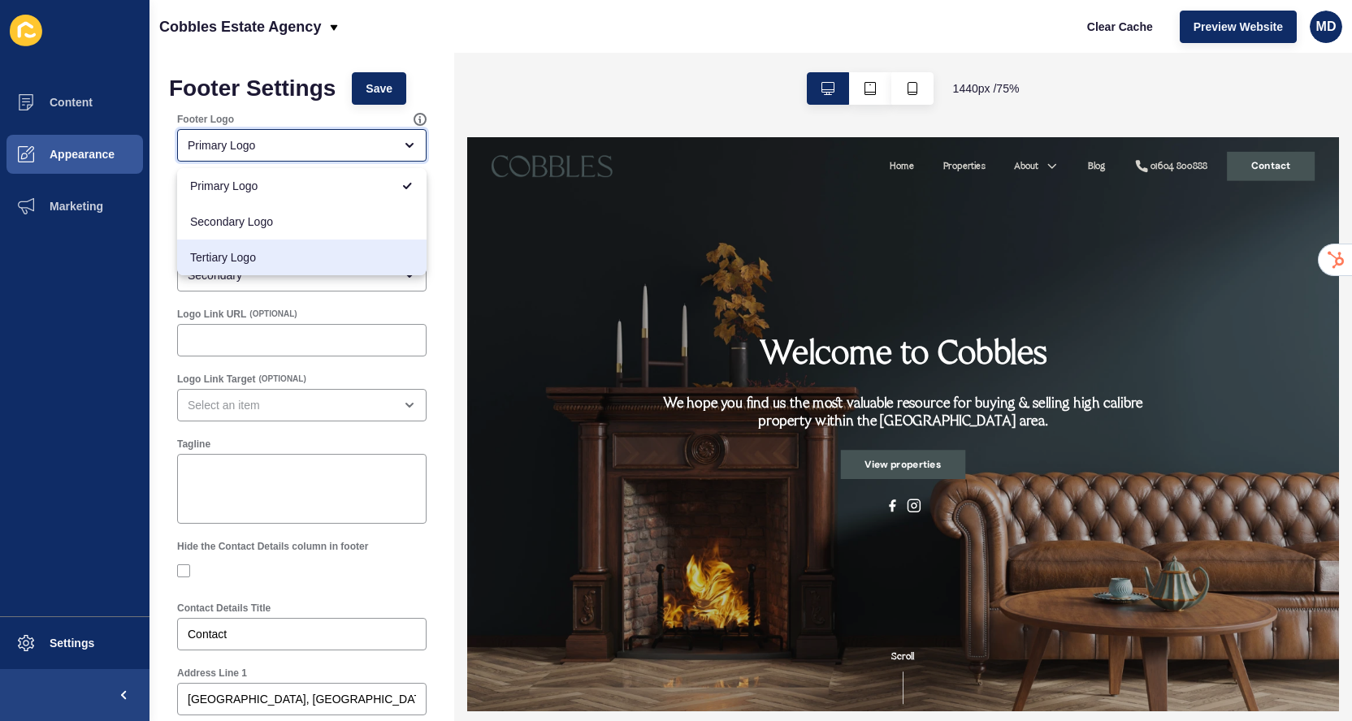
click at [248, 254] on span "Tertiary Logo" at bounding box center [301, 257] width 223 height 16
type input "Tertiary Logo"
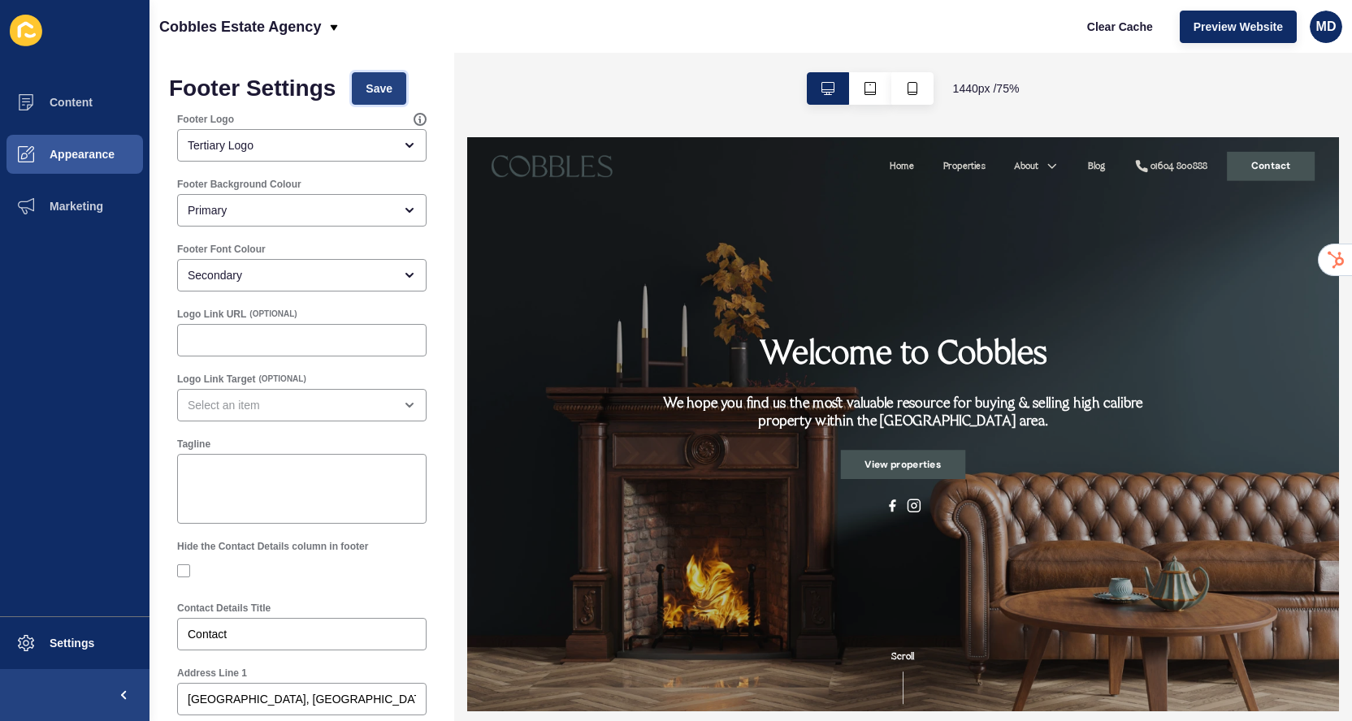
click at [385, 84] on span "Save" at bounding box center [379, 88] width 27 height 16
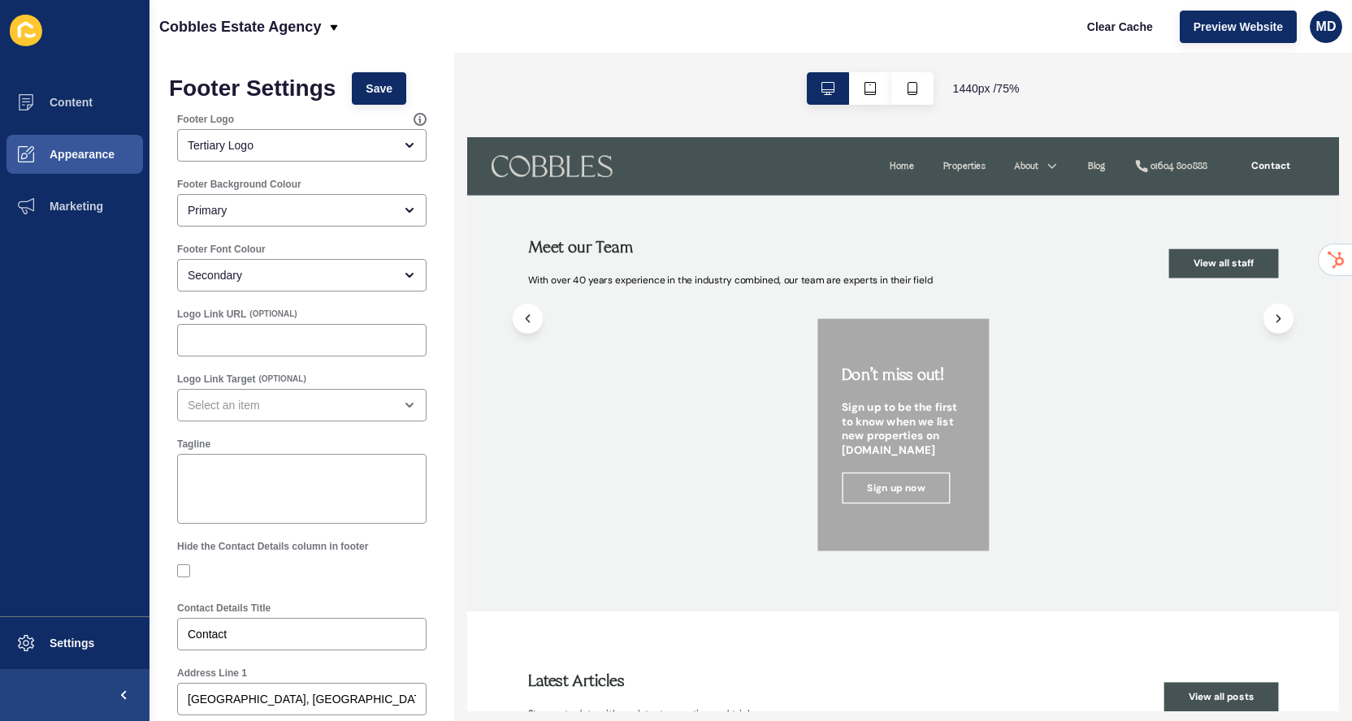
scroll to position [2974, 0]
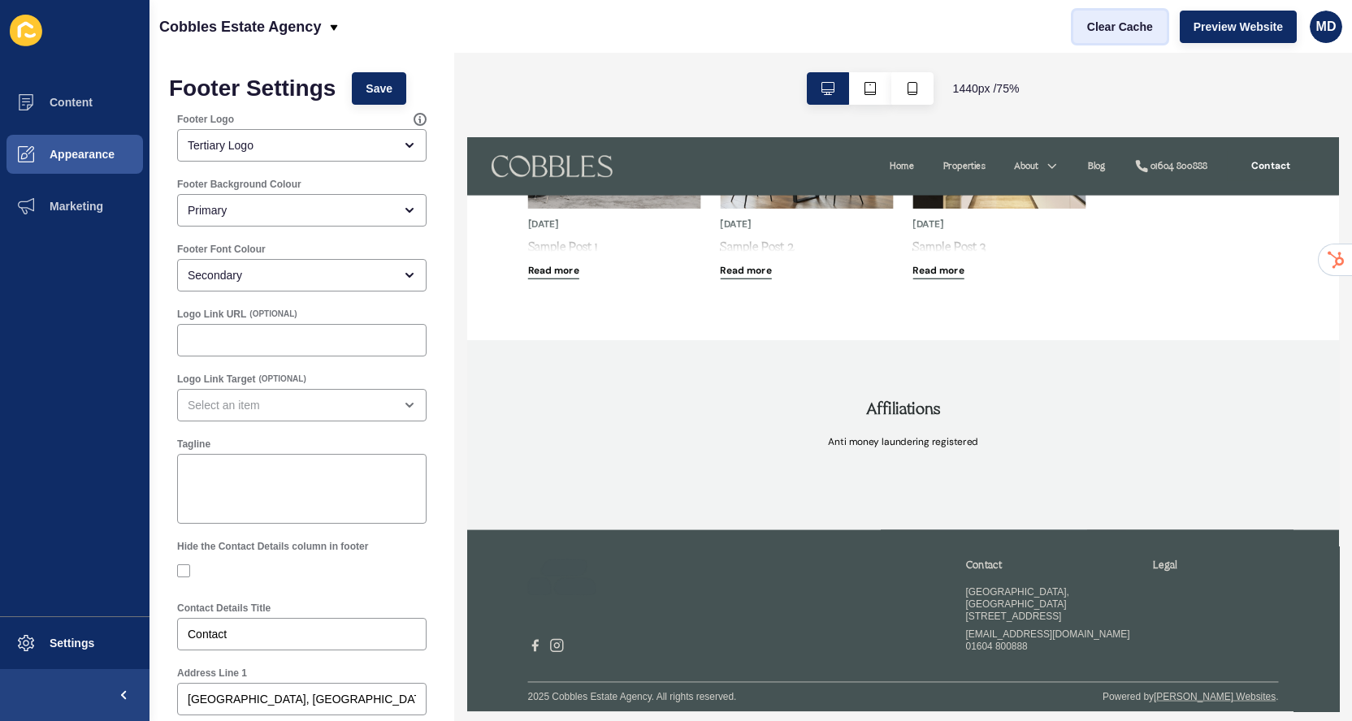
click at [1119, 32] on span "Clear Cache" at bounding box center [1120, 27] width 66 height 16
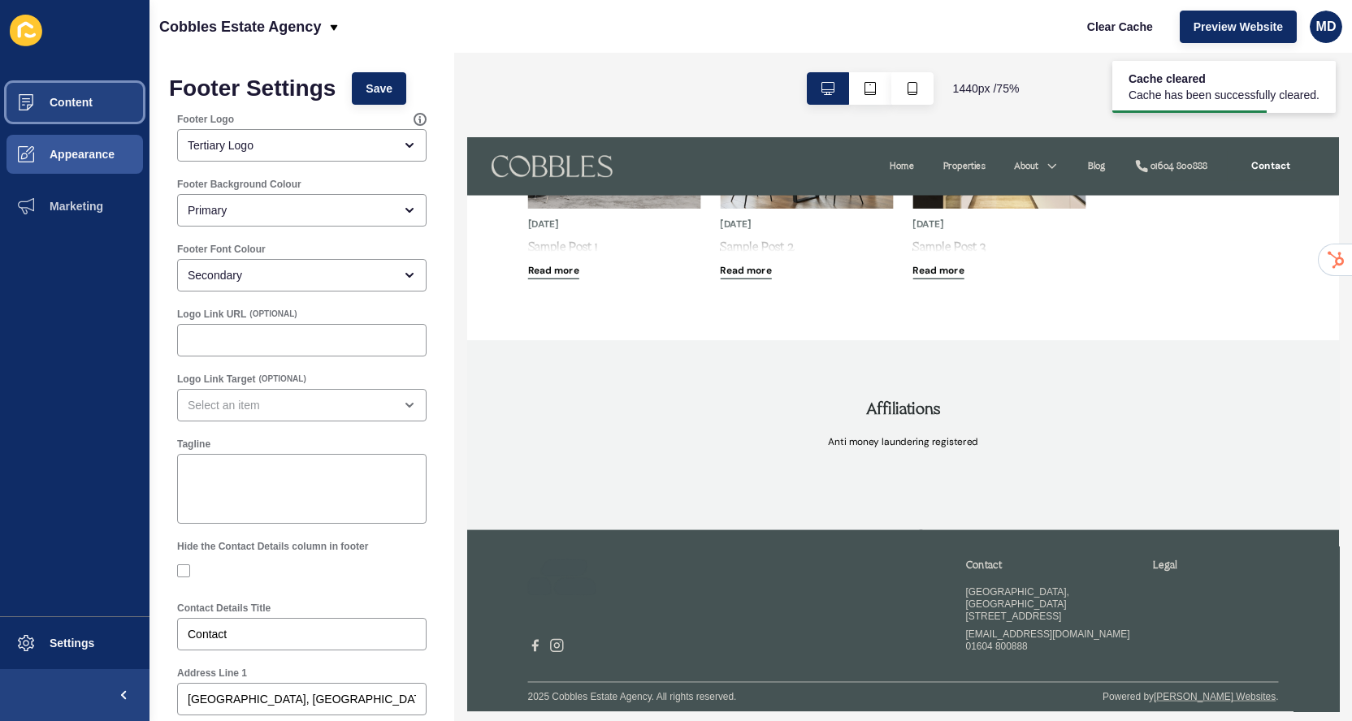
click at [93, 117] on button "Content" at bounding box center [74, 102] width 149 height 52
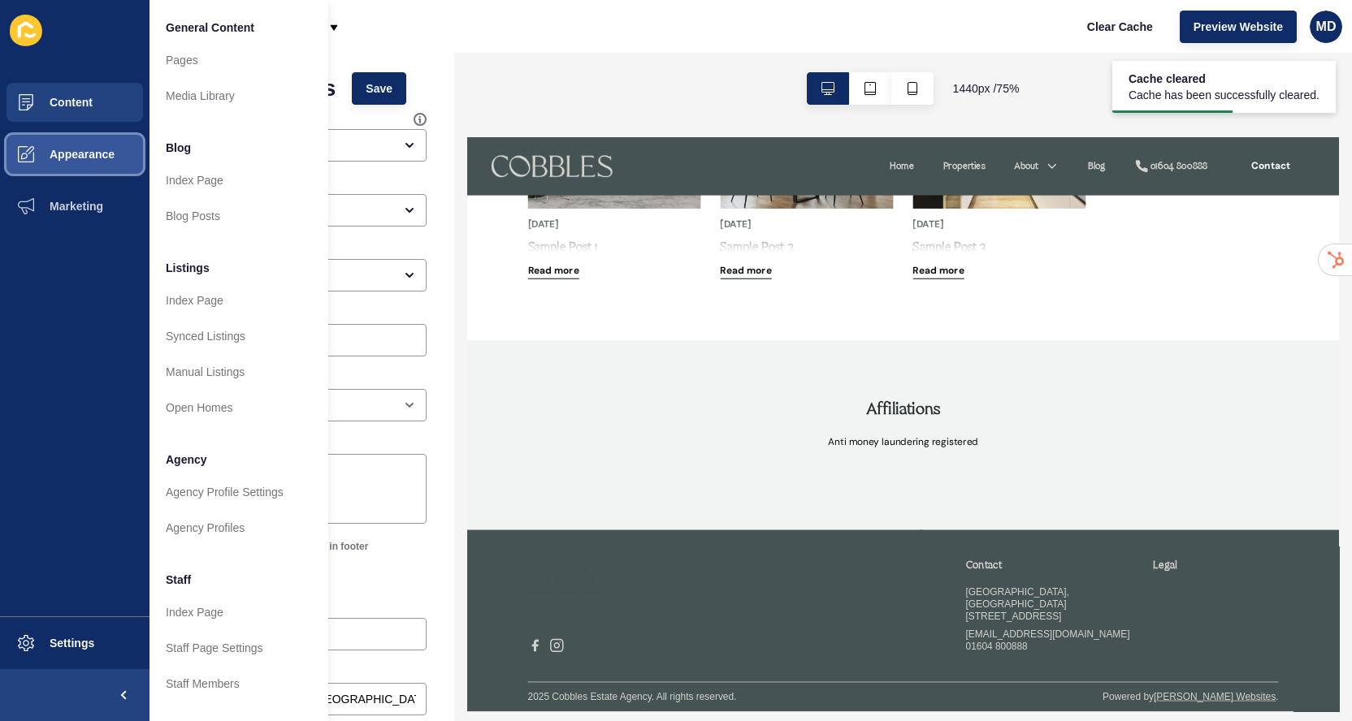
click at [95, 162] on button "Appearance" at bounding box center [74, 154] width 149 height 52
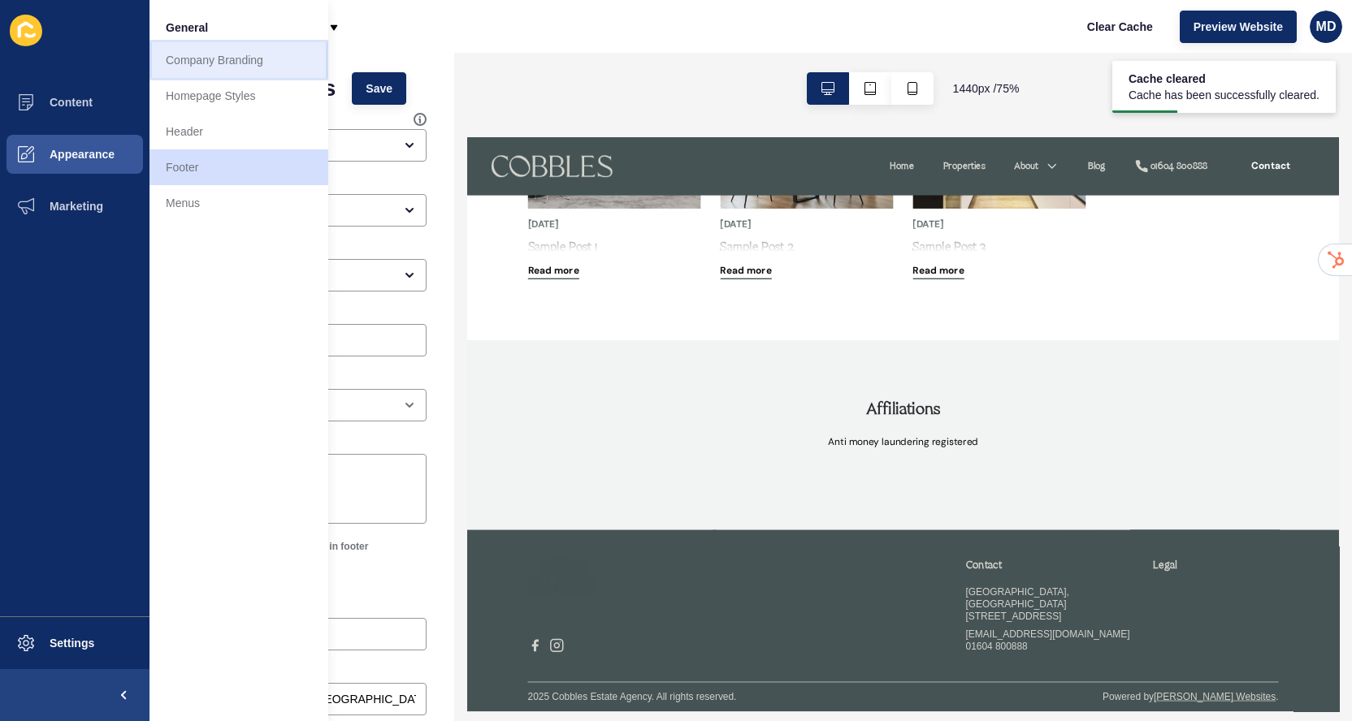
click at [197, 65] on link "Company Branding" at bounding box center [238, 60] width 179 height 36
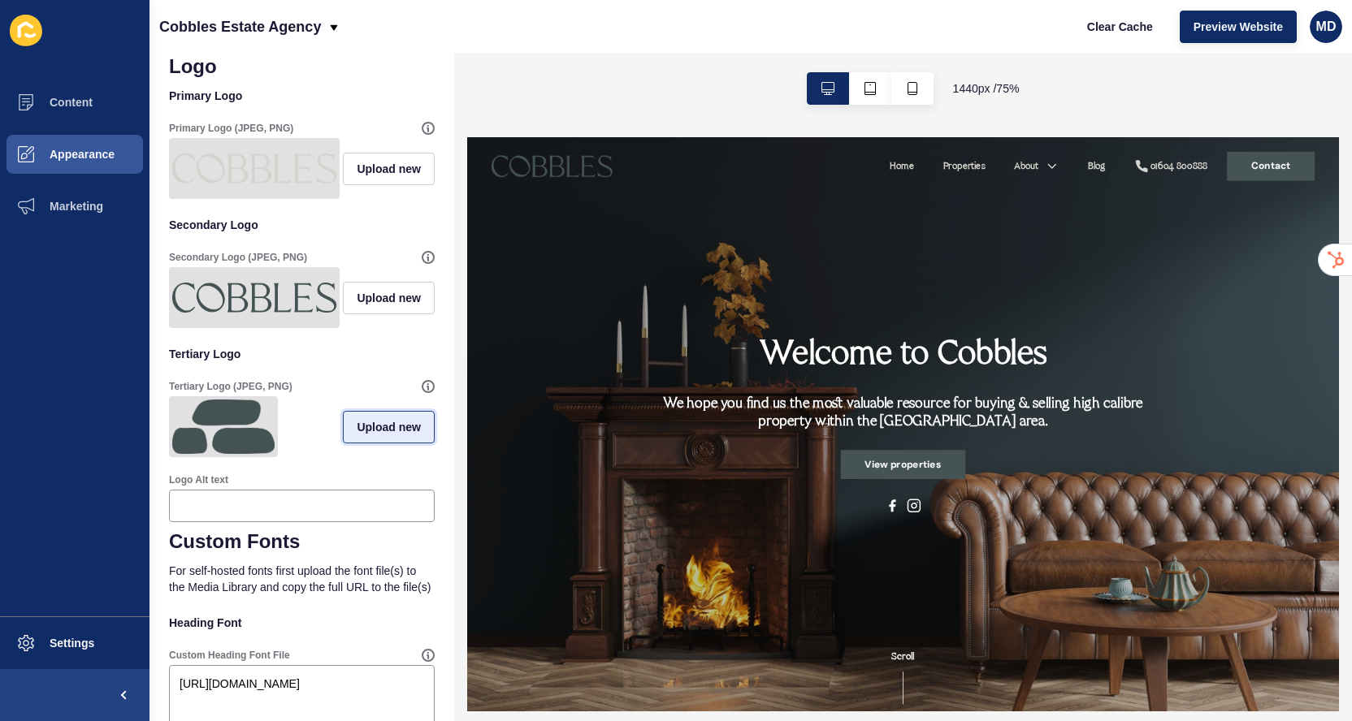
click at [357, 426] on span "Upload new" at bounding box center [389, 427] width 64 height 16
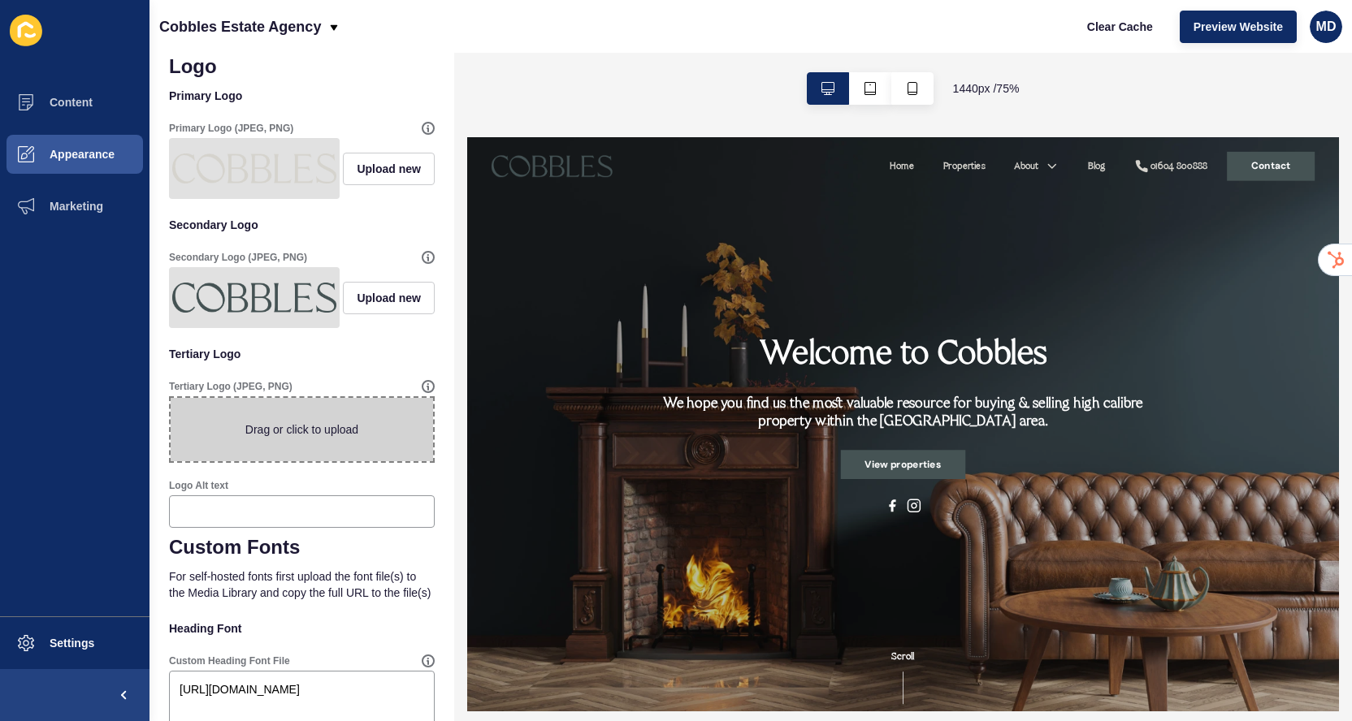
click at [346, 418] on span at bounding box center [302, 429] width 262 height 63
click at [171, 398] on input "Drag or click to upload" at bounding box center [171, 398] width 0 height 0
type input "C:\fakepath\submark-transparent-alabaster.png"
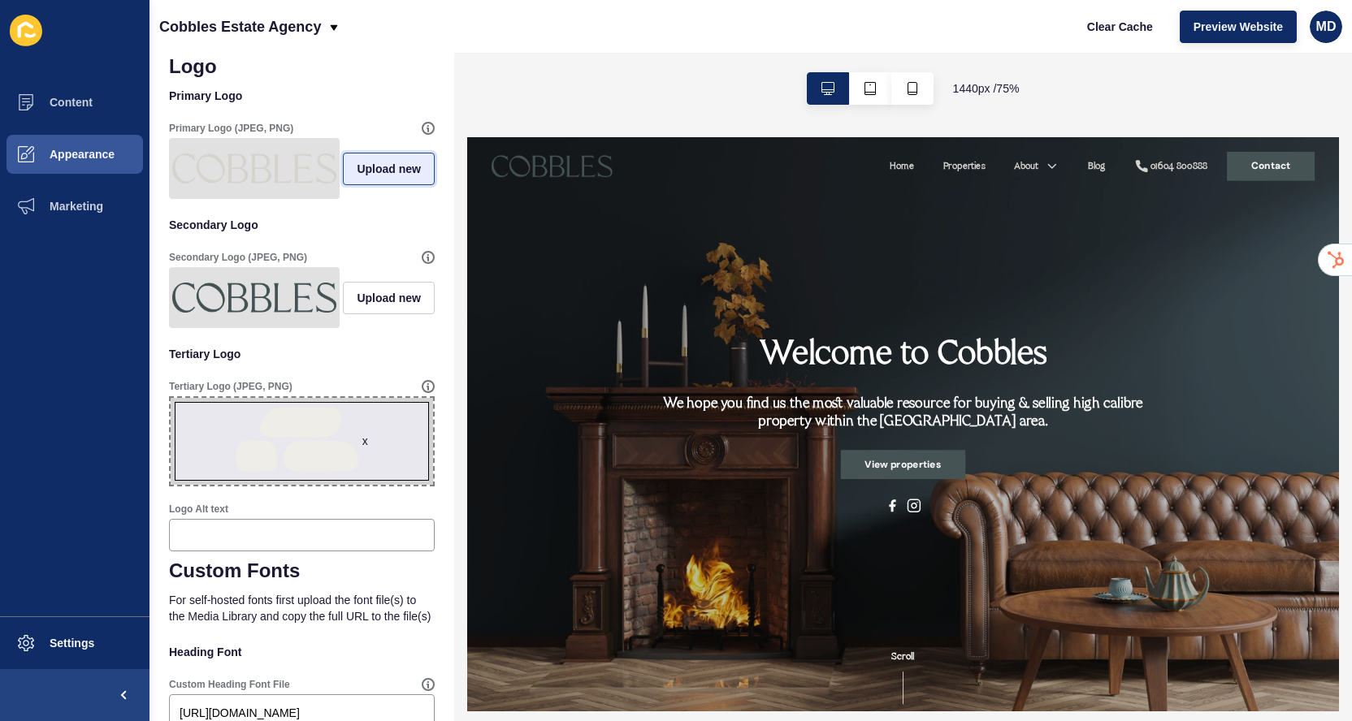
click at [382, 171] on span "Upload new" at bounding box center [389, 169] width 64 height 16
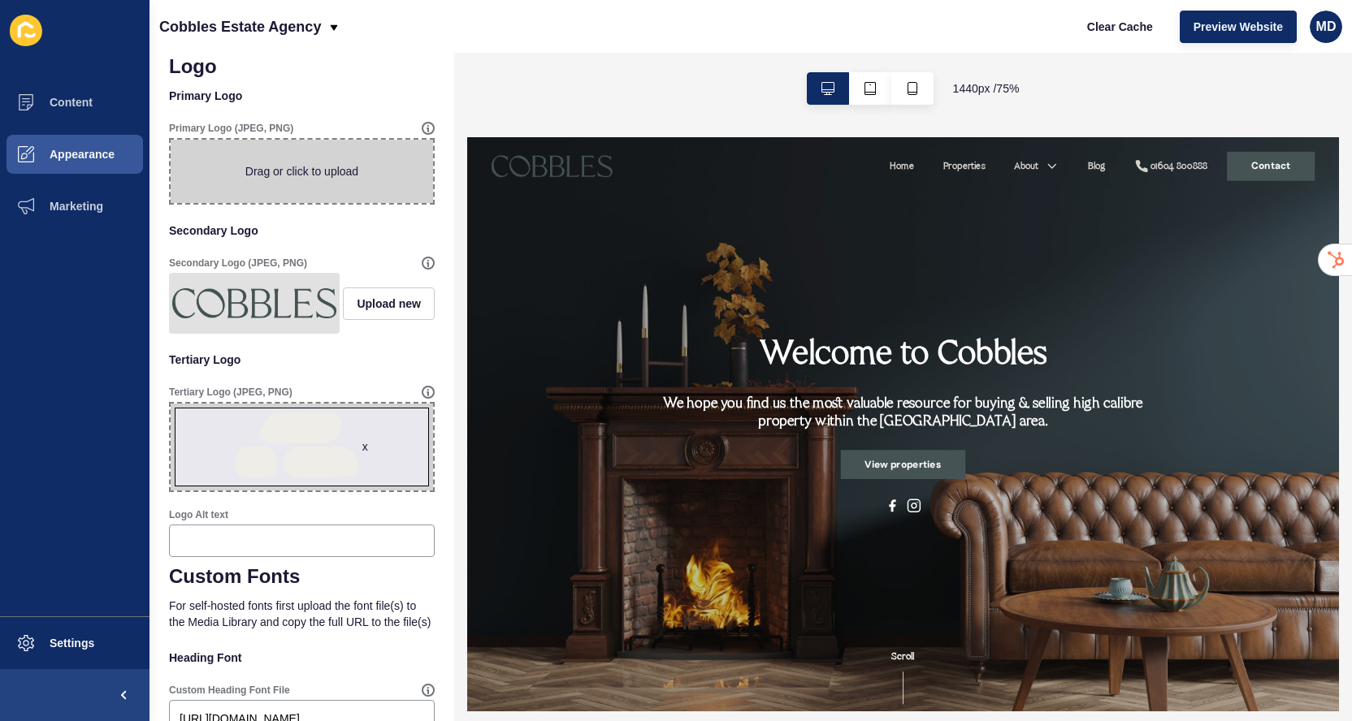
click at [374, 175] on span at bounding box center [302, 171] width 262 height 63
click at [171, 140] on input "Drag or click to upload" at bounding box center [171, 140] width 0 height 0
type input "C:\fakepath\primary-logo-transparent-tagline-alabaster.png"
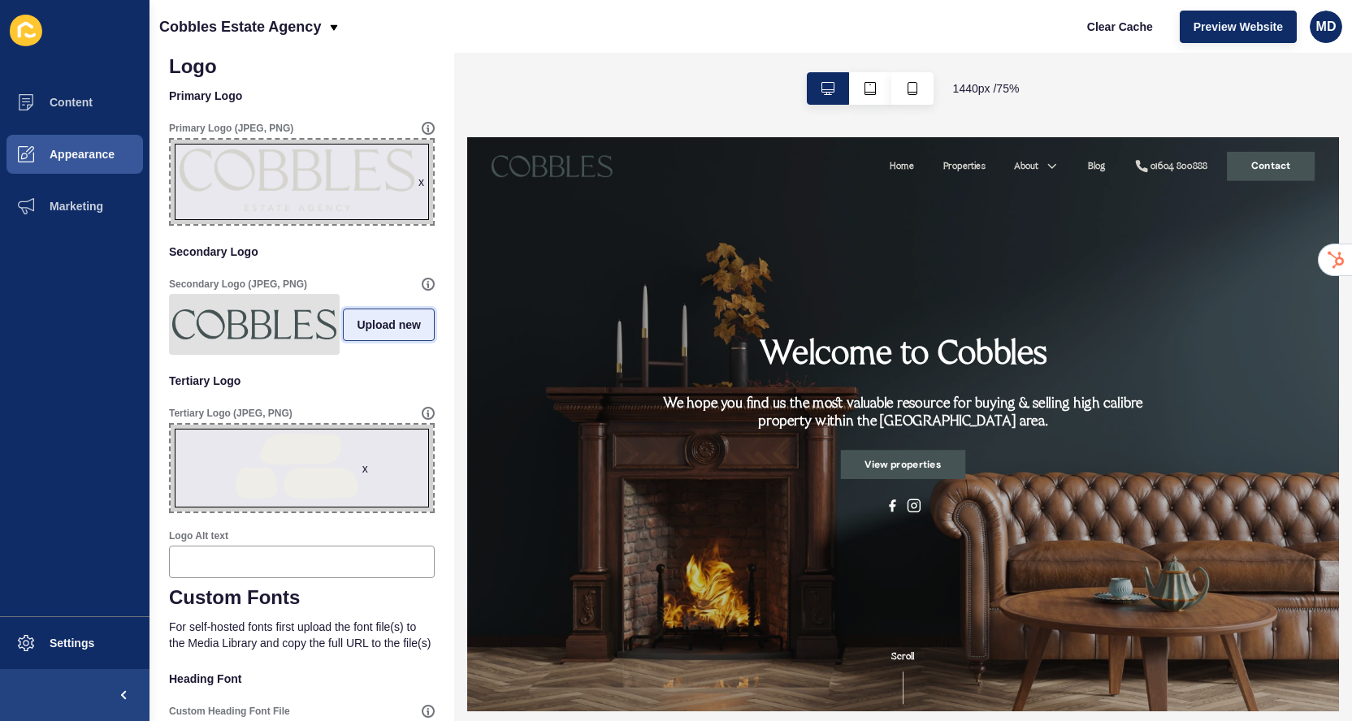
click at [374, 330] on span "Upload new" at bounding box center [389, 325] width 64 height 16
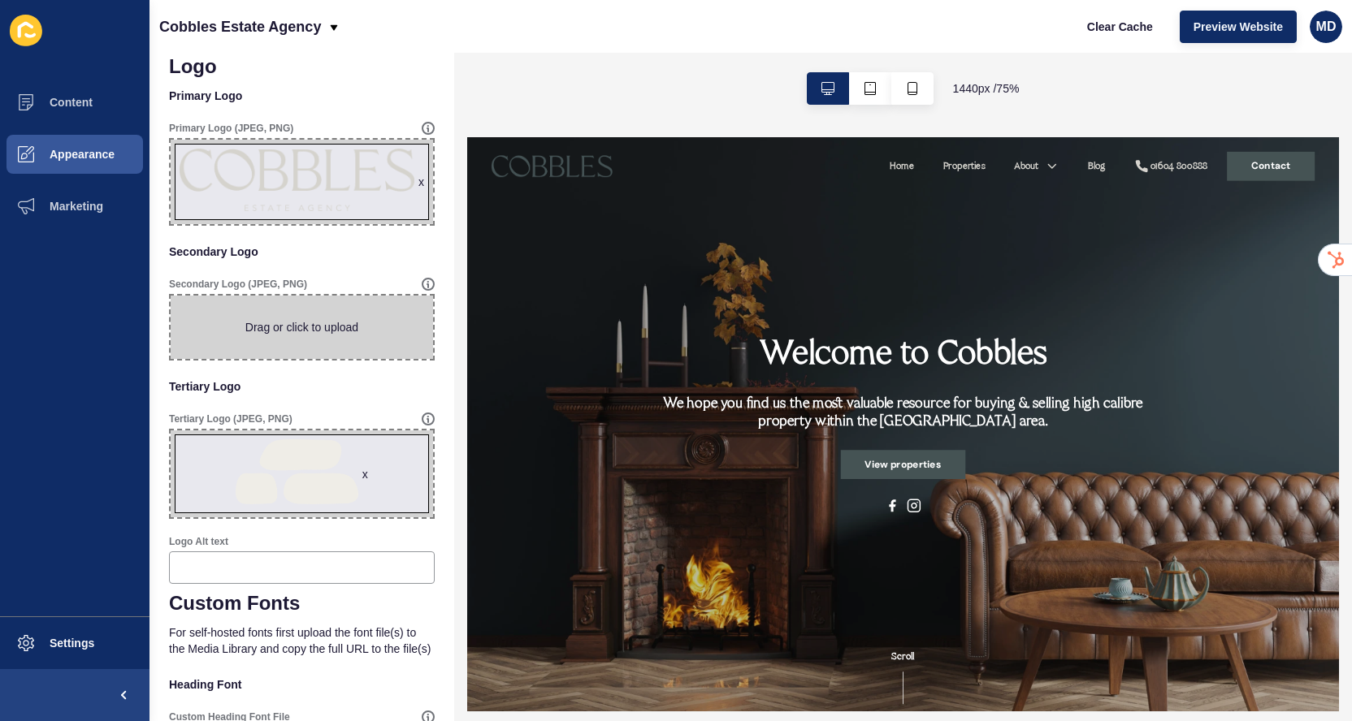
click at [373, 330] on span at bounding box center [302, 327] width 262 height 63
click at [171, 296] on input "Drag or click to upload" at bounding box center [171, 296] width 0 height 0
type input "C:\fakepath\primary-logo-transparent-tagline-[PERSON_NAME].png"
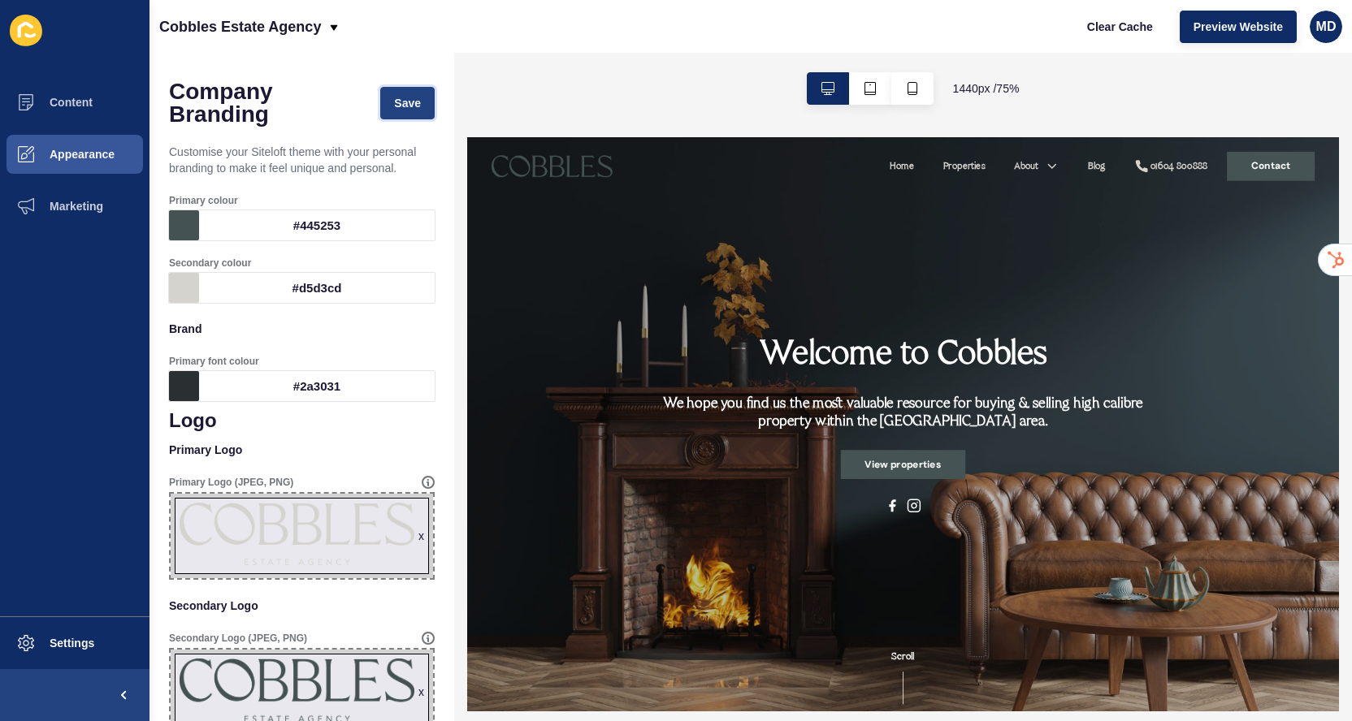
click at [416, 103] on span "Save" at bounding box center [407, 103] width 27 height 16
click at [1115, 33] on span "Clear Cache" at bounding box center [1120, 27] width 66 height 16
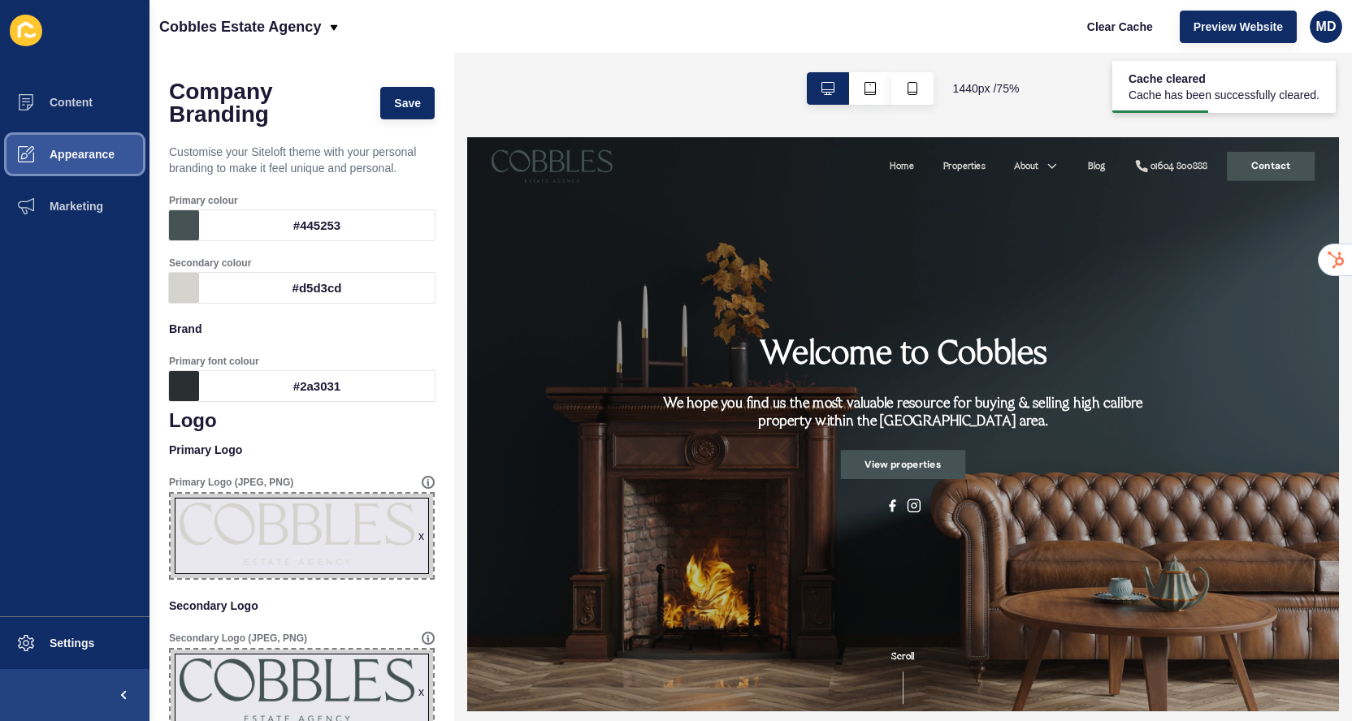
click at [86, 162] on button "Appearance" at bounding box center [74, 154] width 149 height 52
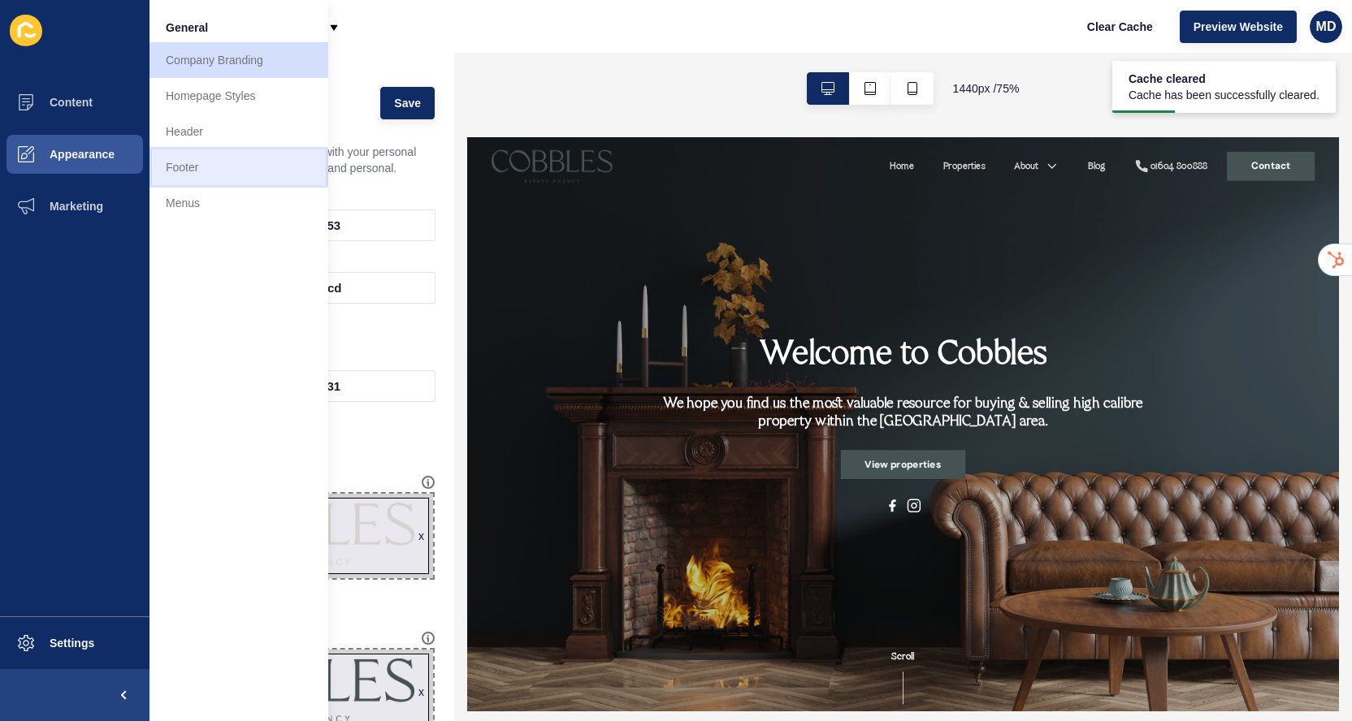
click at [212, 174] on link "Footer" at bounding box center [238, 167] width 179 height 36
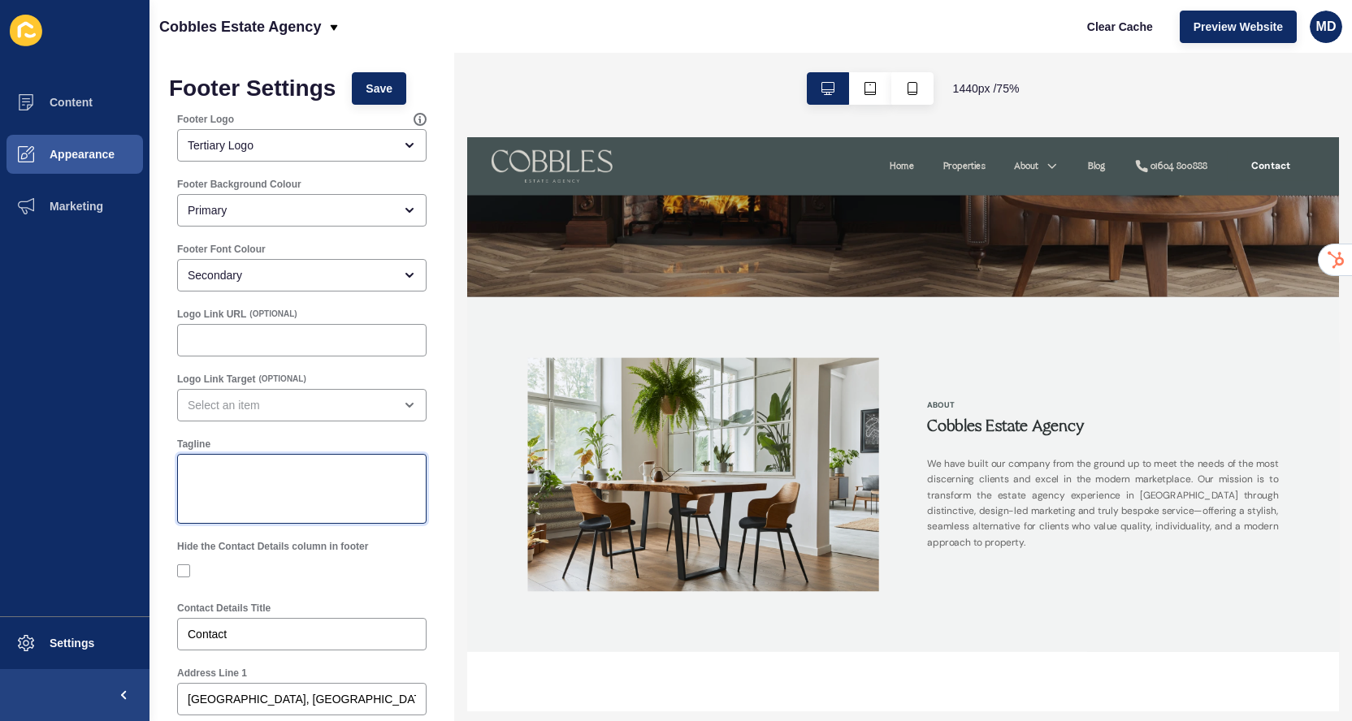
click at [243, 499] on textarea "Tagline" at bounding box center [302, 489] width 245 height 65
type textarea "Cobbles Estate Agency"
click at [392, 95] on span "Save" at bounding box center [379, 88] width 27 height 16
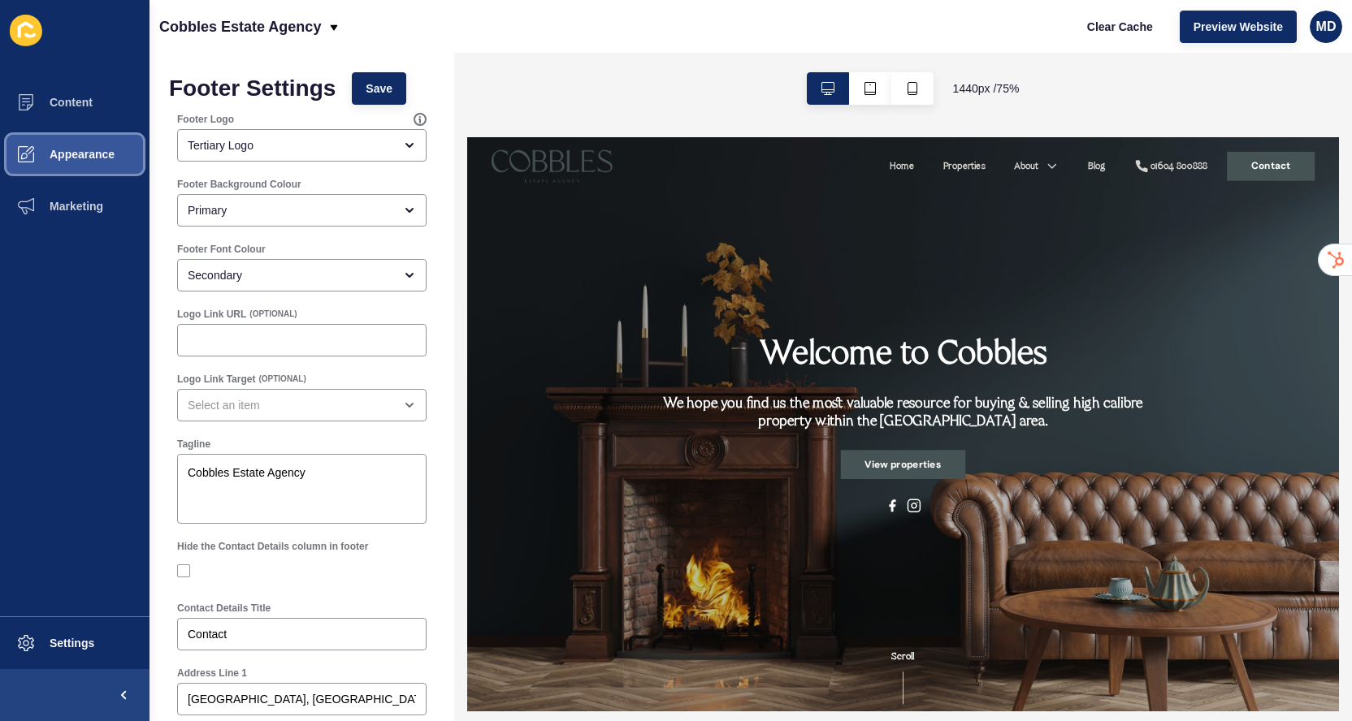
click at [102, 150] on span "Appearance" at bounding box center [56, 154] width 117 height 13
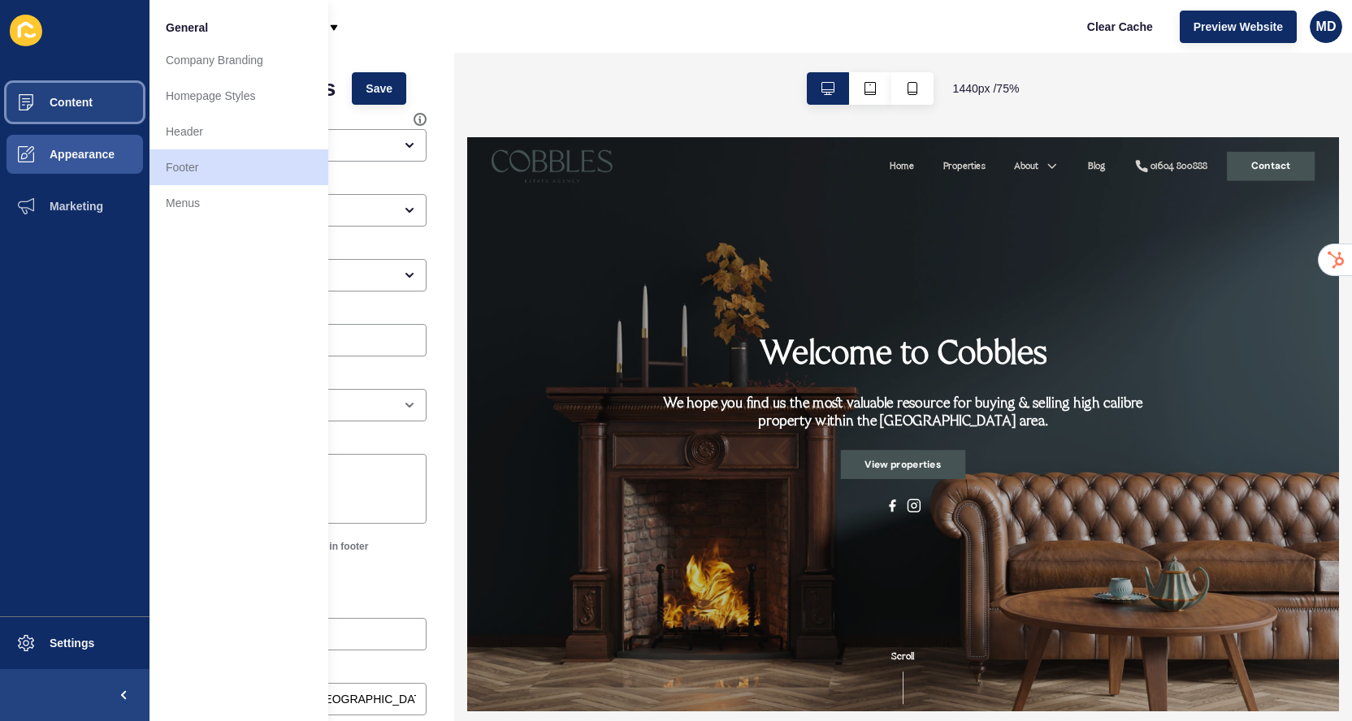
click at [104, 116] on button "Content" at bounding box center [74, 102] width 149 height 52
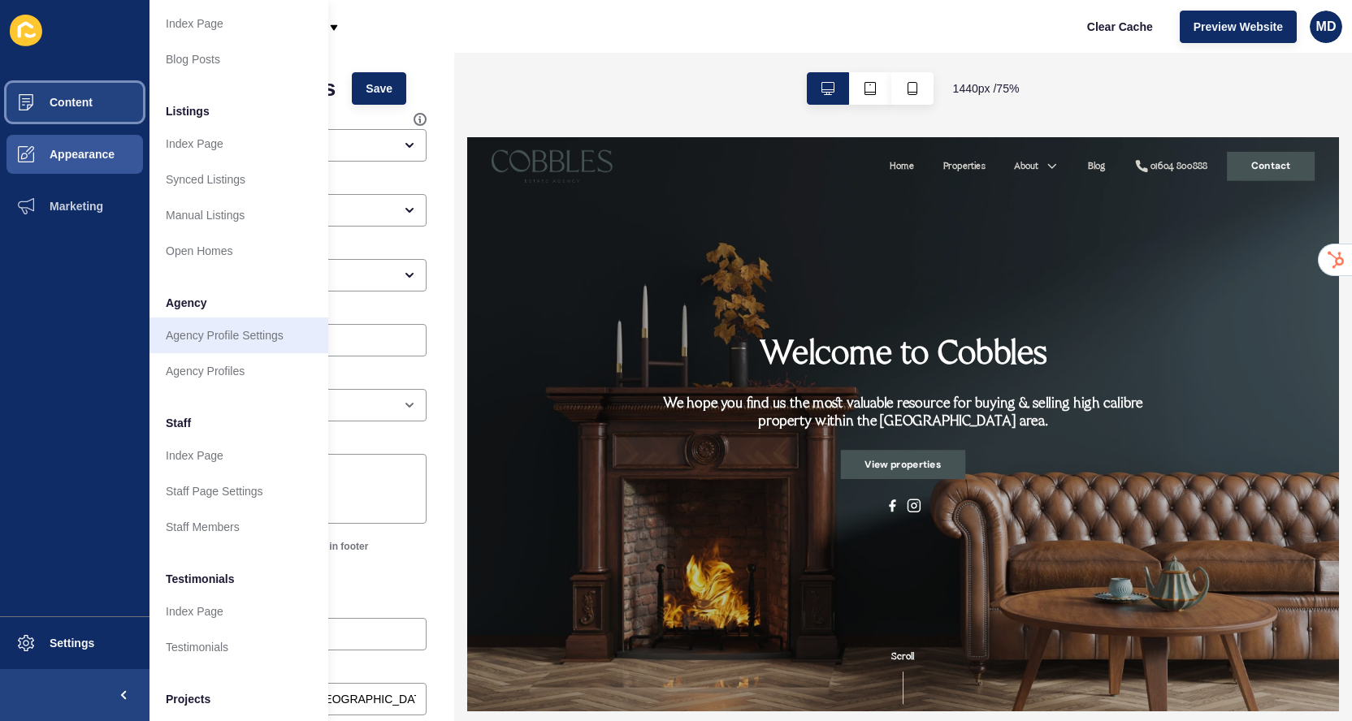
scroll to position [162, 0]
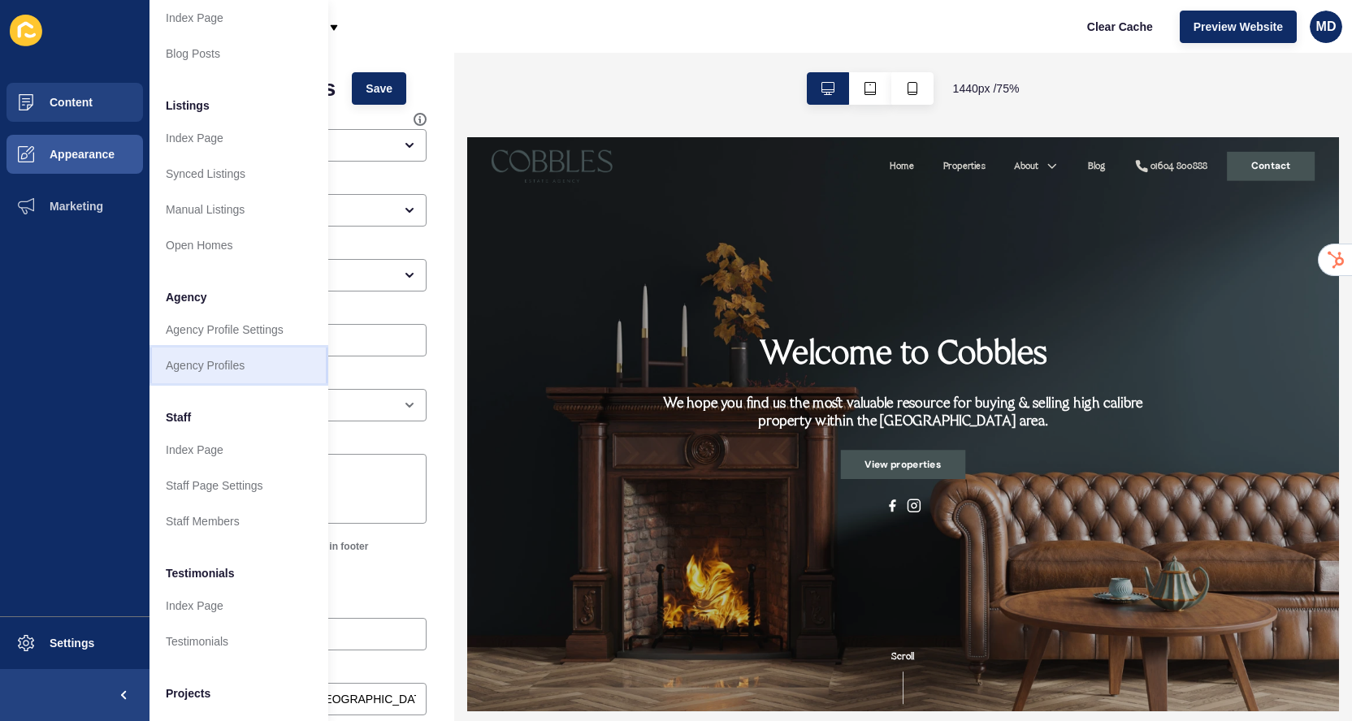
click at [237, 365] on link "Agency Profiles" at bounding box center [238, 366] width 179 height 36
